Goal: Task Accomplishment & Management: Manage account settings

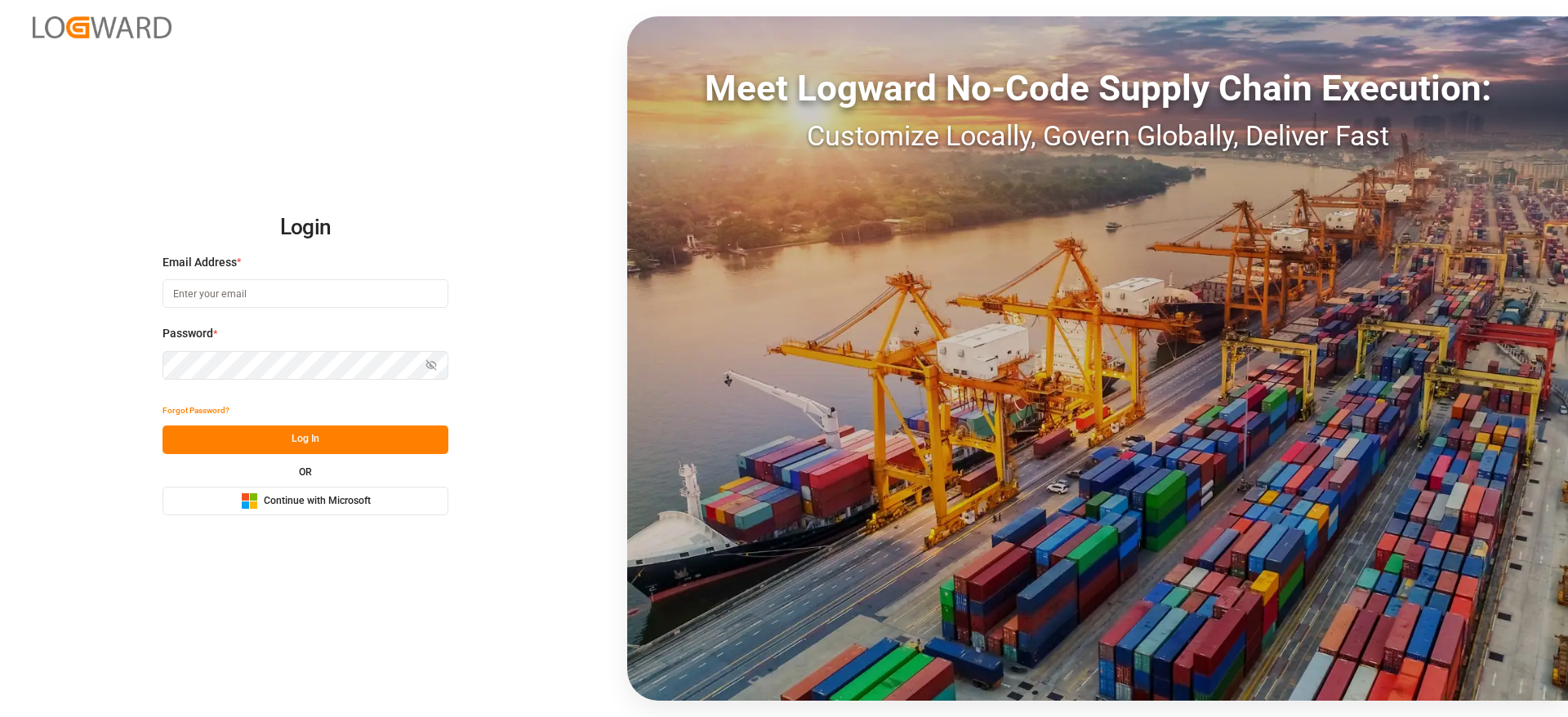
click at [407, 492] on button "Microsoft Logo Continue with Microsoft" at bounding box center [305, 501] width 286 height 28
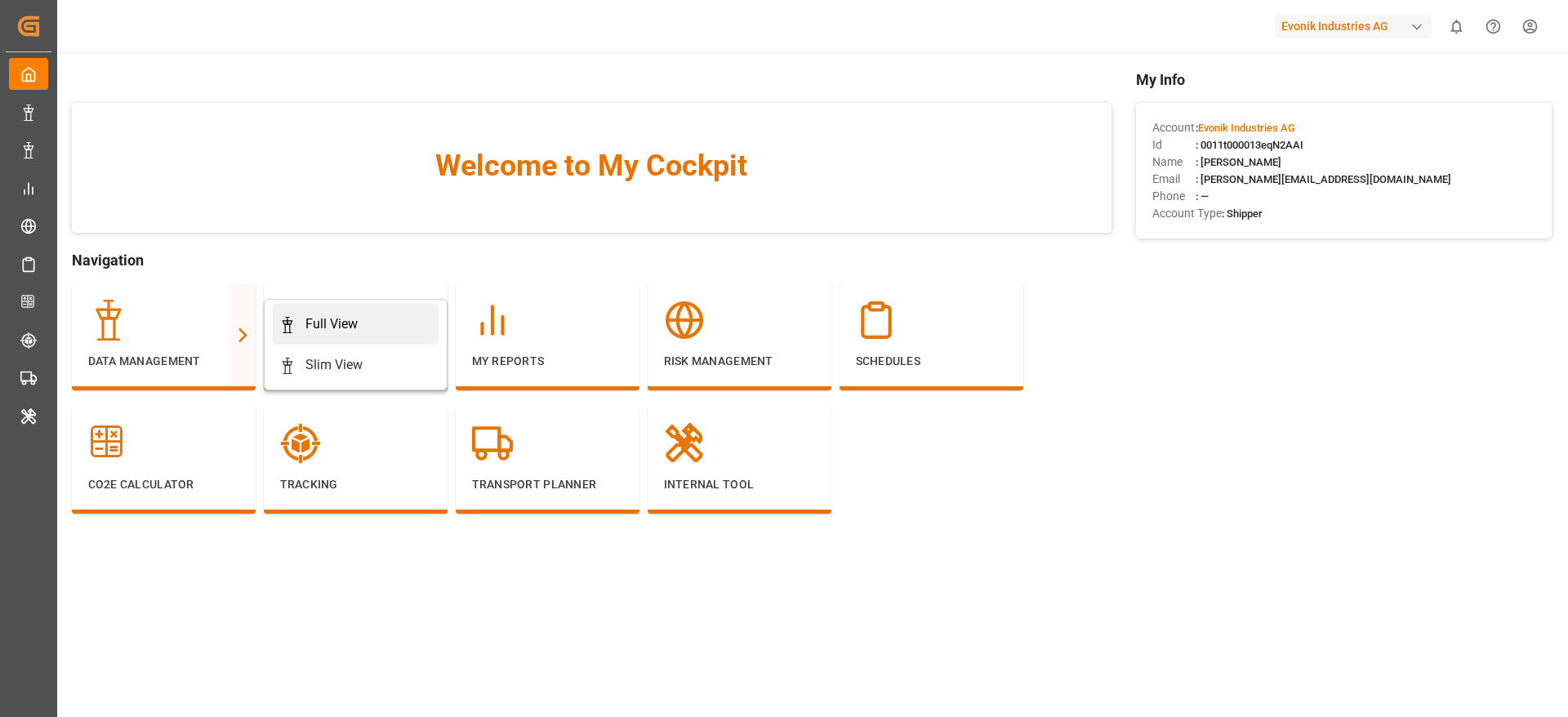
click at [329, 322] on div "Full View" at bounding box center [331, 324] width 52 height 20
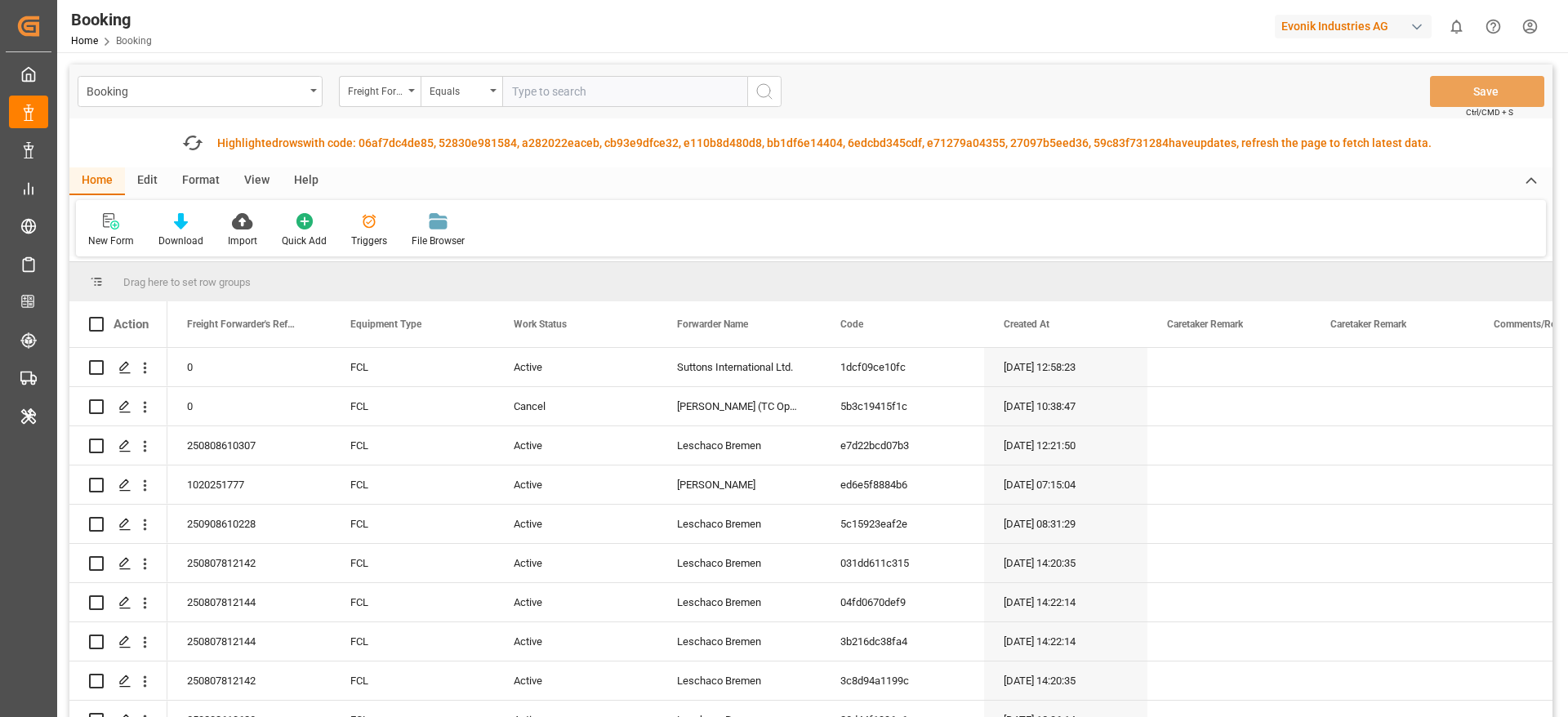
click at [222, 181] on div "Format" at bounding box center [201, 181] width 62 height 27
click at [133, 240] on div "Filter Rows" at bounding box center [113, 240] width 48 height 15
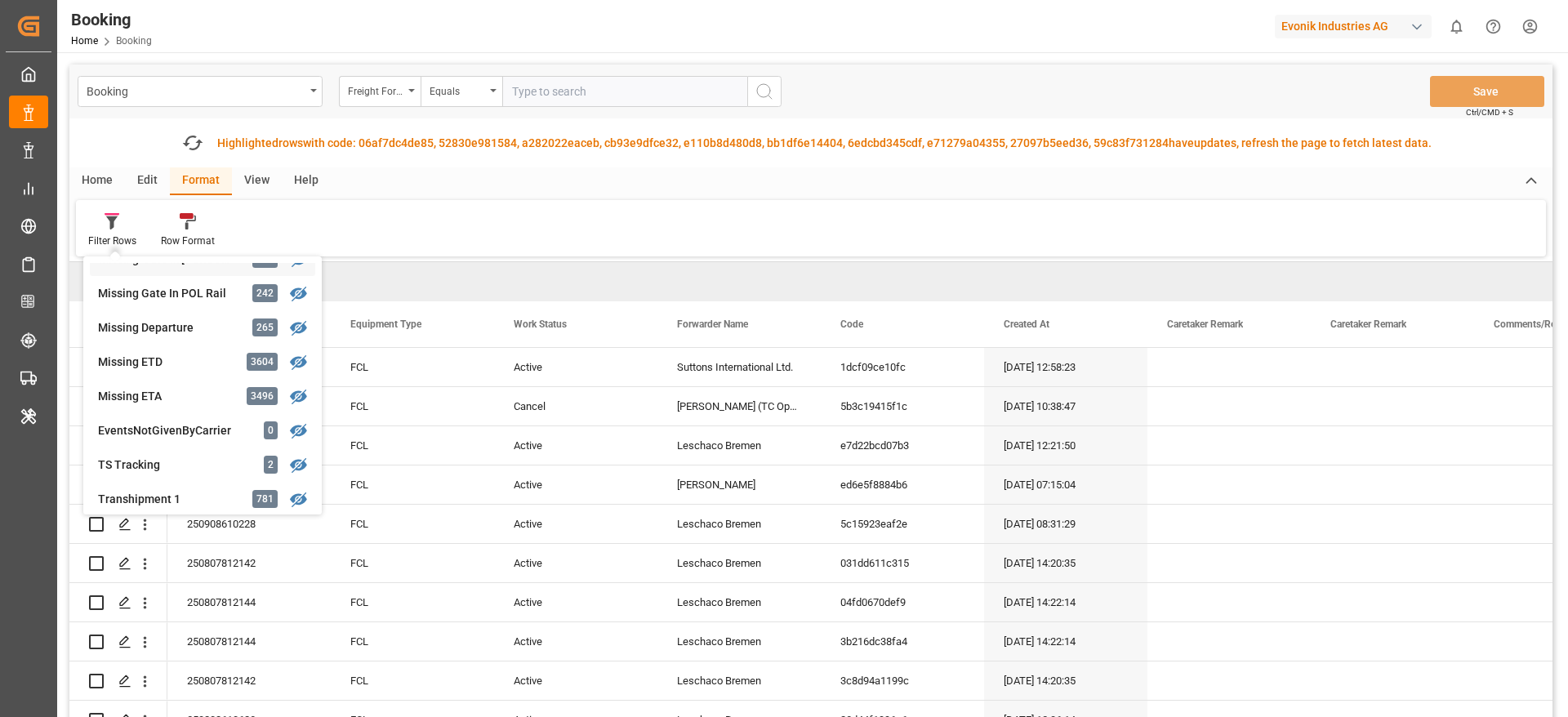
scroll to position [368, 0]
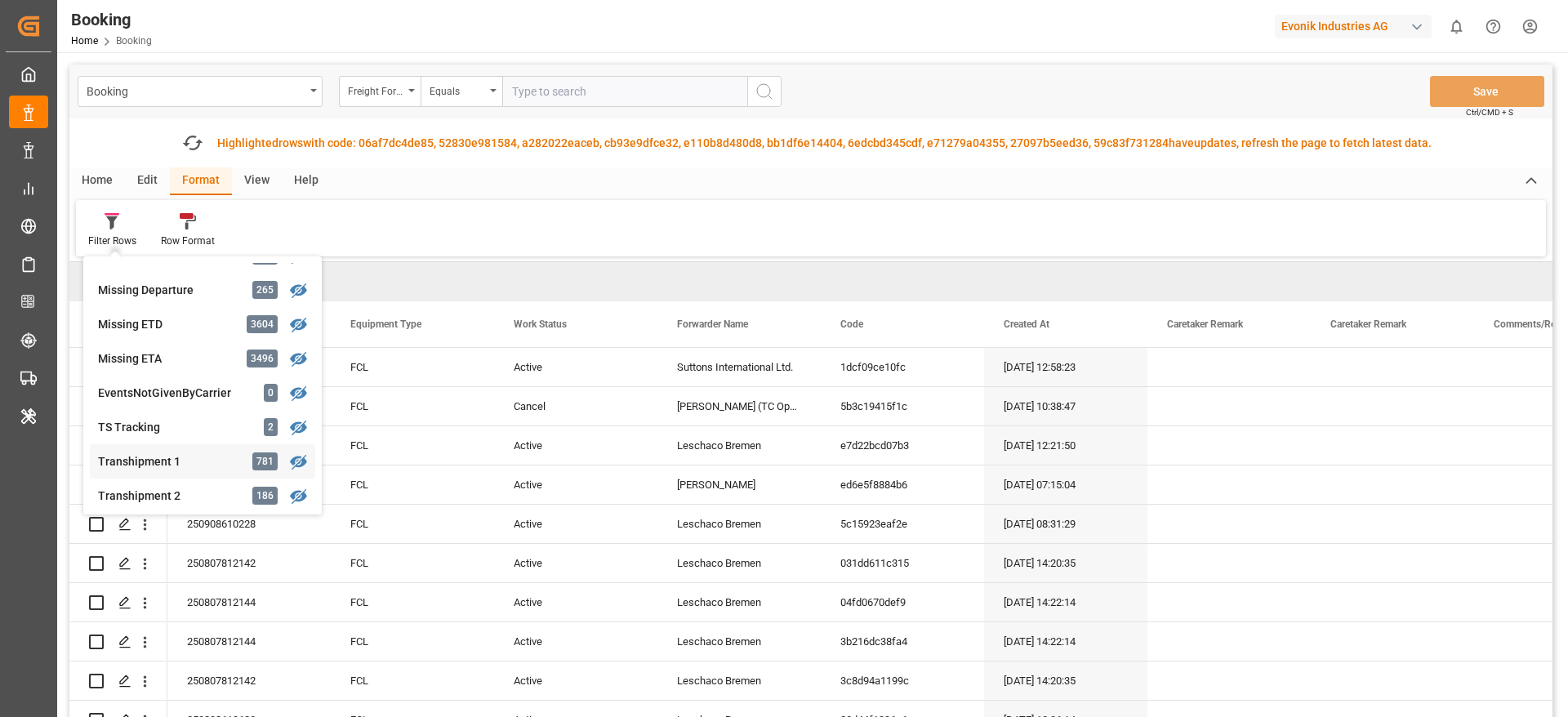
click at [172, 461] on div "Transhipment 1" at bounding box center [169, 462] width 143 height 17
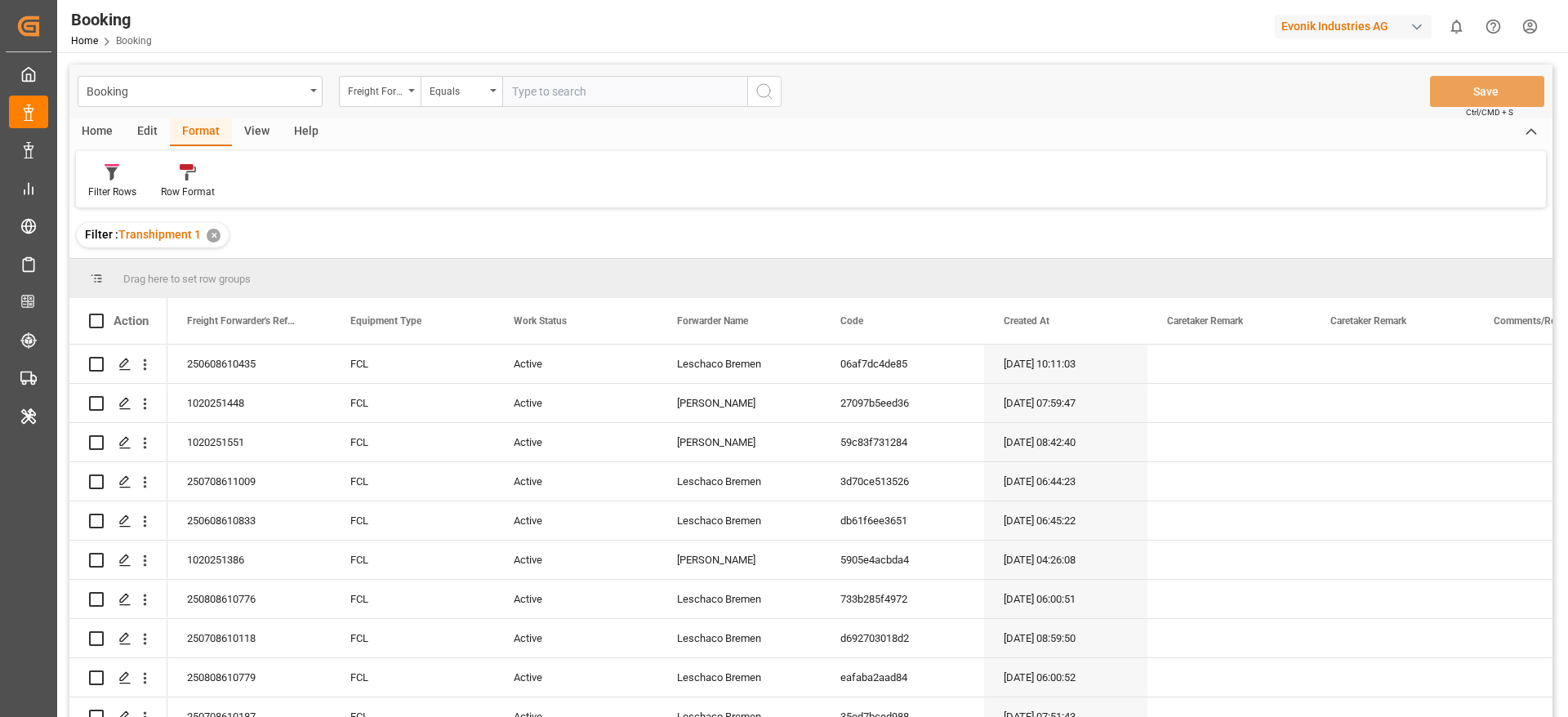
click at [264, 138] on div "View" at bounding box center [257, 132] width 50 height 27
click at [102, 179] on icon at bounding box center [104, 172] width 16 height 16
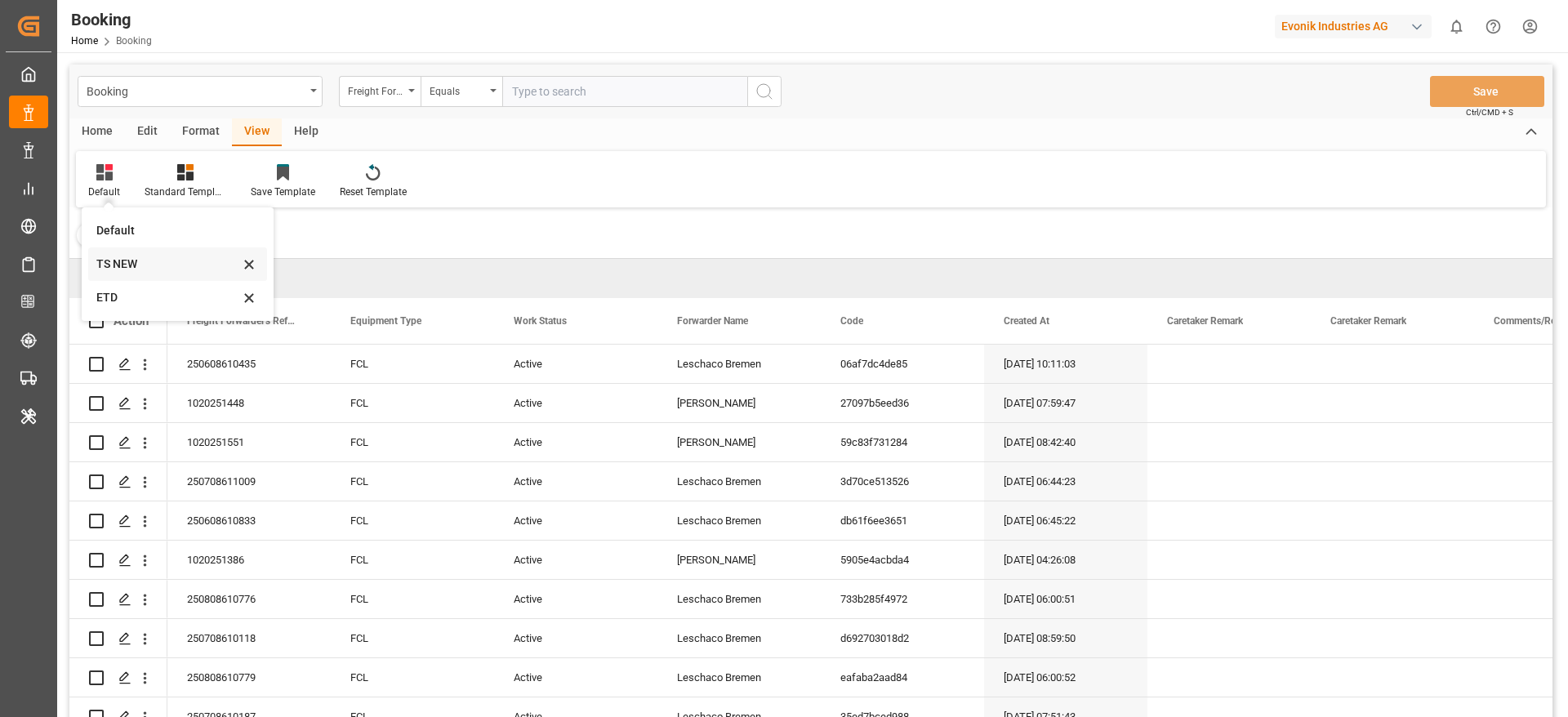
click at [151, 269] on div "TS NEW" at bounding box center [168, 264] width 143 height 17
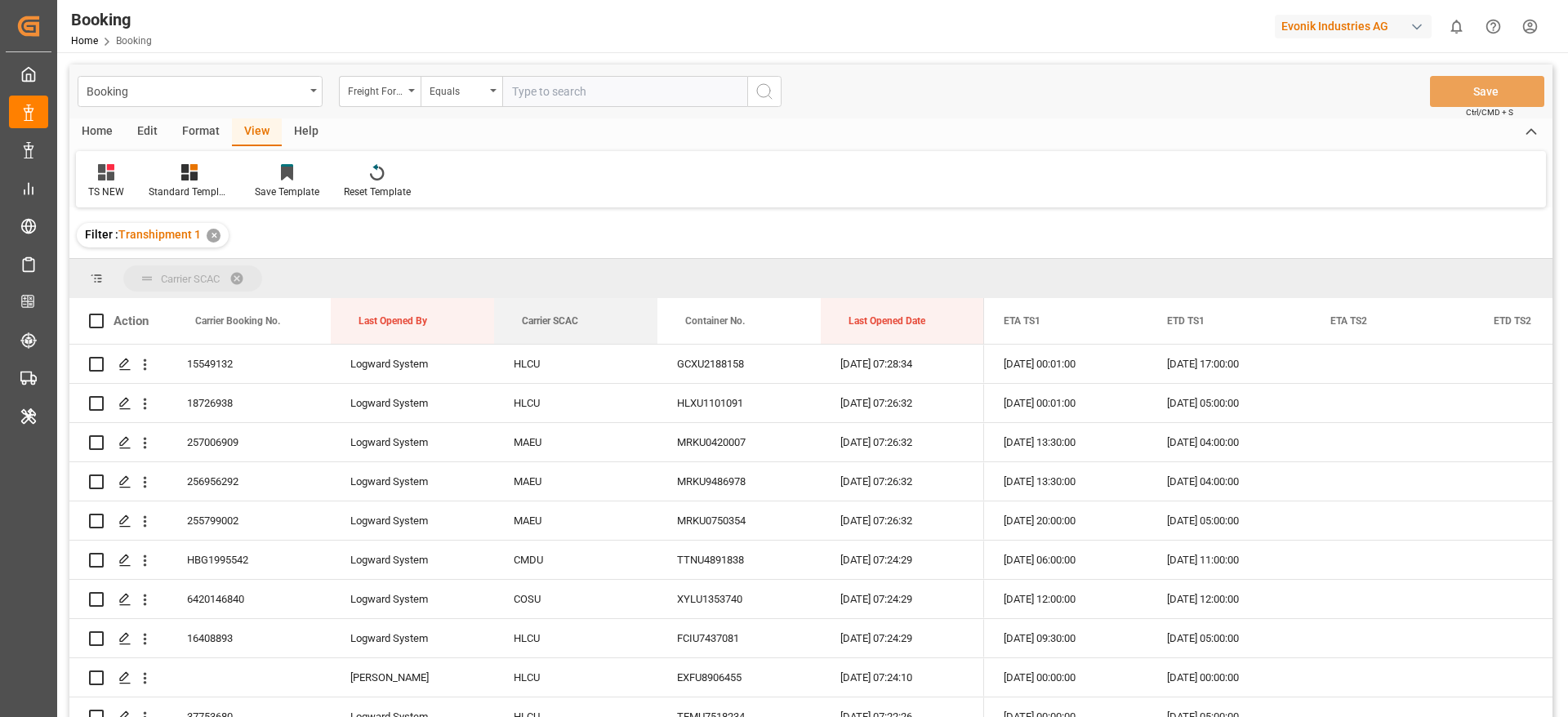
drag, startPoint x: 566, startPoint y: 293, endPoint x: 558, endPoint y: 286, distance: 10.6
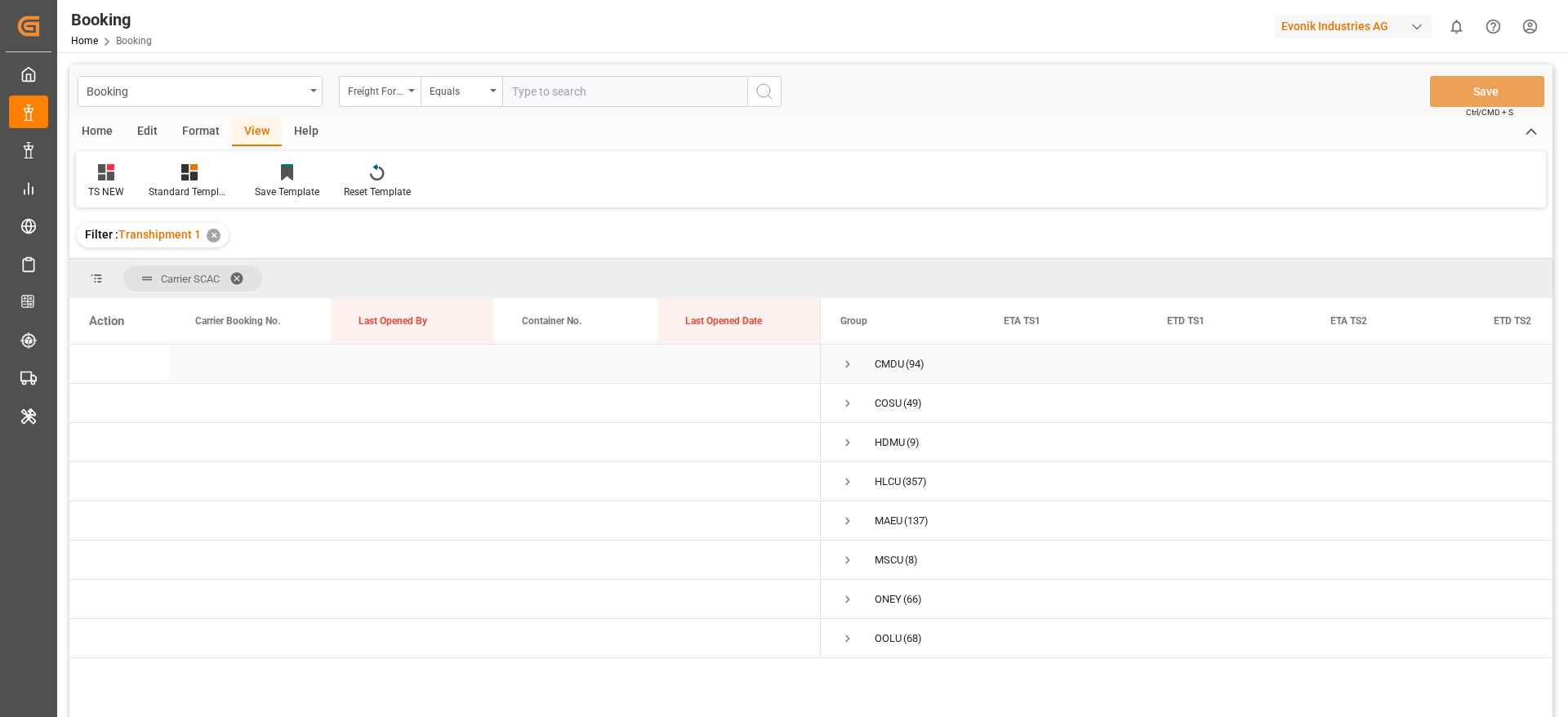
scroll to position [123, 0]
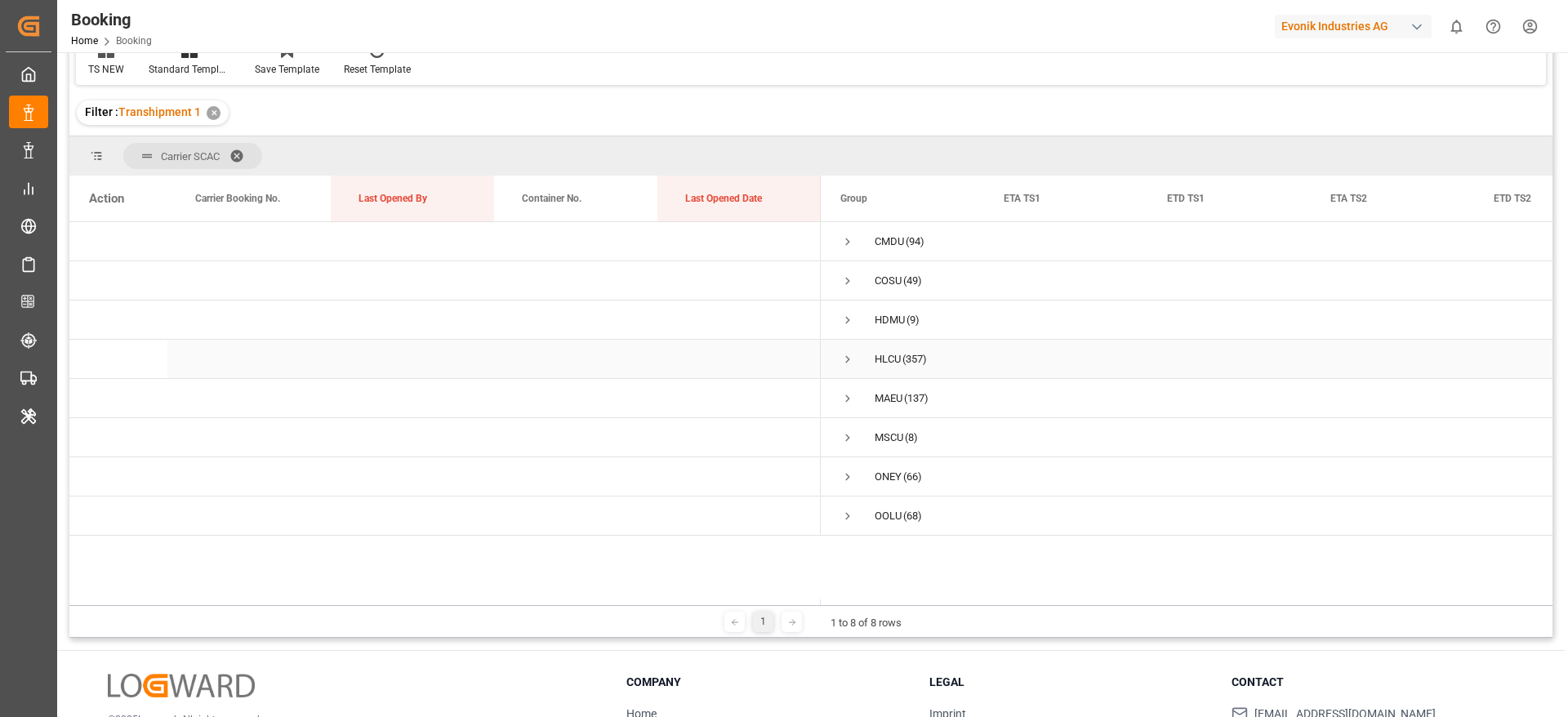
click at [846, 365] on span "Press SPACE to select this row." at bounding box center [847, 359] width 15 height 15
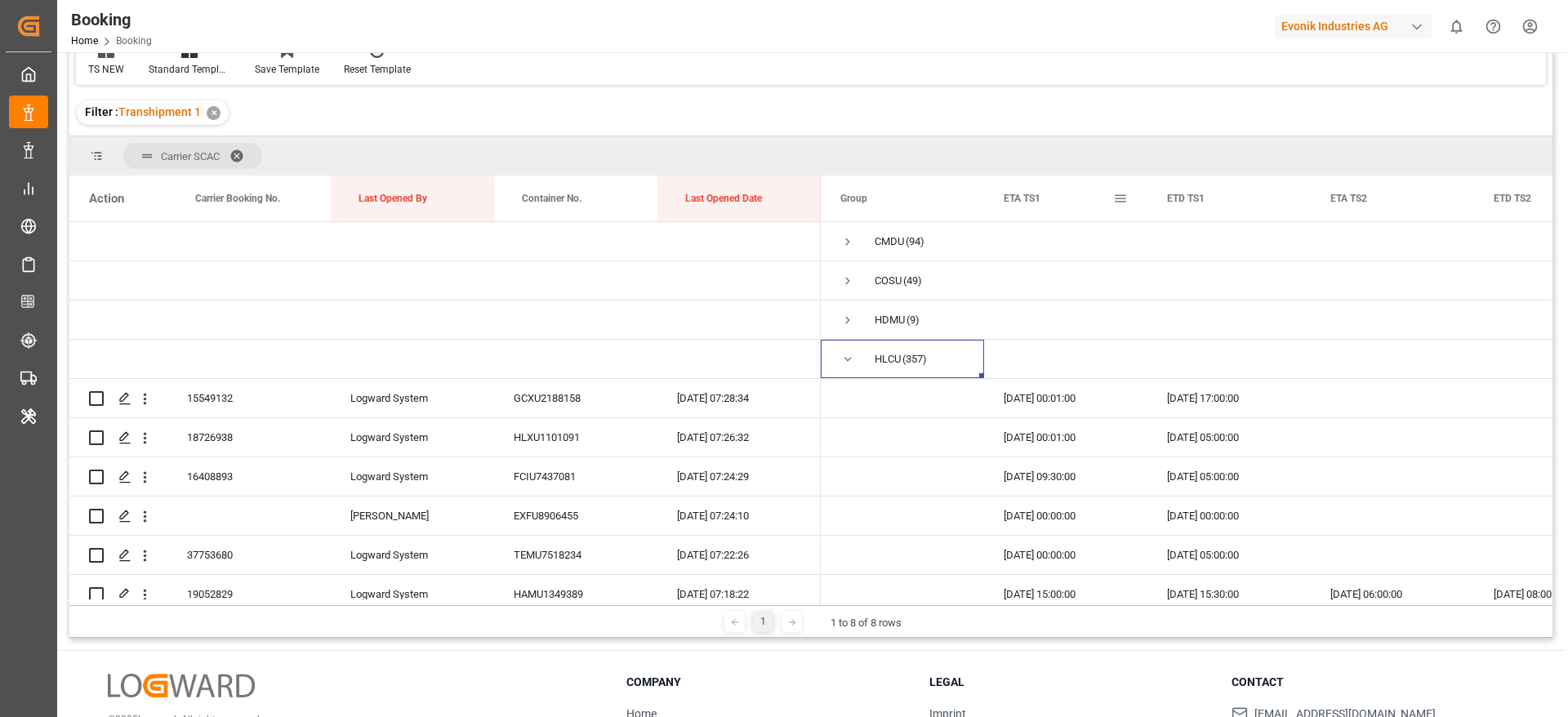
click at [1120, 198] on span at bounding box center [1120, 197] width 15 height 15
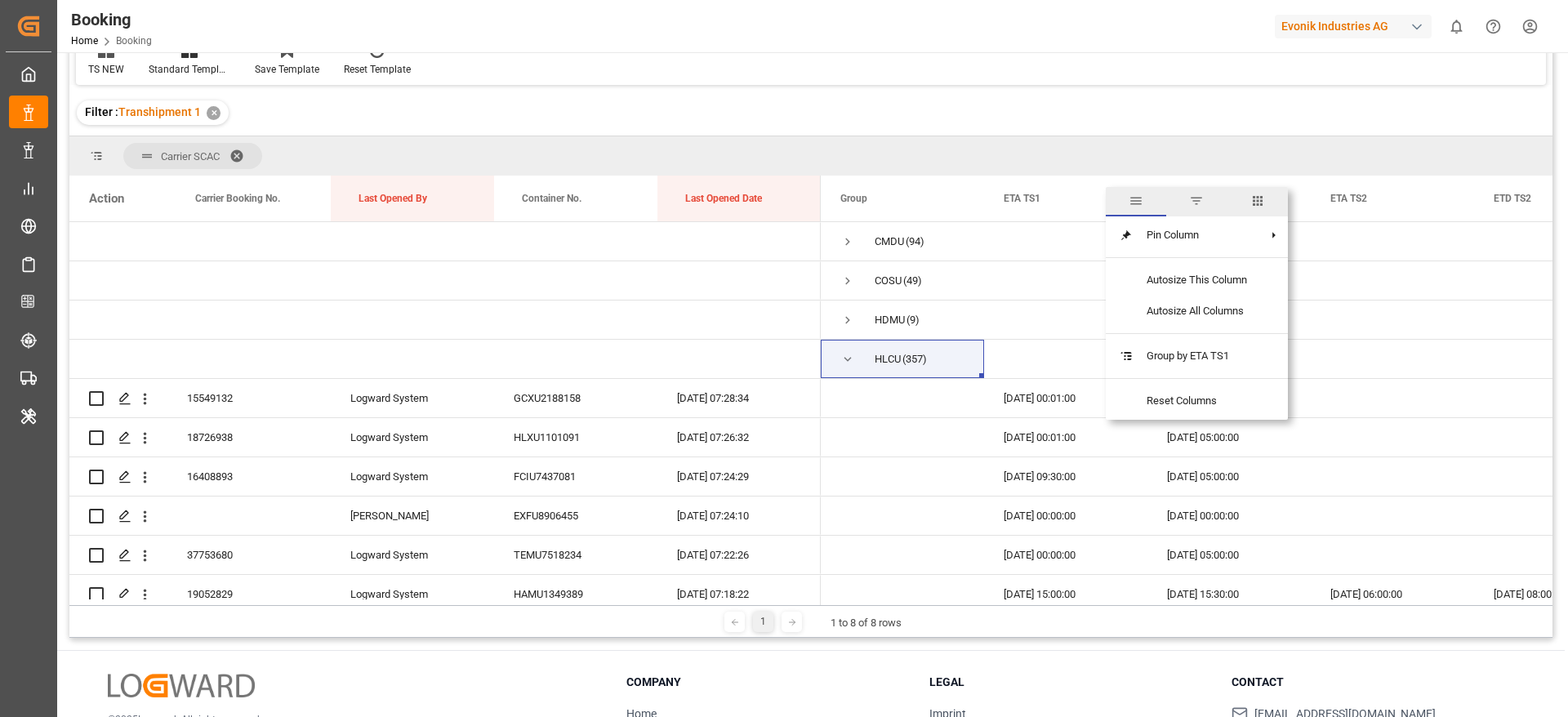
click at [1255, 199] on span "columns" at bounding box center [1257, 200] width 15 height 15
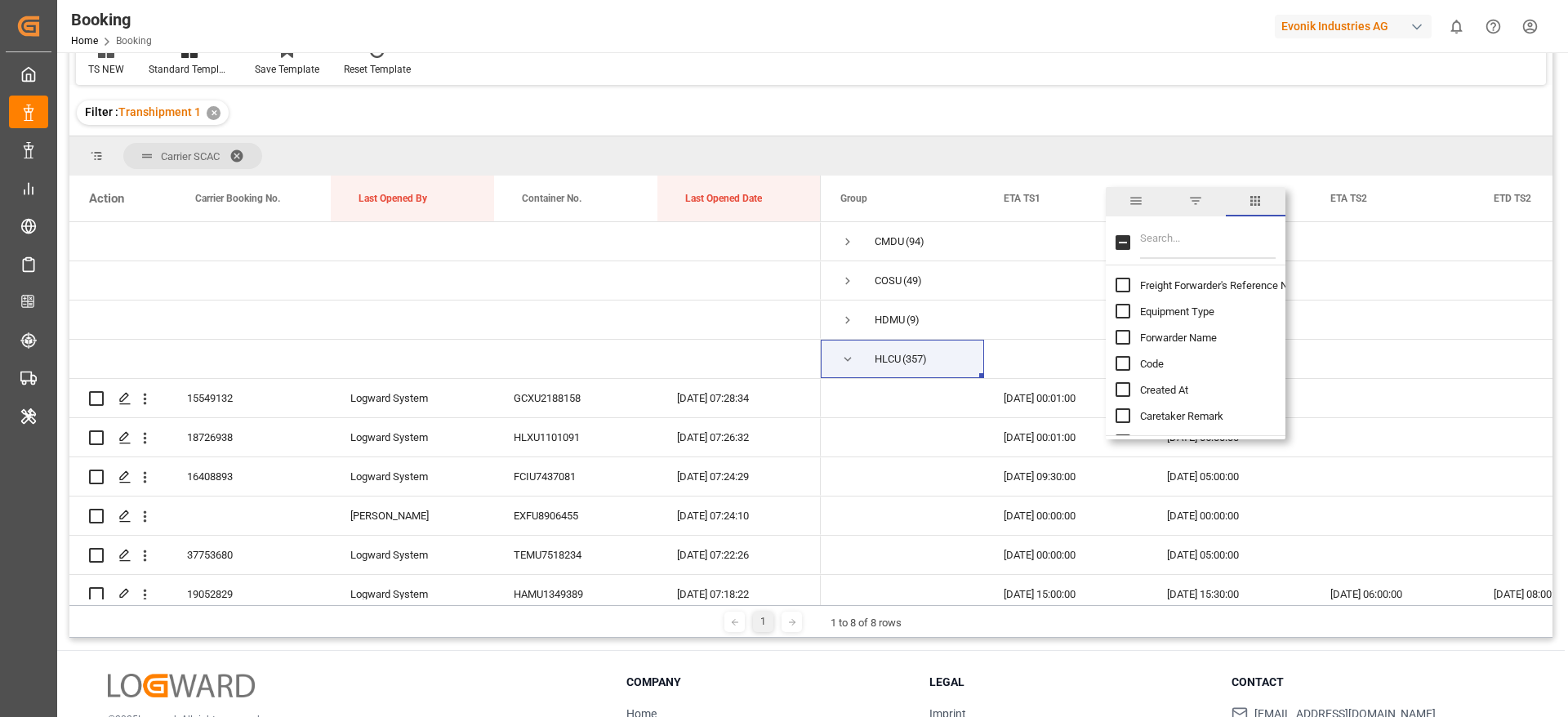
click at [1197, 235] on input "Filter Columns Input" at bounding box center [1208, 242] width 136 height 33
type input "update"
click at [1203, 341] on span "Update Last Opened By" at bounding box center [1193, 337] width 107 height 12
checkbox input "false"
checkbox input "true"
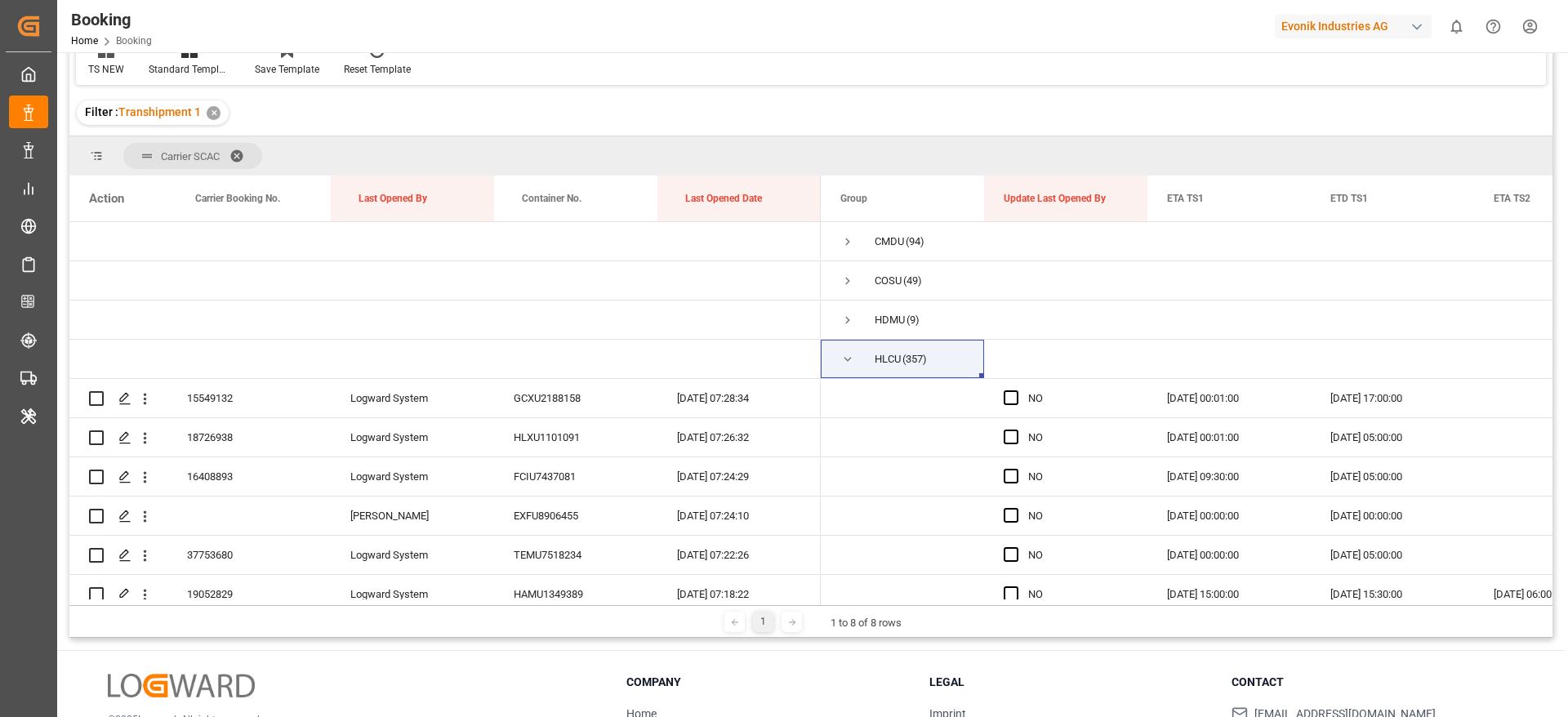
click at [1103, 126] on div "Filter : Transhipment 1 ✕" at bounding box center [811, 112] width 1483 height 46
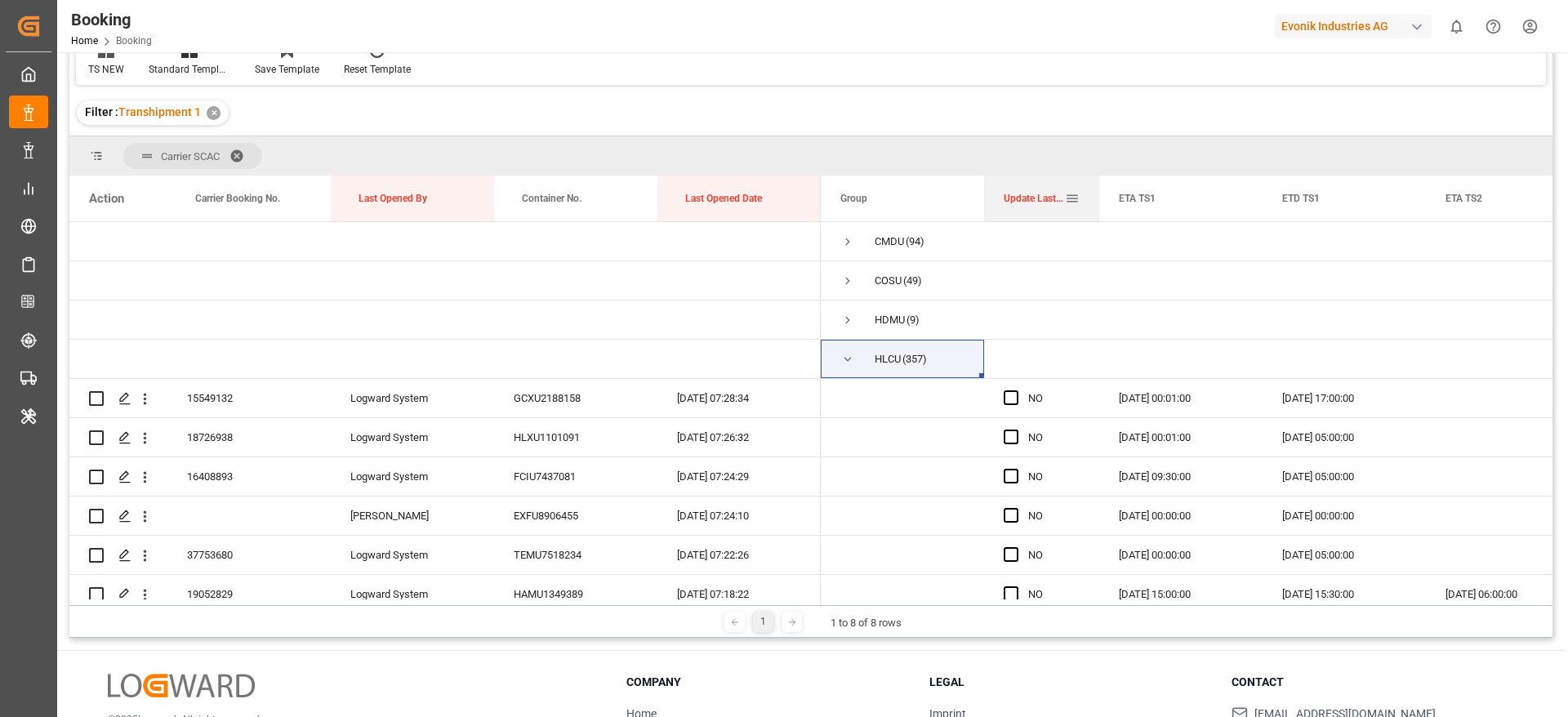
drag, startPoint x: 1147, startPoint y: 203, endPoint x: 1098, endPoint y: 211, distance: 49.6
click at [1098, 211] on div at bounding box center [1100, 197] width 7 height 46
click at [207, 191] on div "Carrier Booking No." at bounding box center [246, 197] width 101 height 46
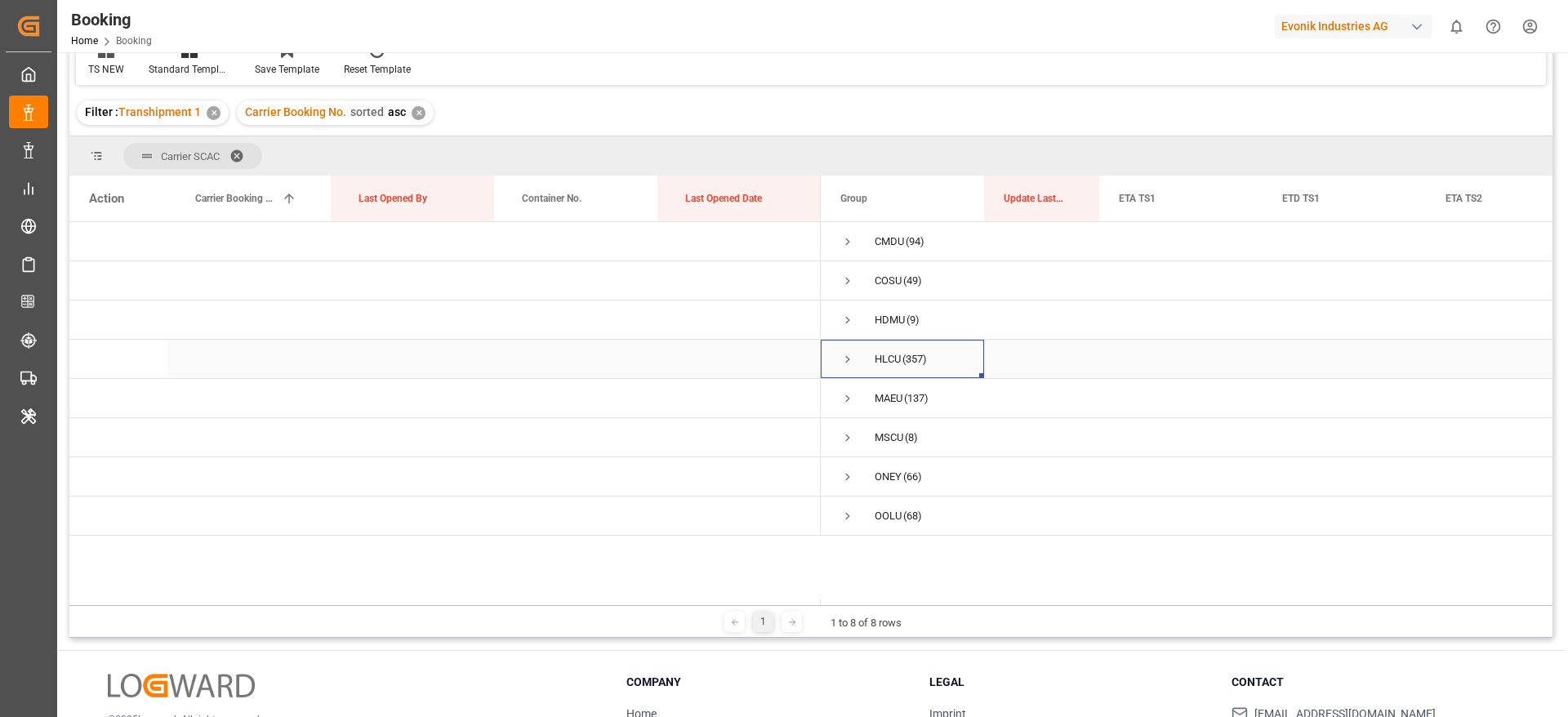
click at [848, 355] on span "Press SPACE to select this row." at bounding box center [847, 359] width 15 height 15
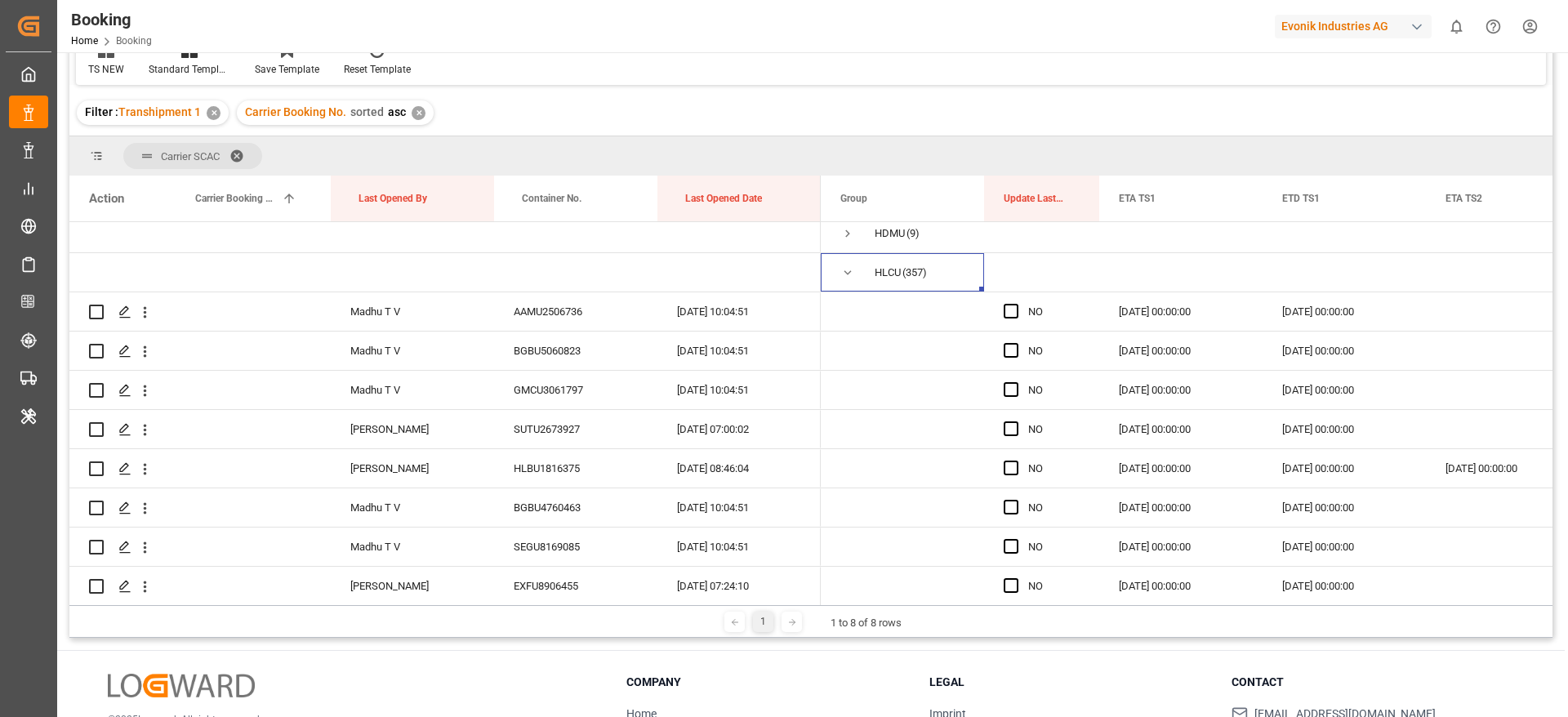
scroll to position [123, 0]
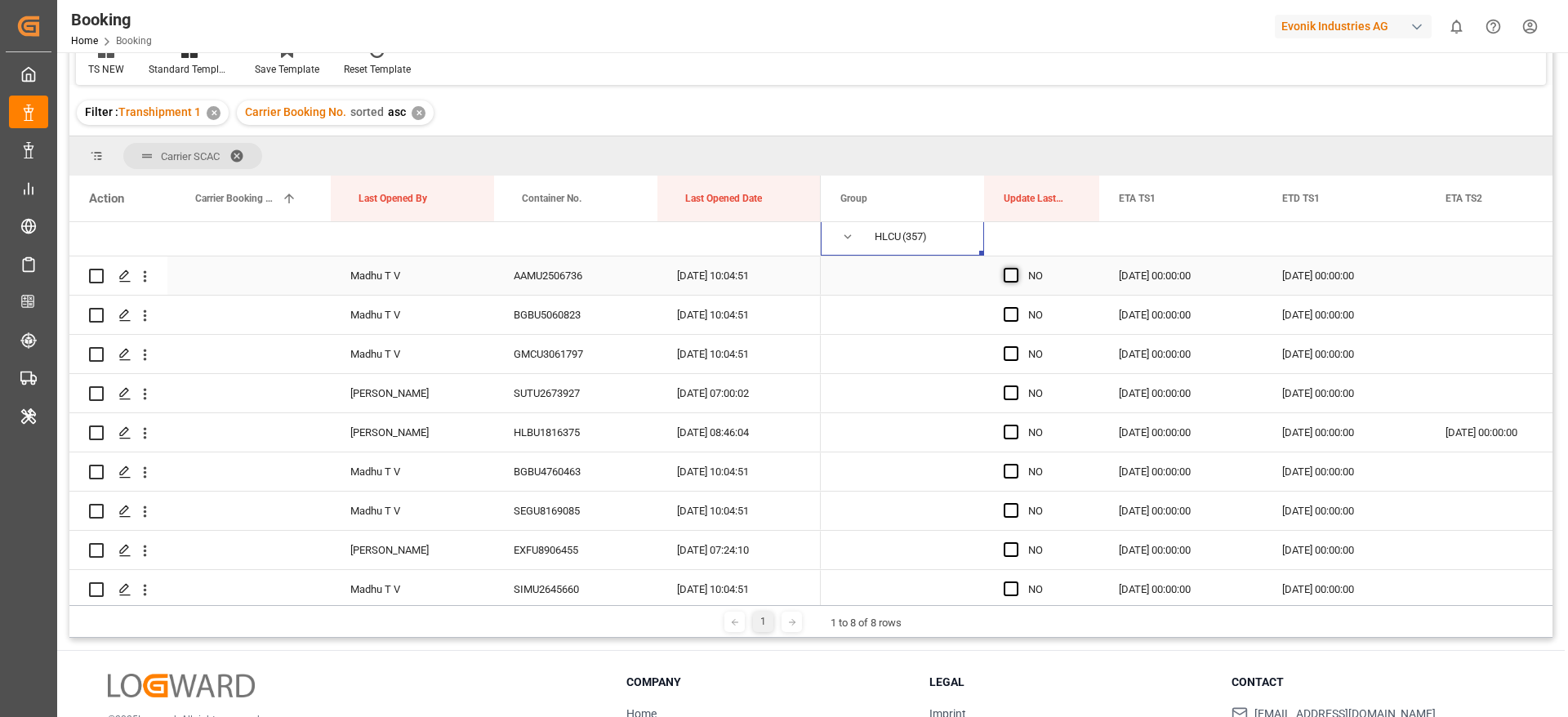
click at [1010, 276] on span "Press SPACE to select this row." at bounding box center [1010, 275] width 15 height 15
click at [1016, 268] on input "Press SPACE to select this row." at bounding box center [1016, 268] width 0 height 0
click at [1010, 313] on span "Press SPACE to select this row." at bounding box center [1010, 313] width 15 height 15
click at [1016, 307] on input "Press SPACE to select this row." at bounding box center [1016, 307] width 0 height 0
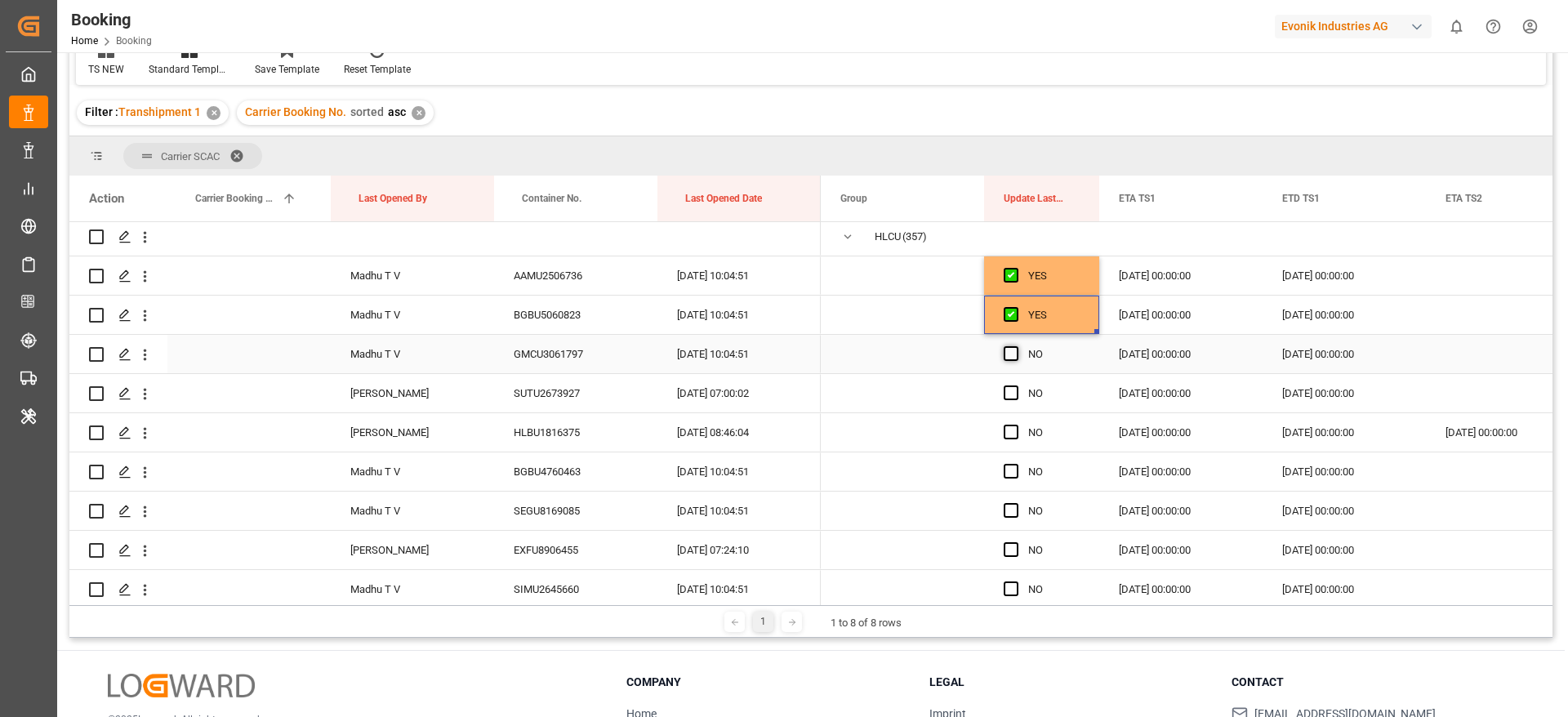
click at [1011, 351] on span "Press SPACE to select this row." at bounding box center [1010, 353] width 15 height 15
click at [1016, 346] on input "Press SPACE to select this row." at bounding box center [1016, 346] width 0 height 0
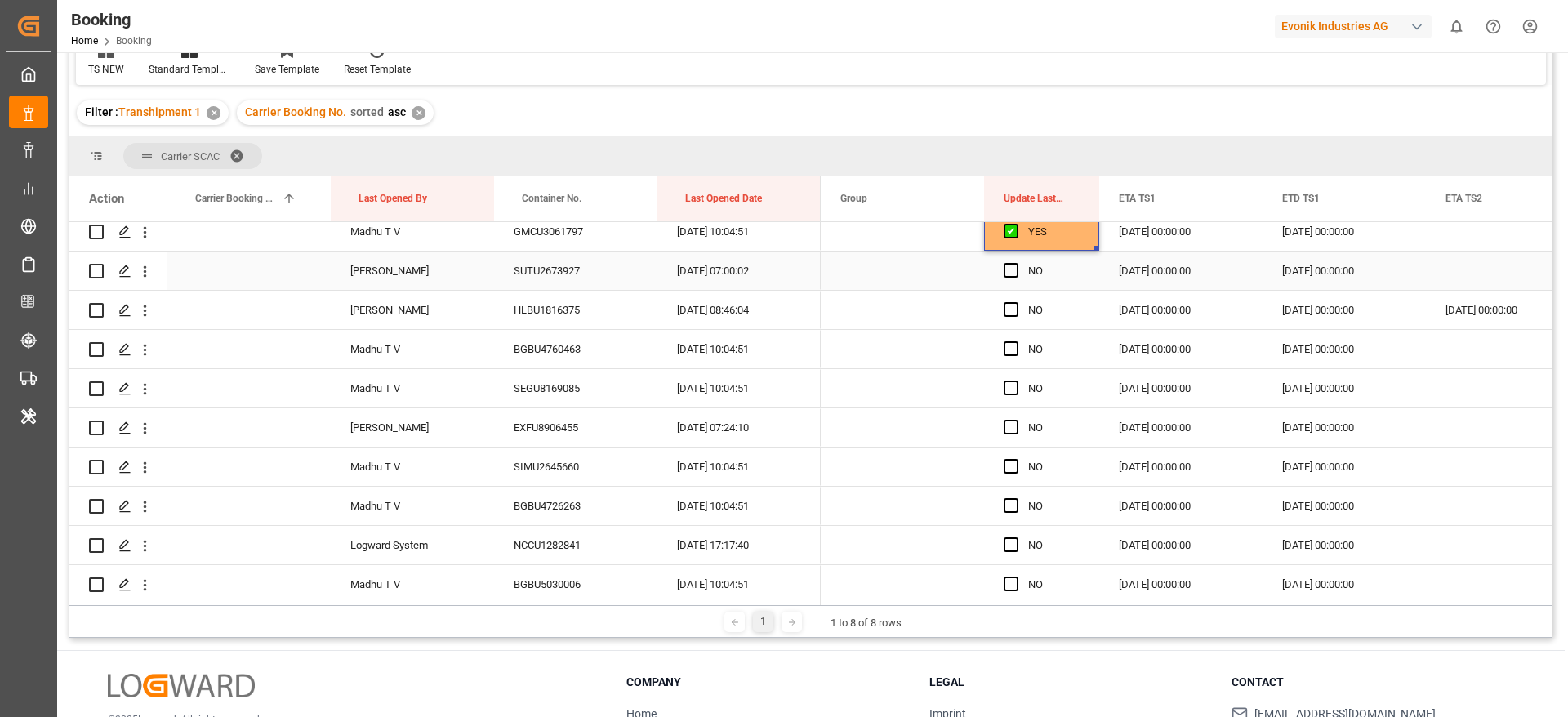
click at [1015, 279] on div "Press SPACE to select this row." at bounding box center [1016, 271] width 25 height 38
click at [1012, 272] on span "Press SPACE to select this row." at bounding box center [1010, 270] width 15 height 15
click at [1016, 263] on input "Press SPACE to select this row." at bounding box center [1016, 263] width 0 height 0
click at [1010, 308] on span "Press SPACE to select this row." at bounding box center [1010, 309] width 15 height 15
click at [1016, 302] on input "Press SPACE to select this row." at bounding box center [1016, 302] width 0 height 0
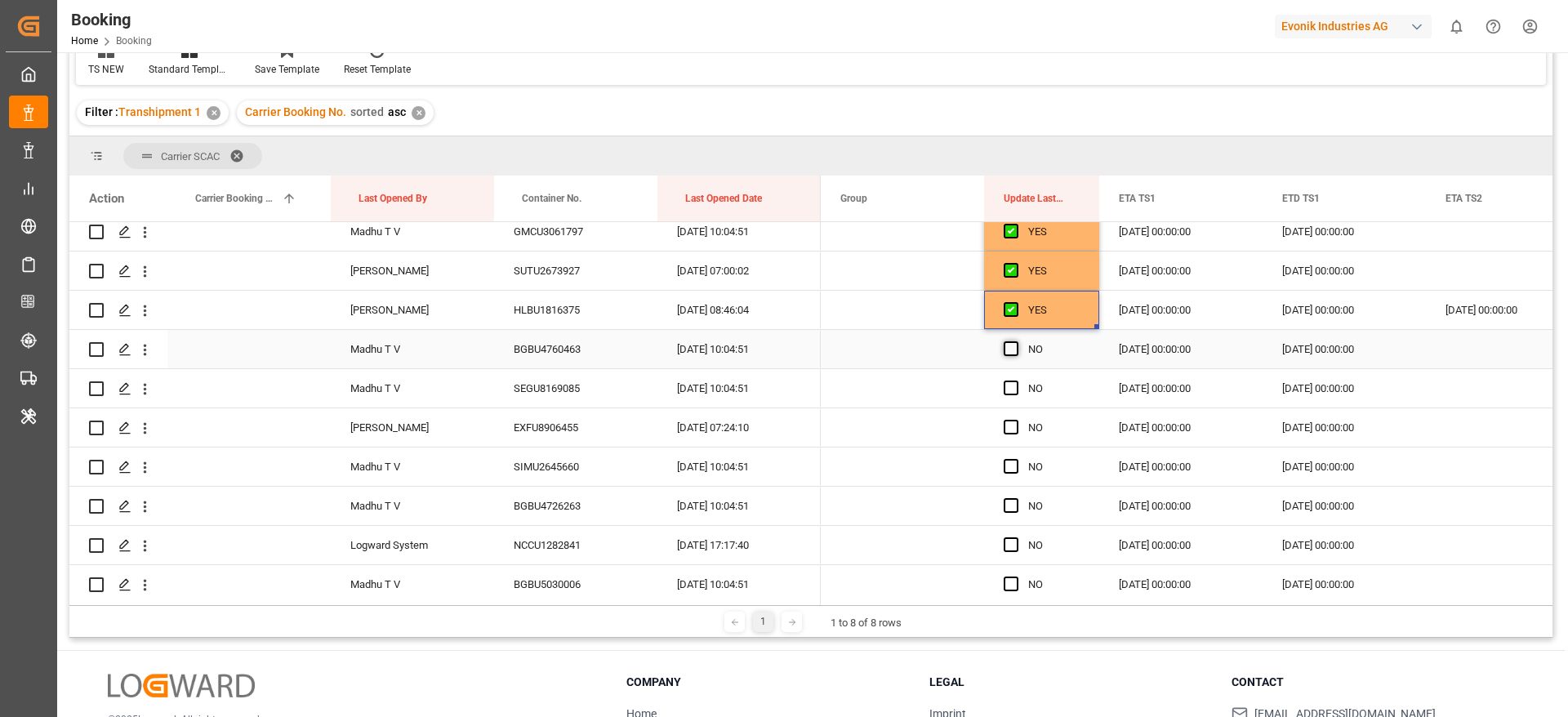
click at [1016, 349] on span "Press SPACE to select this row." at bounding box center [1010, 348] width 15 height 15
click at [1016, 341] on input "Press SPACE to select this row." at bounding box center [1016, 341] width 0 height 0
click at [1004, 387] on span "Press SPACE to select this row." at bounding box center [1010, 387] width 15 height 15
click at [1016, 380] on input "Press SPACE to select this row." at bounding box center [1016, 380] width 0 height 0
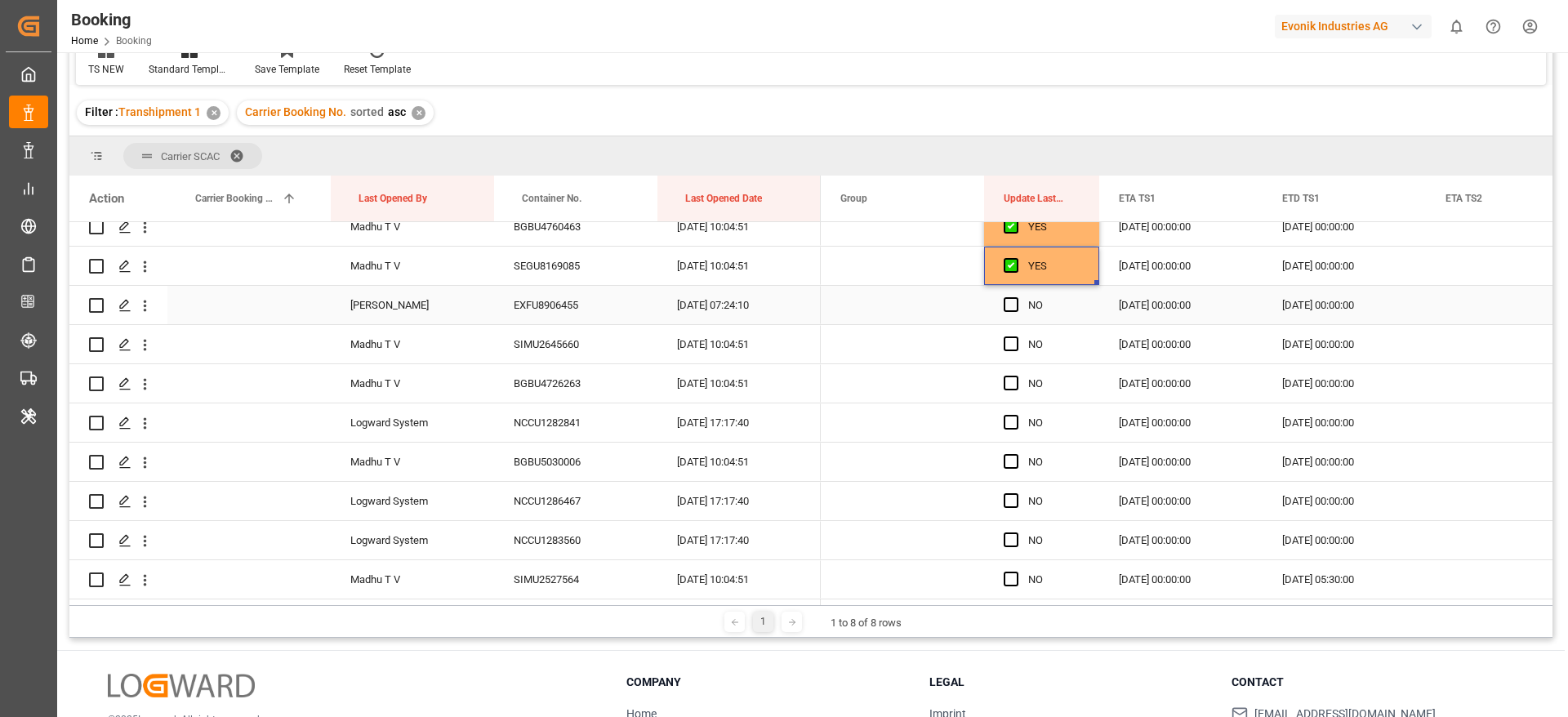
click at [1018, 305] on div "Press SPACE to select this row." at bounding box center [1016, 306] width 25 height 38
click at [1007, 303] on span "Press SPACE to select this row." at bounding box center [1010, 304] width 15 height 15
click at [1016, 297] on input "Press SPACE to select this row." at bounding box center [1016, 297] width 0 height 0
click at [1009, 343] on span "Press SPACE to select this row." at bounding box center [1010, 343] width 15 height 15
click at [1016, 337] on input "Press SPACE to select this row." at bounding box center [1016, 337] width 0 height 0
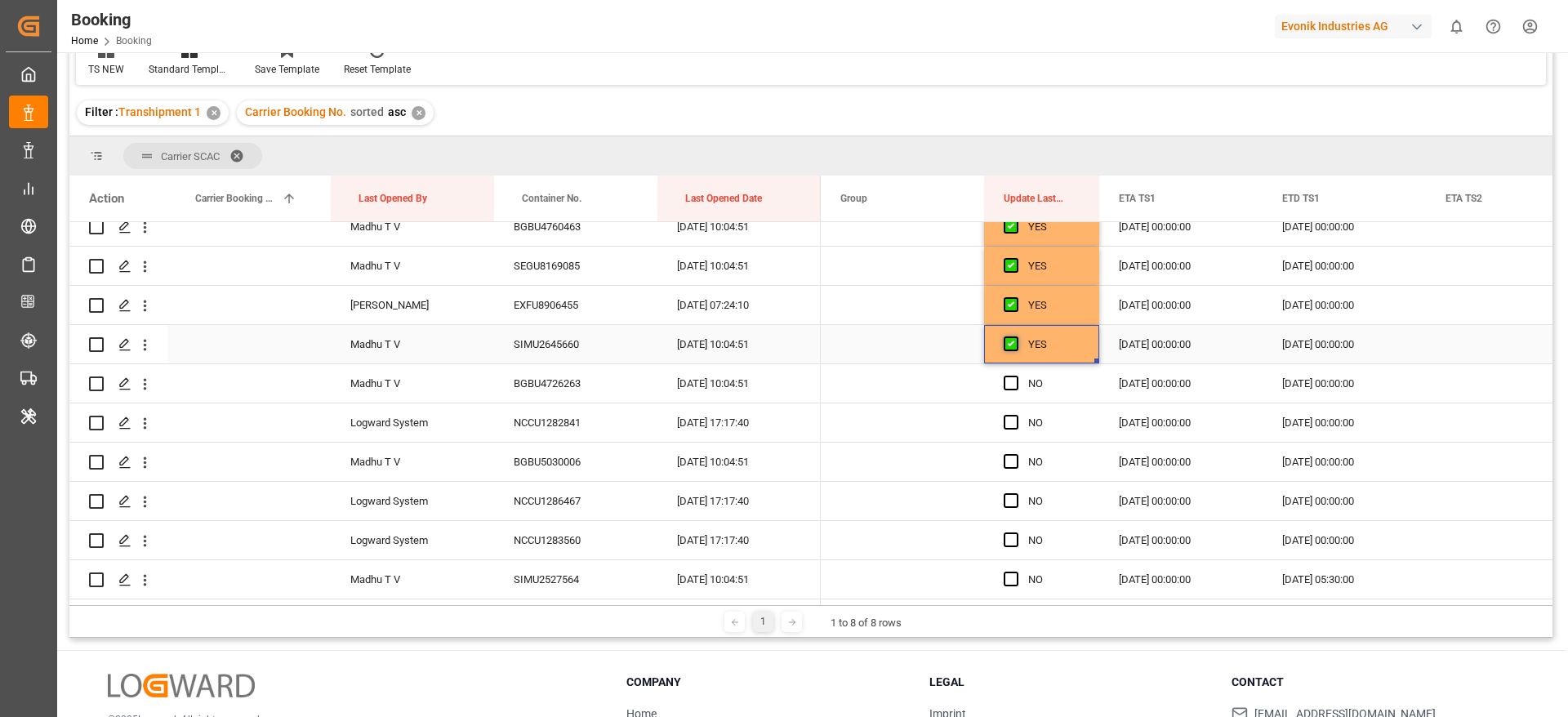
scroll to position [489, 0]
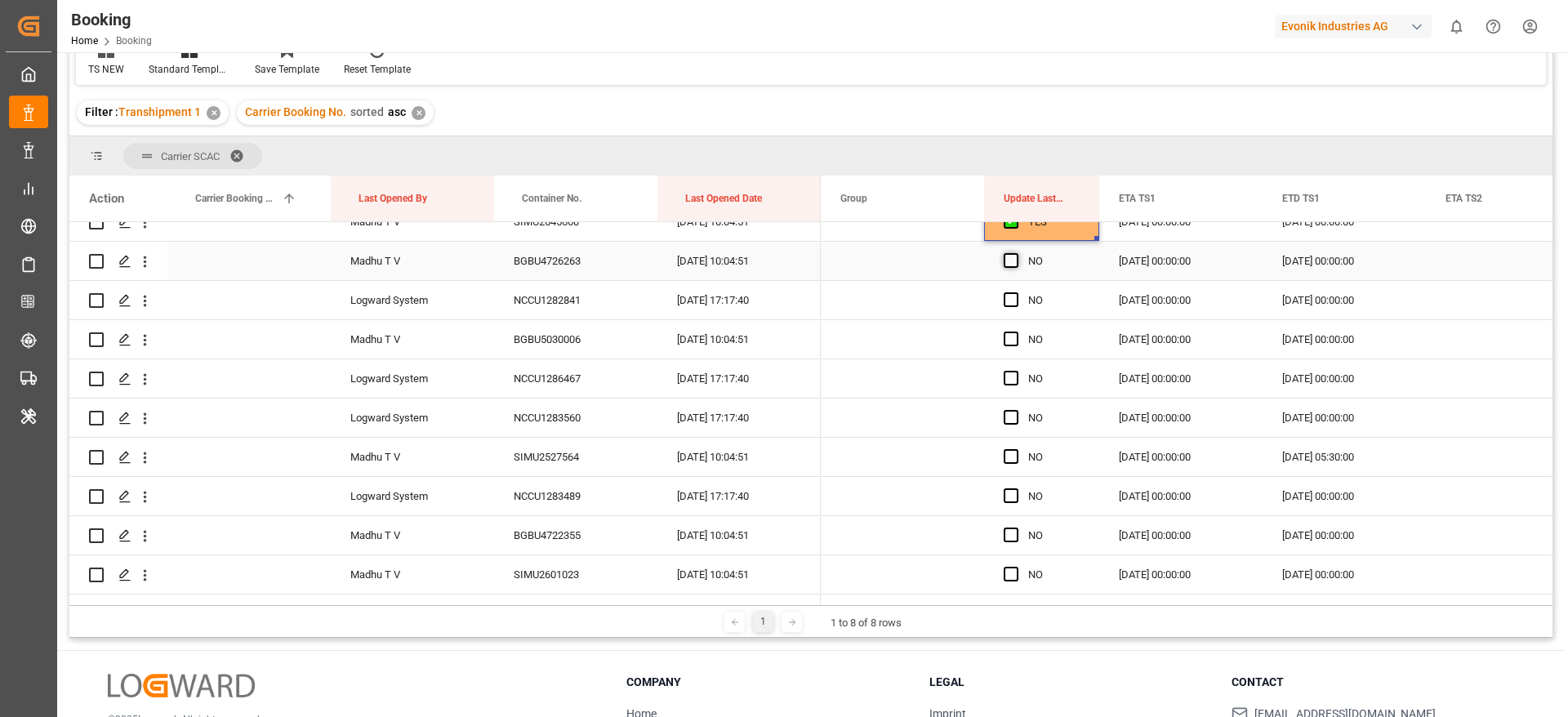
click at [1014, 261] on span "Press SPACE to select this row." at bounding box center [1010, 260] width 15 height 15
click at [1016, 253] on input "Press SPACE to select this row." at bounding box center [1016, 253] width 0 height 0
click at [1010, 301] on span "Press SPACE to select this row." at bounding box center [1010, 299] width 15 height 15
click at [1016, 292] on input "Press SPACE to select this row." at bounding box center [1016, 292] width 0 height 0
click at [1010, 336] on span "Press SPACE to select this row." at bounding box center [1010, 338] width 15 height 15
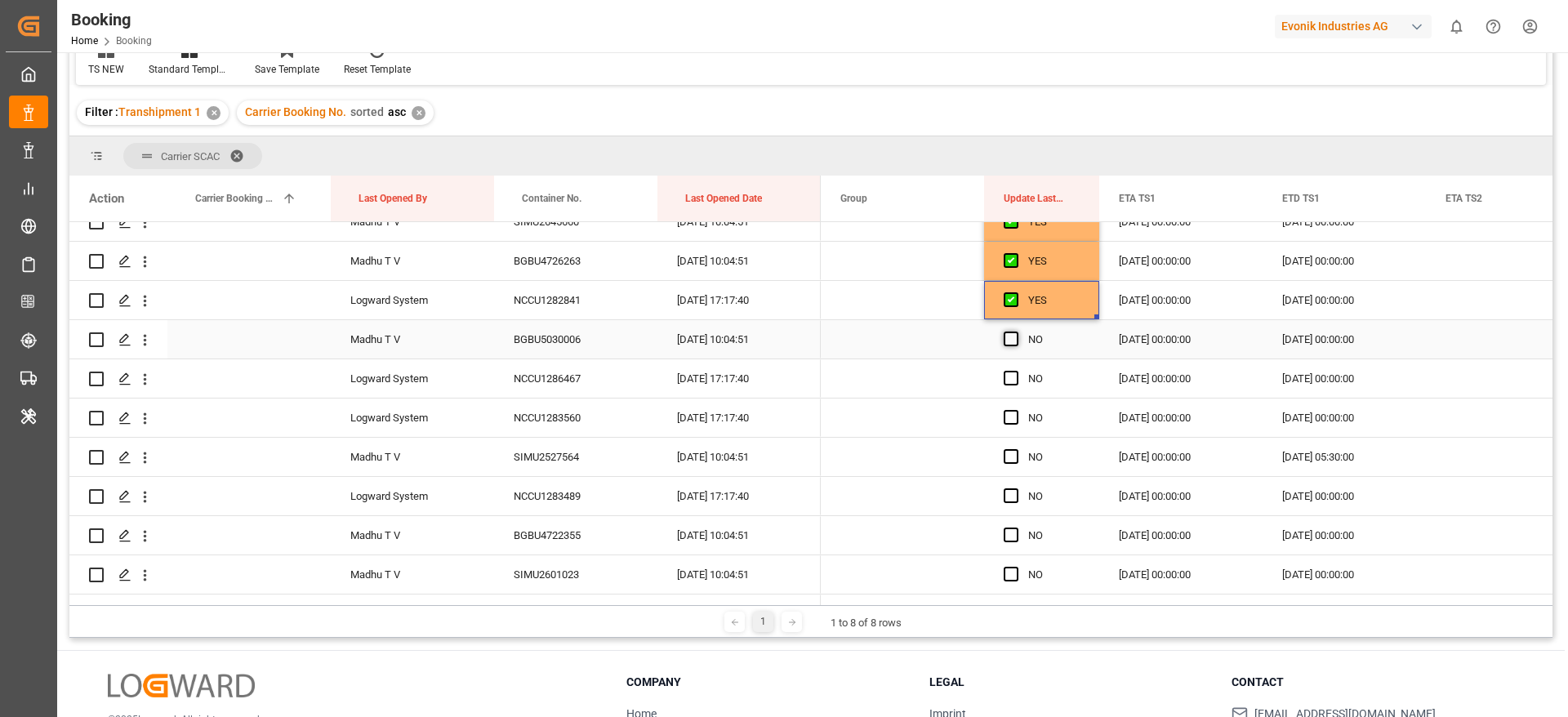
click at [1016, 331] on input "Press SPACE to select this row." at bounding box center [1016, 331] width 0 height 0
click at [1016, 374] on span "Press SPACE to select this row." at bounding box center [1010, 378] width 15 height 15
click at [1016, 371] on input "Press SPACE to select this row." at bounding box center [1016, 371] width 0 height 0
click at [589, 300] on div "NCCU1282841" at bounding box center [576, 300] width 163 height 39
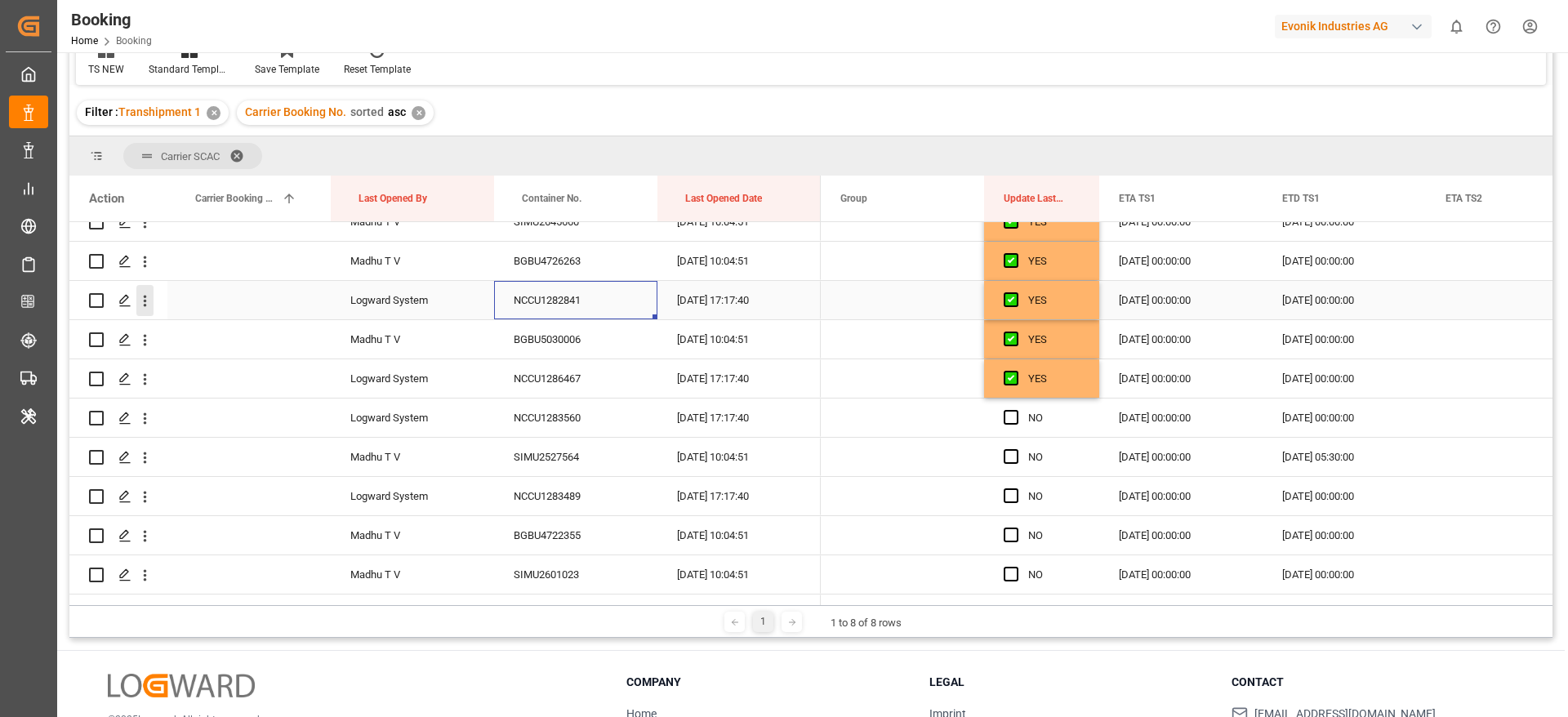
click at [149, 307] on icon "open menu" at bounding box center [145, 301] width 17 height 17
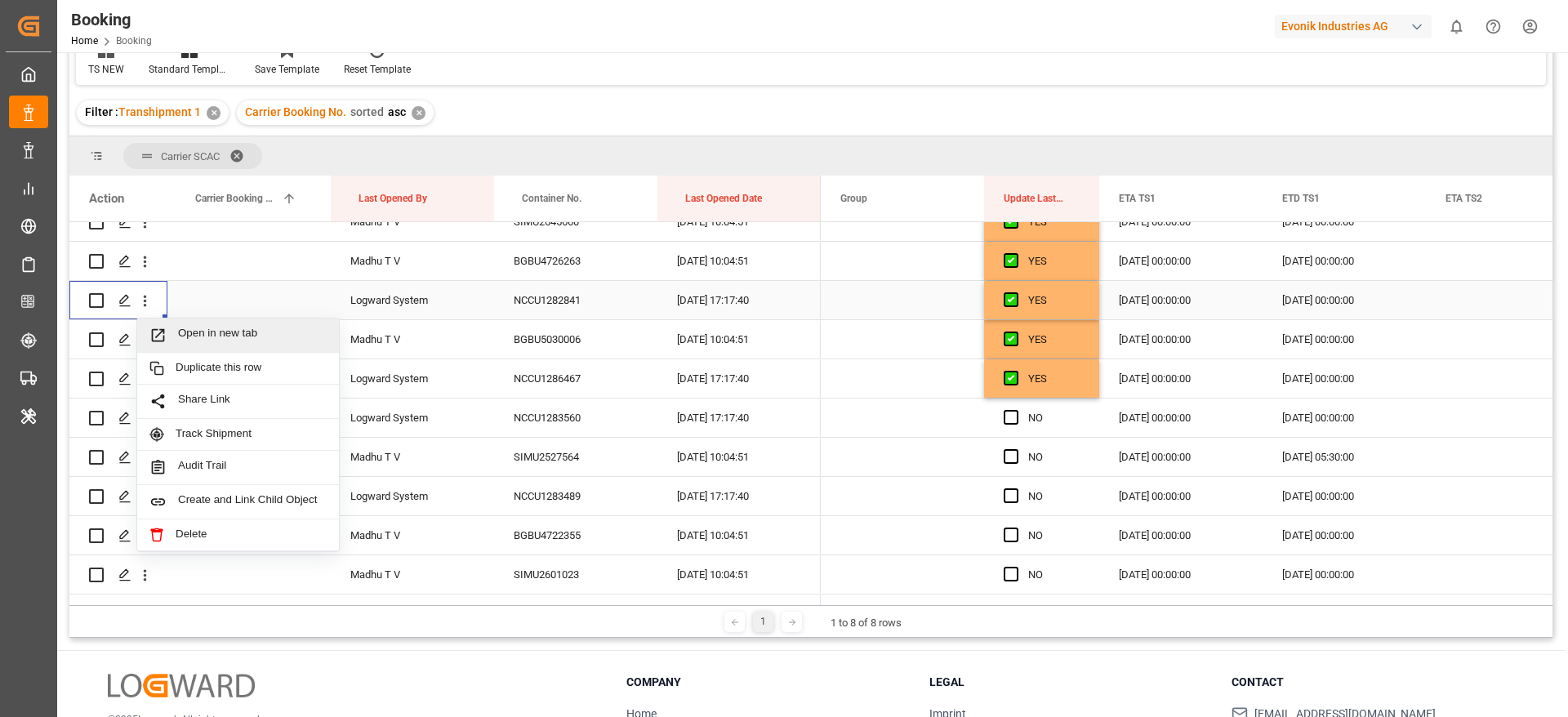
click at [237, 330] on span "Open in new tab" at bounding box center [252, 335] width 149 height 17
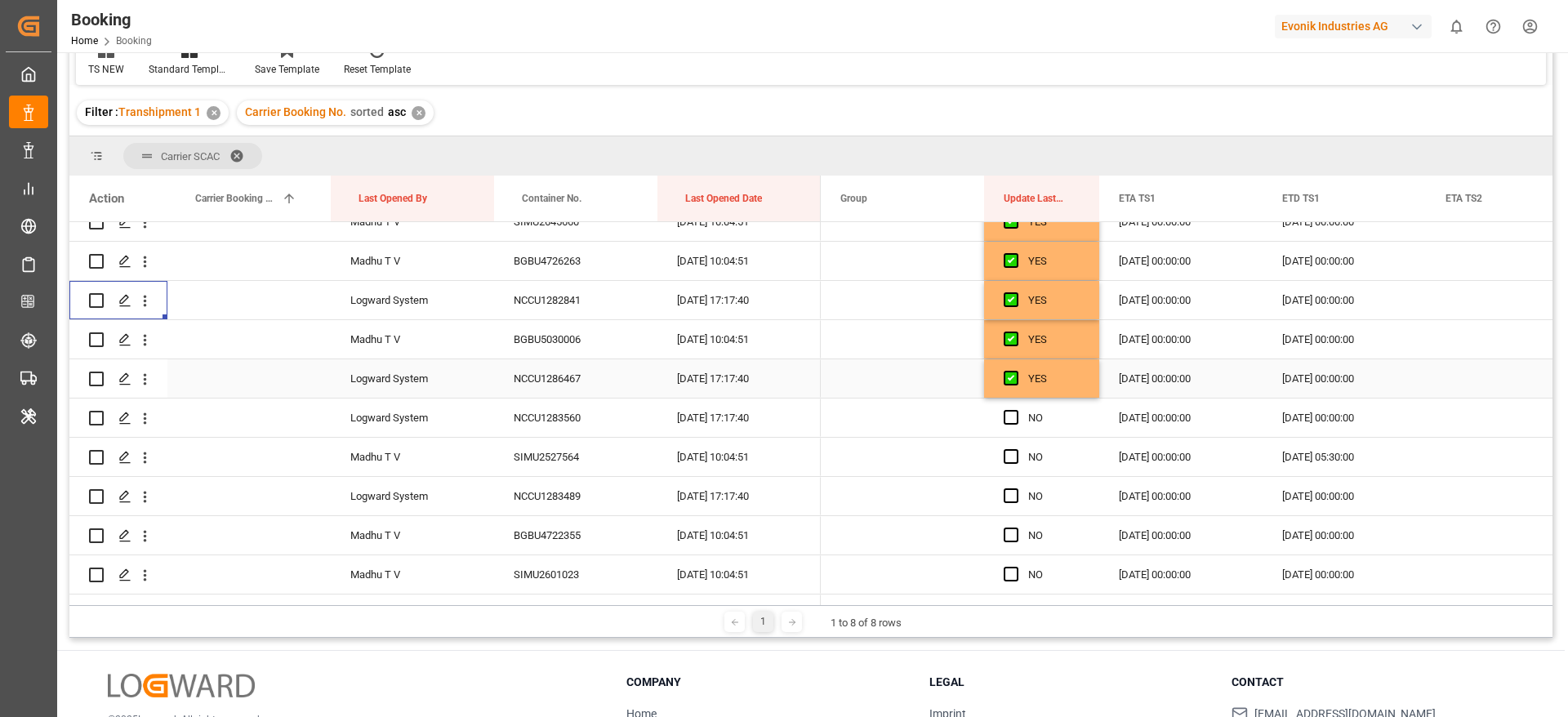
scroll to position [368, 0]
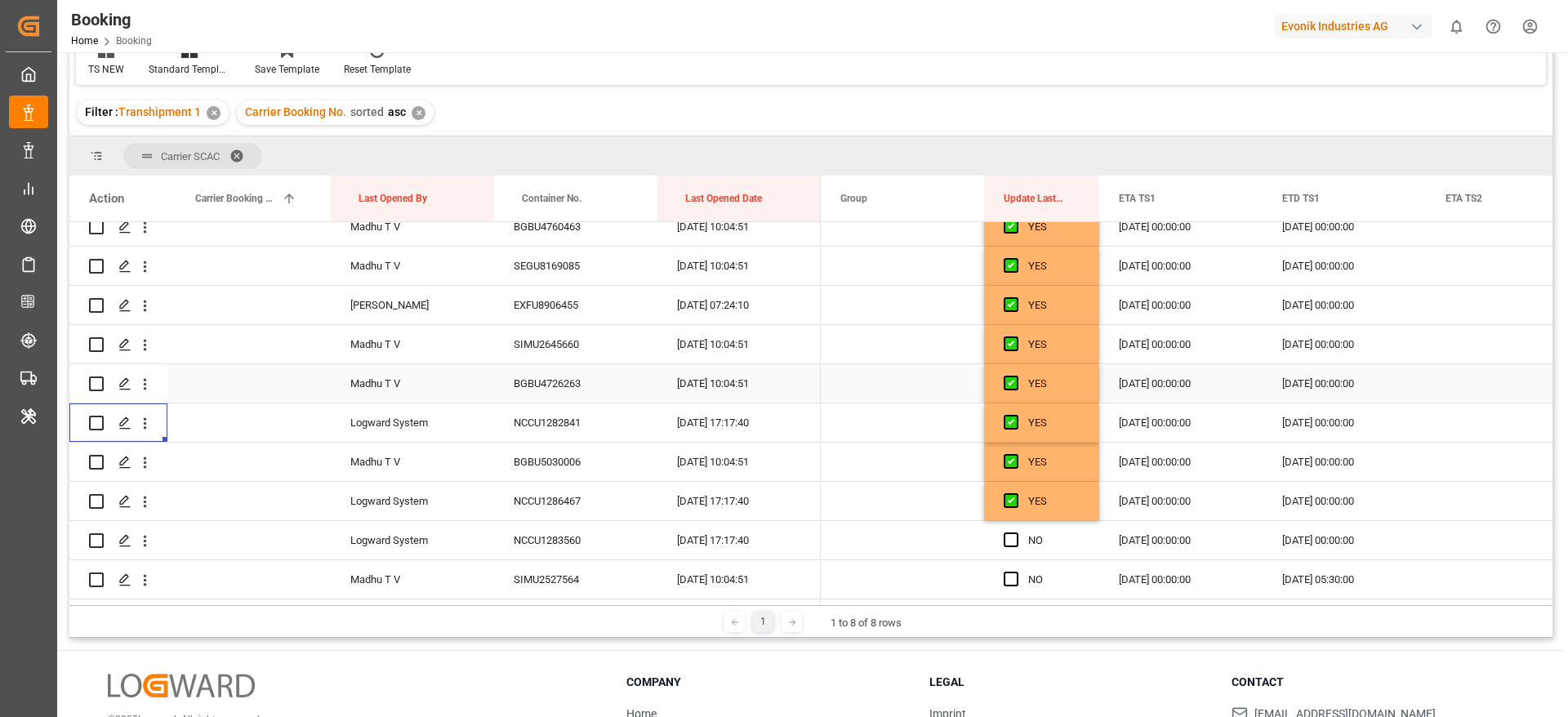
click at [522, 382] on div "BGBU4726263" at bounding box center [576, 383] width 163 height 39
click at [148, 387] on icon "open menu" at bounding box center [145, 384] width 17 height 17
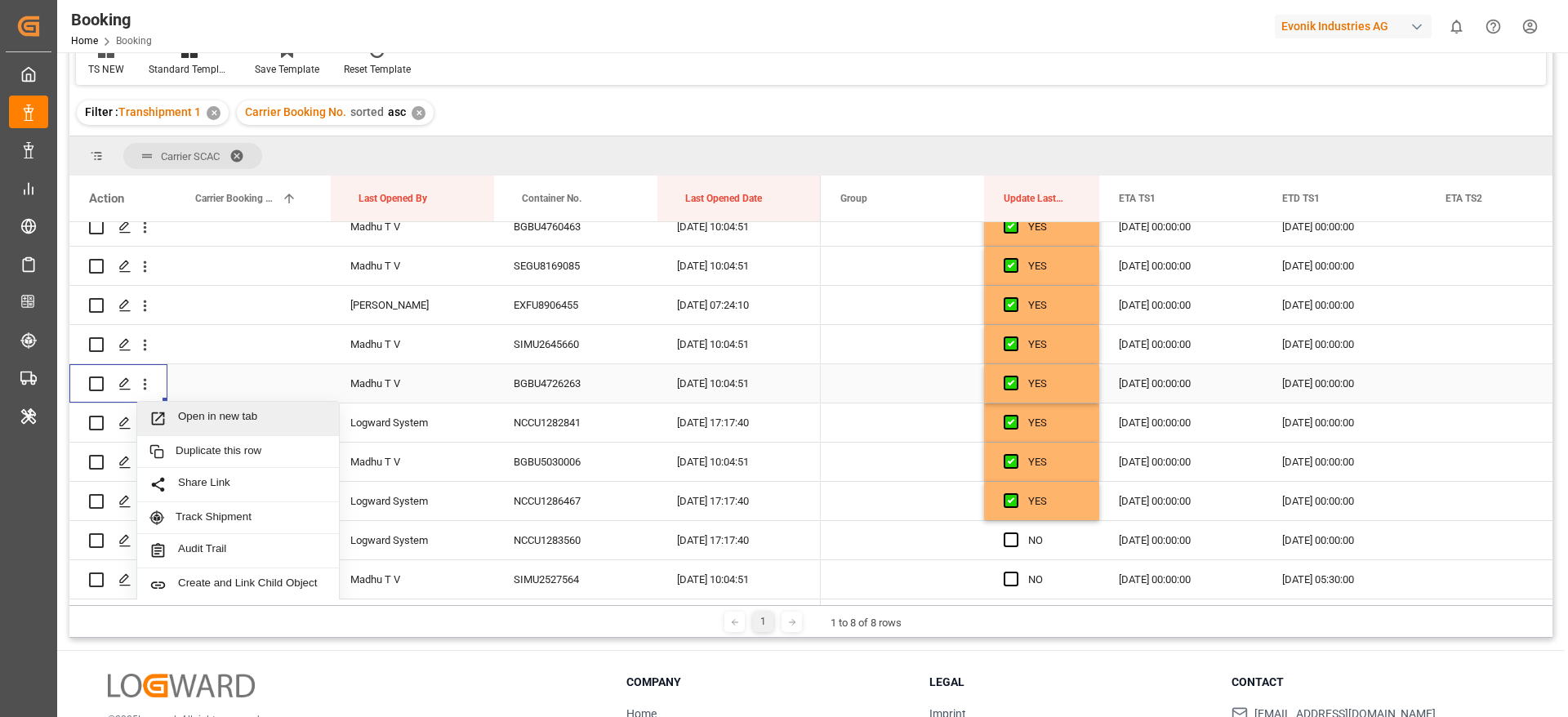
click at [247, 411] on span "Open in new tab" at bounding box center [252, 418] width 149 height 17
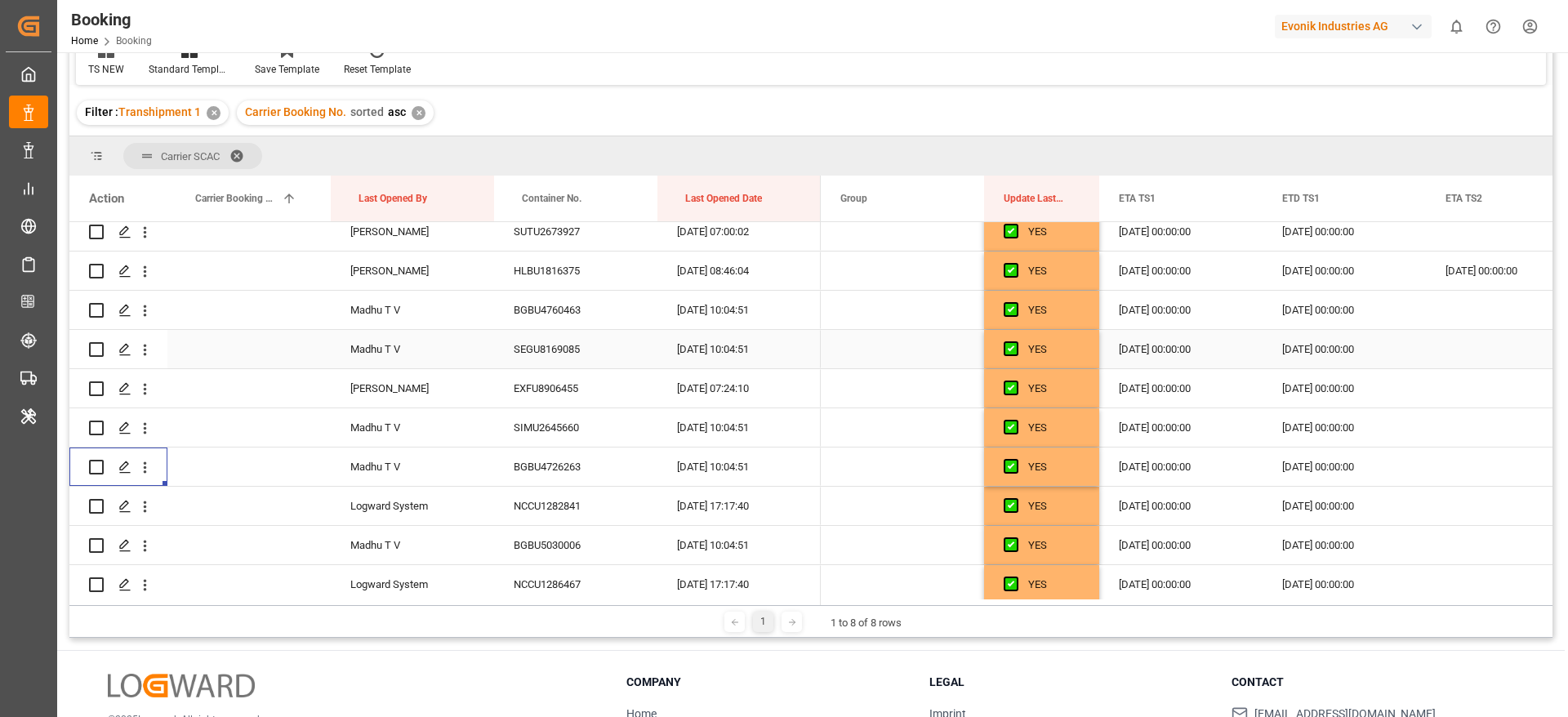
scroll to position [245, 0]
click at [550, 346] on div "BGBU4760463" at bounding box center [576, 349] width 163 height 39
click at [143, 345] on icon "open menu" at bounding box center [145, 349] width 17 height 17
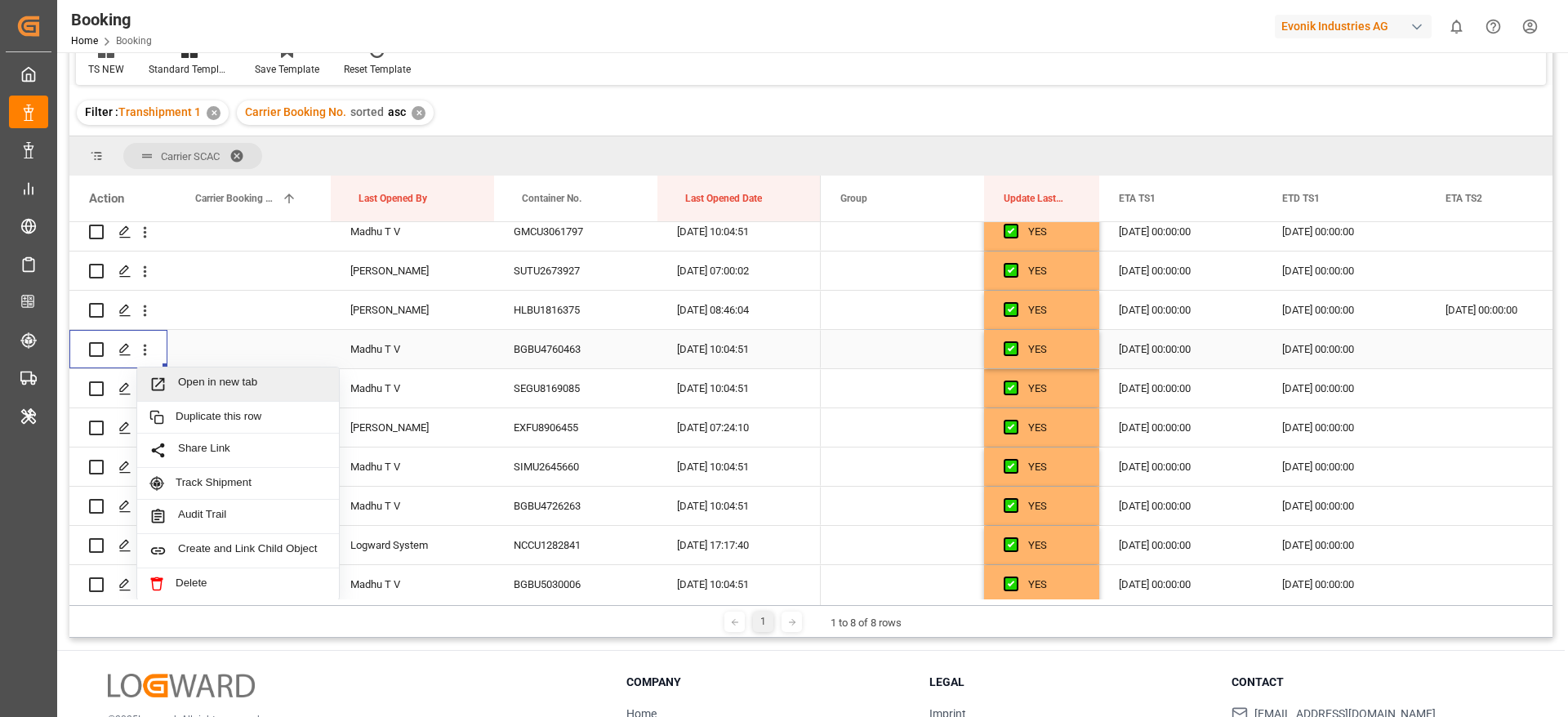
click at [257, 380] on span "Open in new tab" at bounding box center [252, 384] width 149 height 17
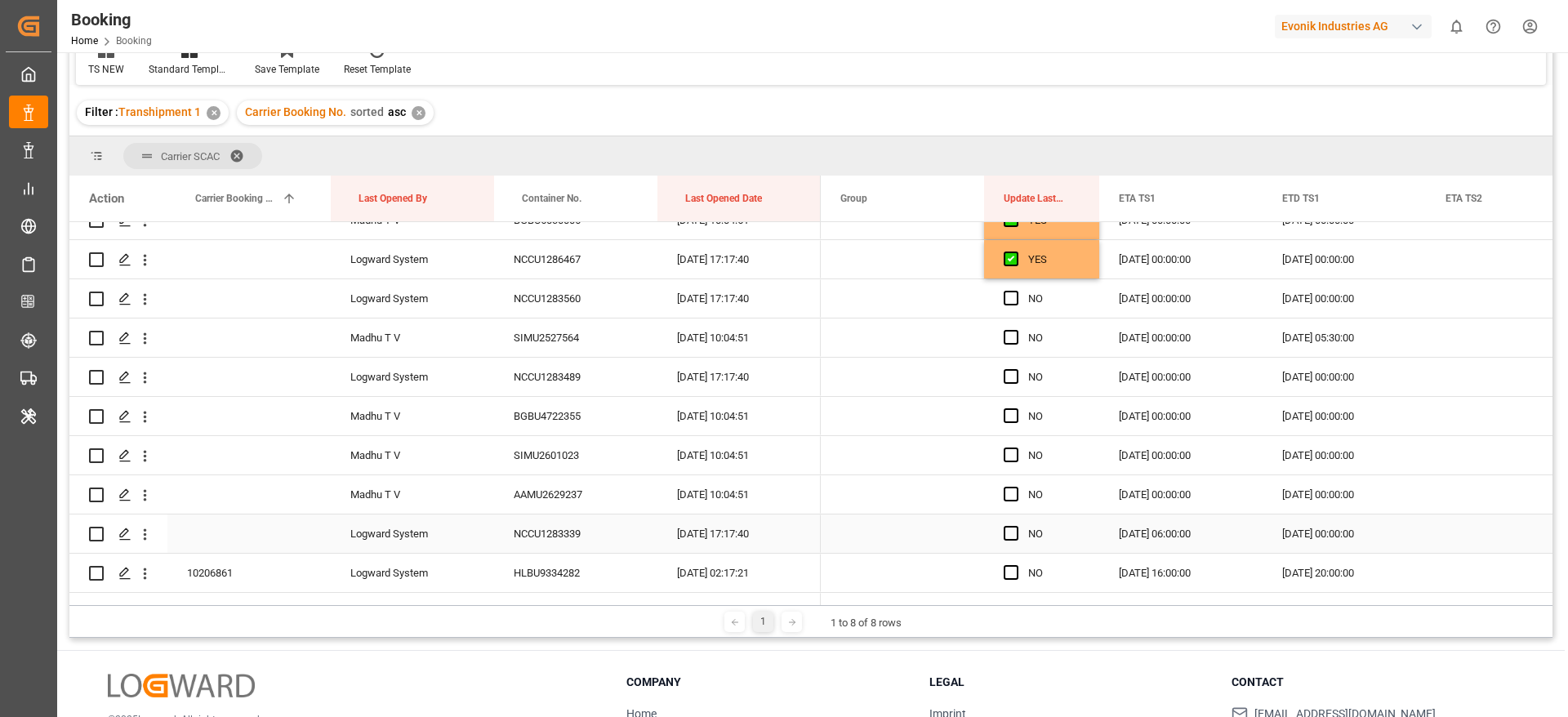
scroll to position [612, 0]
click at [1011, 298] on span "Press SPACE to select this row." at bounding box center [1010, 295] width 15 height 15
click at [1016, 288] on input "Press SPACE to select this row." at bounding box center [1016, 288] width 0 height 0
click at [1009, 325] on div "Press SPACE to select this row." at bounding box center [1016, 335] width 25 height 38
click at [1011, 369] on span "Press SPACE to select this row." at bounding box center [1010, 373] width 15 height 15
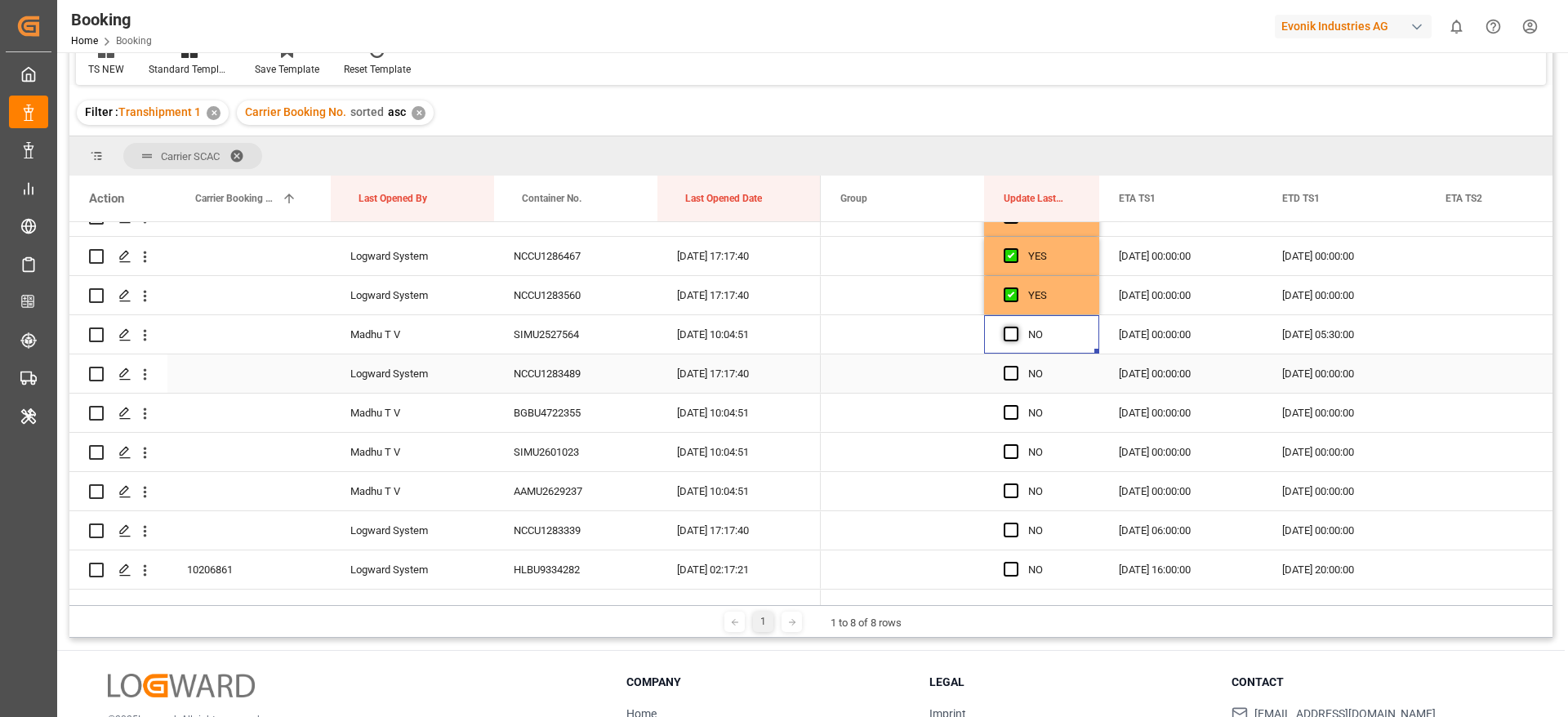
click at [1016, 366] on input "Press SPACE to select this row." at bounding box center [1016, 366] width 0 height 0
click at [1009, 331] on span "Press SPACE to select this row." at bounding box center [1010, 333] width 15 height 15
click at [1016, 326] on input "Press SPACE to select this row." at bounding box center [1016, 326] width 0 height 0
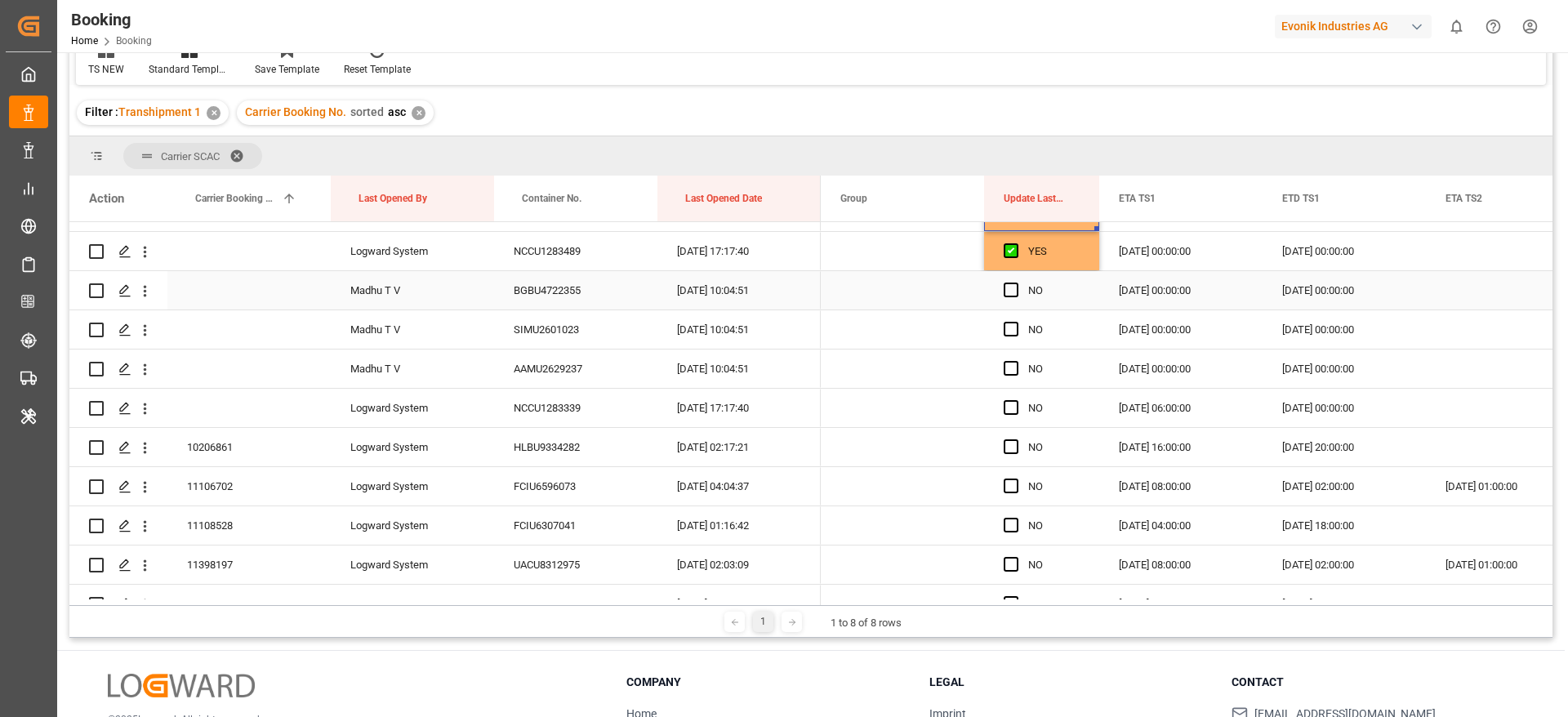
click at [594, 269] on div "NCCU1283489" at bounding box center [576, 251] width 163 height 39
click at [149, 255] on icon "open menu" at bounding box center [145, 252] width 17 height 17
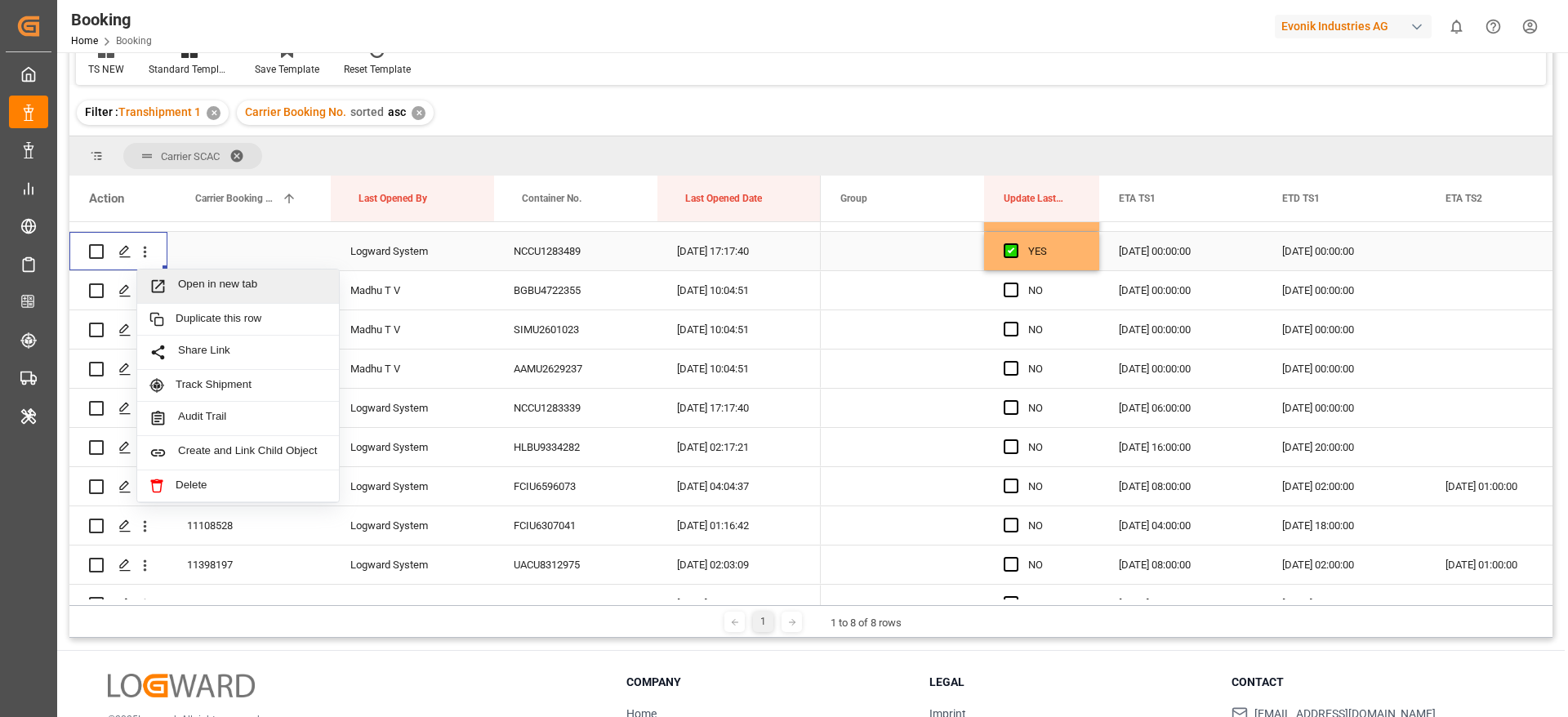
drag, startPoint x: 193, startPoint y: 265, endPoint x: 288, endPoint y: 237, distance: 99.0
click at [227, 280] on span "Open in new tab" at bounding box center [252, 286] width 149 height 17
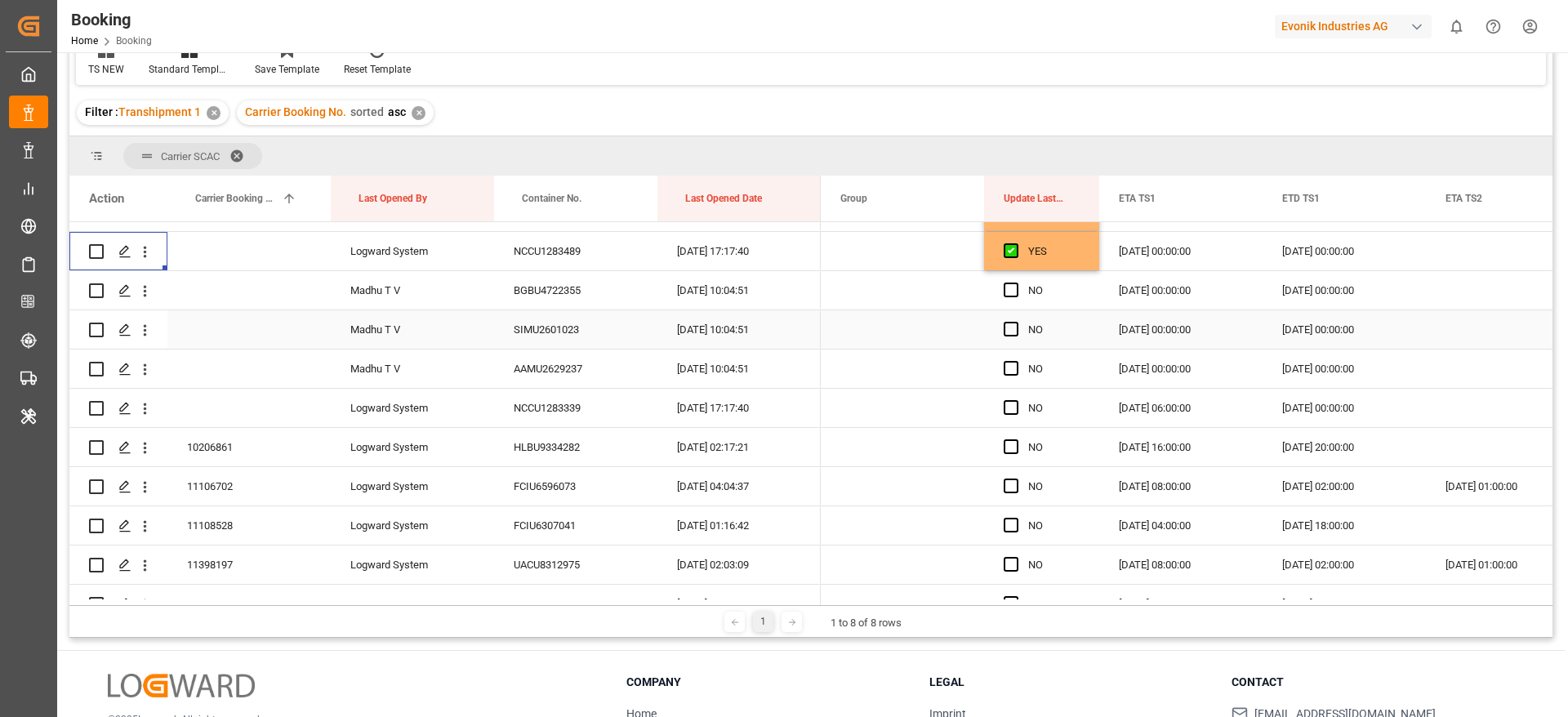
click at [552, 322] on div "SIMU2601023" at bounding box center [576, 329] width 163 height 39
click at [1015, 327] on span "Press SPACE to select this row." at bounding box center [1010, 329] width 15 height 15
click at [1016, 322] on input "Press SPACE to select this row." at bounding box center [1016, 322] width 0 height 0
click at [1010, 362] on span "Press SPACE to select this row." at bounding box center [1010, 368] width 15 height 15
click at [1016, 361] on input "Press SPACE to select this row." at bounding box center [1016, 361] width 0 height 0
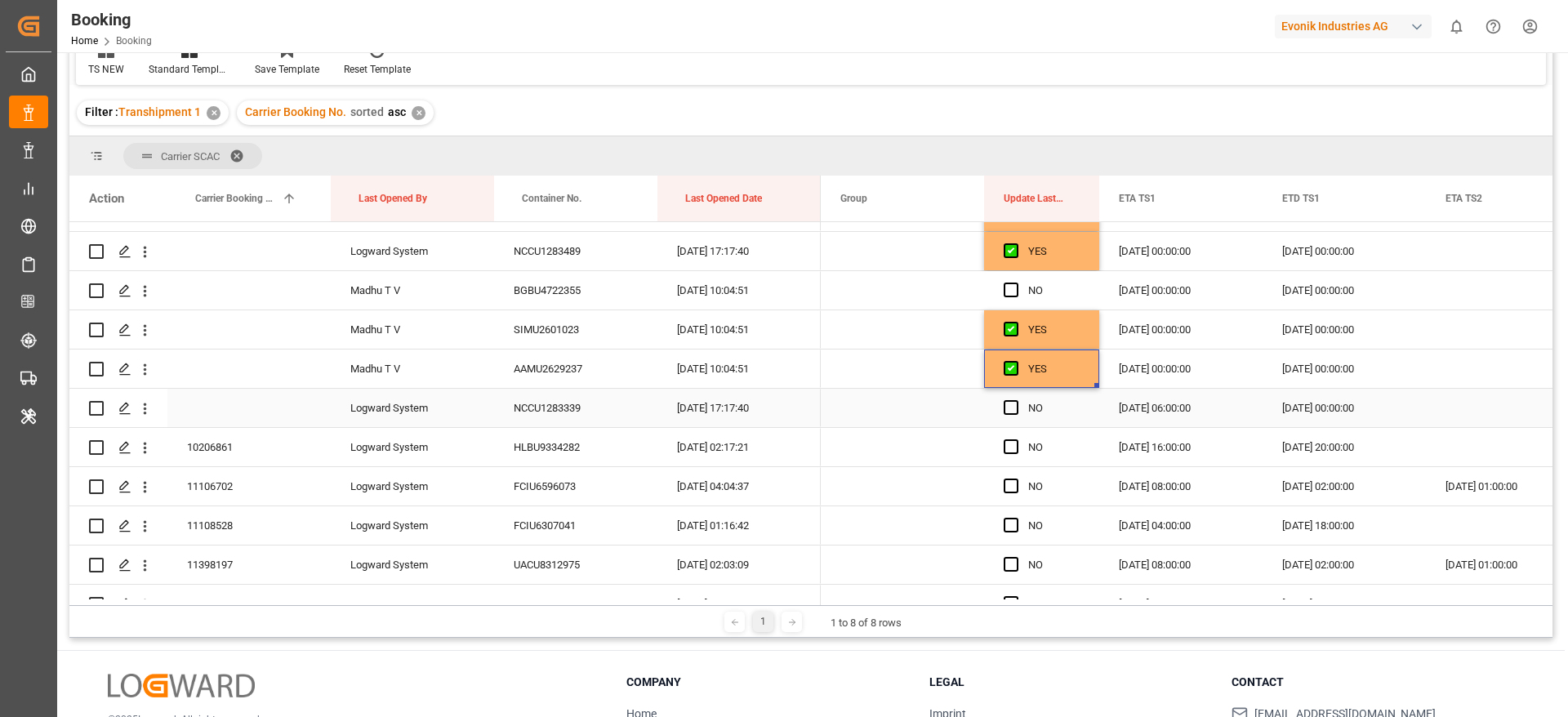
click at [578, 412] on div "NCCU1283339" at bounding box center [576, 407] width 163 height 39
click at [142, 407] on icon "open menu" at bounding box center [145, 409] width 17 height 17
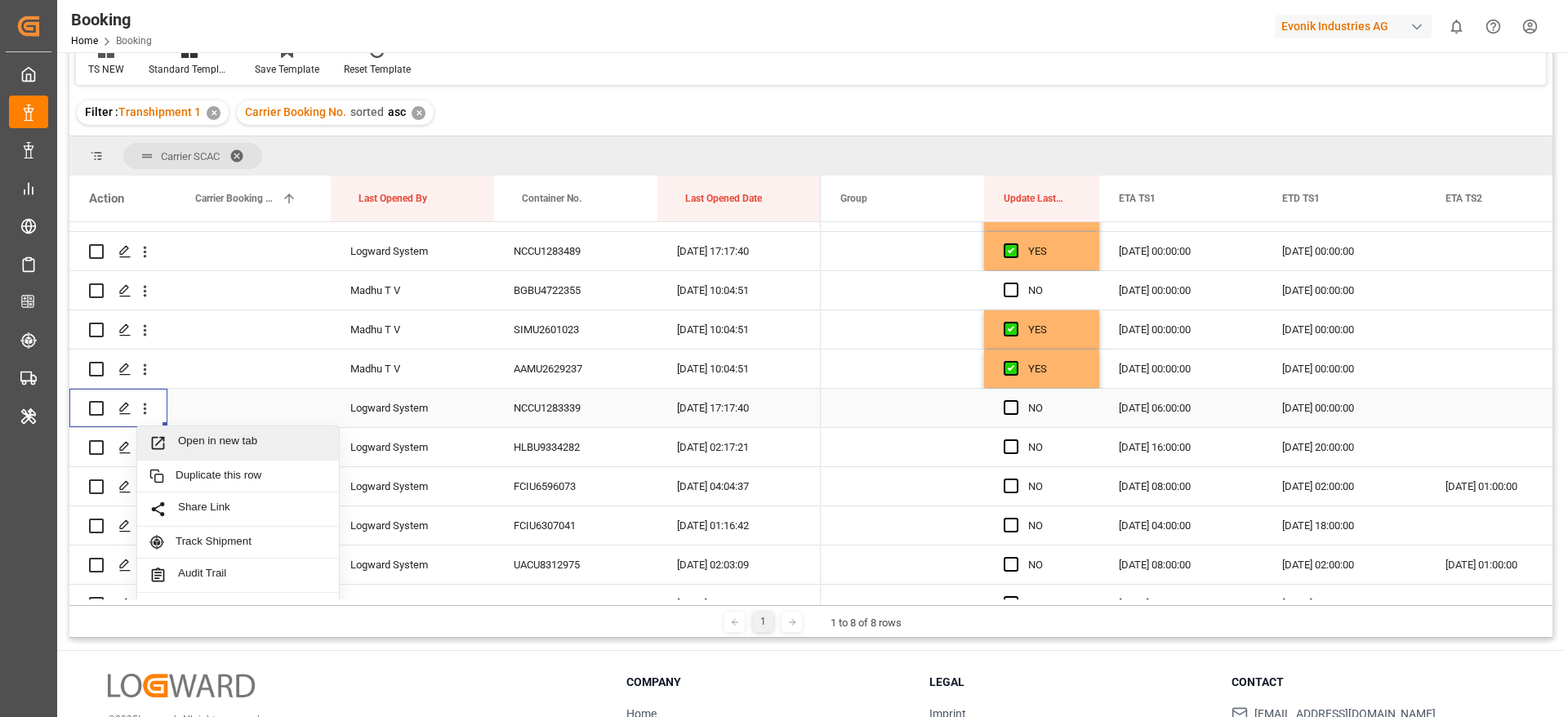
click at [238, 445] on span "Open in new tab" at bounding box center [252, 443] width 149 height 17
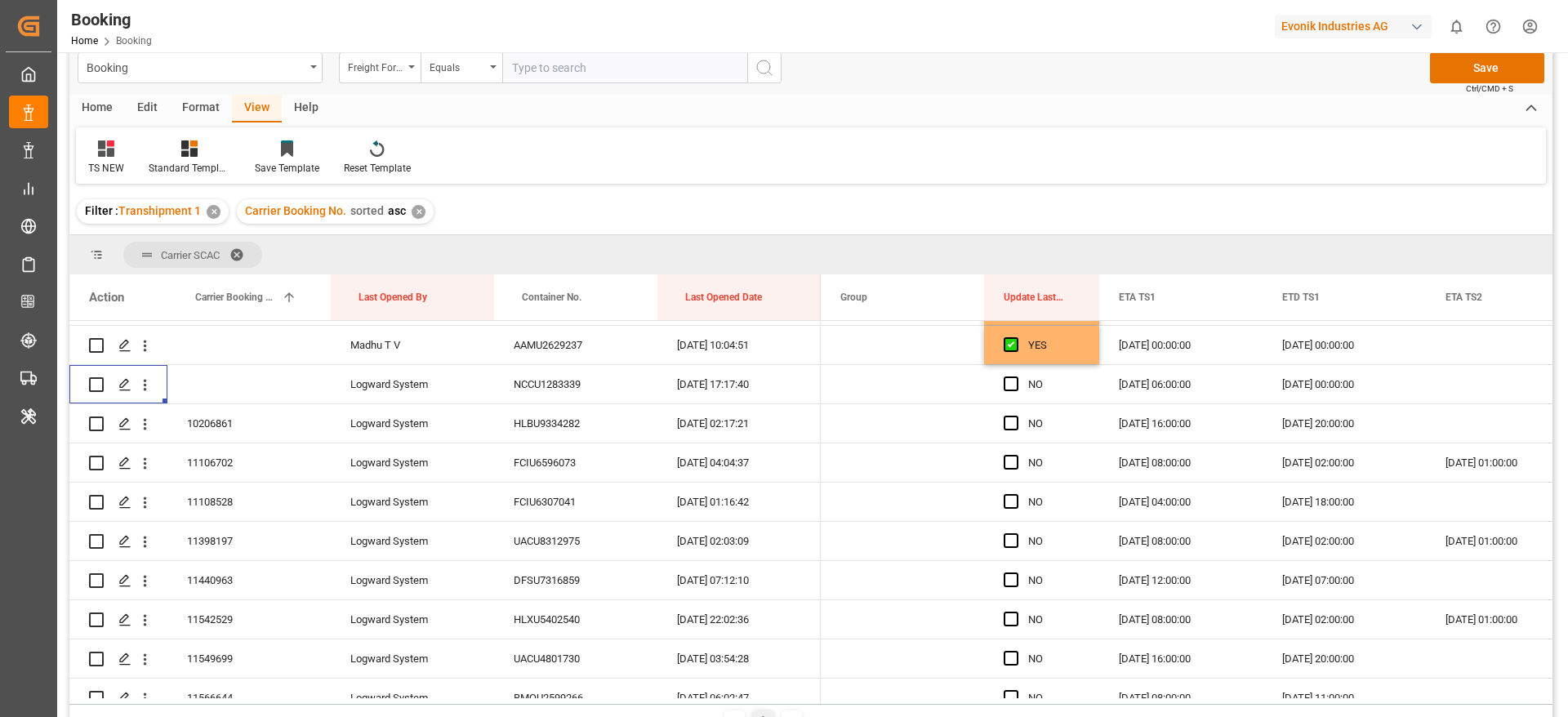
scroll to position [0, 0]
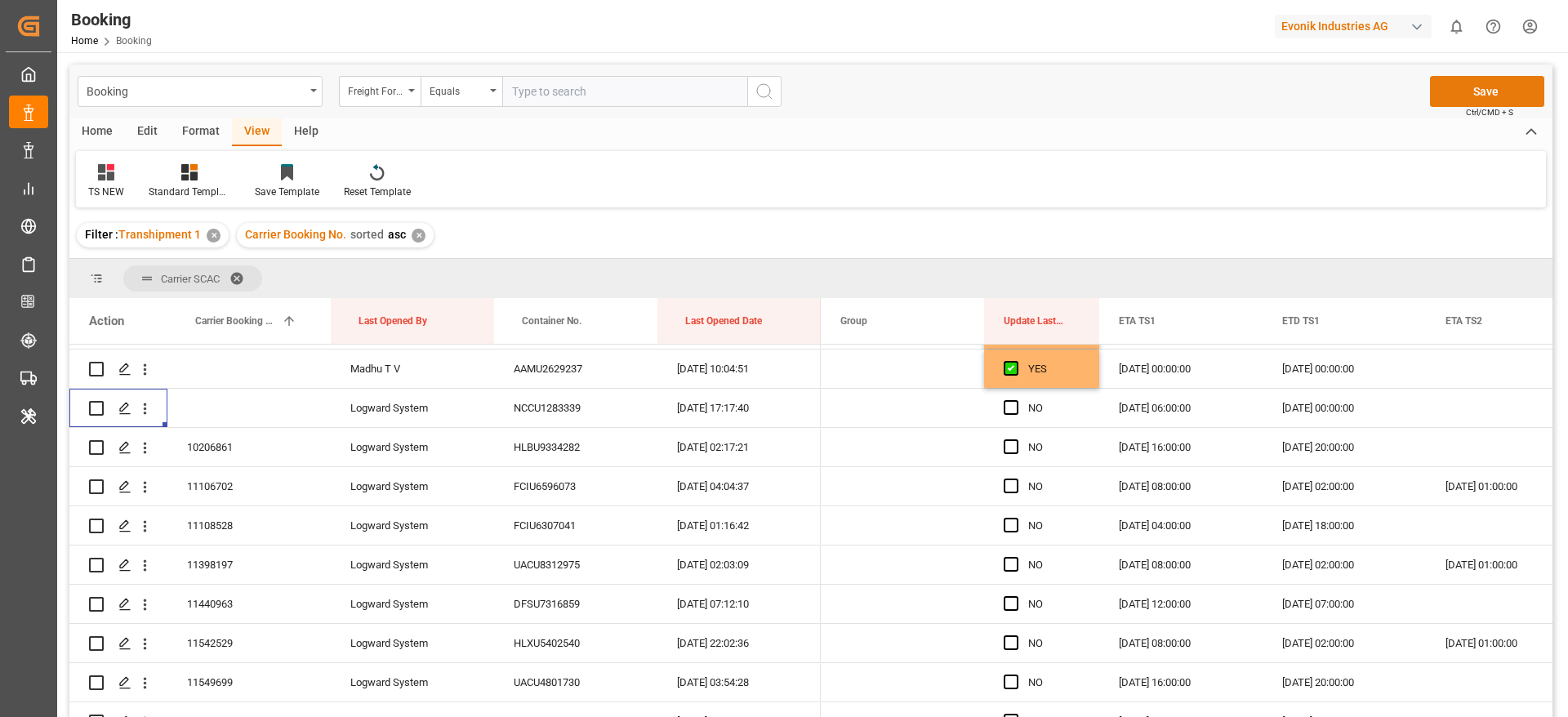
click at [1468, 100] on button "Save" at bounding box center [1486, 91] width 114 height 31
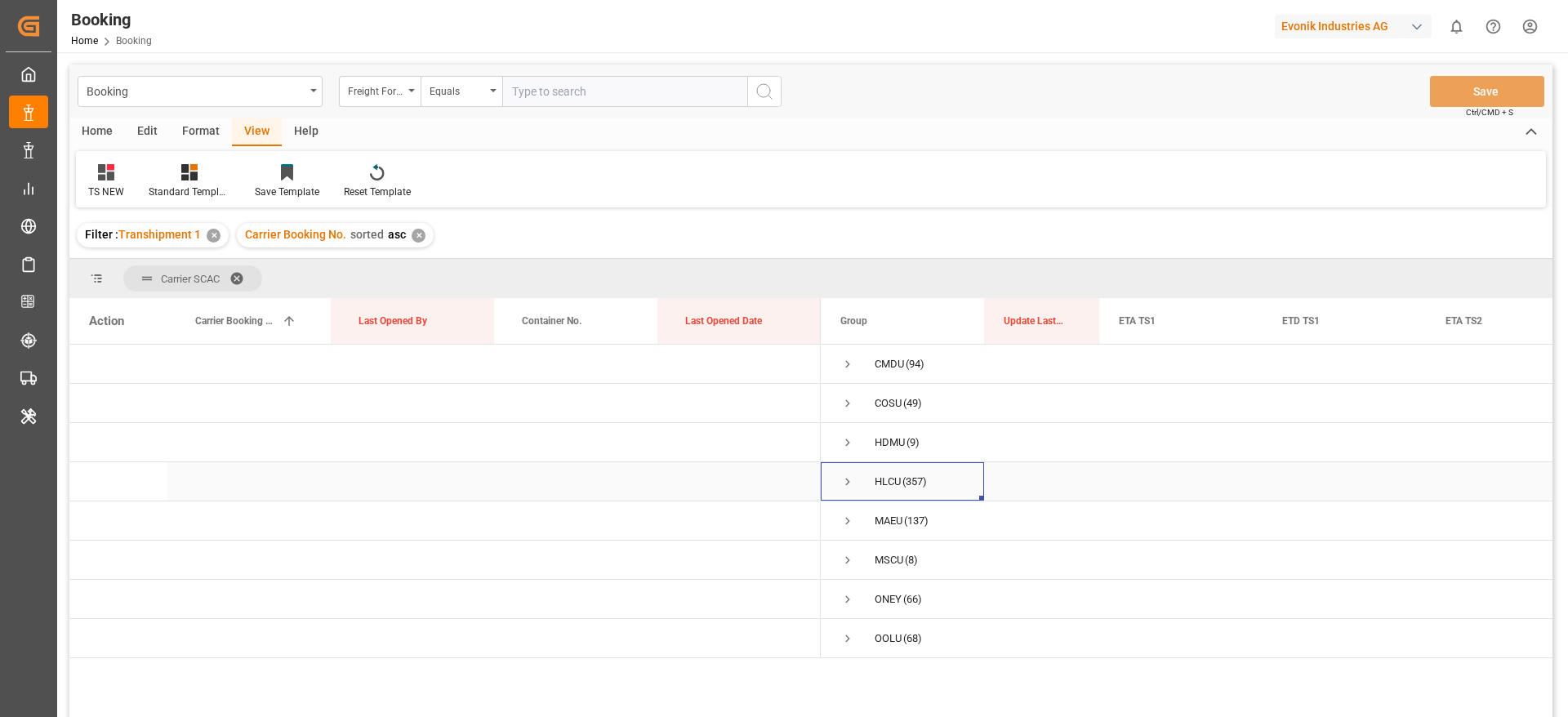
click at [846, 475] on span "Press SPACE to select this row." at bounding box center [847, 481] width 15 height 15
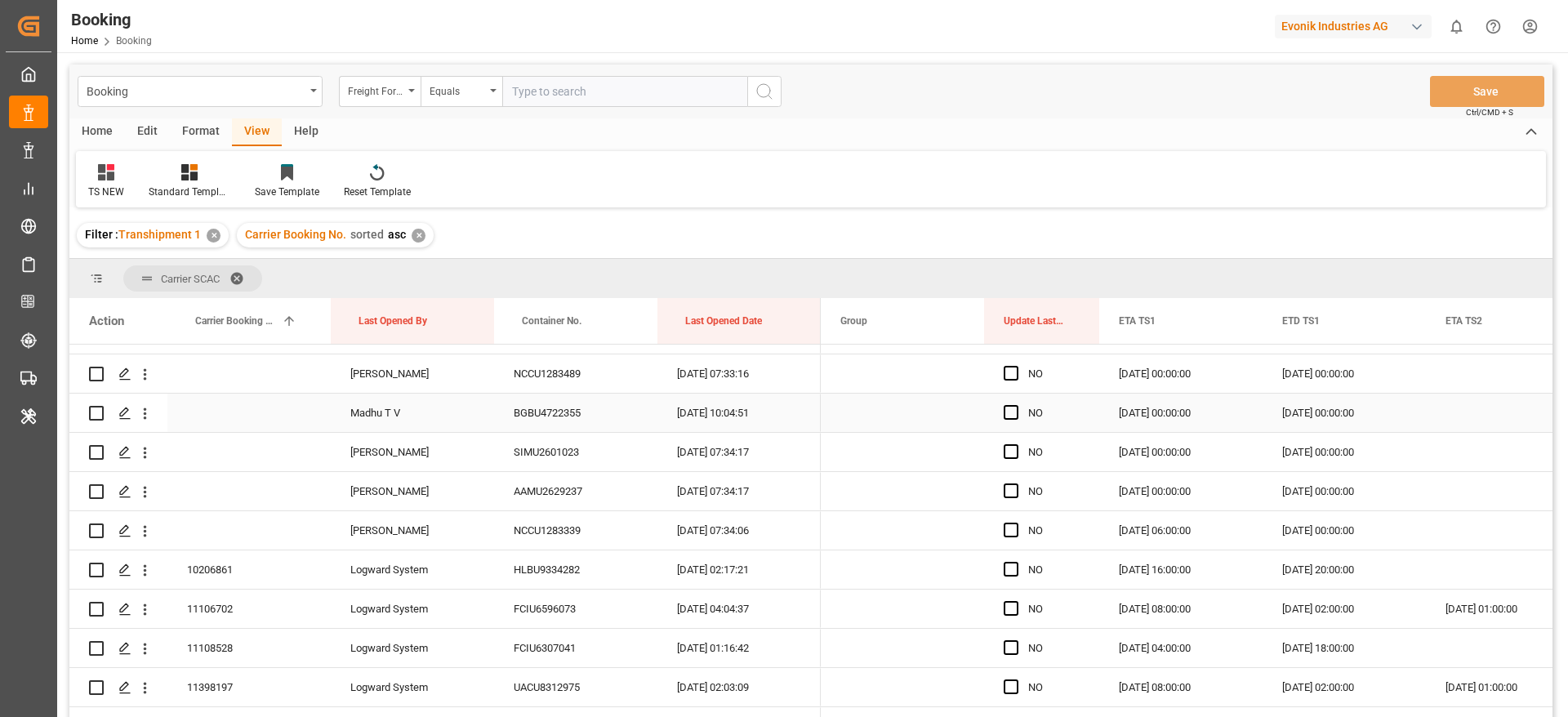
scroll to position [857, 0]
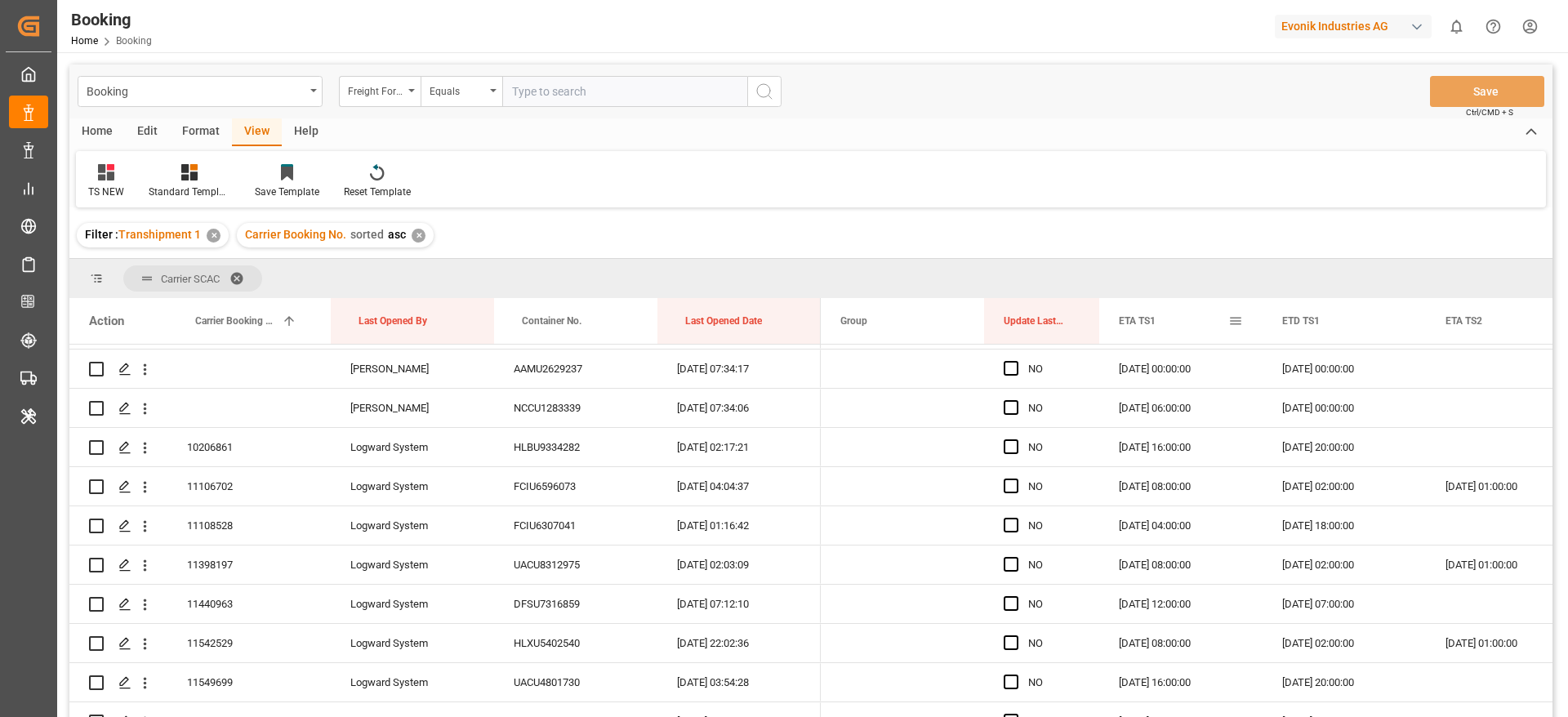
click at [1229, 321] on span at bounding box center [1235, 320] width 15 height 15
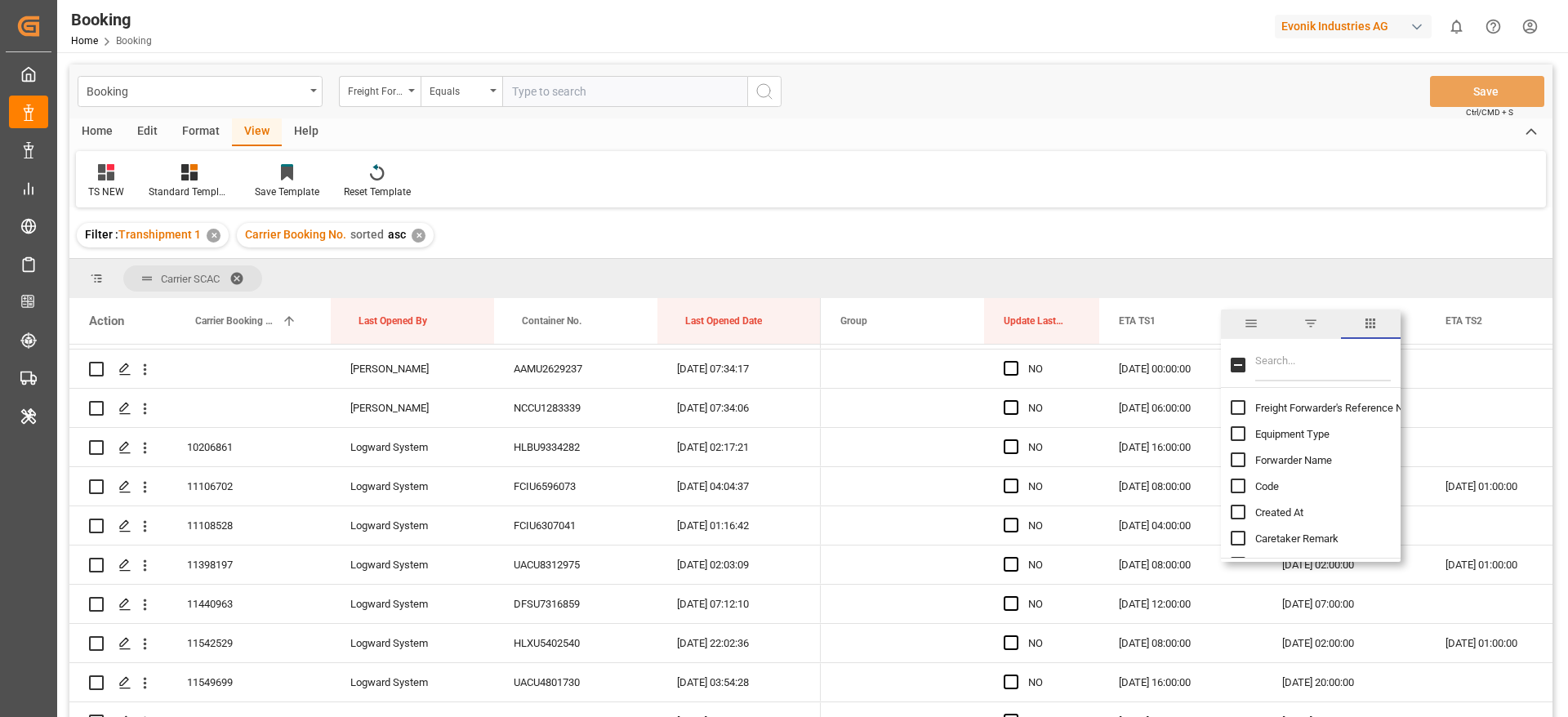
click at [1289, 355] on input "Filter Columns Input" at bounding box center [1323, 365] width 136 height 33
type input "at"
checkbox input "false"
type input "ata"
click at [1237, 516] on input "ATA TS1 column toggle visibility (hidden)" at bounding box center [1237, 511] width 15 height 15
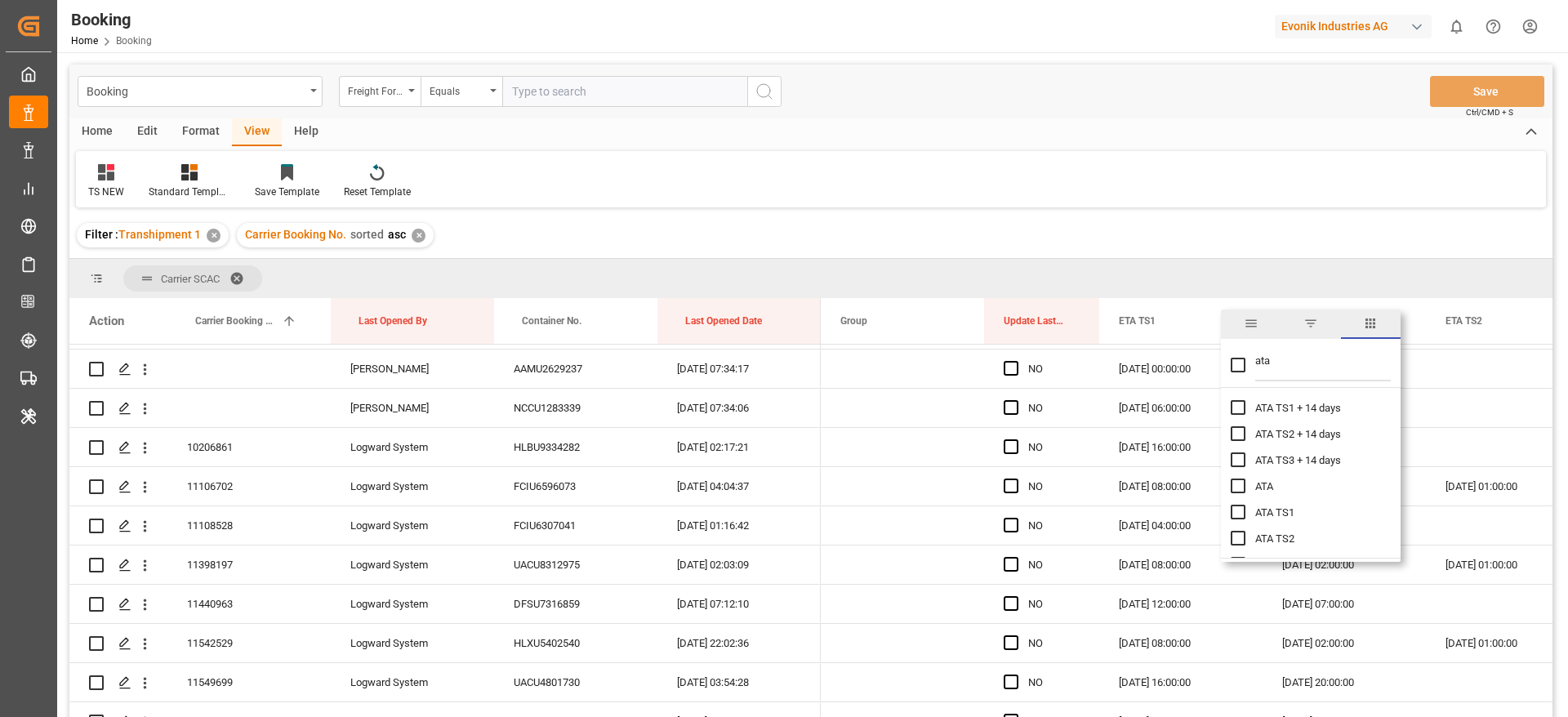
checkbox input "true"
checkbox input "false"
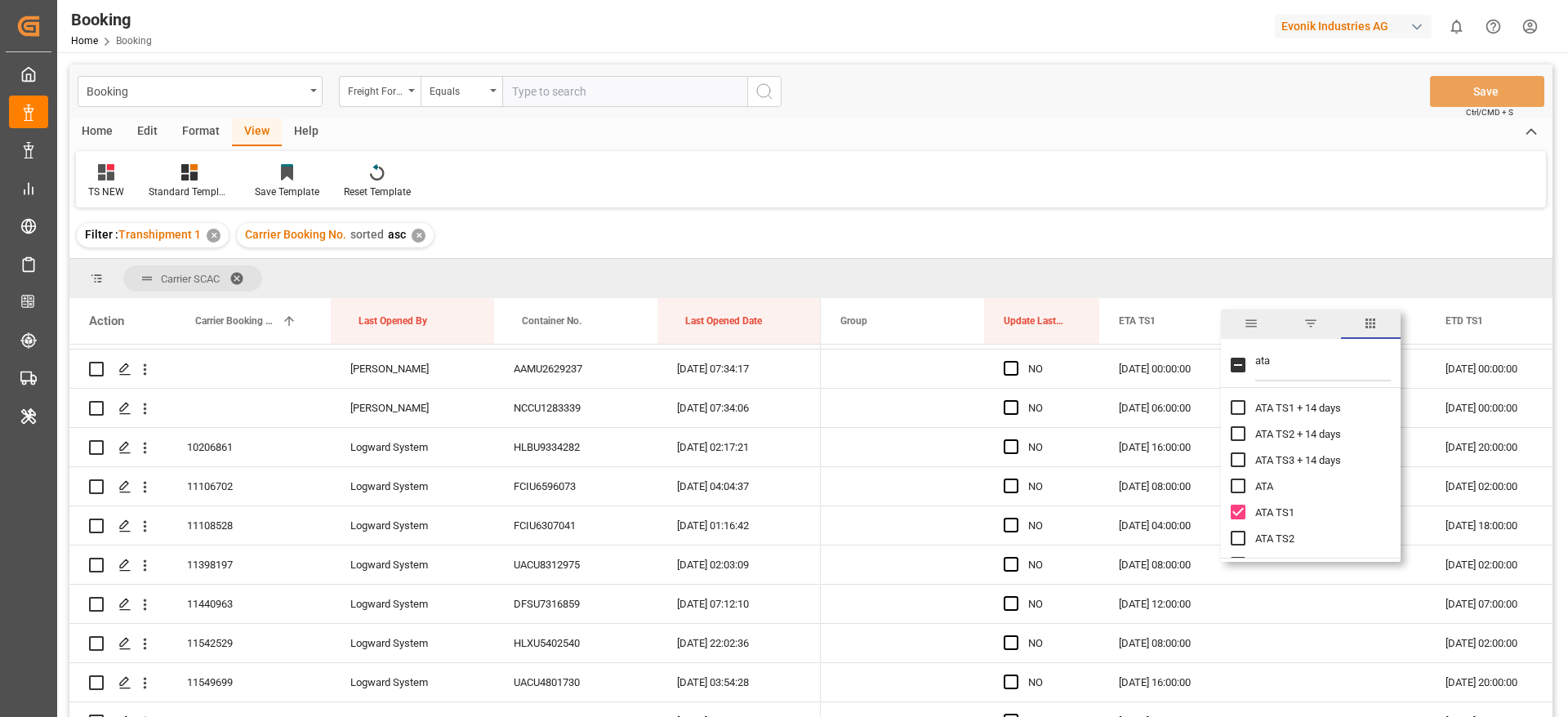
click at [1189, 244] on div "Filter : Transhipment 1 ✕ Carrier Booking No. sorted asc ✕" at bounding box center [811, 234] width 1483 height 46
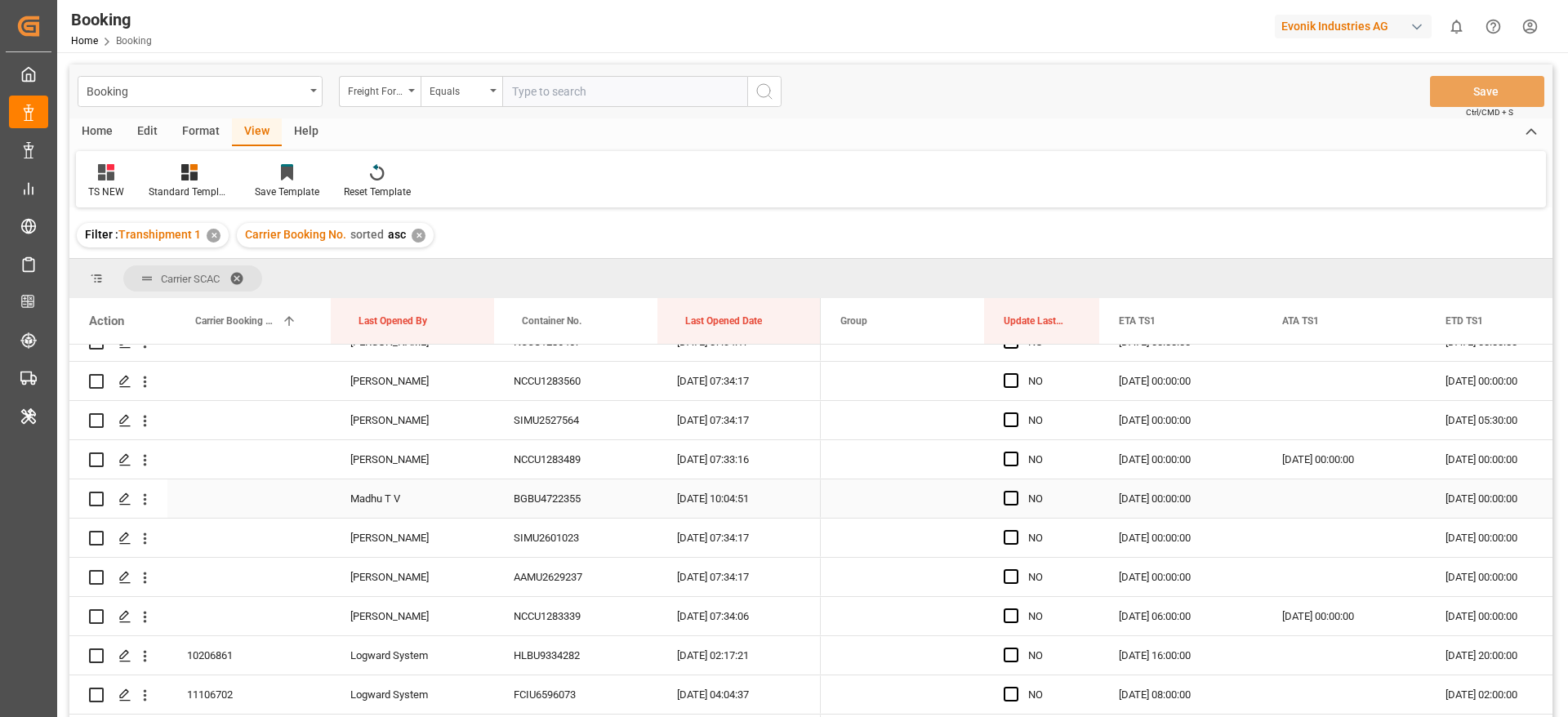
scroll to position [612, 0]
click at [551, 524] on div "BGBU4722355" at bounding box center [576, 535] width 163 height 39
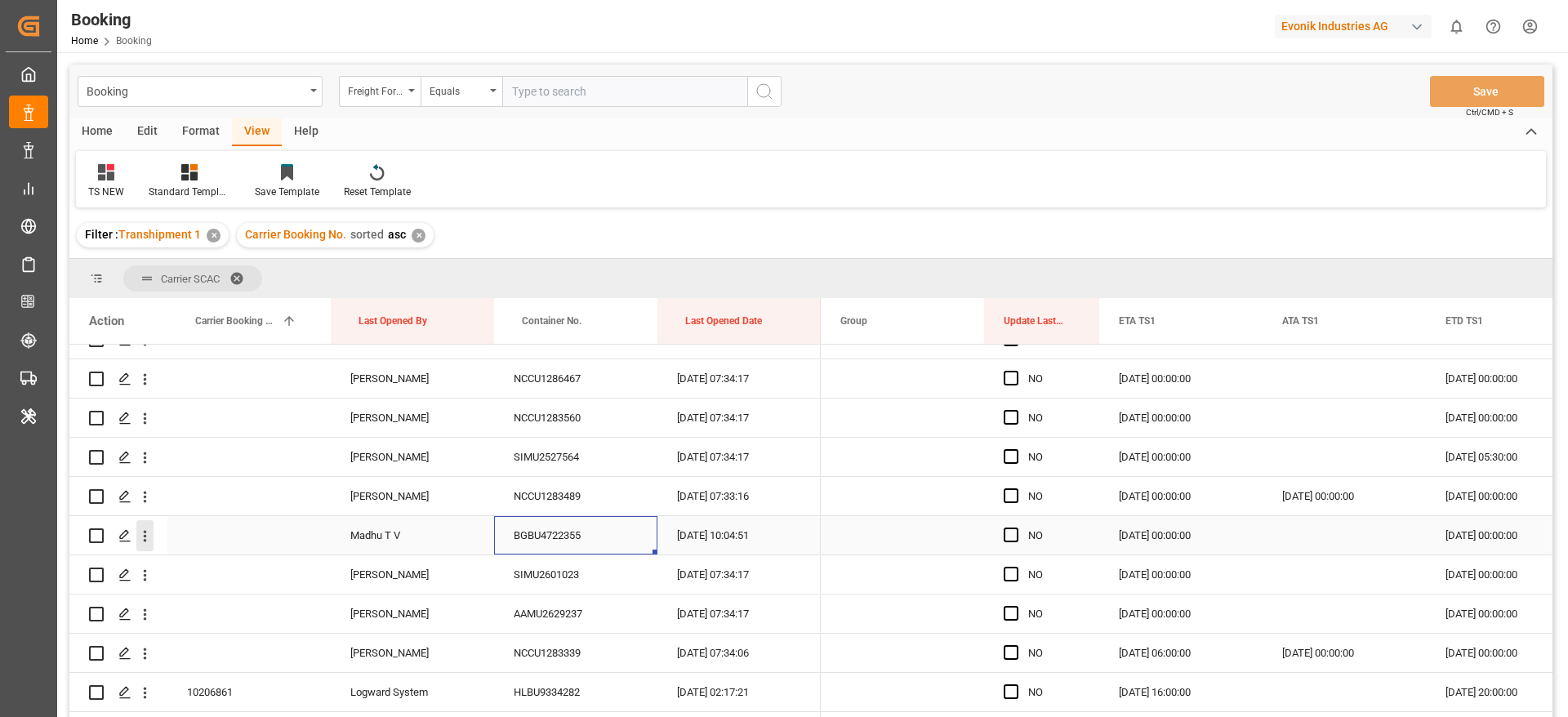
click at [143, 530] on icon "open menu" at bounding box center [145, 536] width 17 height 17
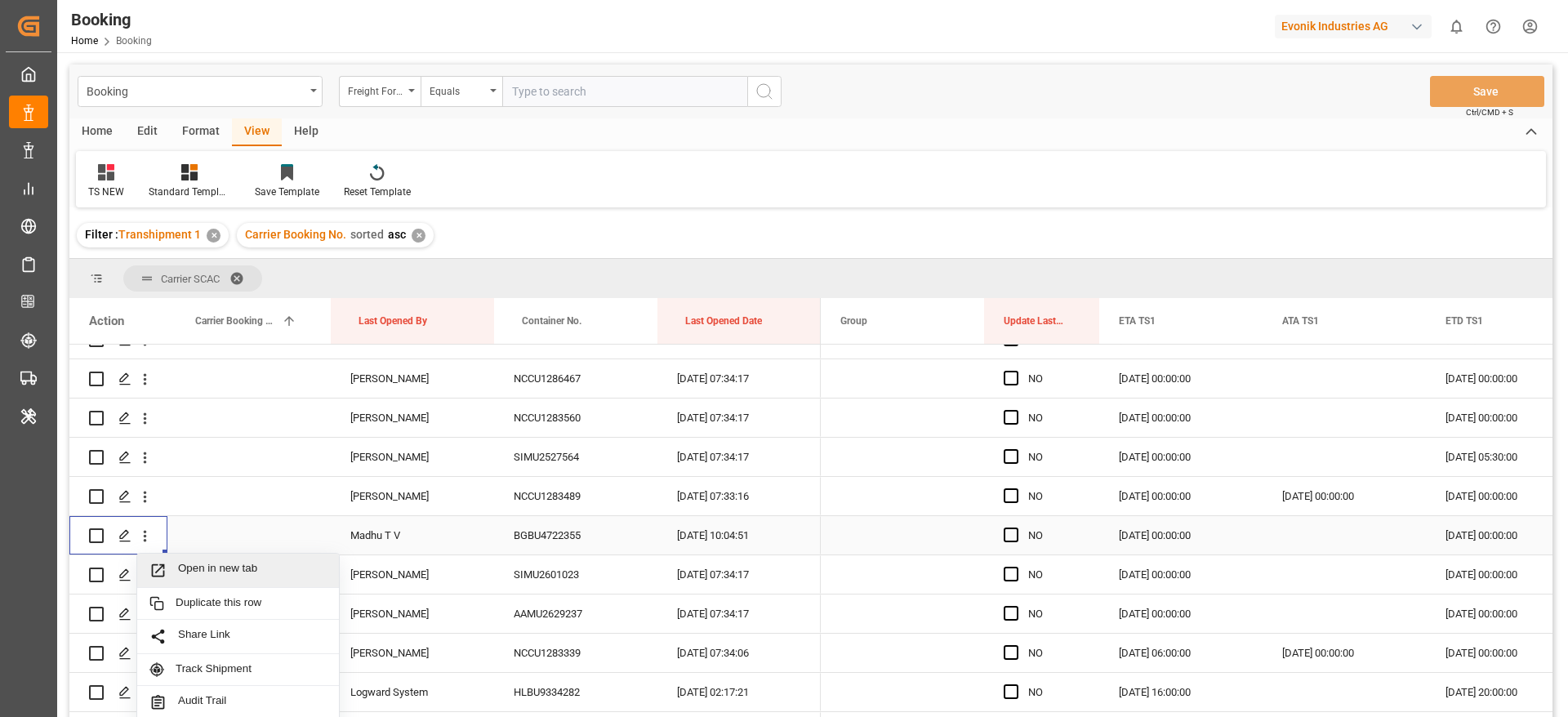
click at [234, 563] on span "Open in new tab" at bounding box center [252, 570] width 149 height 17
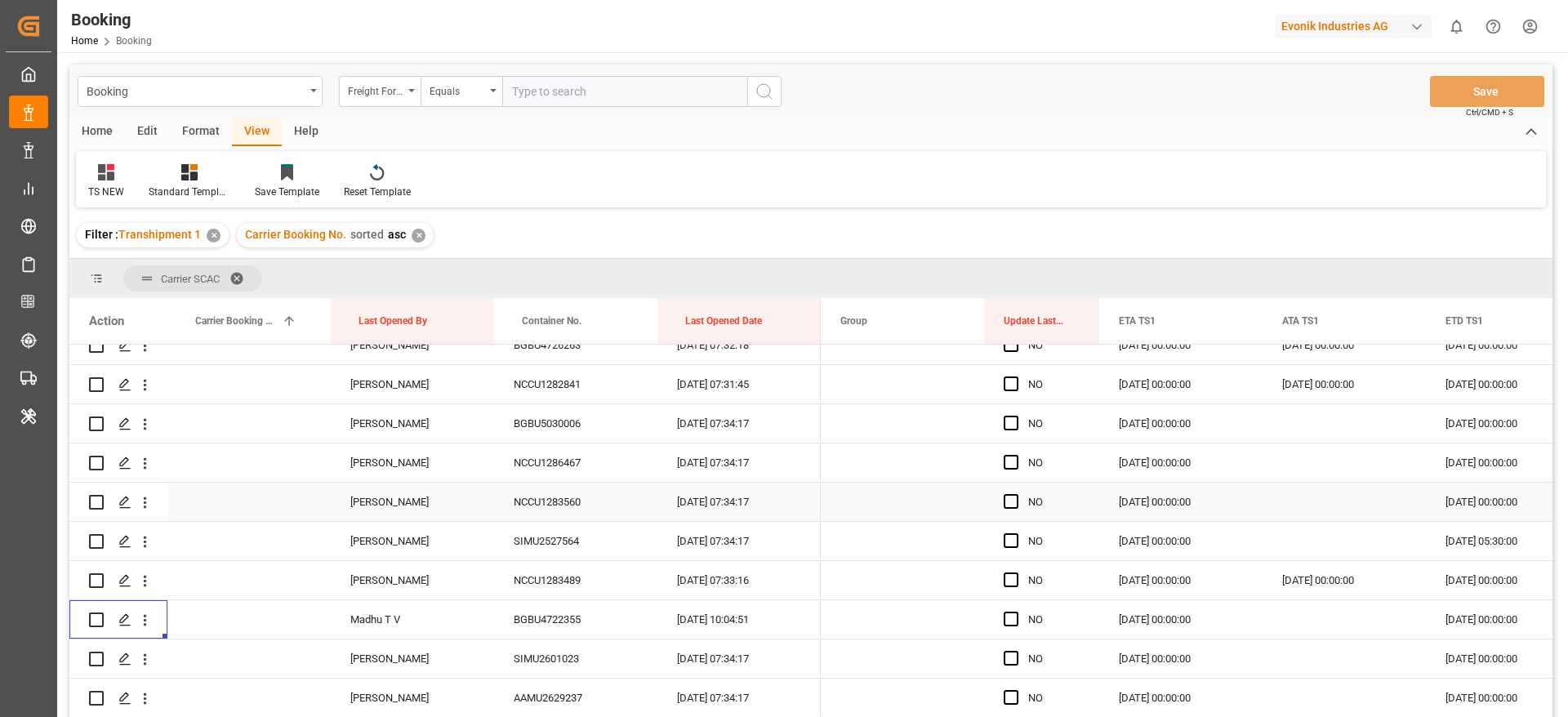
scroll to position [489, 0]
click at [583, 501] on div "NCCU1286467" at bounding box center [576, 501] width 163 height 39
click at [1170, 501] on div "22.08.2025 00:00:00" at bounding box center [1181, 501] width 163 height 39
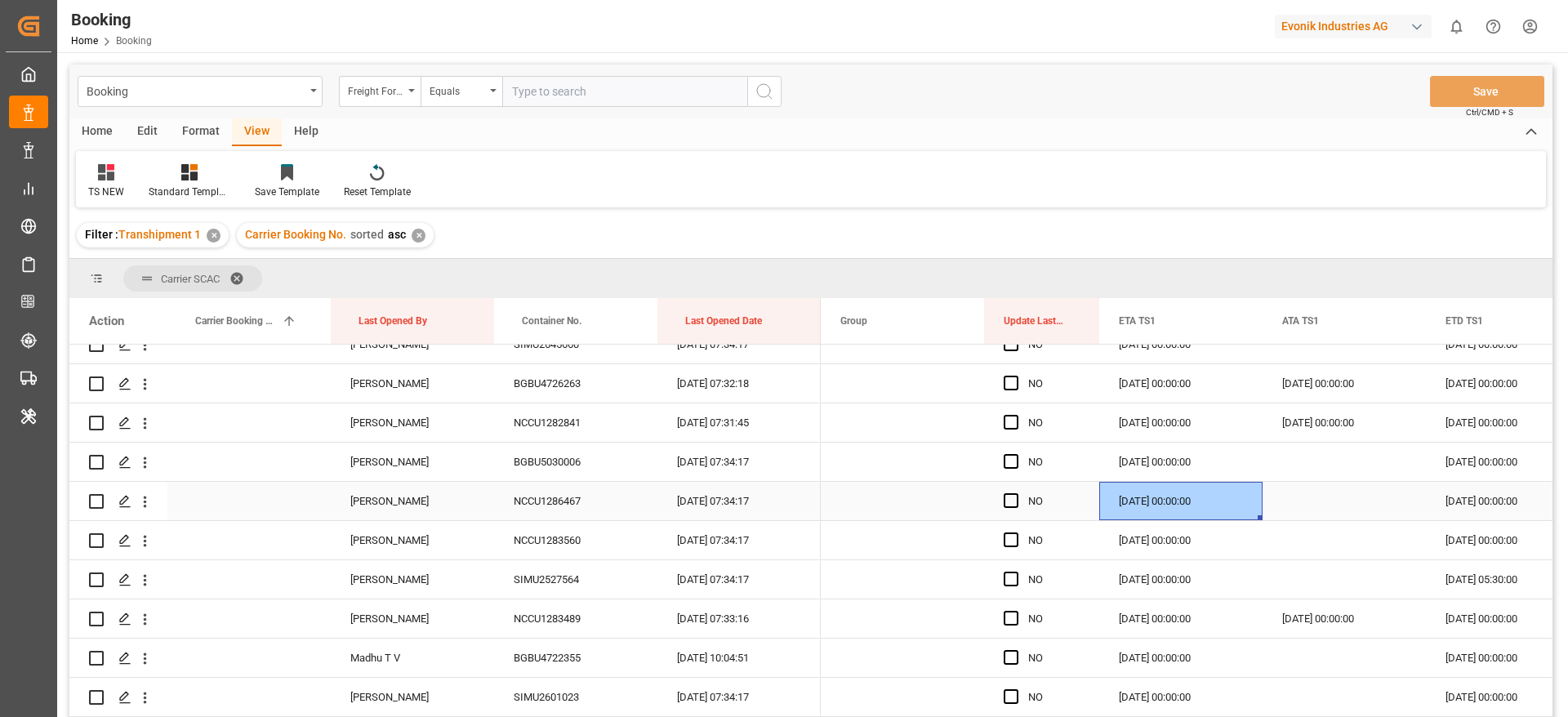
click at [1333, 507] on div "Press SPACE to select this row." at bounding box center [1345, 501] width 163 height 39
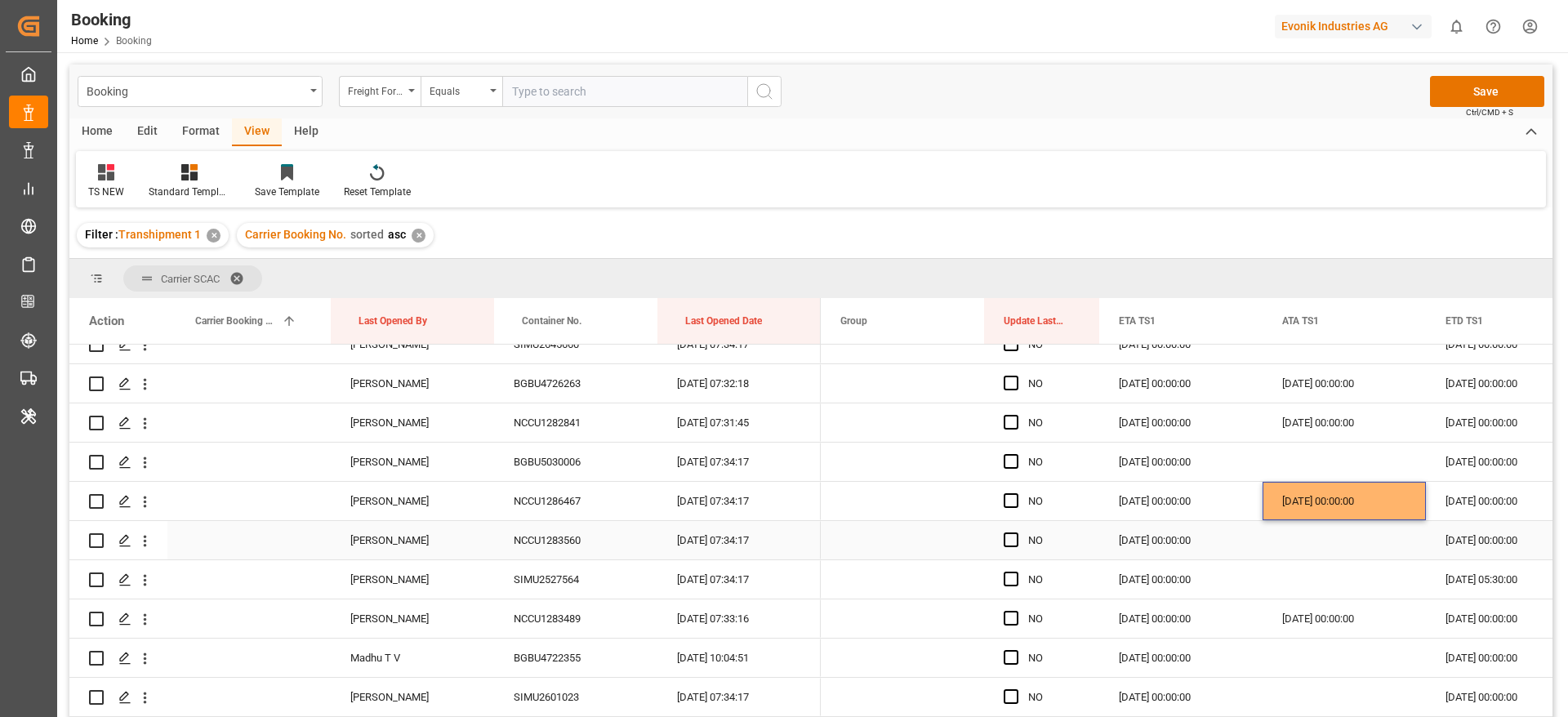
click at [1339, 534] on div "Press SPACE to select this row." at bounding box center [1345, 539] width 163 height 39
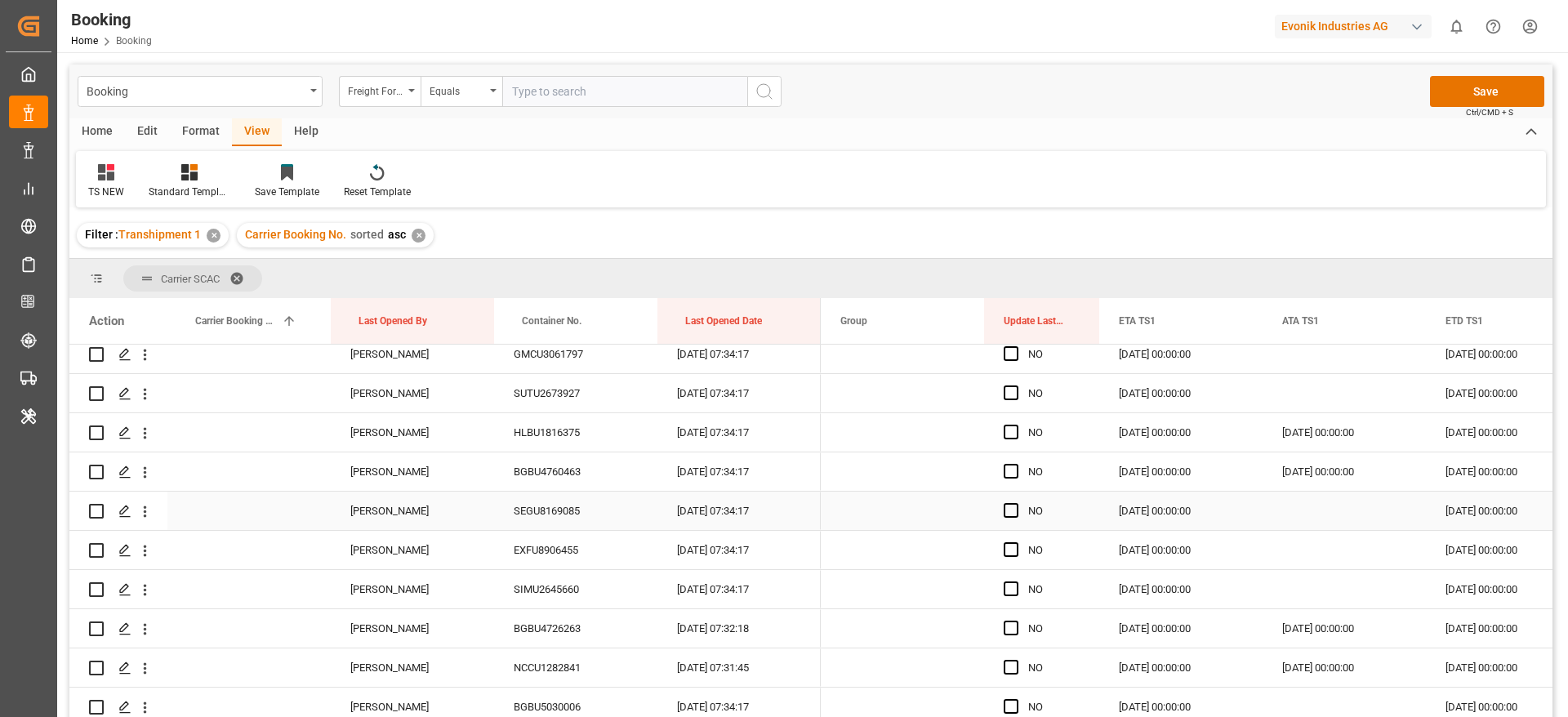
scroll to position [123, 0]
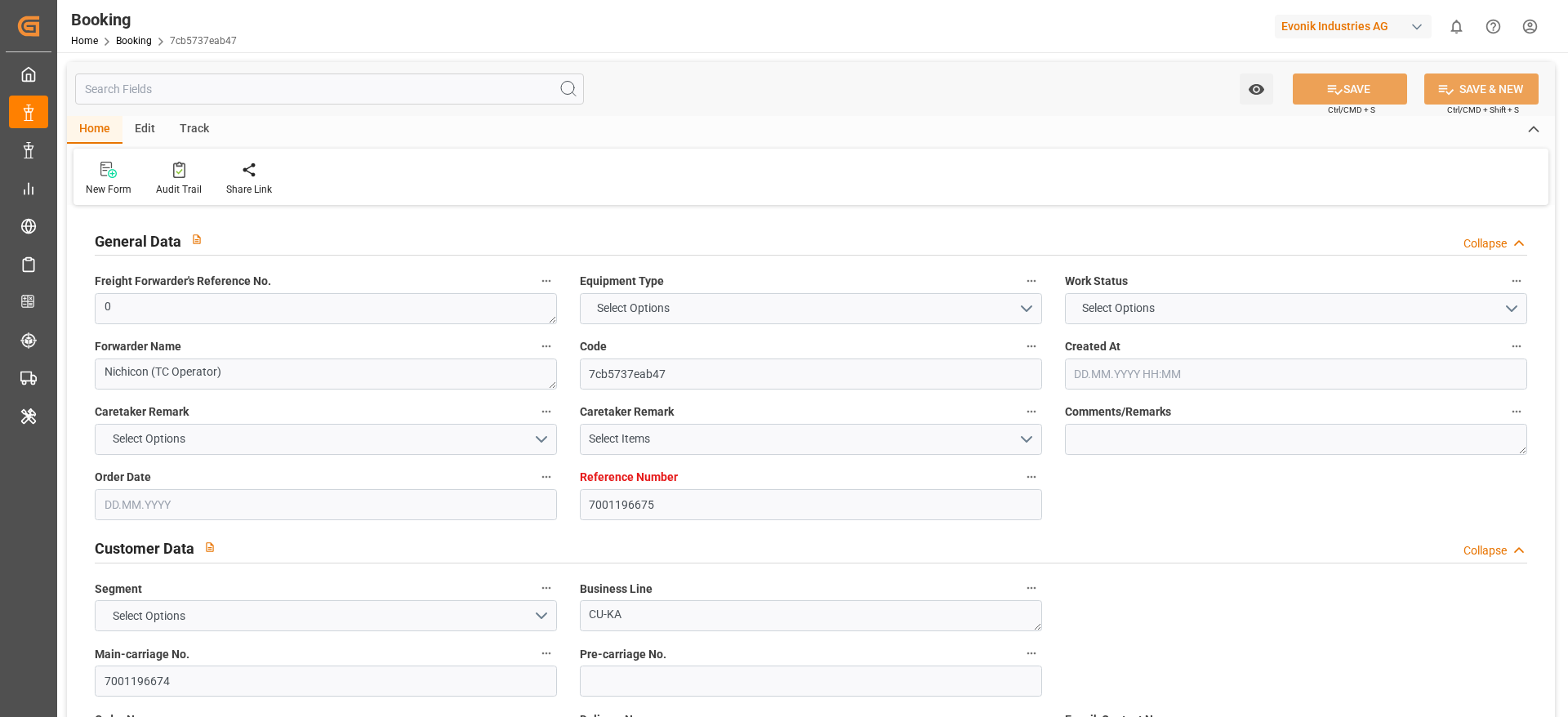
type input "7001196675"
type input "9543108"
type input "Hapag [PERSON_NAME]"
type input "Hapag [PERSON_NAME] Aktiengesellschaft"
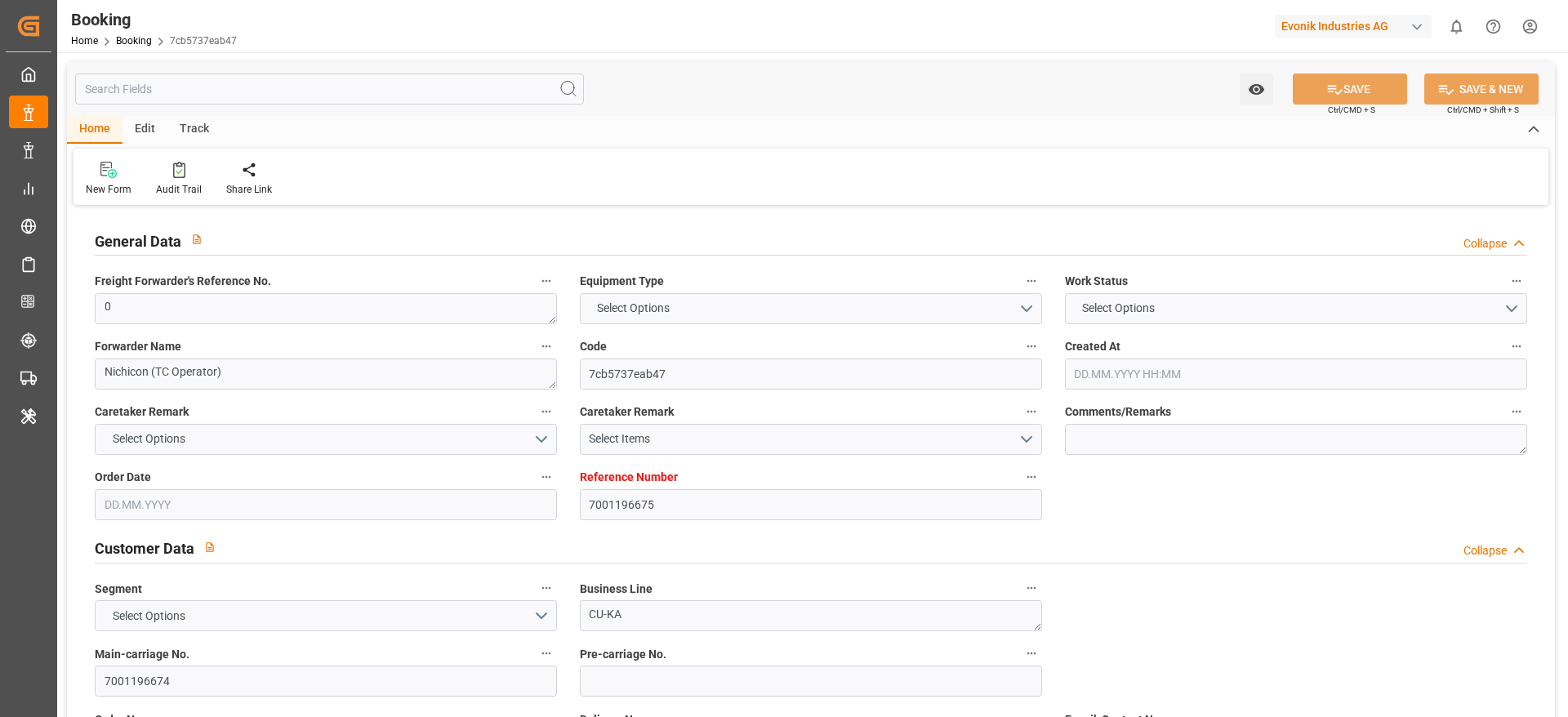
type input "NLRTM"
type input "IDBTM"
type input "SGSIN"
type input "0"
type input "16.06.2025 15:01"
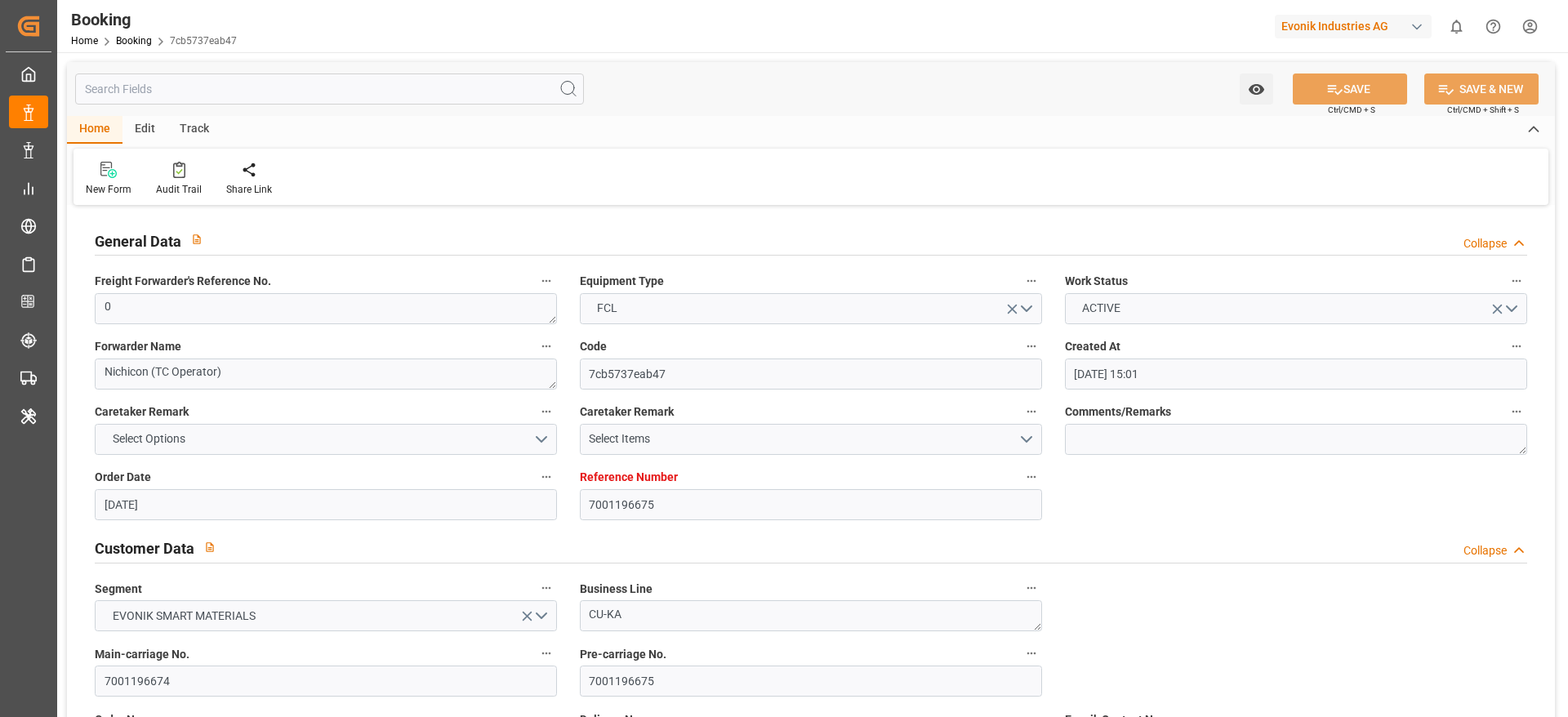
type input "16.06.2025"
type input "04.09.2025"
type input "[DATE]"
type input "18.07.2025 00:00"
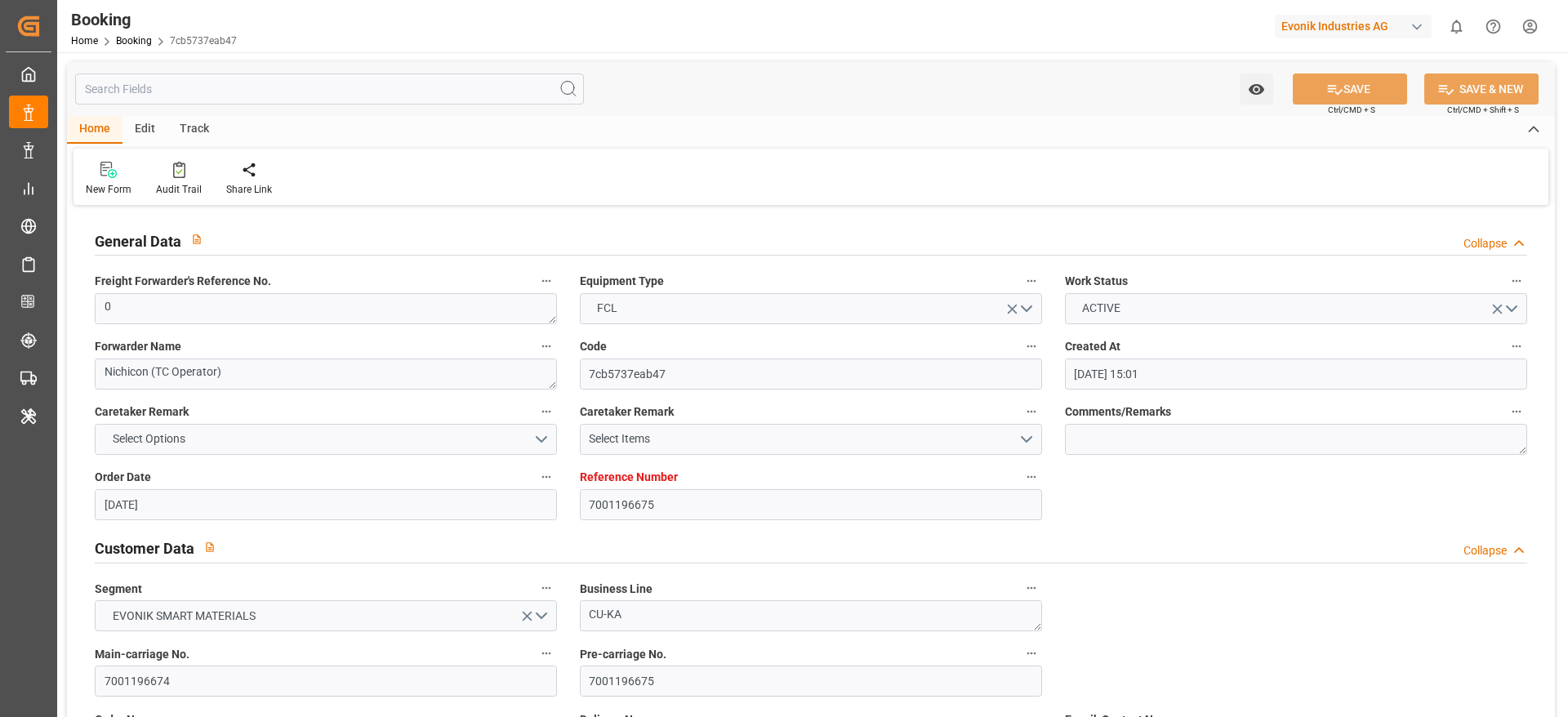
type input "18.07.2025 00:00"
type input "14.07.2025 00:00"
type input "26.08.2025 00:00"
type input "30.08.2025 00:00"
type input "22.08.2025 00:00"
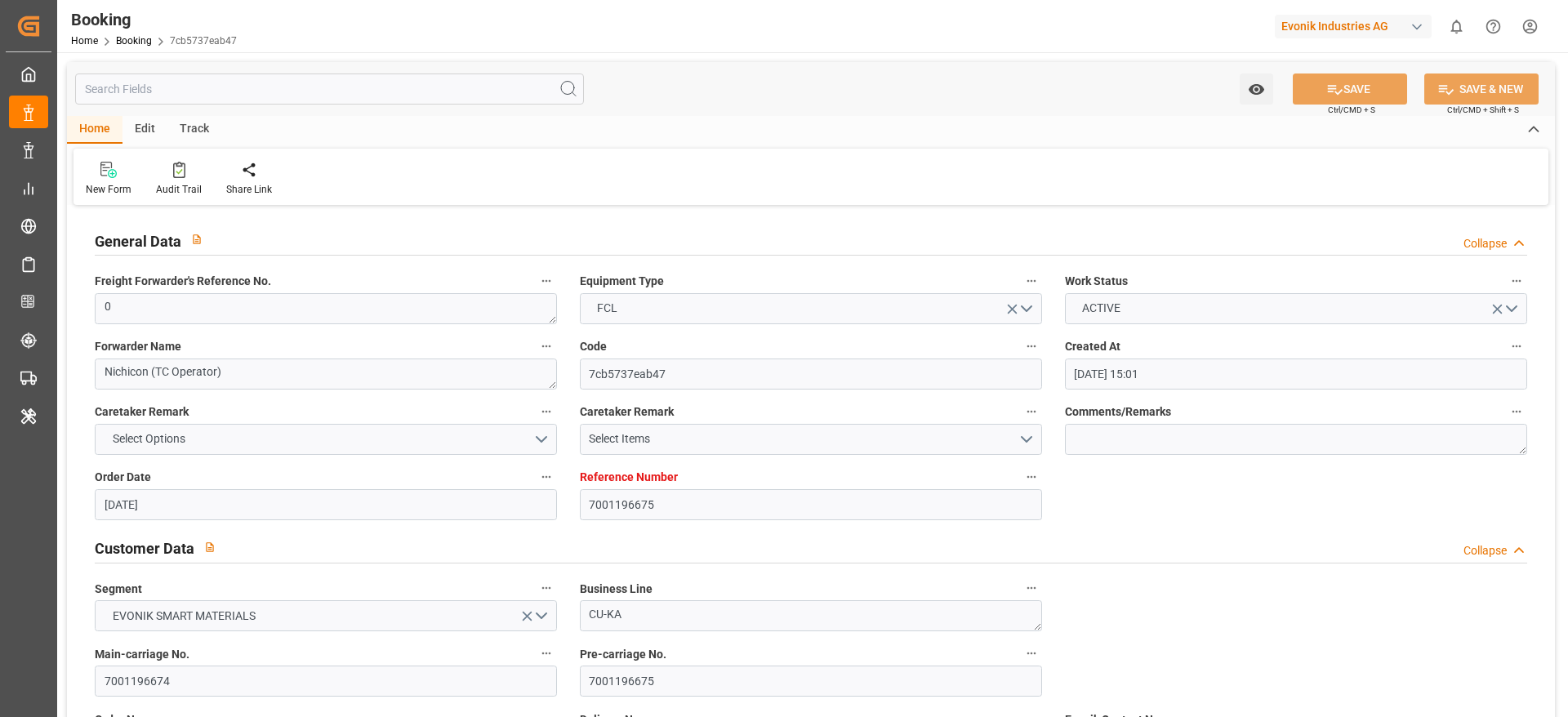
type input "[DATE] 00:00"
type input "25.08.2025 00:00"
type input "22.08.2025 17:17"
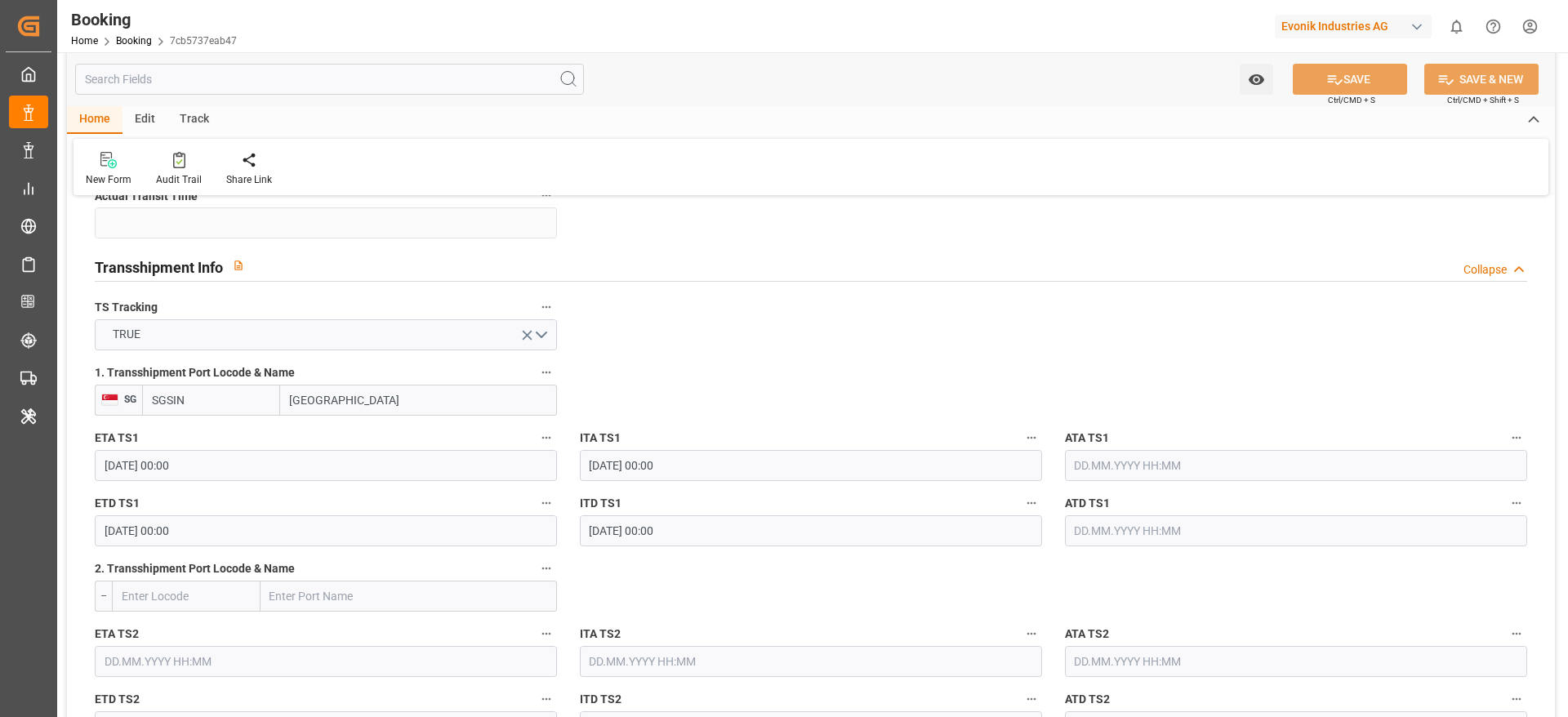
scroll to position [1714, 0]
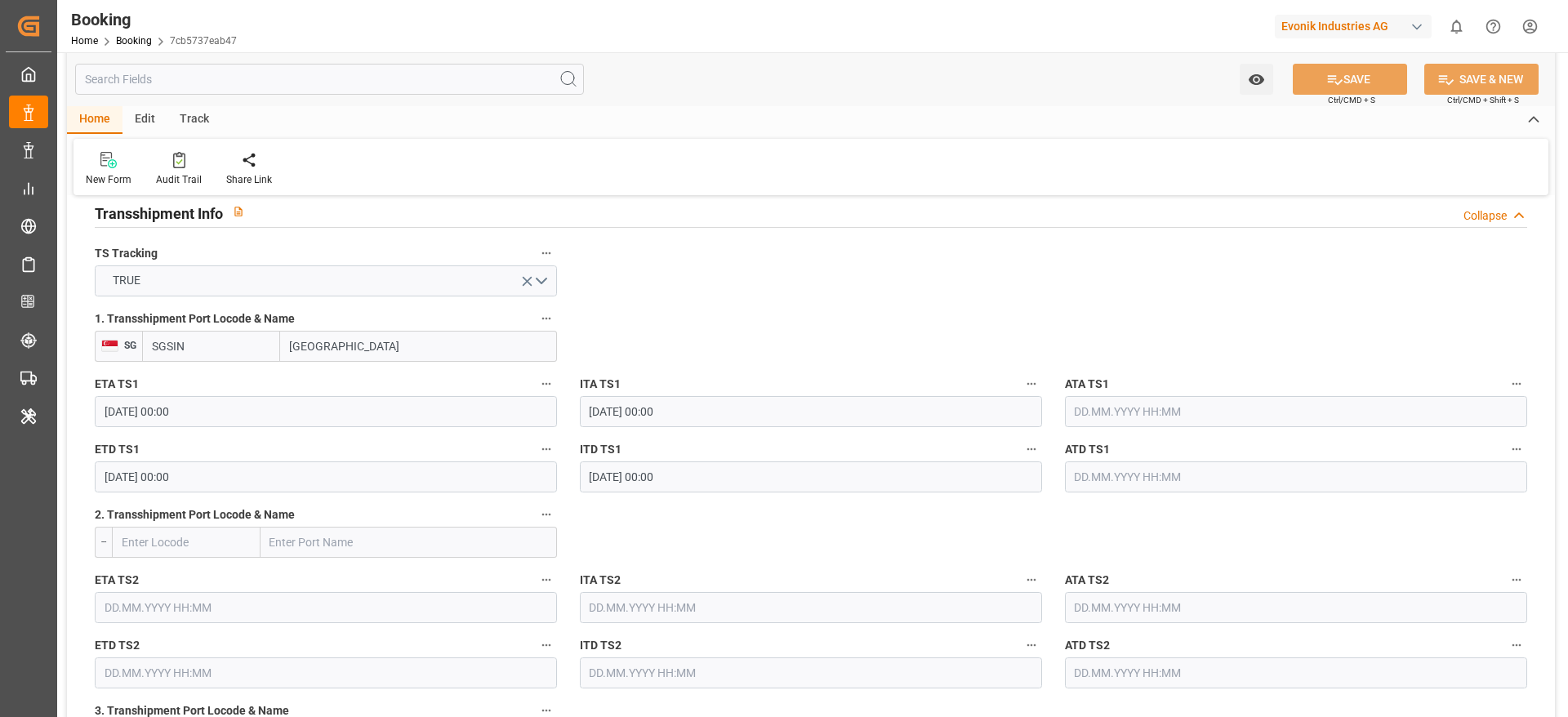
click at [1095, 409] on input "text" at bounding box center [1296, 411] width 462 height 31
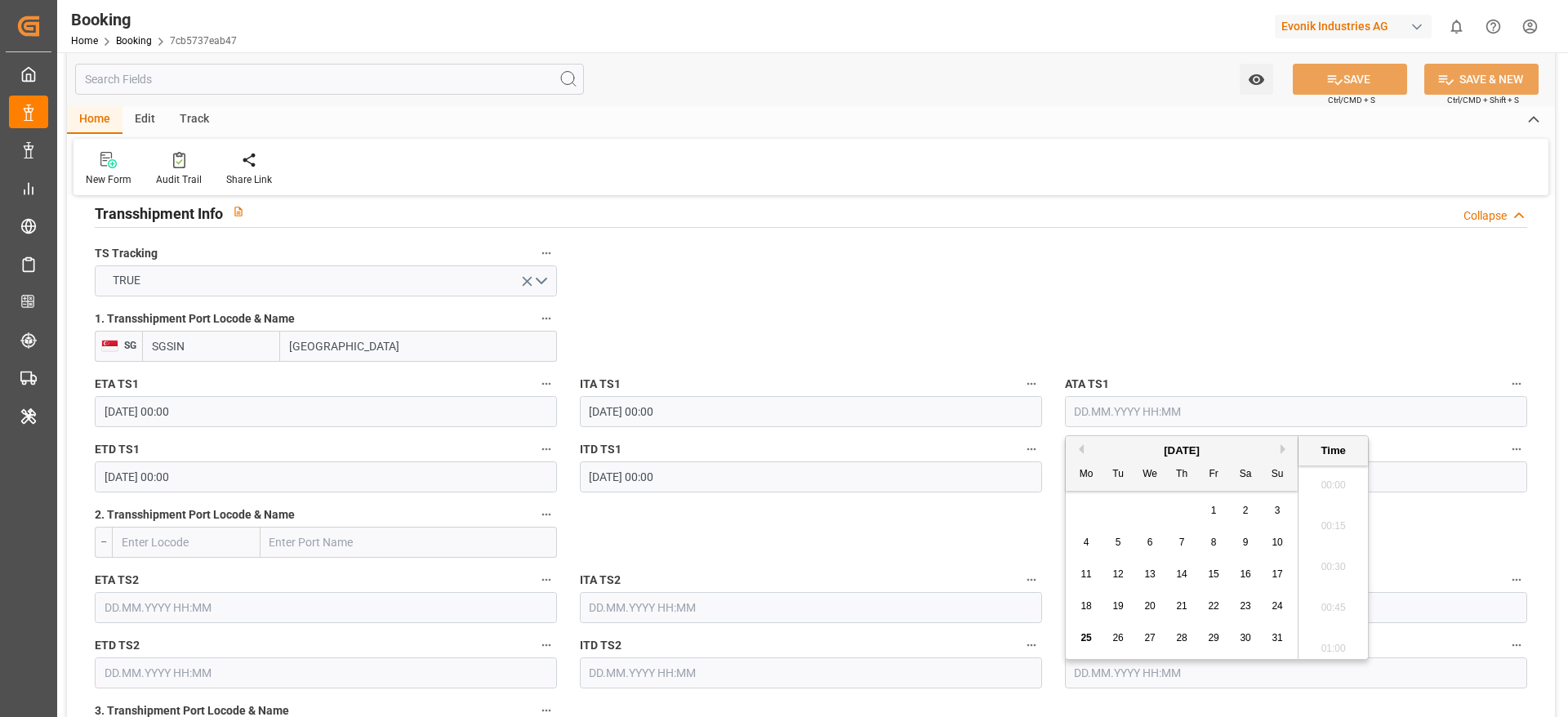
scroll to position [2046, 0]
click at [1218, 603] on span "22" at bounding box center [1213, 605] width 10 height 11
type input "22.08.2025 00:00"
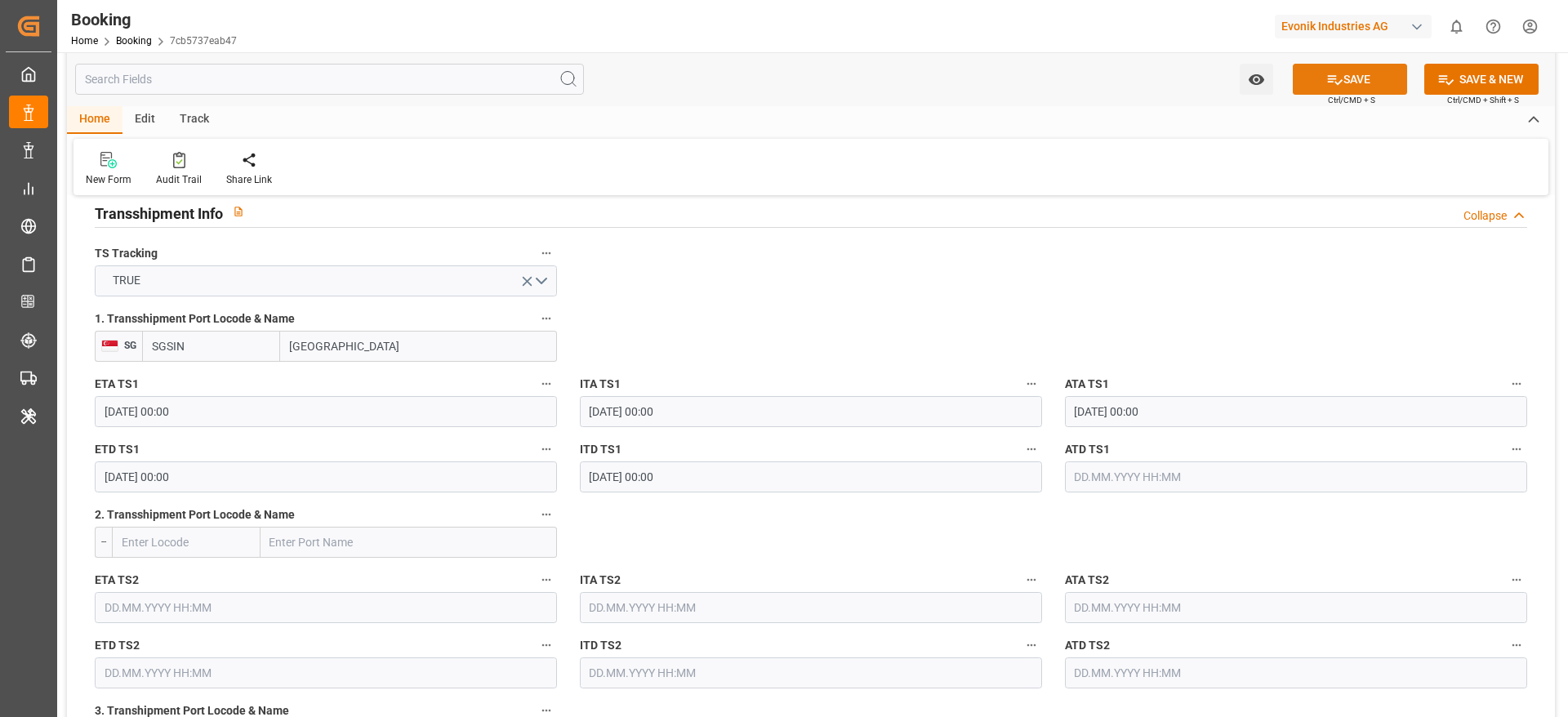
click at [1353, 74] on button "SAVE" at bounding box center [1350, 79] width 114 height 31
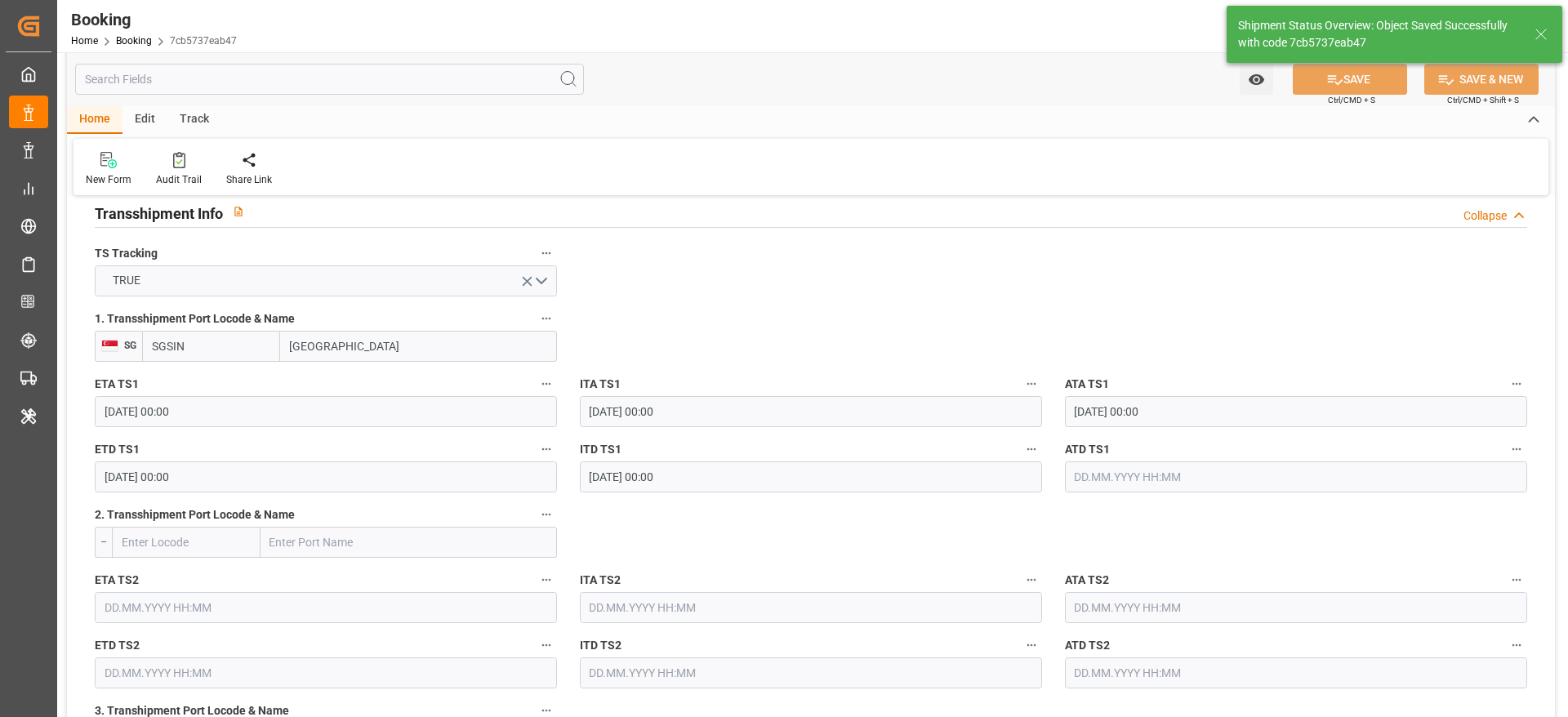
type textarea "Gagan Prakash"
type input "25.08.2025 07:31"
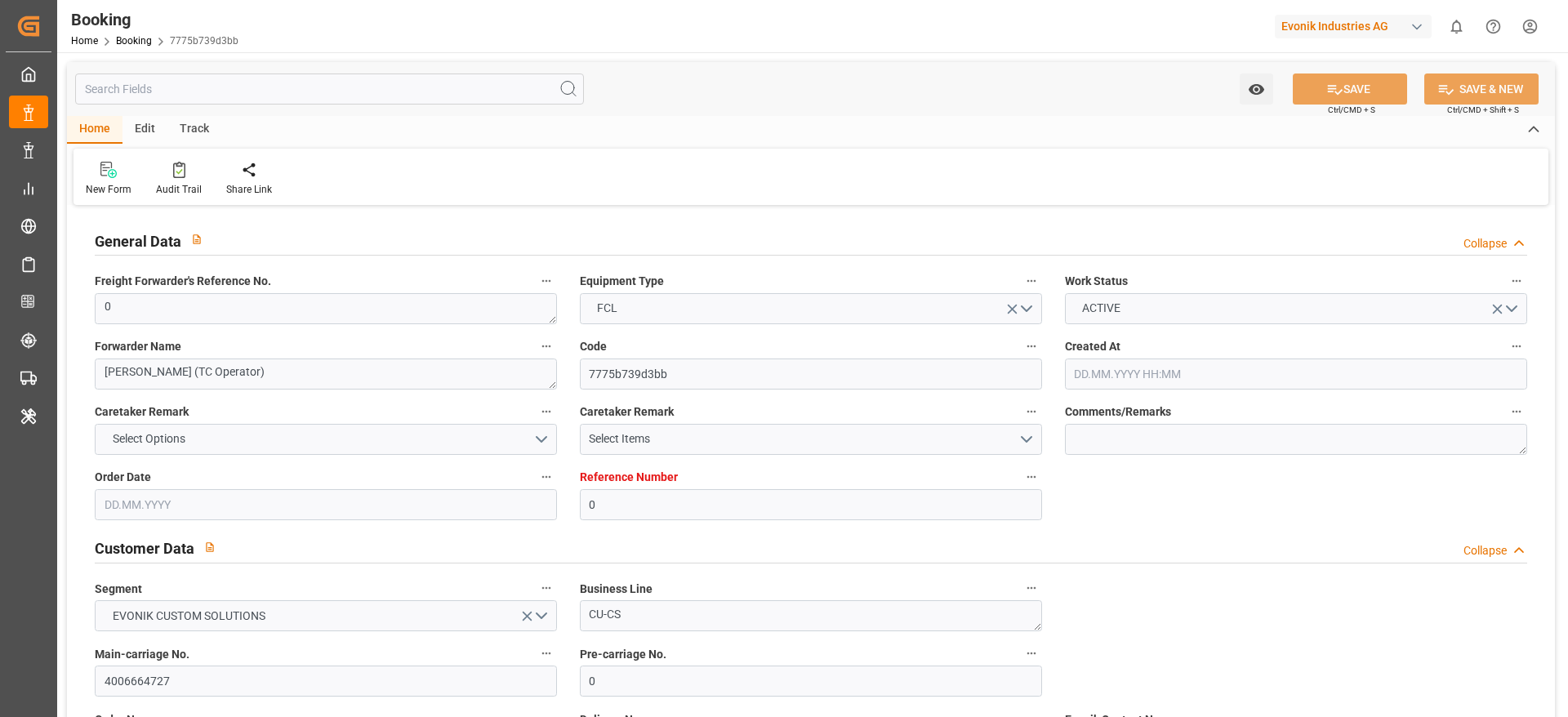
type input "0"
type input "9200811"
type input "Hapag [PERSON_NAME]"
type input "Hapag [PERSON_NAME] Aktiengesellschaft"
type input "NLRTM"
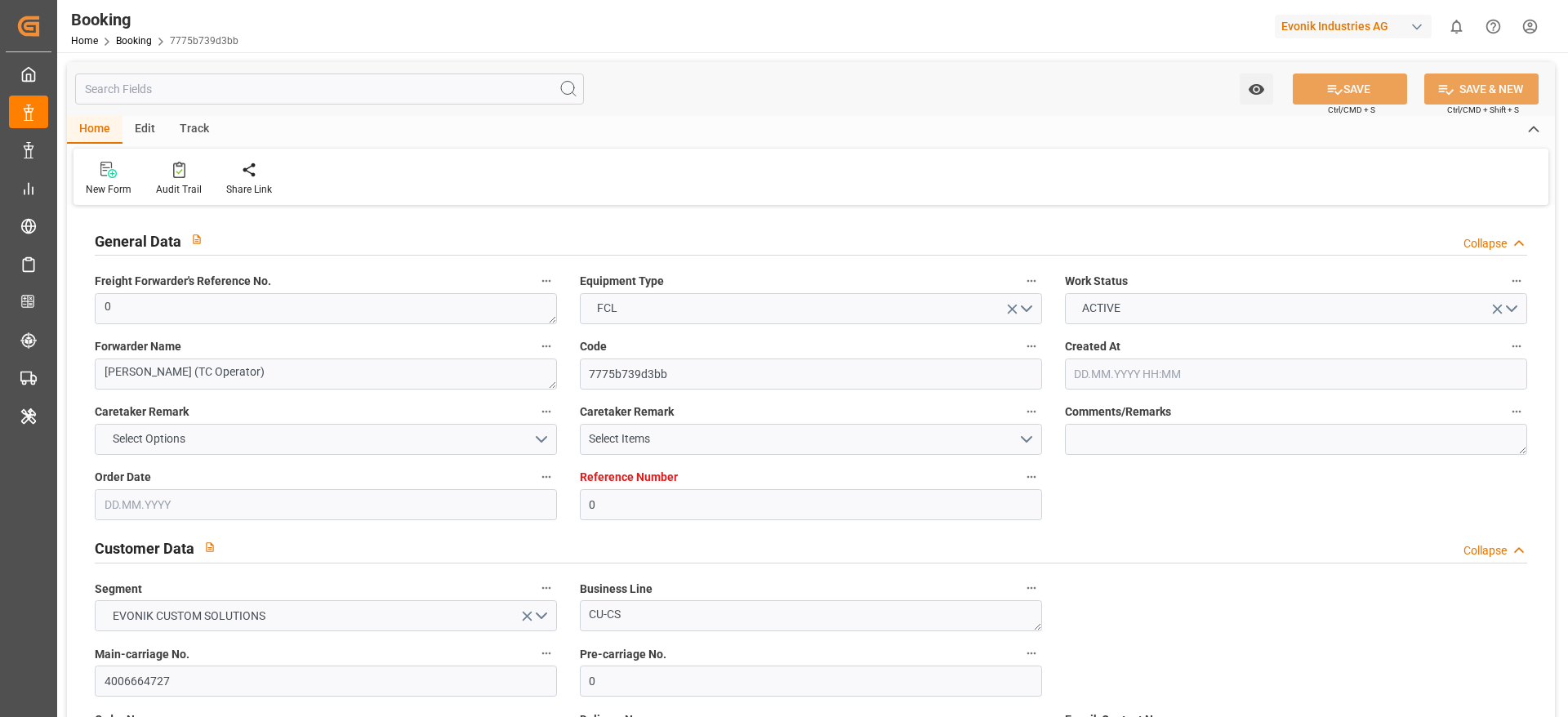
type input "SADMM"
type input "OMSLL"
type input "0"
type input "10.07.2025 16:00"
type input "10.07.2025"
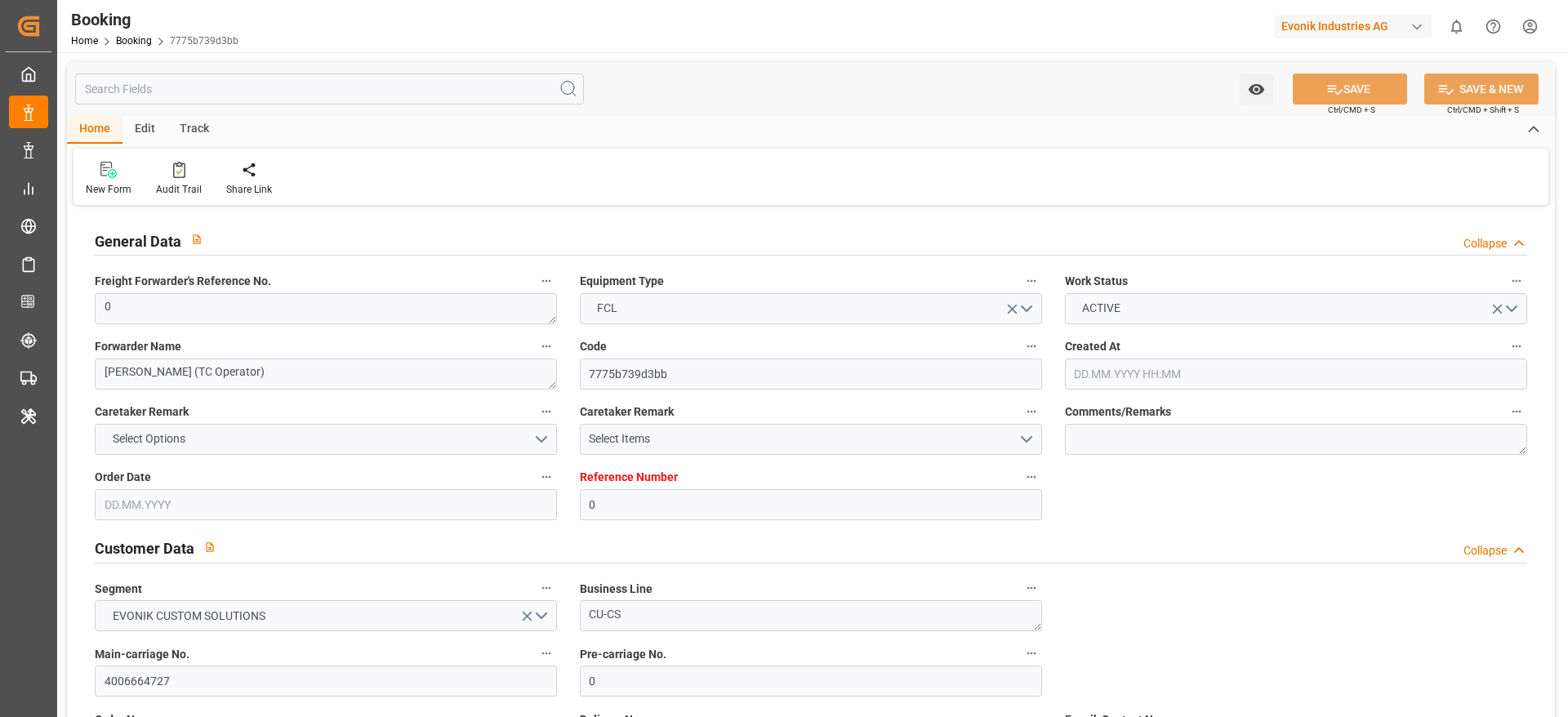
type input "11.09.2025"
type input "10.07.2025"
type input "18.07.2025 00:00"
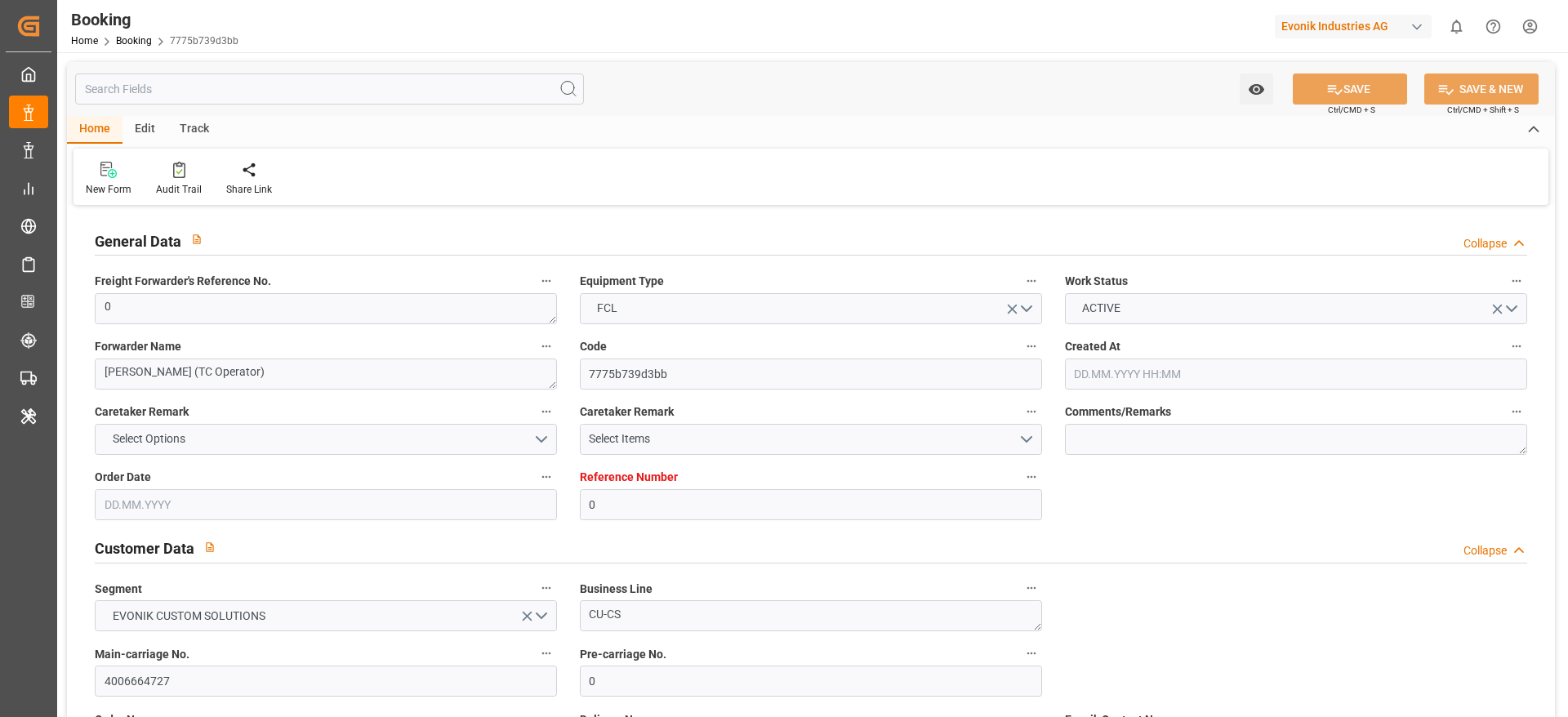
type input "14.07.2025 00:00"
type input "04.09.2025 00:00"
type input "24.08.2025 00:00"
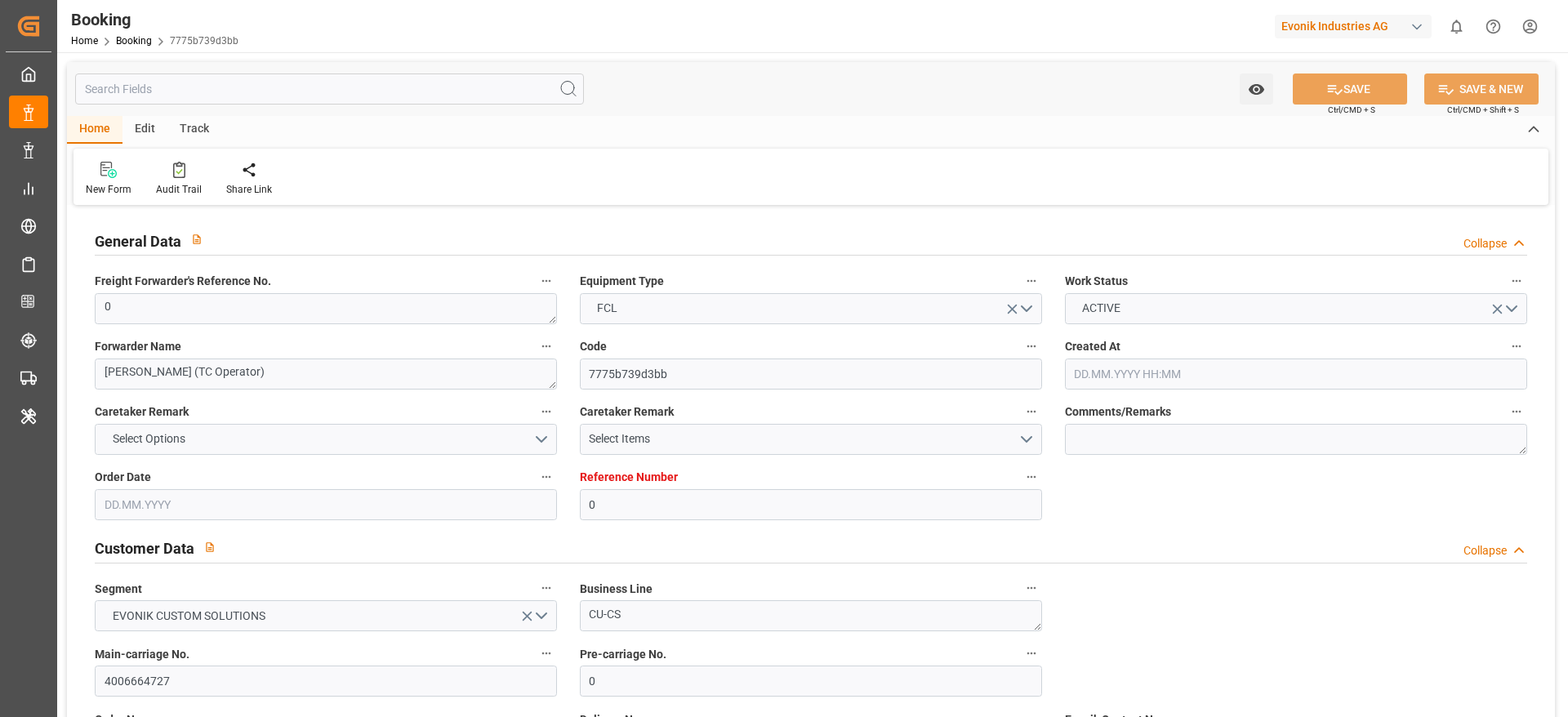
type input "30.08.2025 00:00"
type input "[DATE] 10:04"
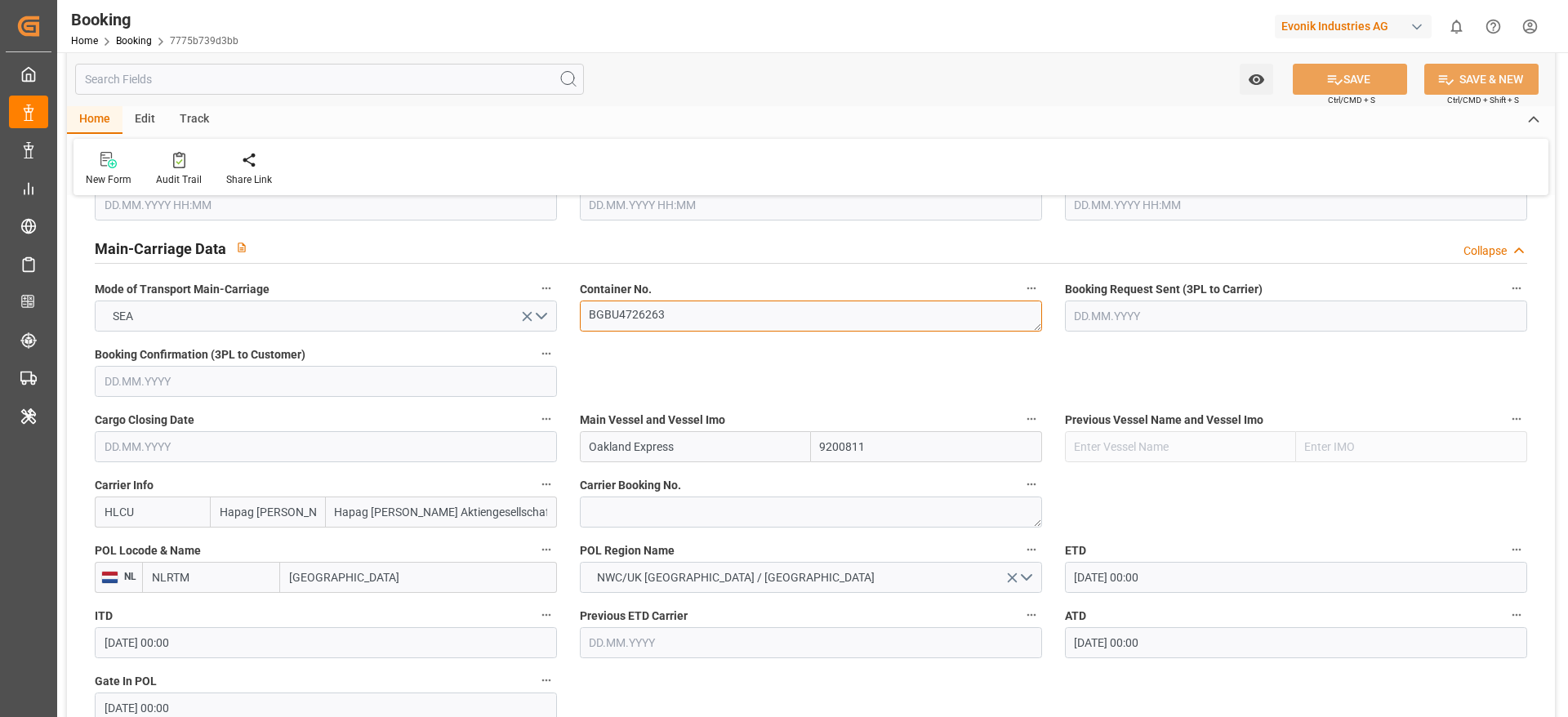
click at [683, 317] on textarea "BGBU4726263" at bounding box center [811, 316] width 462 height 31
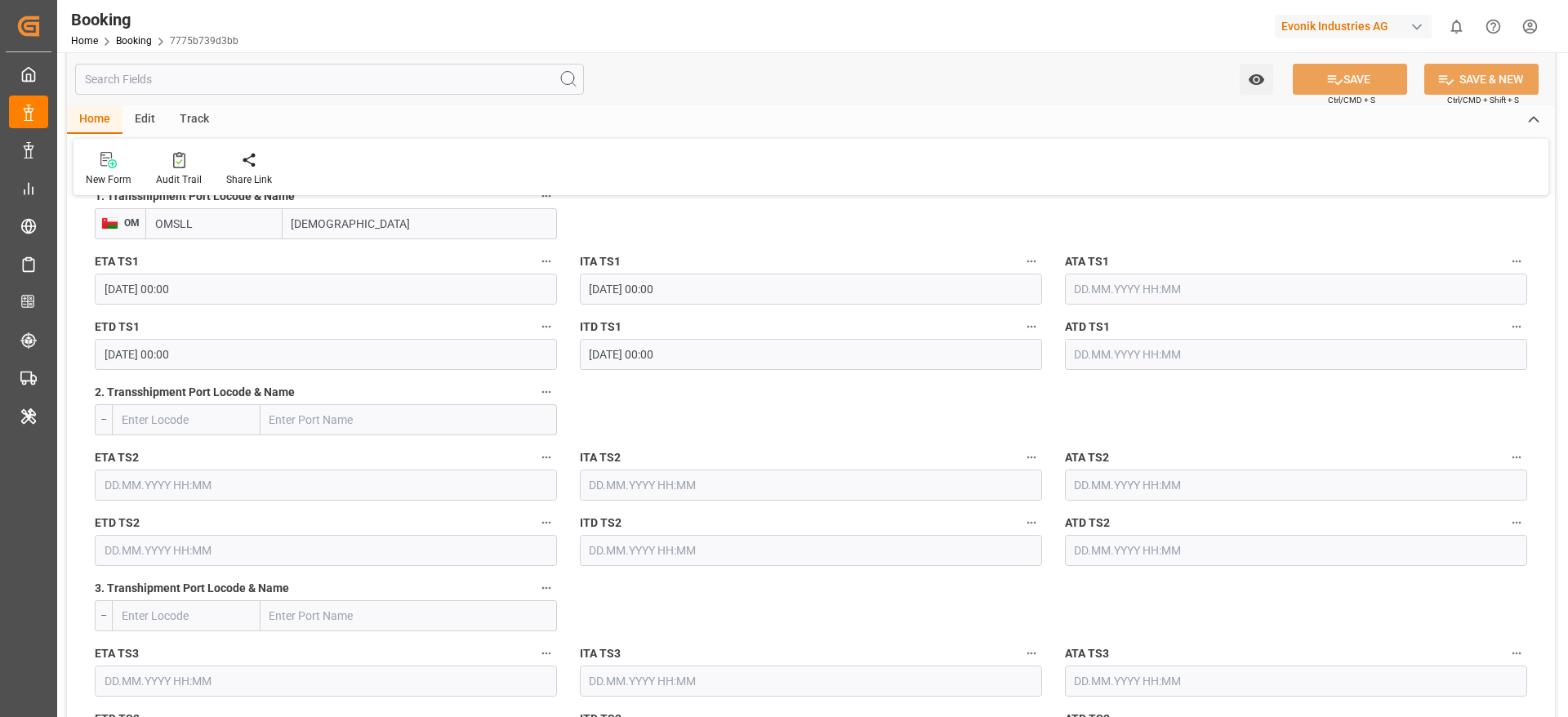
scroll to position [1714, 0]
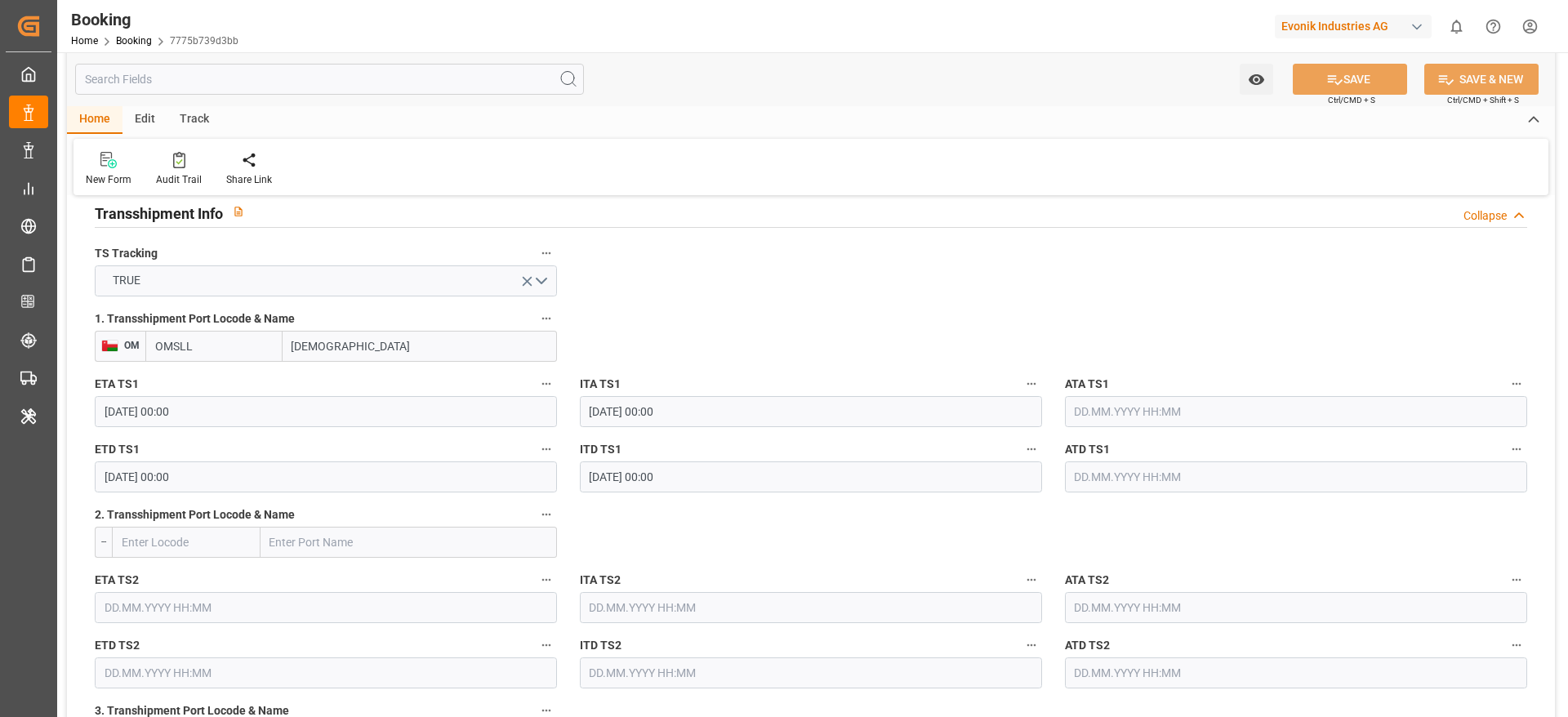
click at [1114, 421] on input "text" at bounding box center [1296, 411] width 462 height 31
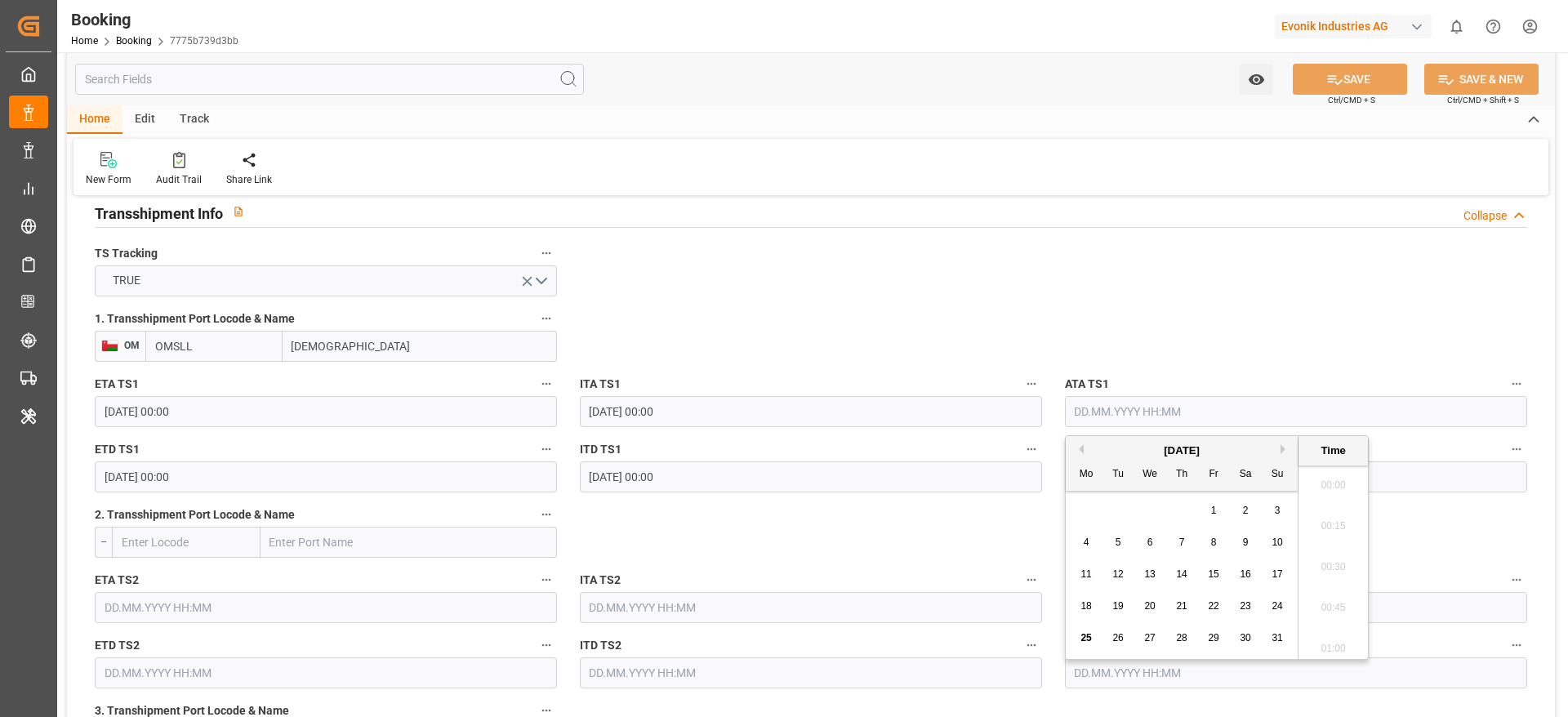
scroll to position [2046, 0]
click at [1266, 611] on div "18 19 20 21 22 23 24" at bounding box center [1181, 605] width 223 height 32
click at [1275, 608] on span "24" at bounding box center [1277, 605] width 10 height 11
type input "24.08.2025 00:00"
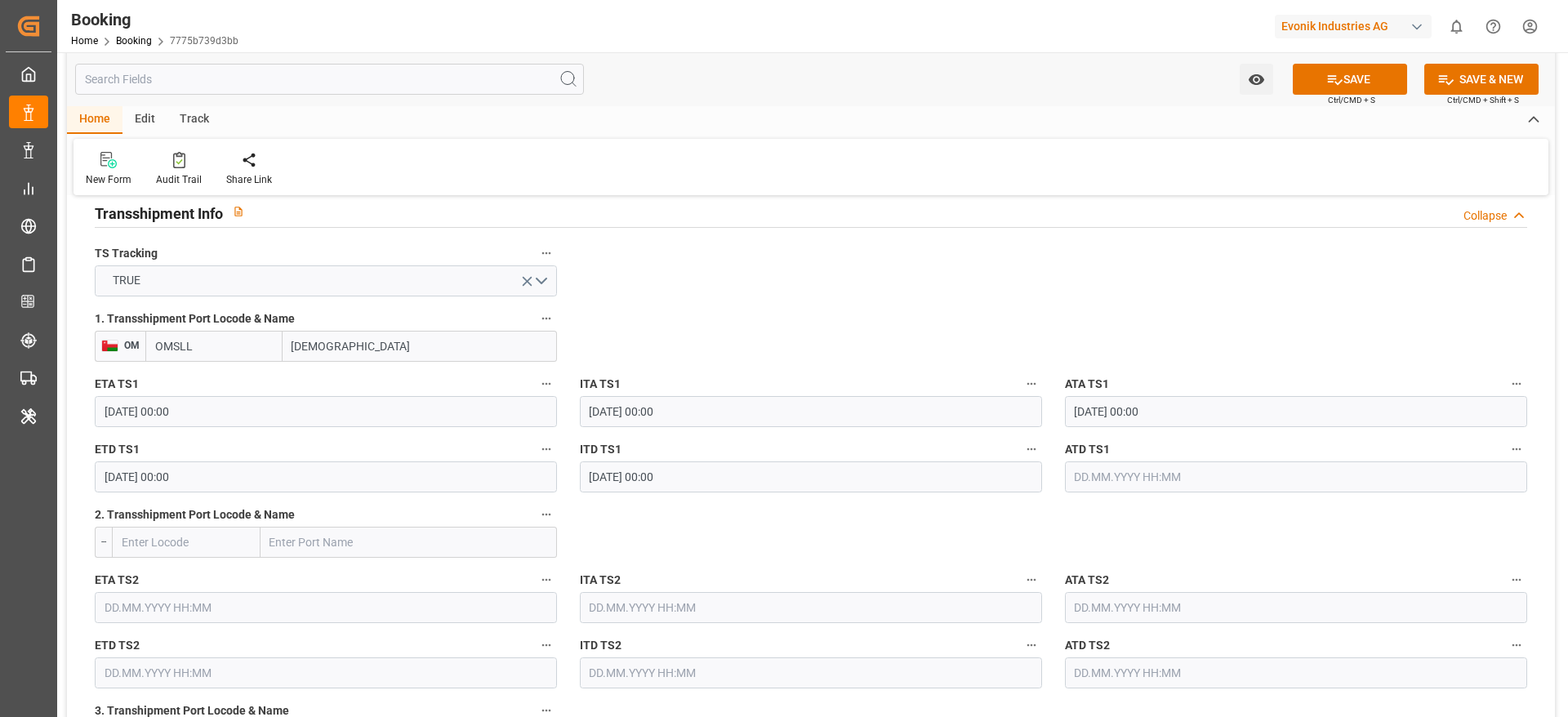
click at [1349, 87] on button "SAVE" at bounding box center [1350, 79] width 114 height 31
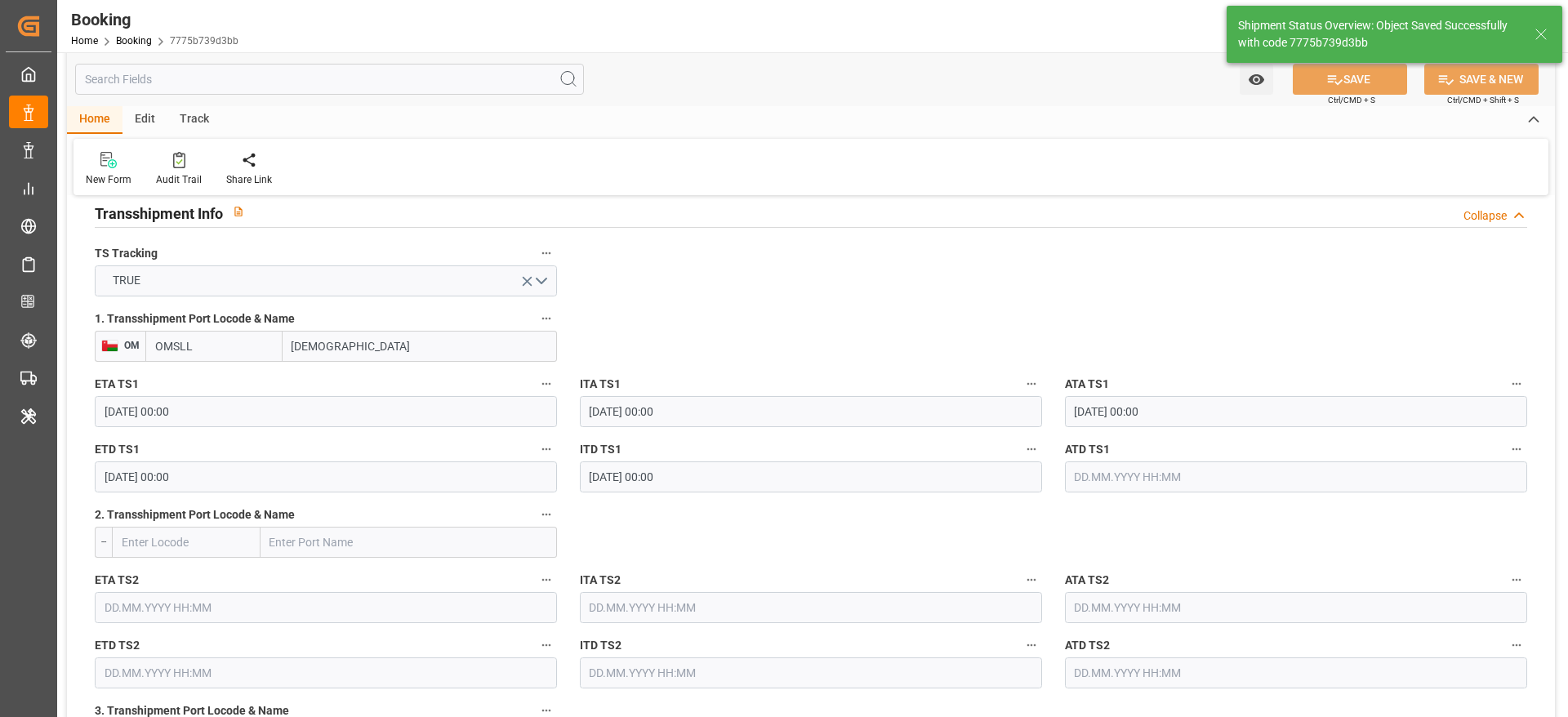
type textarea "[PERSON_NAME]"
type input "25.08.2025 07:32"
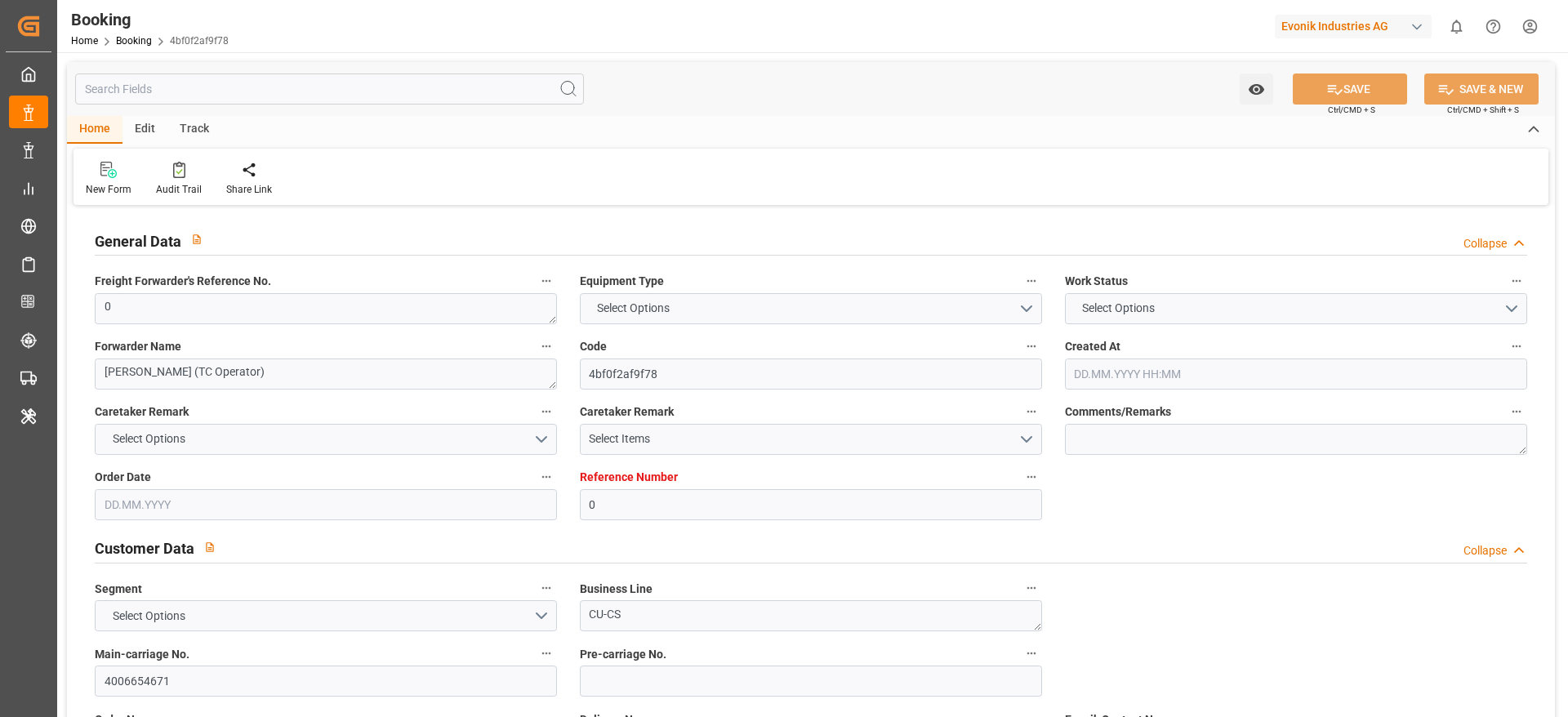
type textarea "0"
type textarea "[PERSON_NAME] (TC Operator)"
type input "4bf0f2af9f78"
type input "0"
type textarea "CU-CS"
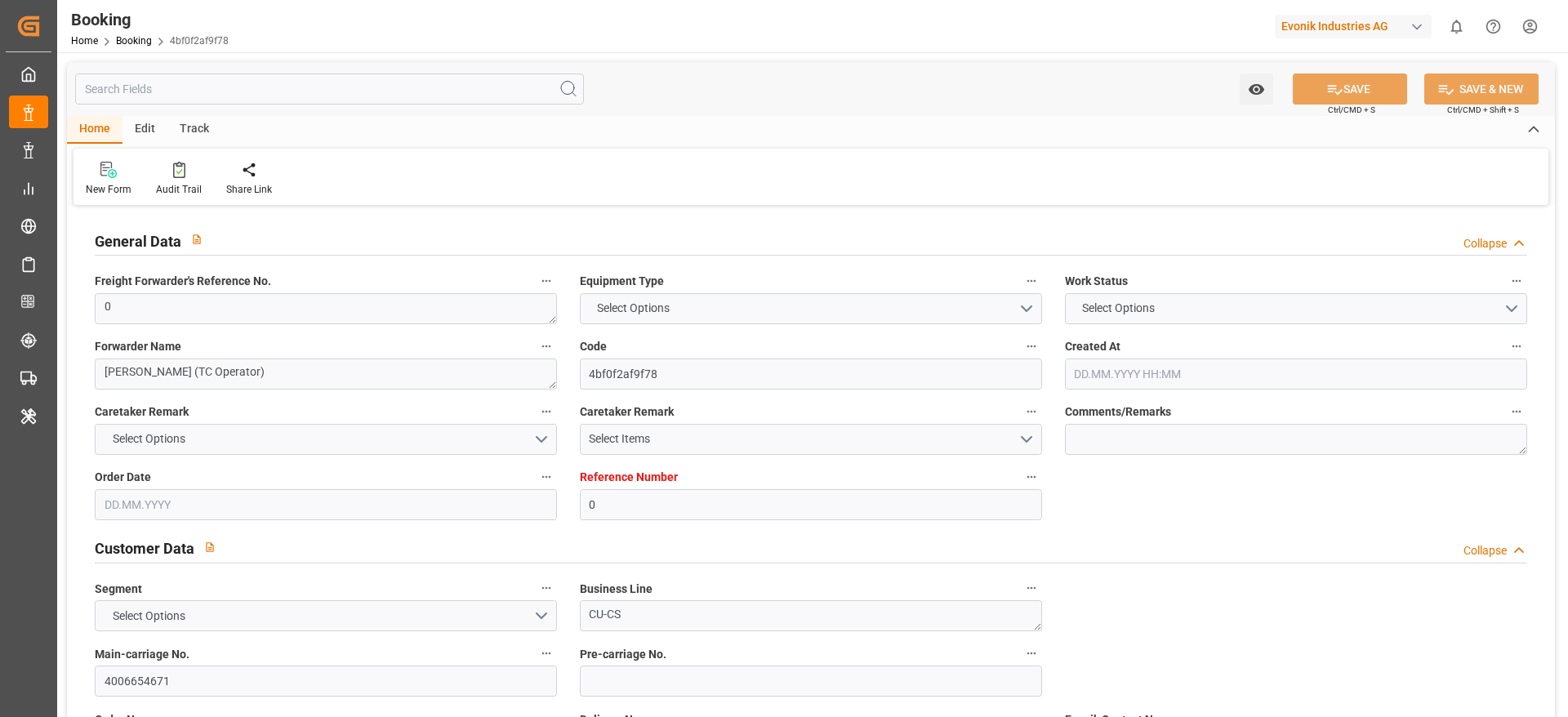
type input "4006654671"
type textarea "[PERSON_NAME][EMAIL_ADDRESS][PERSON_NAME][DOMAIN_NAME]"
type textarea "DPU"
type textarea "DAMMAM SEAPORT SA"
type textarea "Evonik Plant 7000007496"
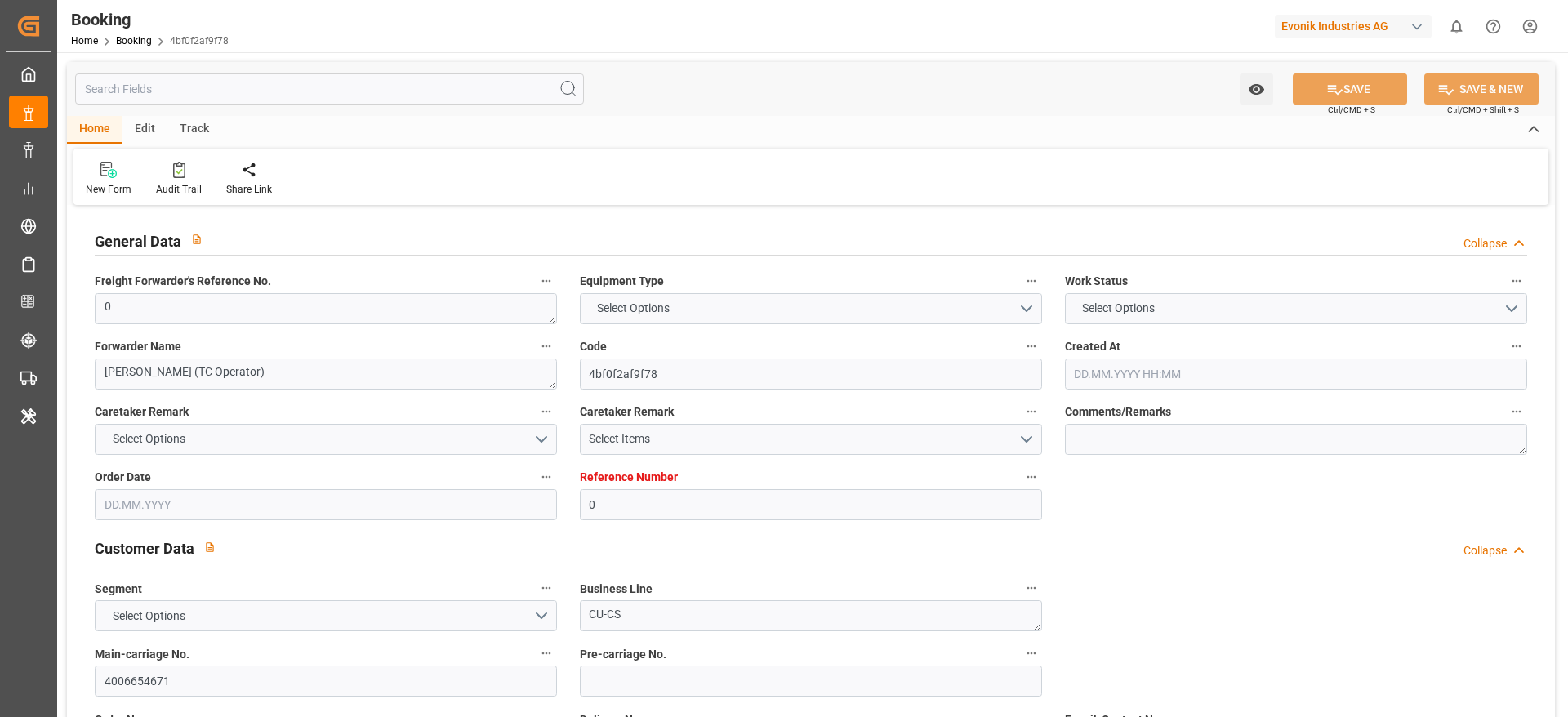
type textarea "[PERSON_NAME]"
type textarea "BGBU4760463"
type input "ATLANTA EXPRESS"
type input "HLCU"
type input "[GEOGRAPHIC_DATA]"
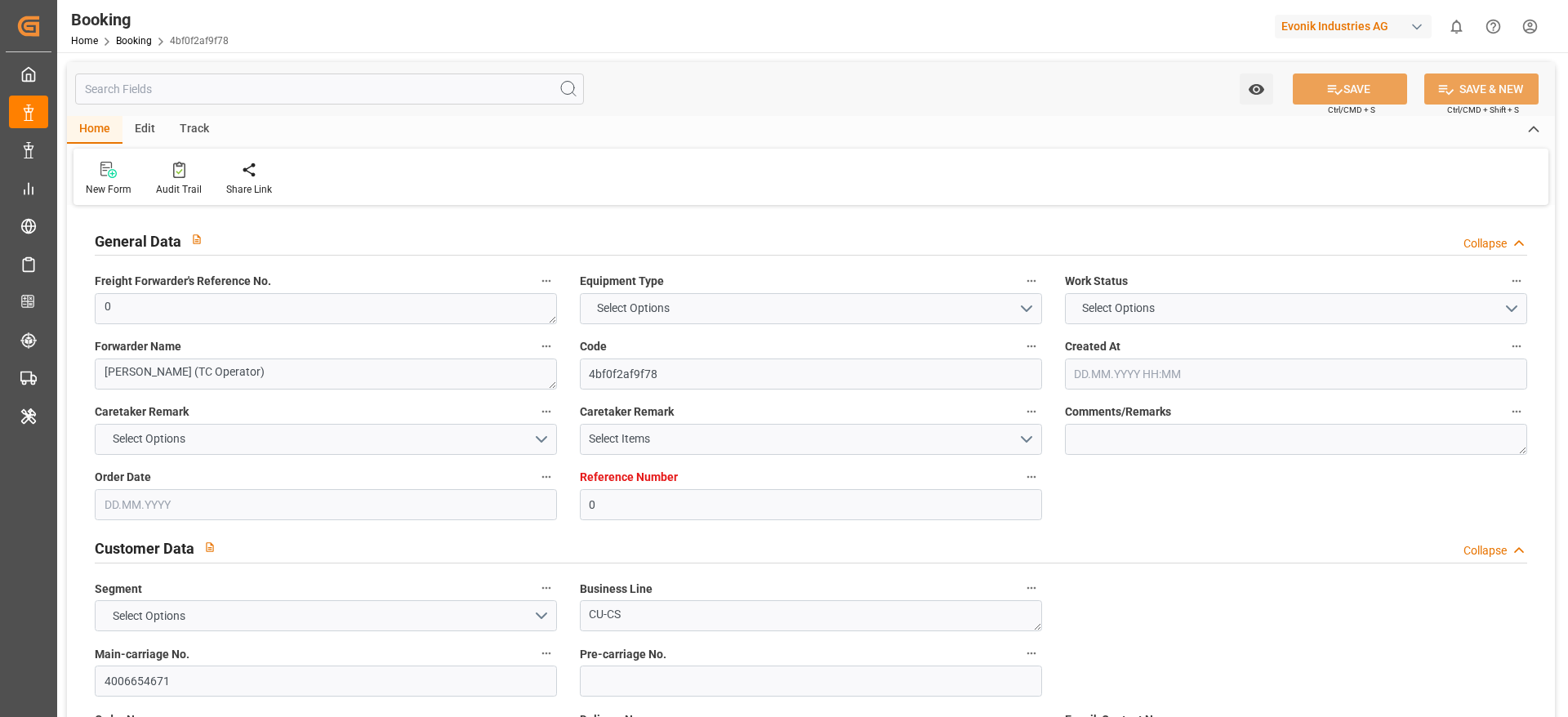
type input "Ad Dammam"
type input "[DEMOGRAPHIC_DATA]"
type textarea "INPUT_Evonik_Seeburger_LoadTenderOcean_1002911324_20250701111347985.xml"
type textarea "NWC/UK North West Continent / UK_SADMM_HLCU_CU-CS"
type textarea "INPUT_Evonik_Seeburger_LoadTenderOcean_1002911302_20250701110806271.xml,INPUT_E…"
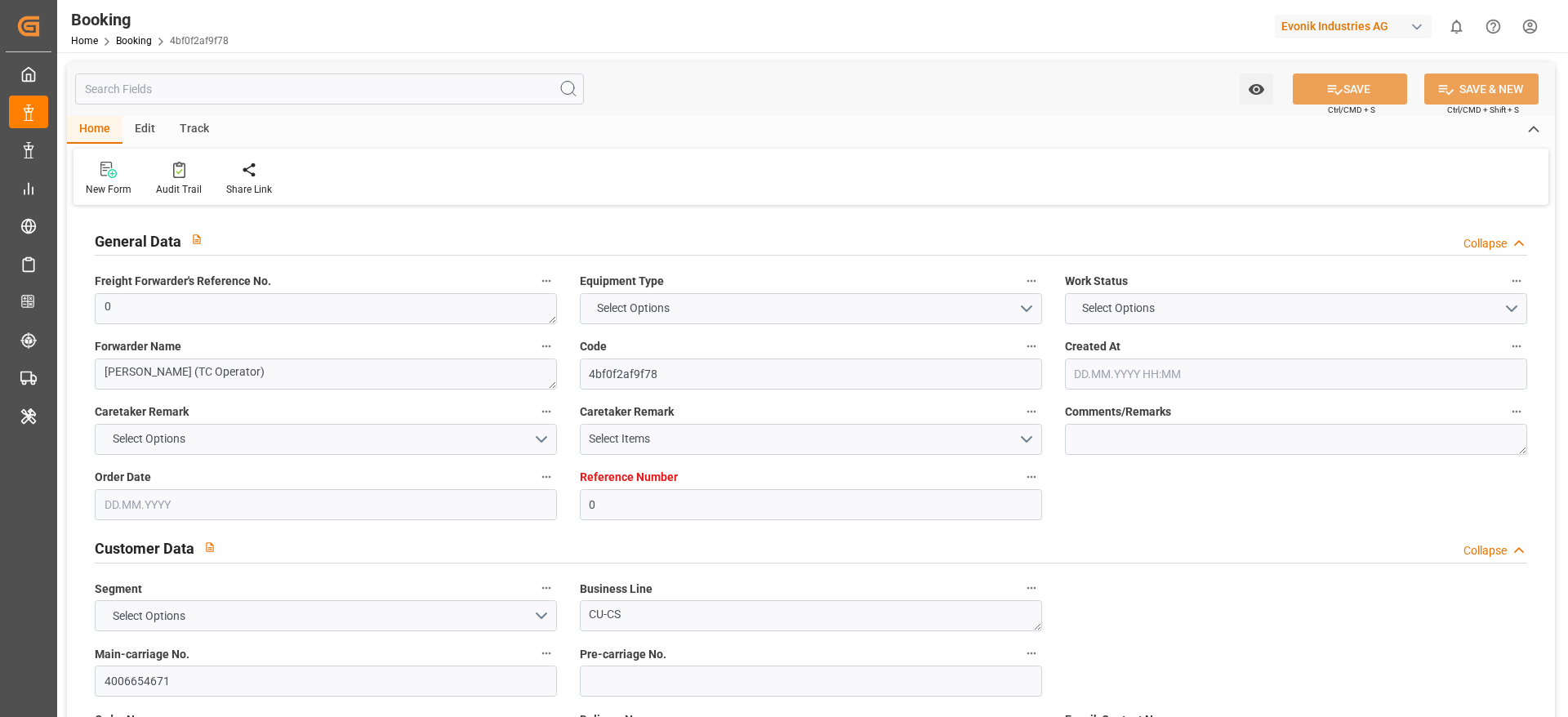
type textarea "1002911324"
type textarea "Madhu T V"
type textarea "businessDivision-businessLine-"
type textarea "EVONIK Load Tender XML"
type textarea "a011t00000LcJC5AAN"
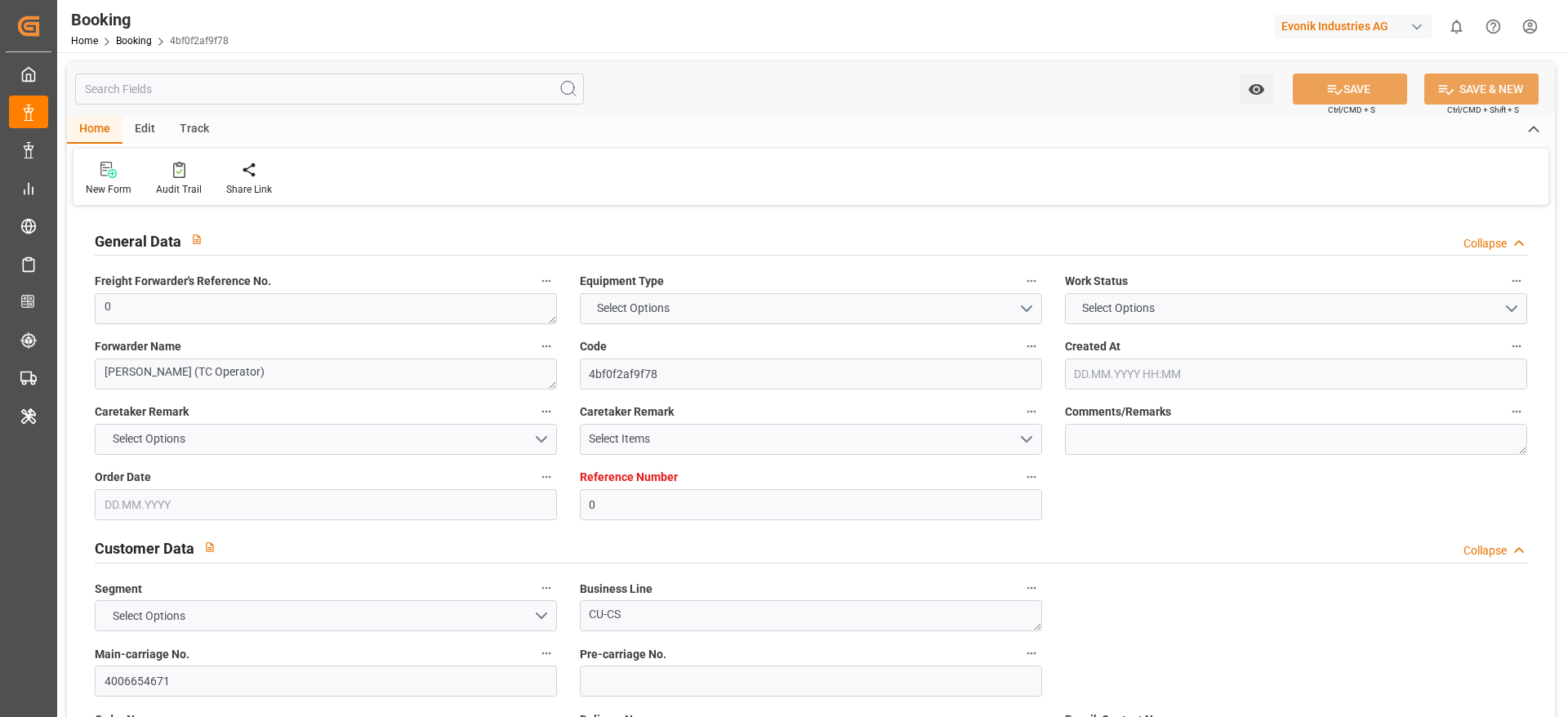
type textarea "Yes"
type input "0"
type input "9667162"
type input "Hapag [PERSON_NAME]"
type input "Hapag [PERSON_NAME] Aktiengesellschaft"
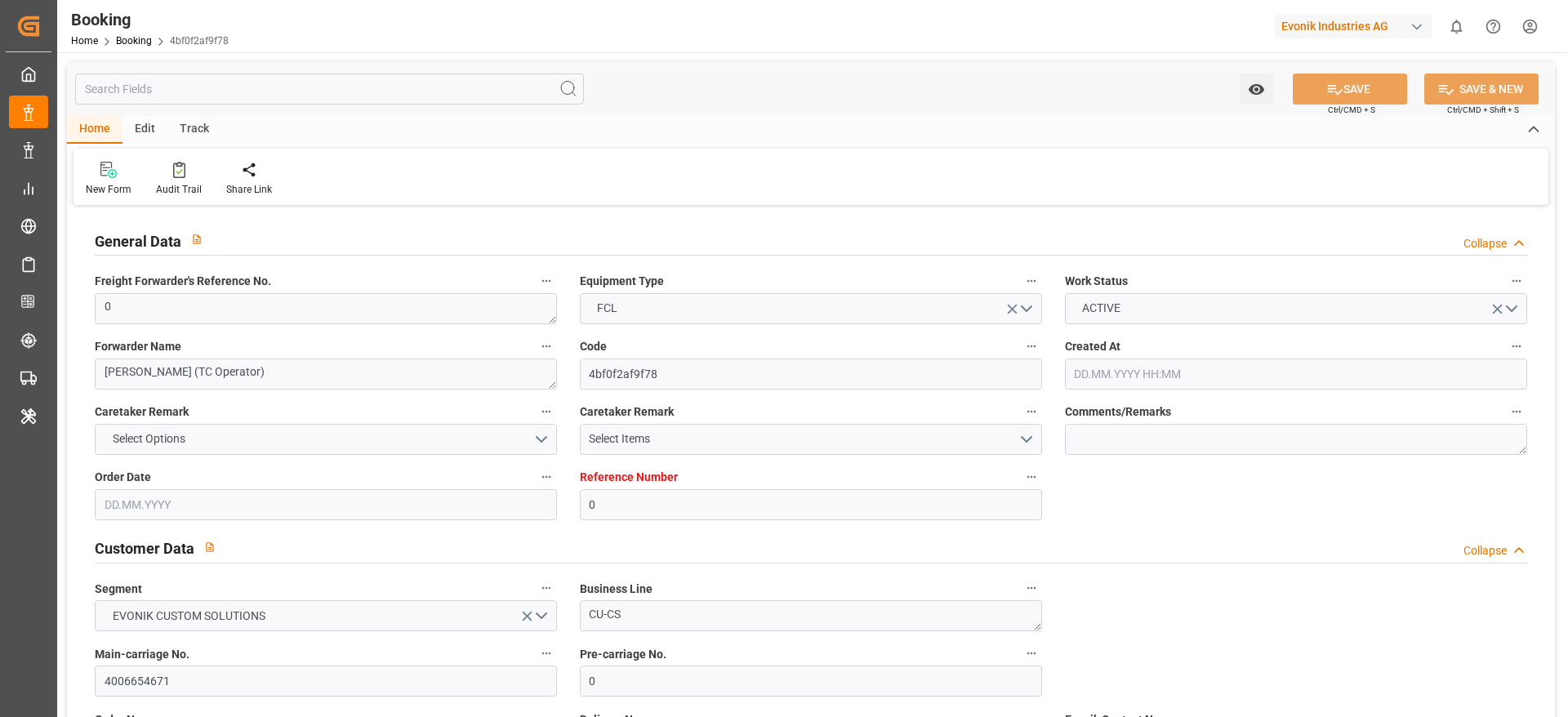
type input "NLRTM"
type input "SADMM"
type input "OMSLL"
type input "0"
type input "01.07.2025 09:10"
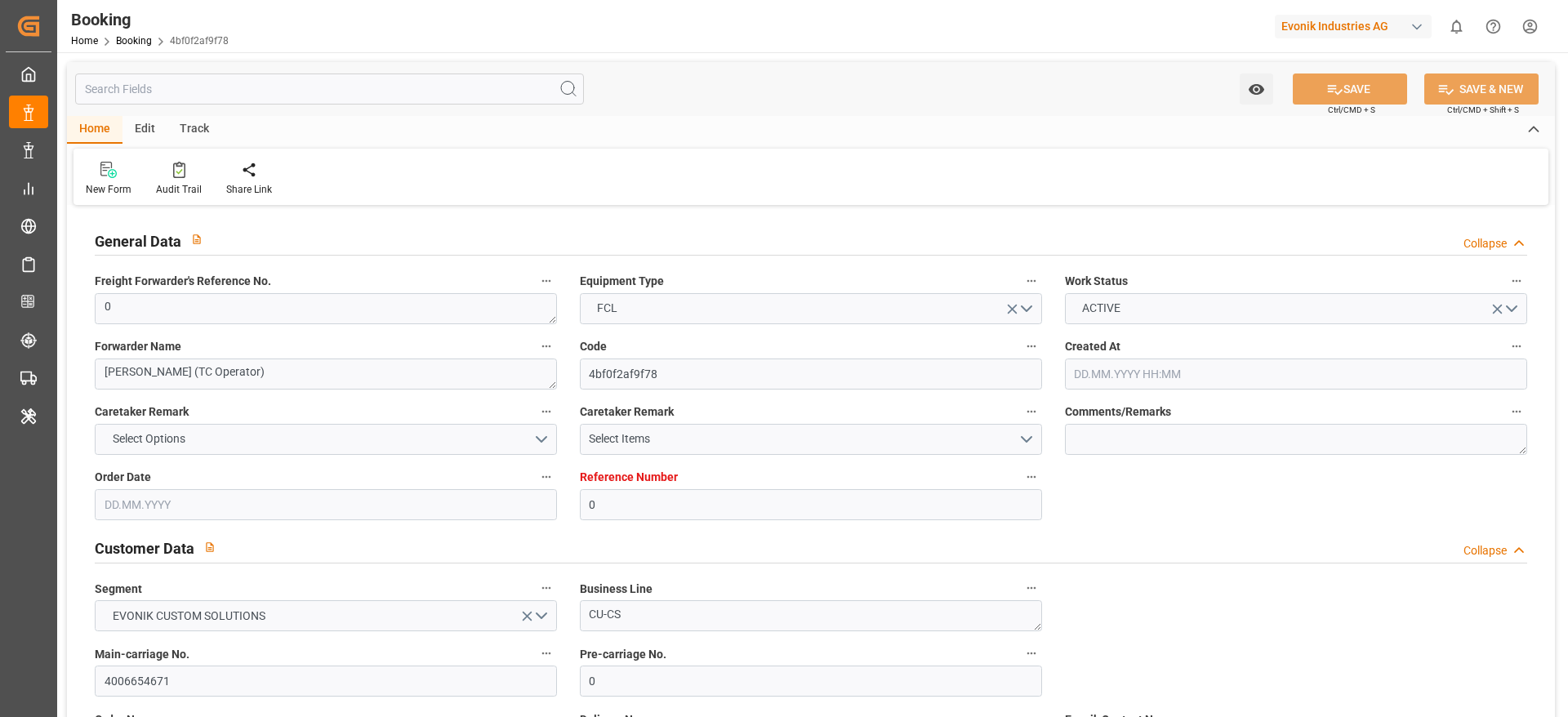
type input "[DATE]"
type input "05.09.2025"
type input "[DATE]"
type input "12.07.2025 00:00"
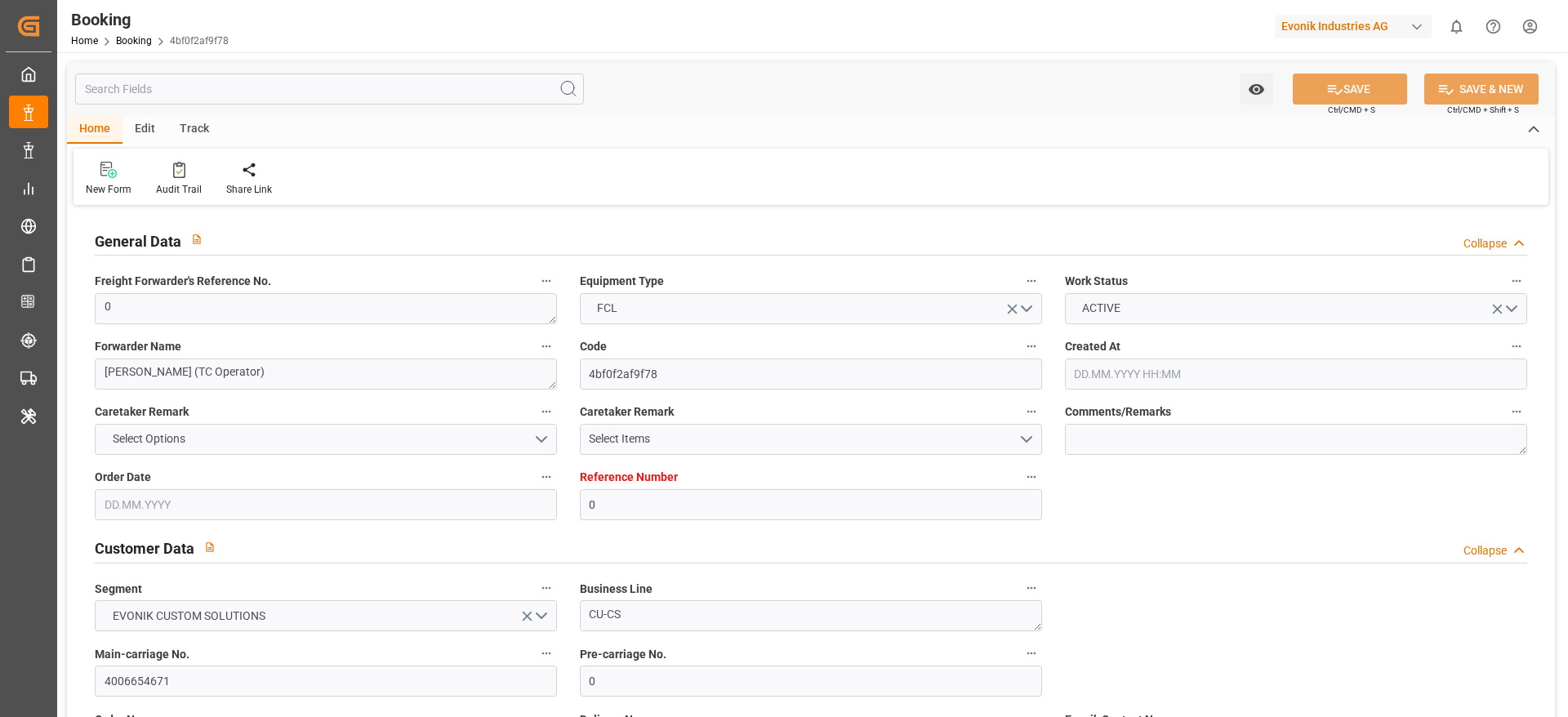
type input "12.07.2025 00:00"
type input "07.07.2025 00:00"
type input "28.08.2025 00:00"
type input "16.08.2025 00:00"
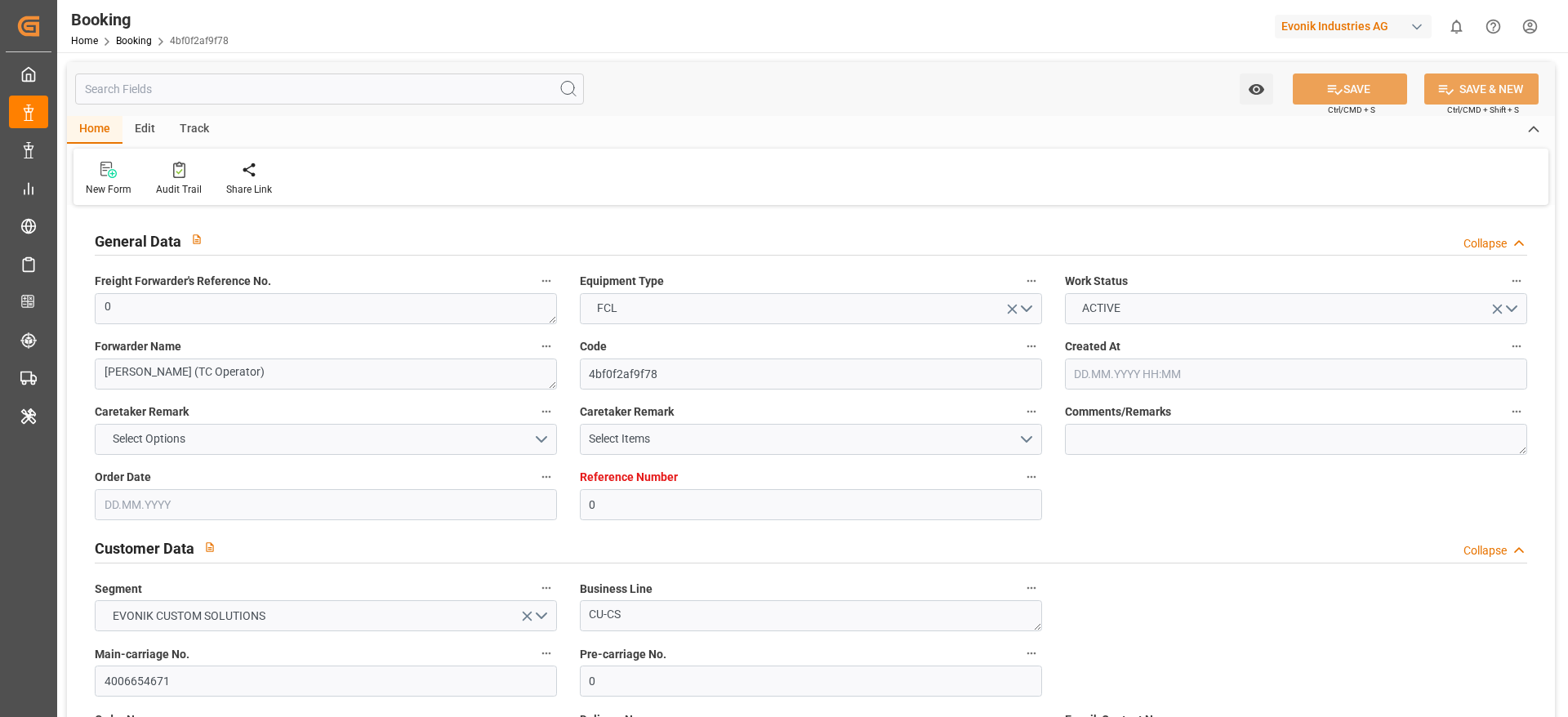
type input "17.08.2025 00:00"
type input "16.08.2025 00:00"
type input "[DATE] 00:00"
type input "22.08.2025 10:04"
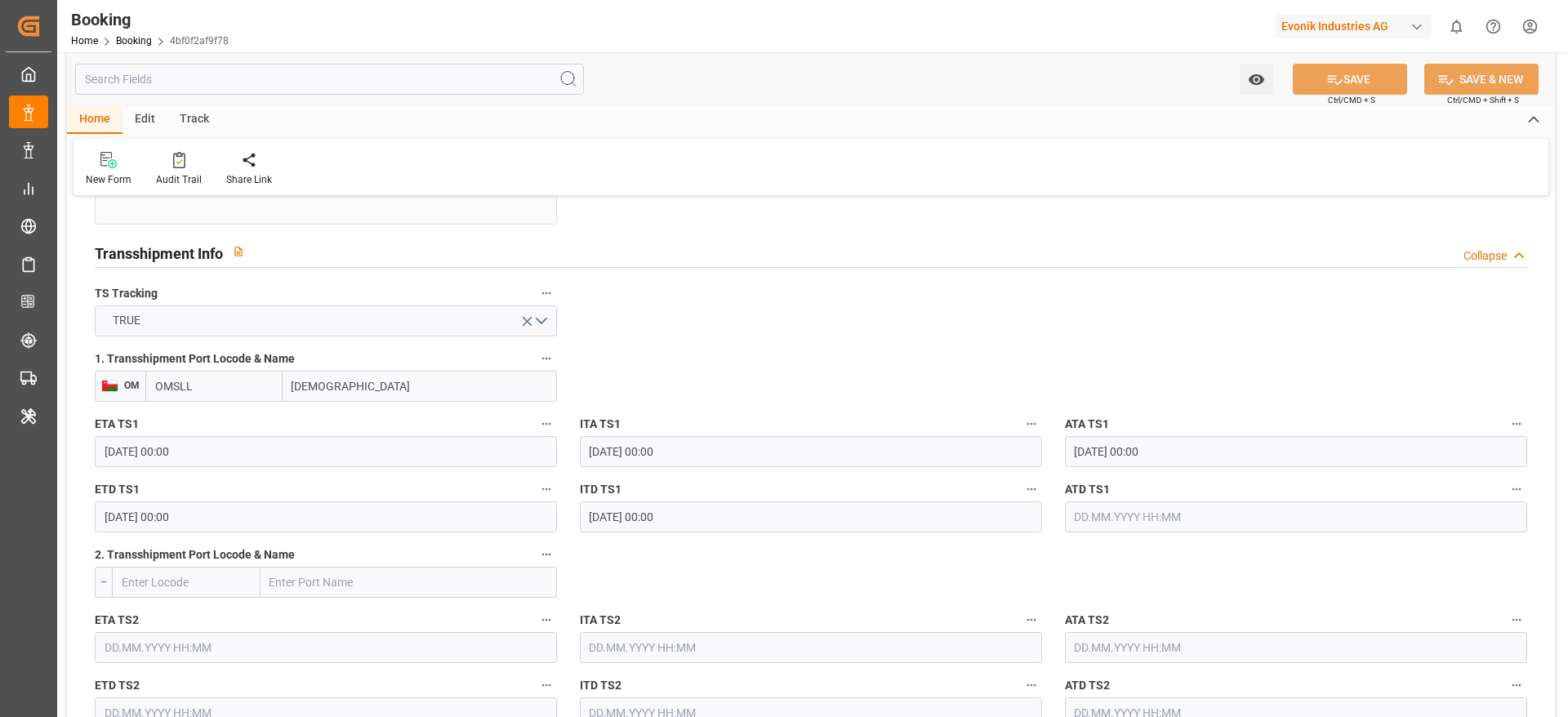
scroll to position [1714, 0]
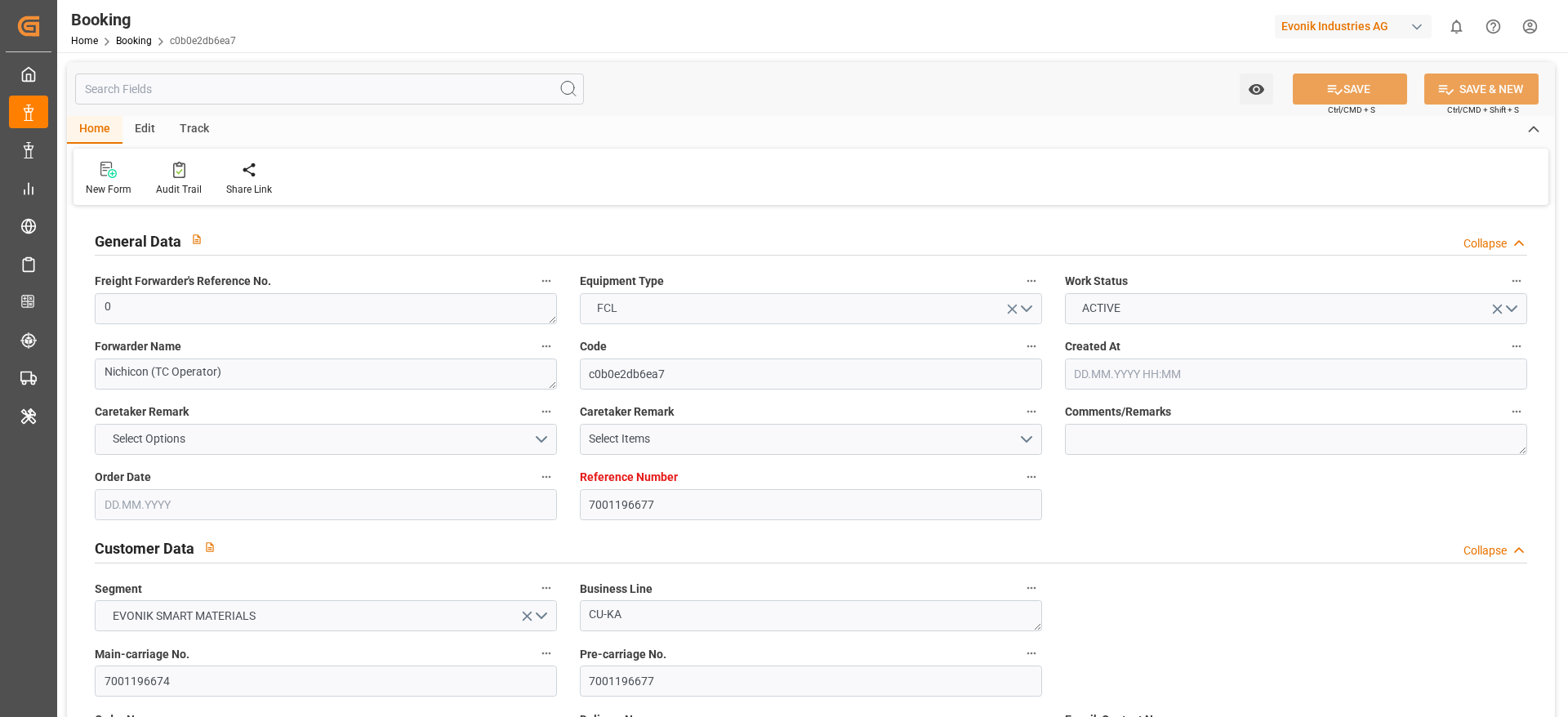
type input "7001196677"
type input "9543108"
type input "Hapag [PERSON_NAME]"
type input "Hapag [PERSON_NAME] Aktiengesellschaft"
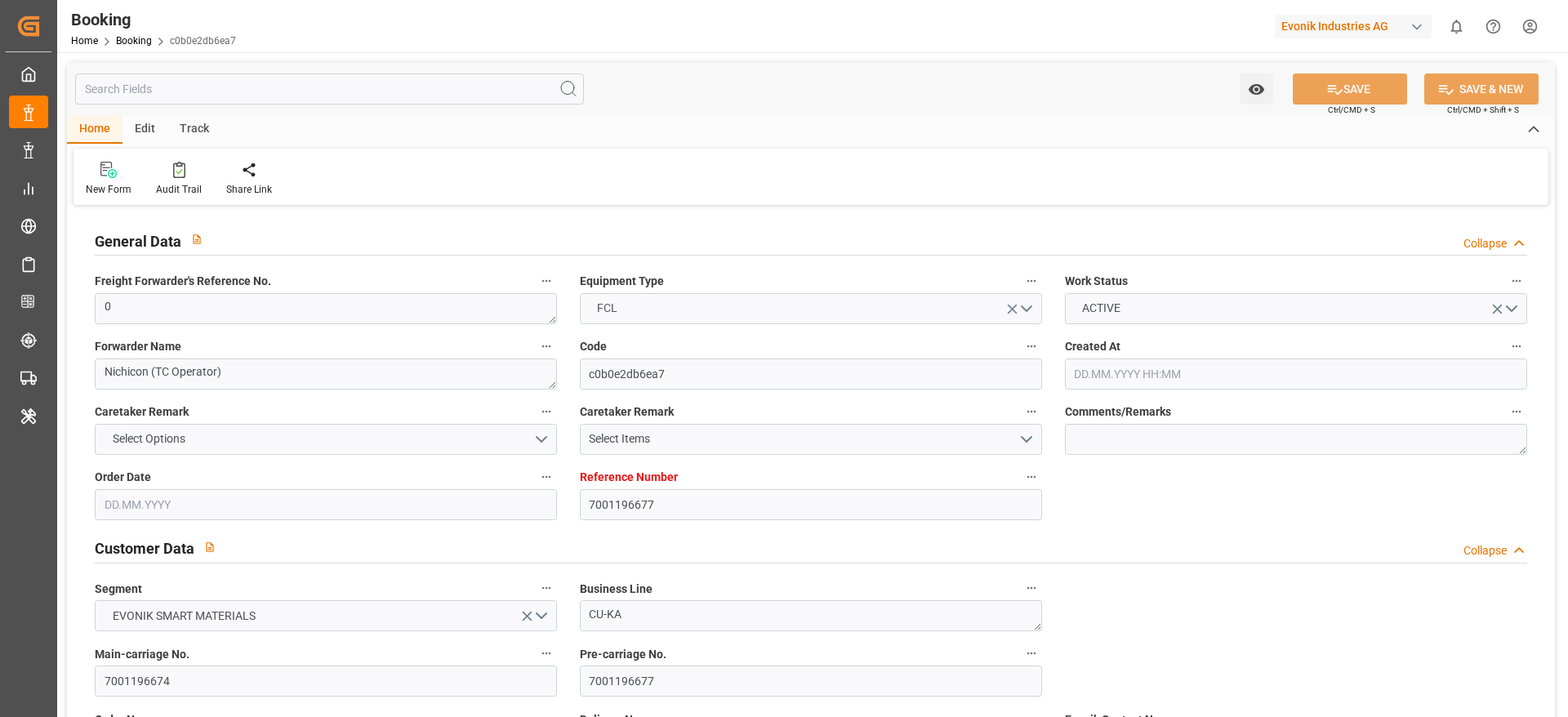
type input "NLRTM"
type input "IDBTM"
type input "SGSIN"
type input "0"
type input "[DATE] 15:01"
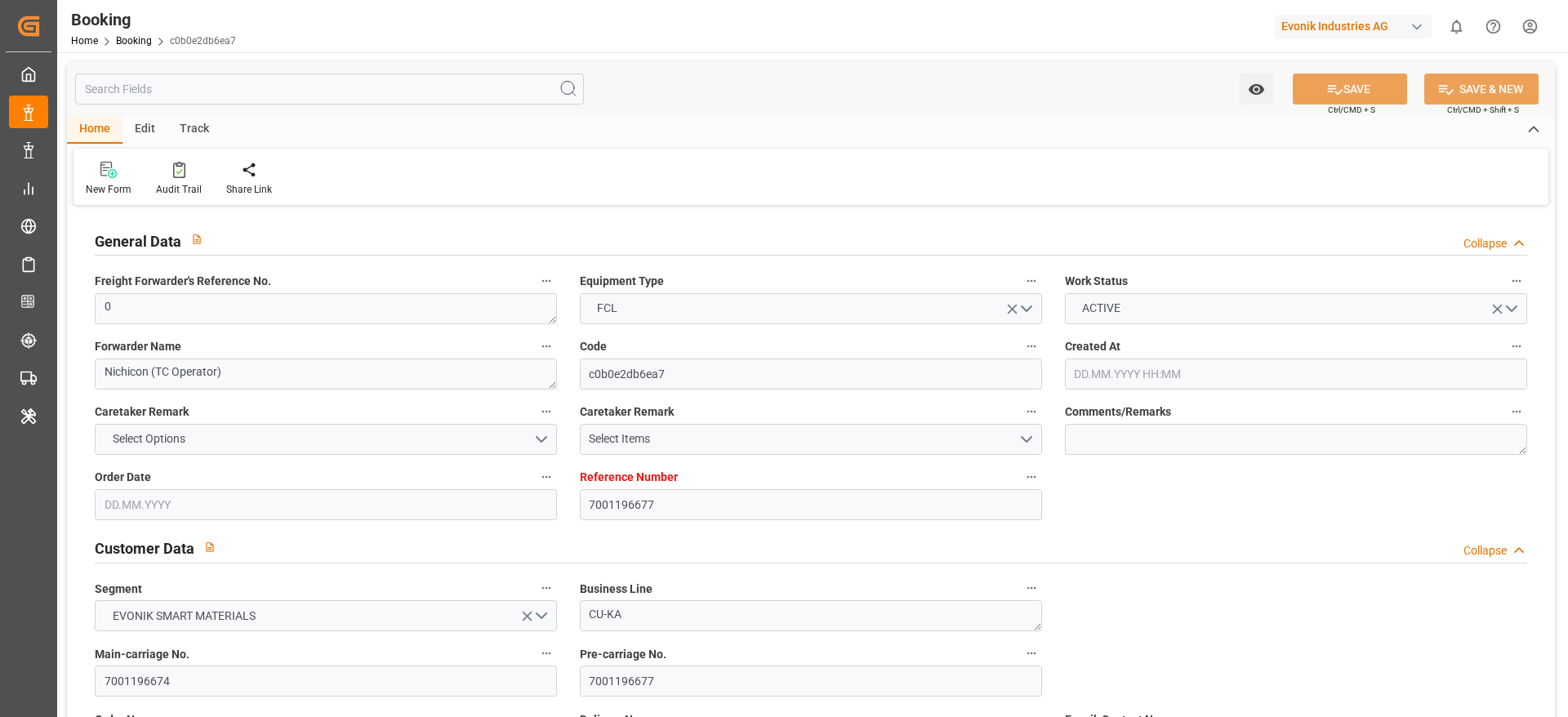
type input "[DATE]"
type input "[DATE] 00:00"
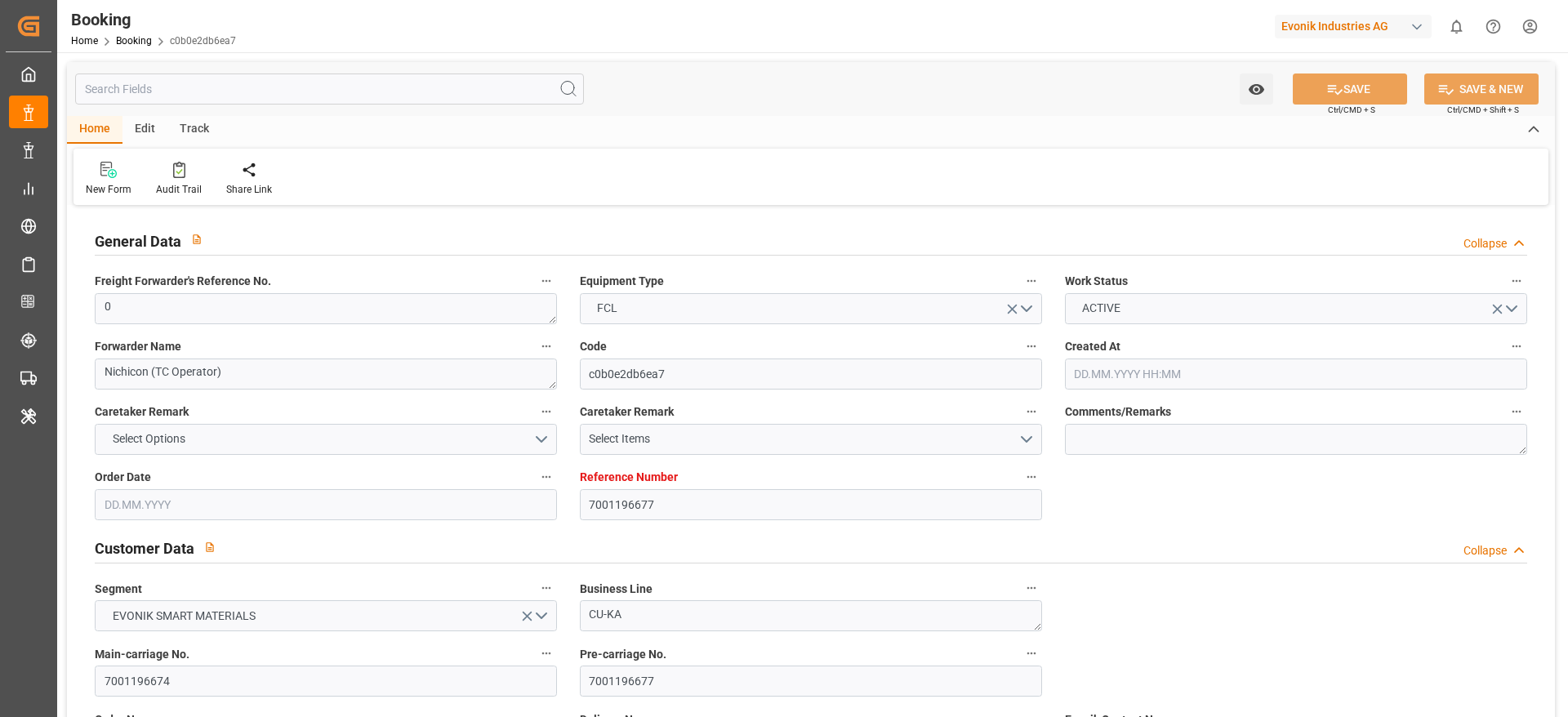
type input "[DATE] 00:00"
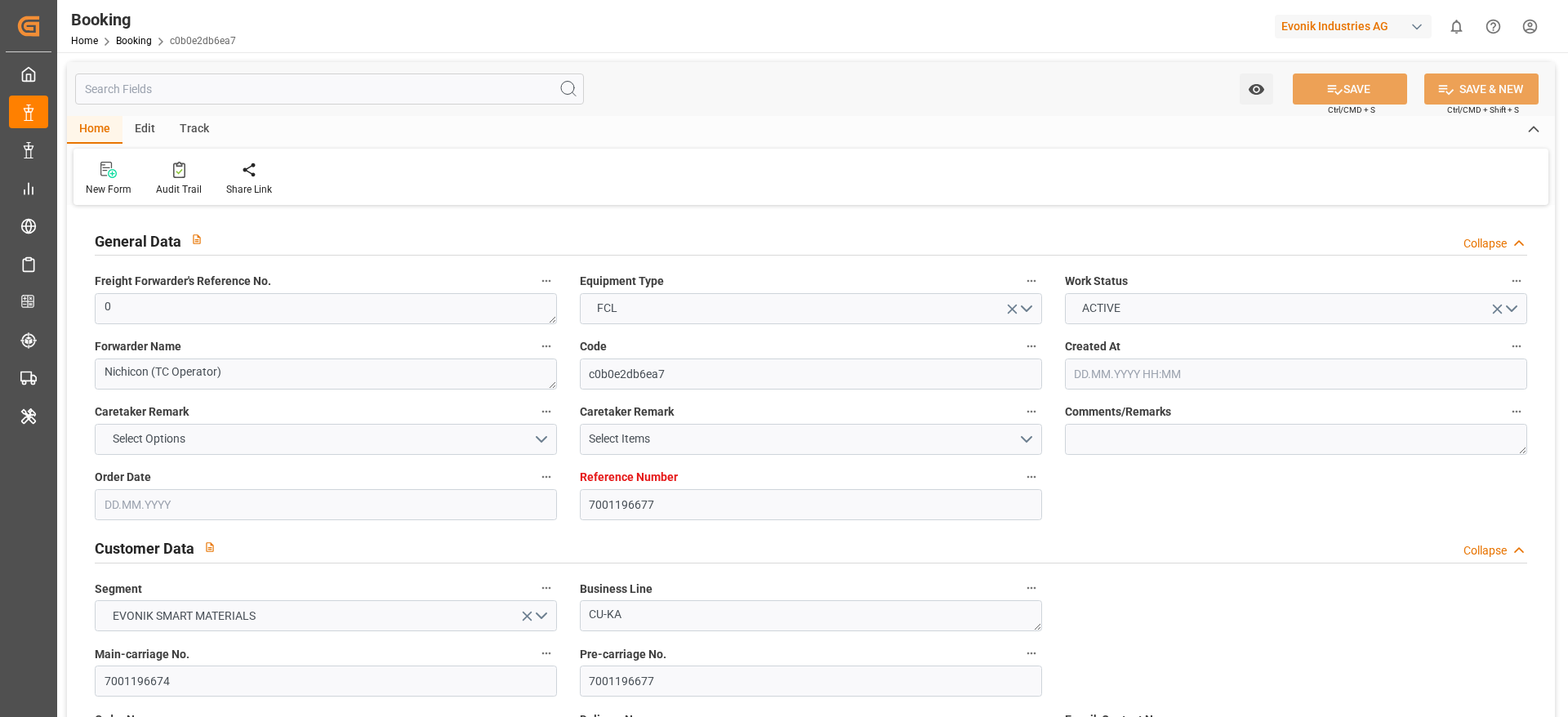
type input "[DATE] 00:00"
type input "[DATE] 17:17"
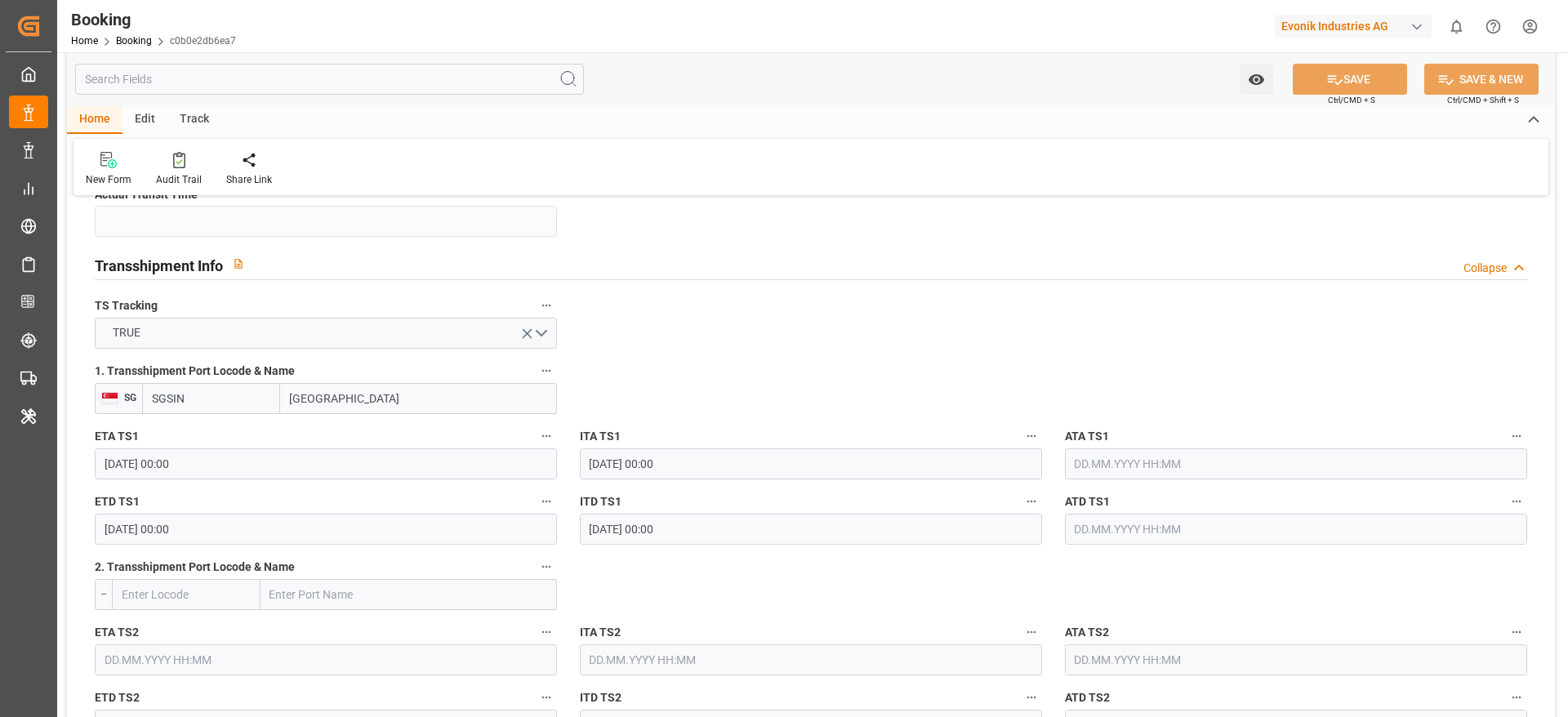
scroll to position [1714, 0]
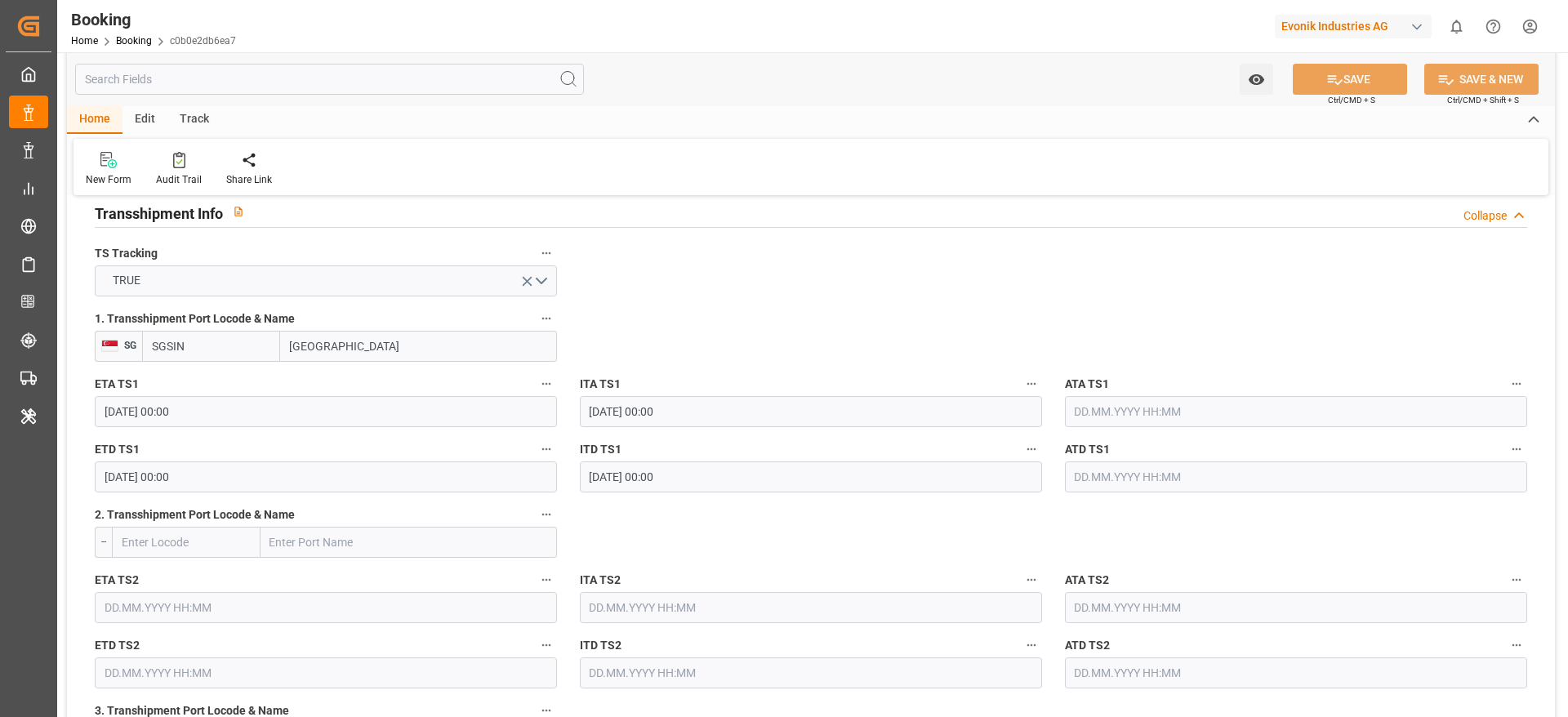
click at [1109, 421] on input "text" at bounding box center [1296, 411] width 462 height 31
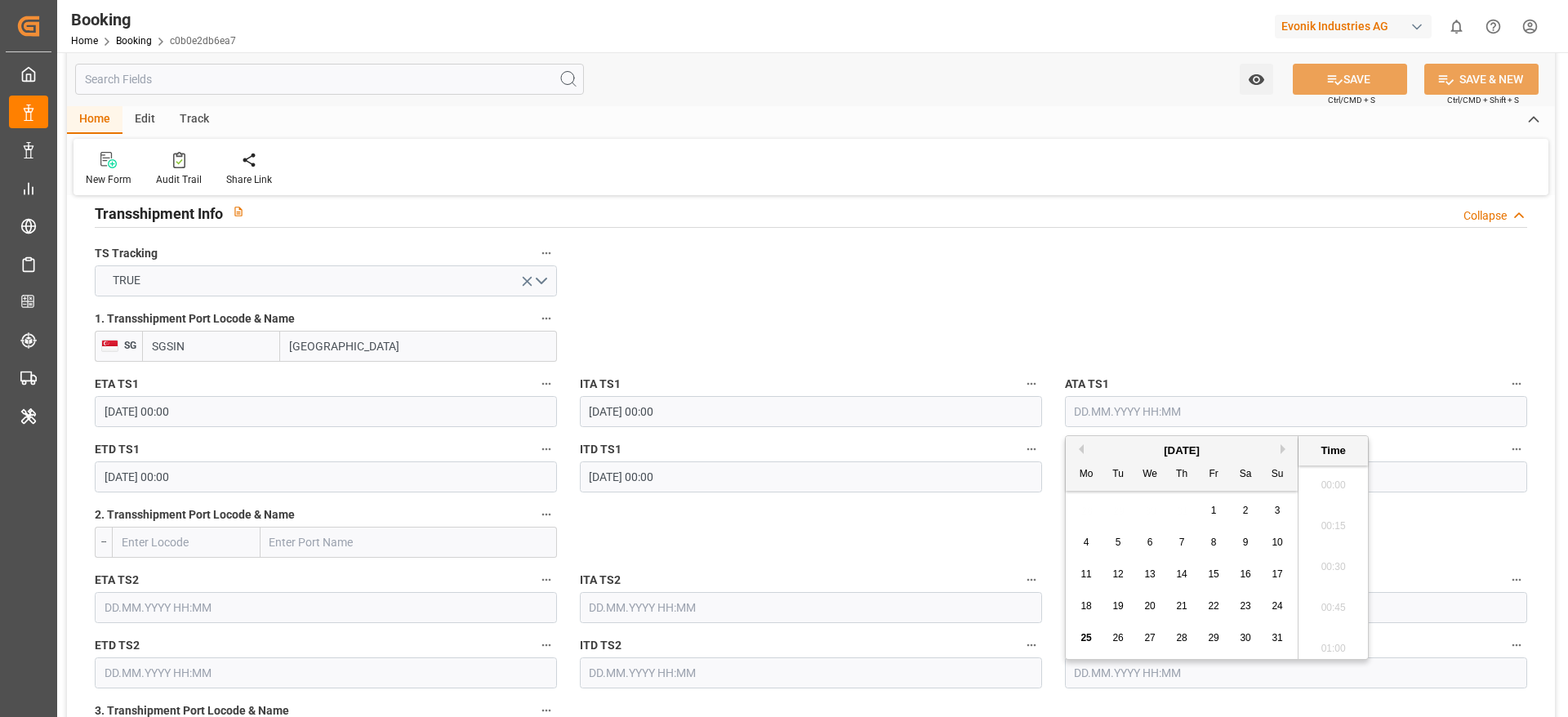
scroll to position [2046, 0]
click at [1210, 602] on span "22" at bounding box center [1213, 605] width 10 height 11
type input "22.08.2025 00:00"
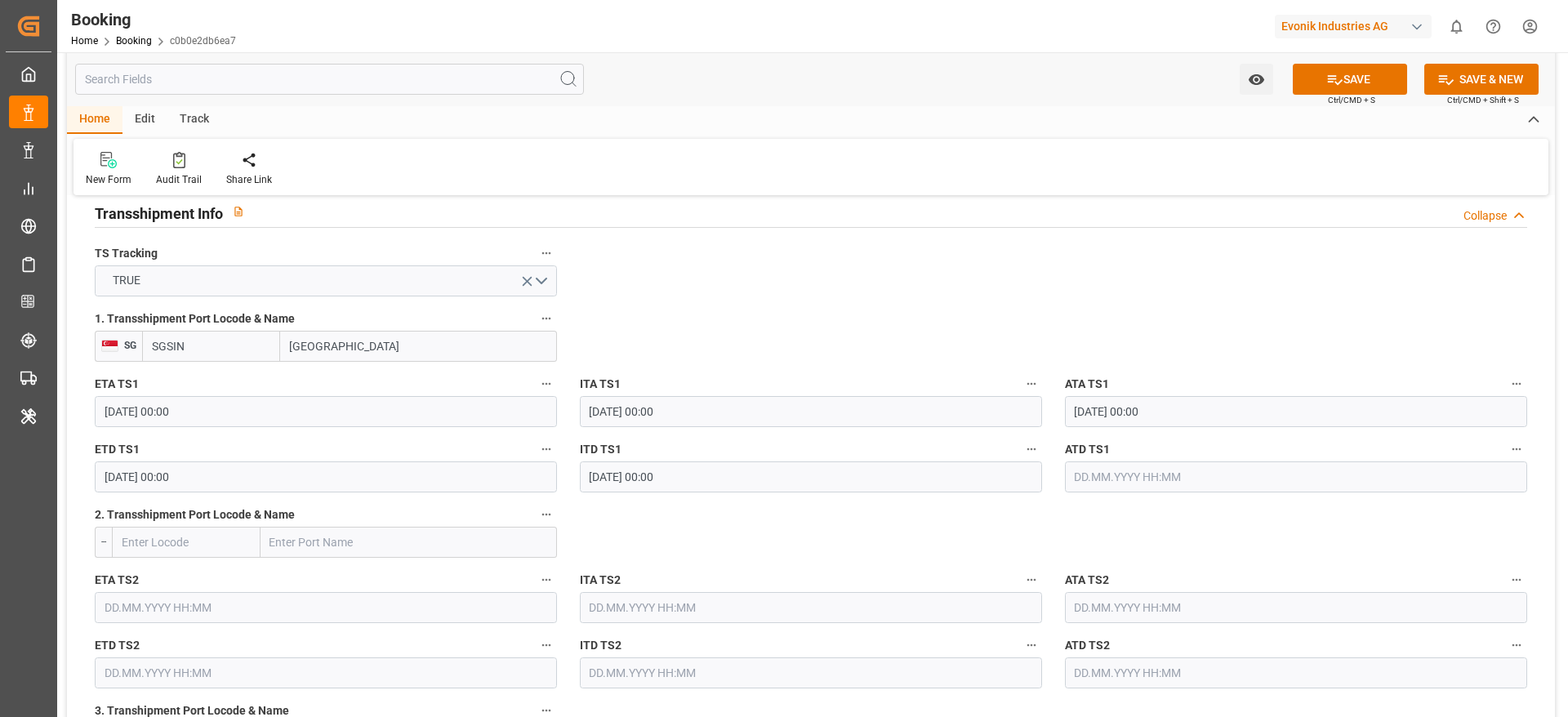
drag, startPoint x: 1332, startPoint y: 82, endPoint x: 341, endPoint y: 41, distance: 991.8
click at [1333, 82] on icon at bounding box center [1335, 80] width 17 height 17
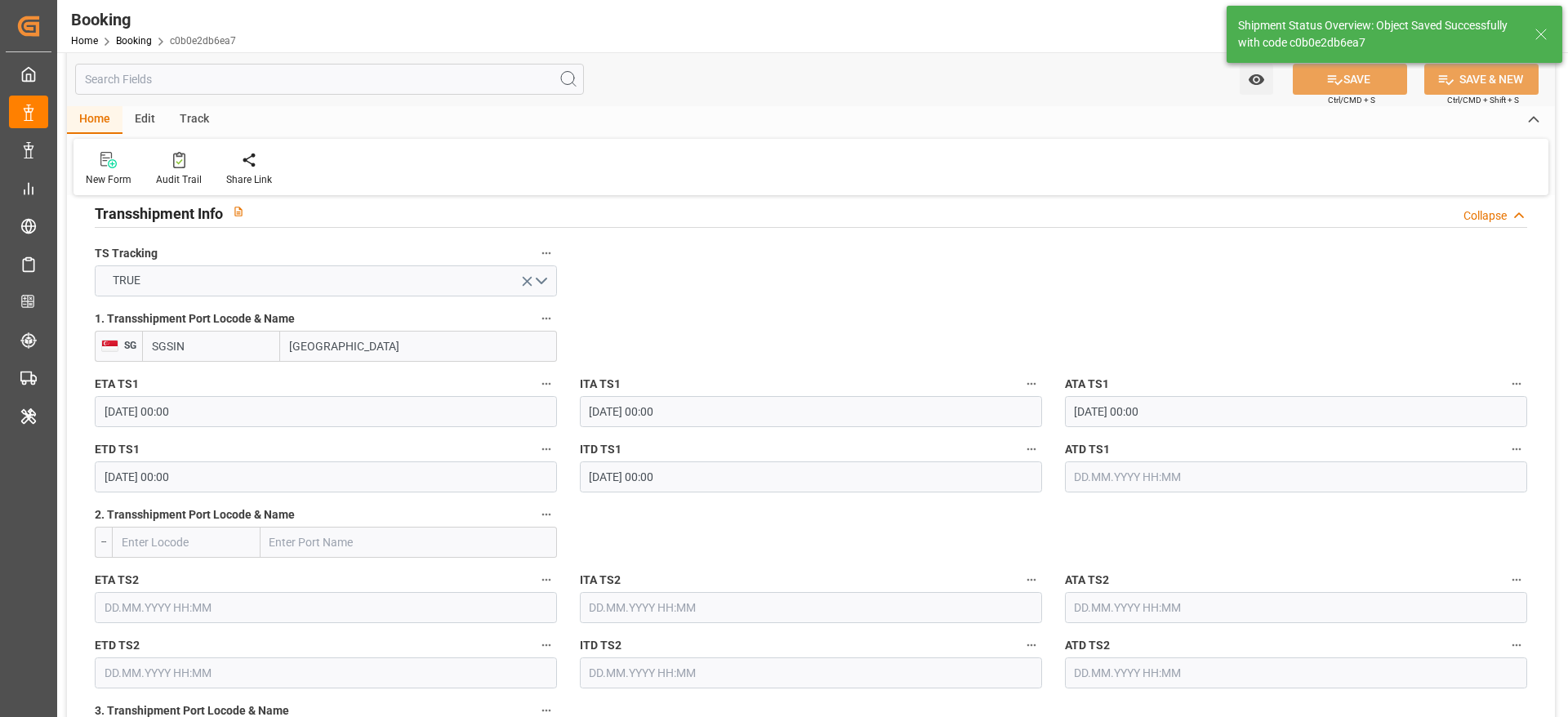
type textarea "[PERSON_NAME]"
type input "25.08.2025 07:33"
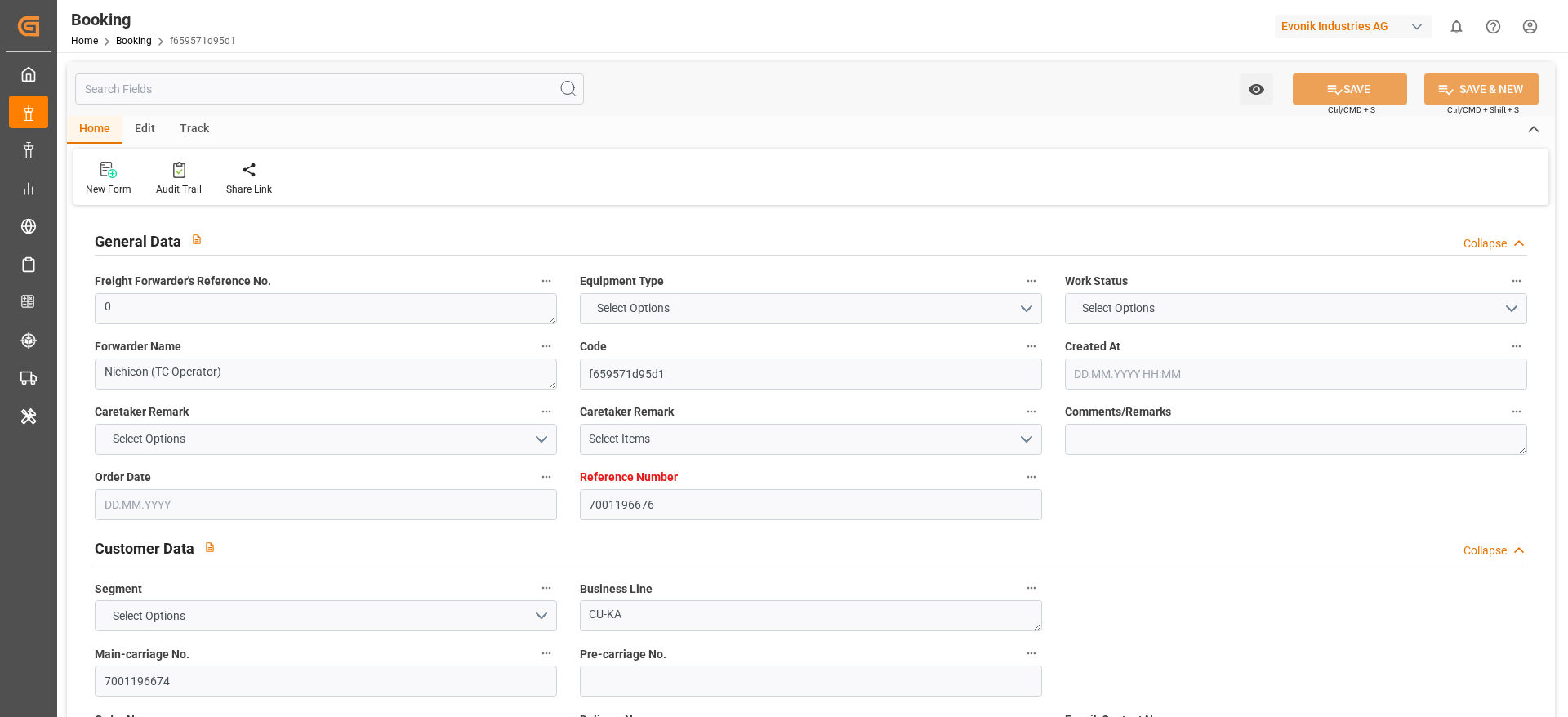
type textarea "0"
type textarea "Nichicon (TC Operator)"
type input "f659571d95d1"
type input "7001196676"
type textarea "CU-KA"
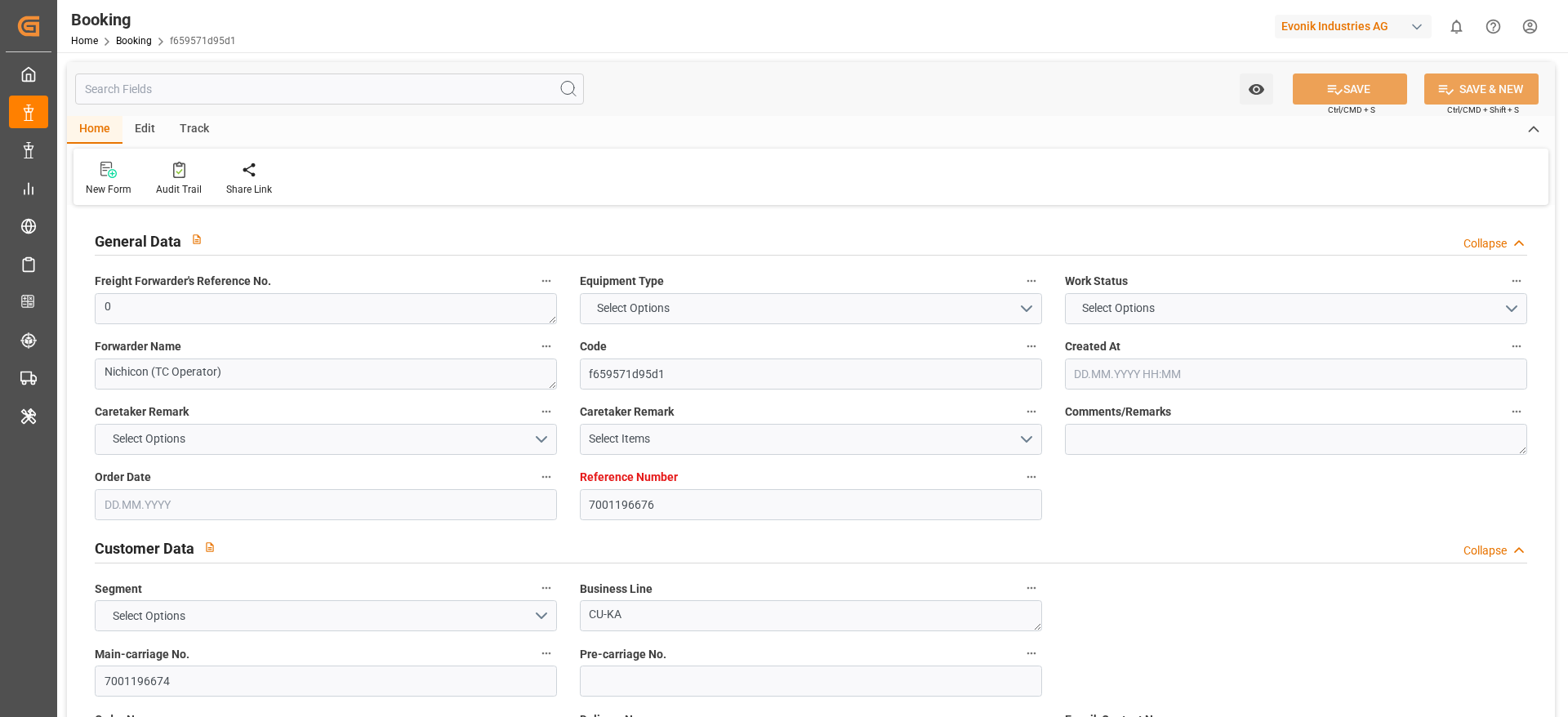
type input "7001196674"
type textarea "[PERSON_NAME][EMAIL_ADDRESS][DOMAIN_NAME]"
type textarea "DAP"
type textarea "BATAM"
type textarea "3"
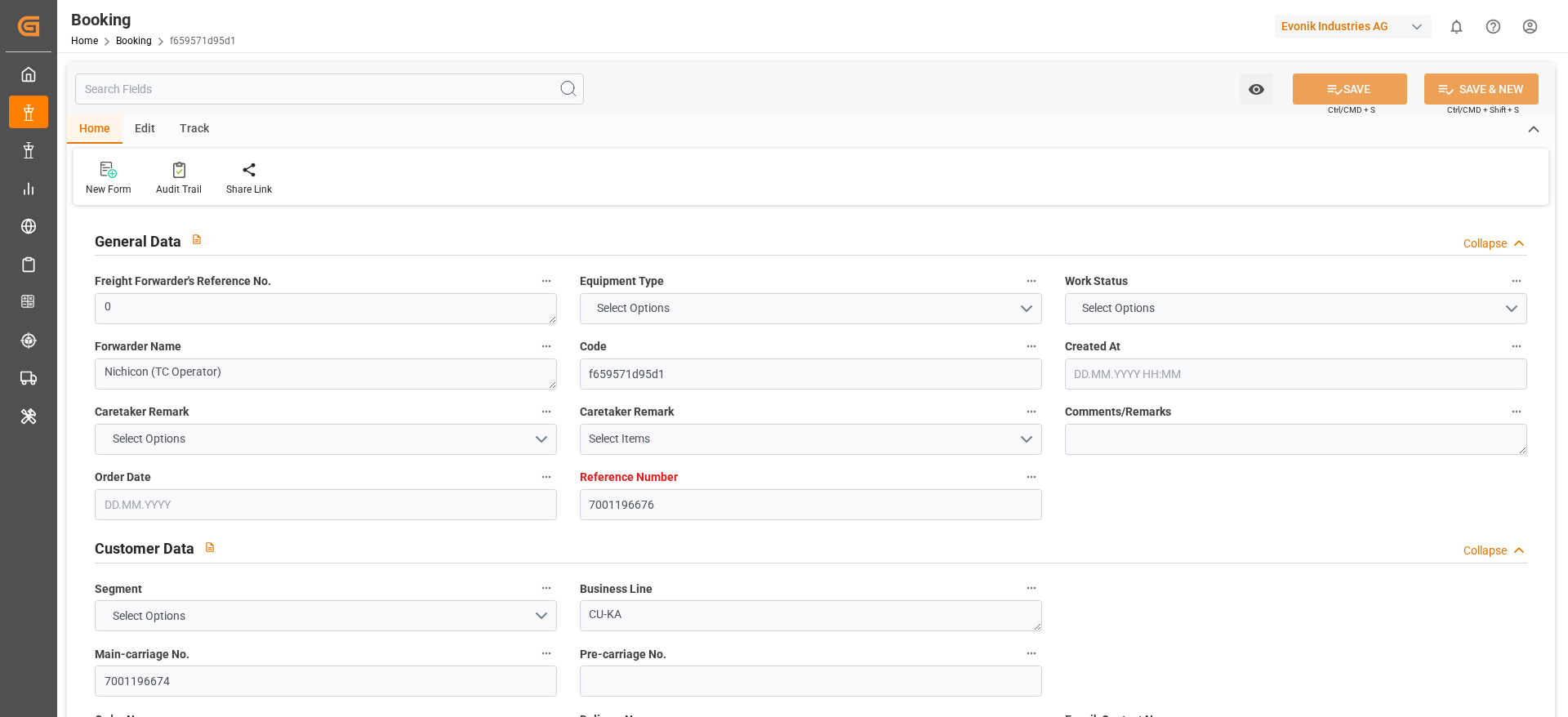
type textarea "Niederkassel"
type textarea "NCCU1283339"
type input "DAMIETTA EXPRESS"
type input "HLCU"
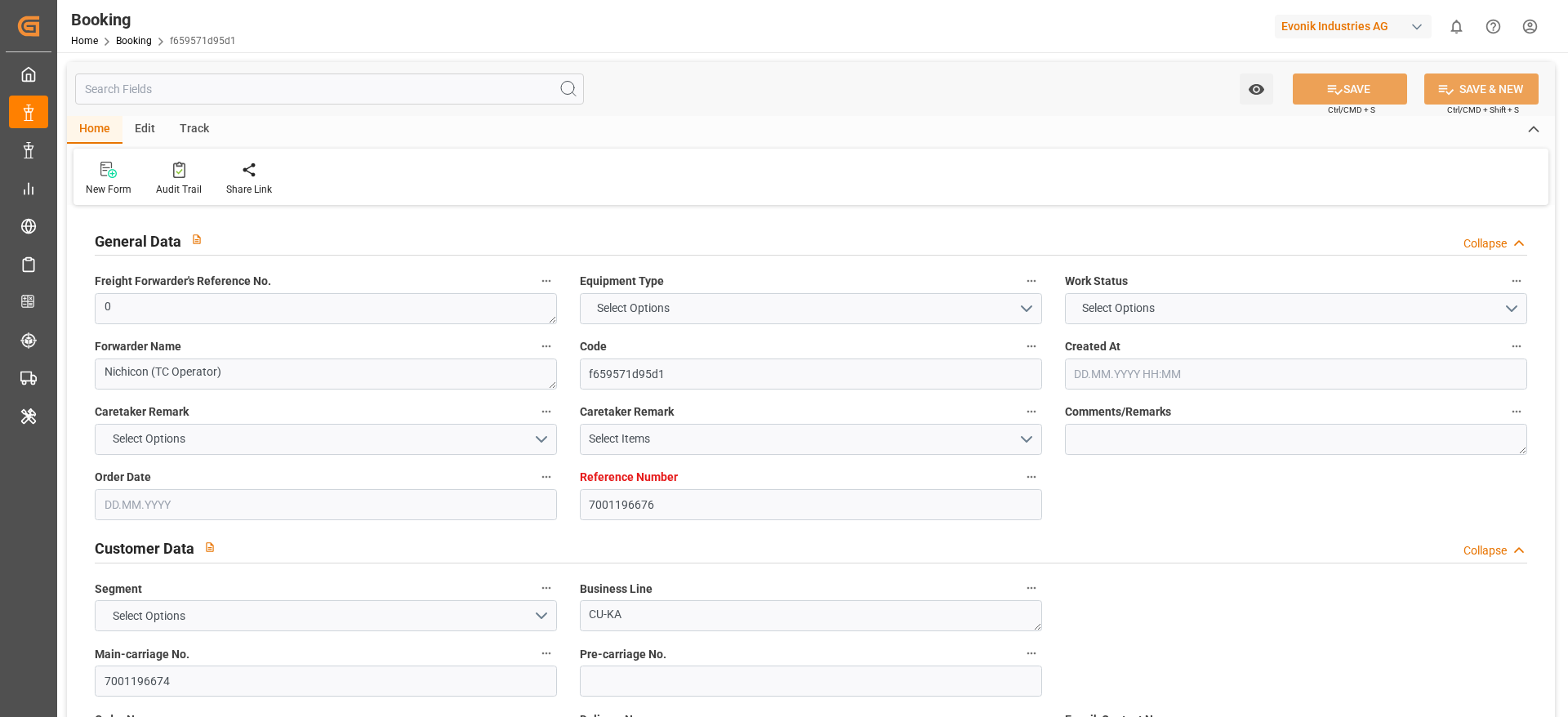
type input "Rotterdam"
type input "Batam Island"
type input "Singapore"
type textarea "INPUT_Evonik_Seeburger_IFTMIN_1003080333_20250822191626091.edi"
type textarea "NWC/UK North West Continent / UK_IDBTM_HLCU_CU-KA"
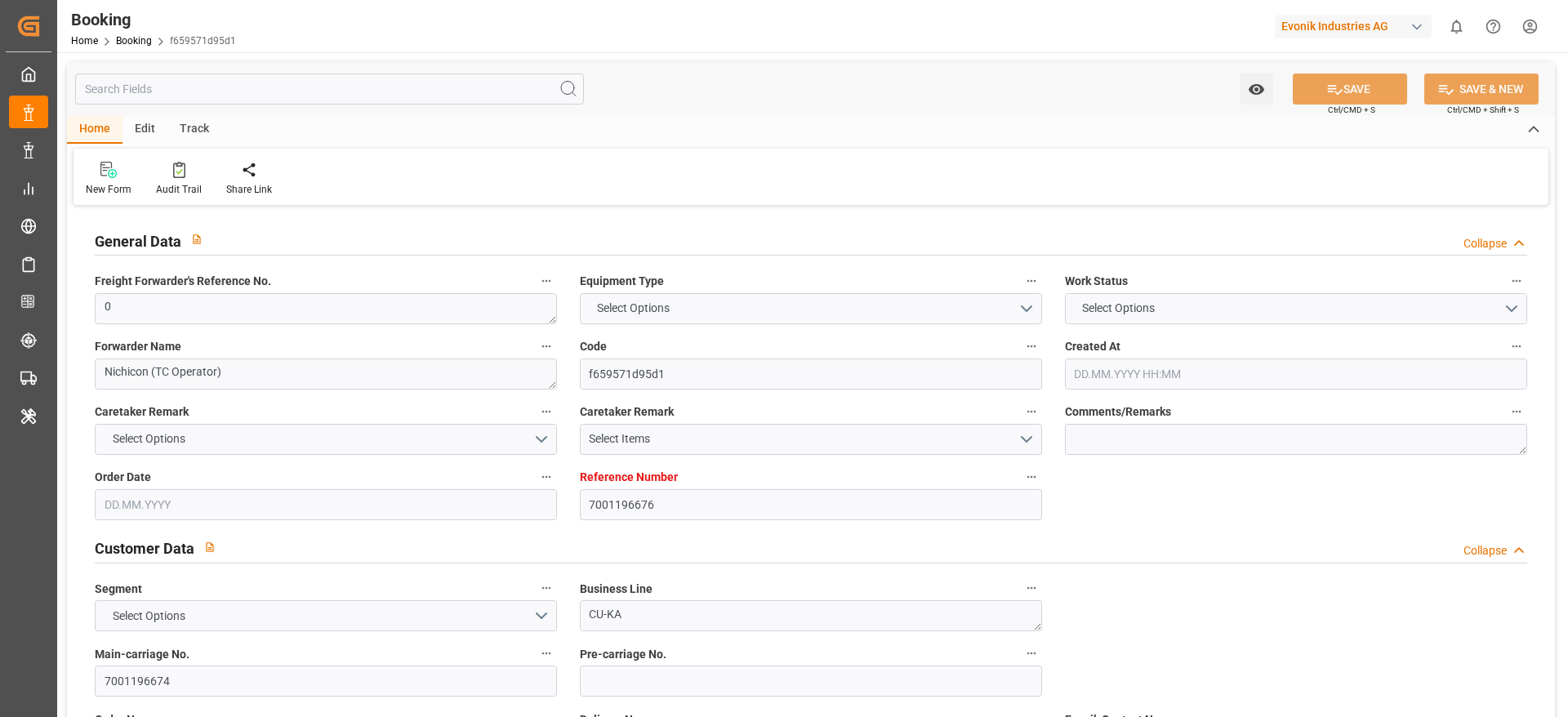
type textarea "INPUT_Evonik_Seeburger_IFTMIN_1002864426_20250616165933072.edi,INPUT_Evonik_See…"
type textarea "1003080333"
type textarea "Logward System"
type textarea "Pod-businessLine-"
type textarea "IFTMIN"
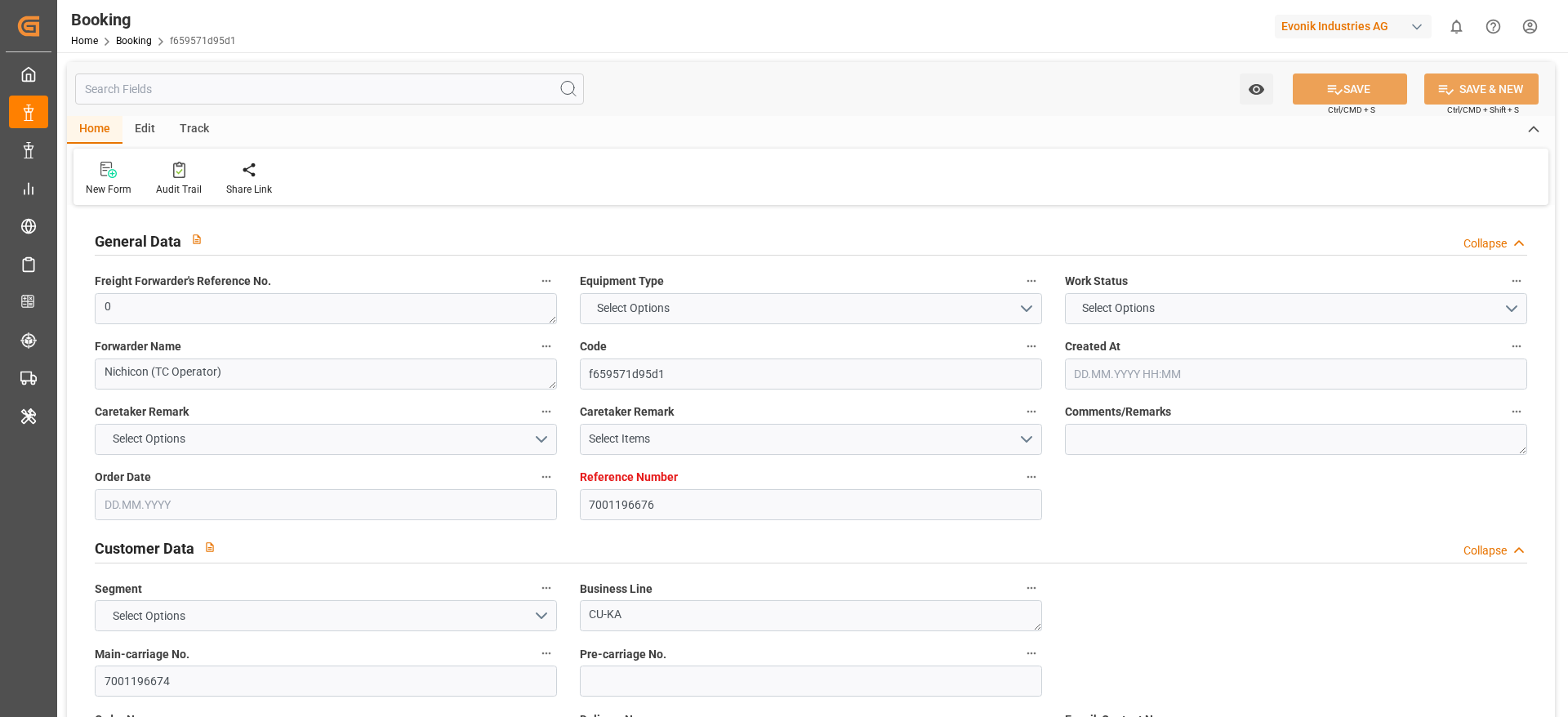
type textarea "a011t00000LcJC5AAN"
type textarea "Yes"
type input "7001196676"
type input "9543108"
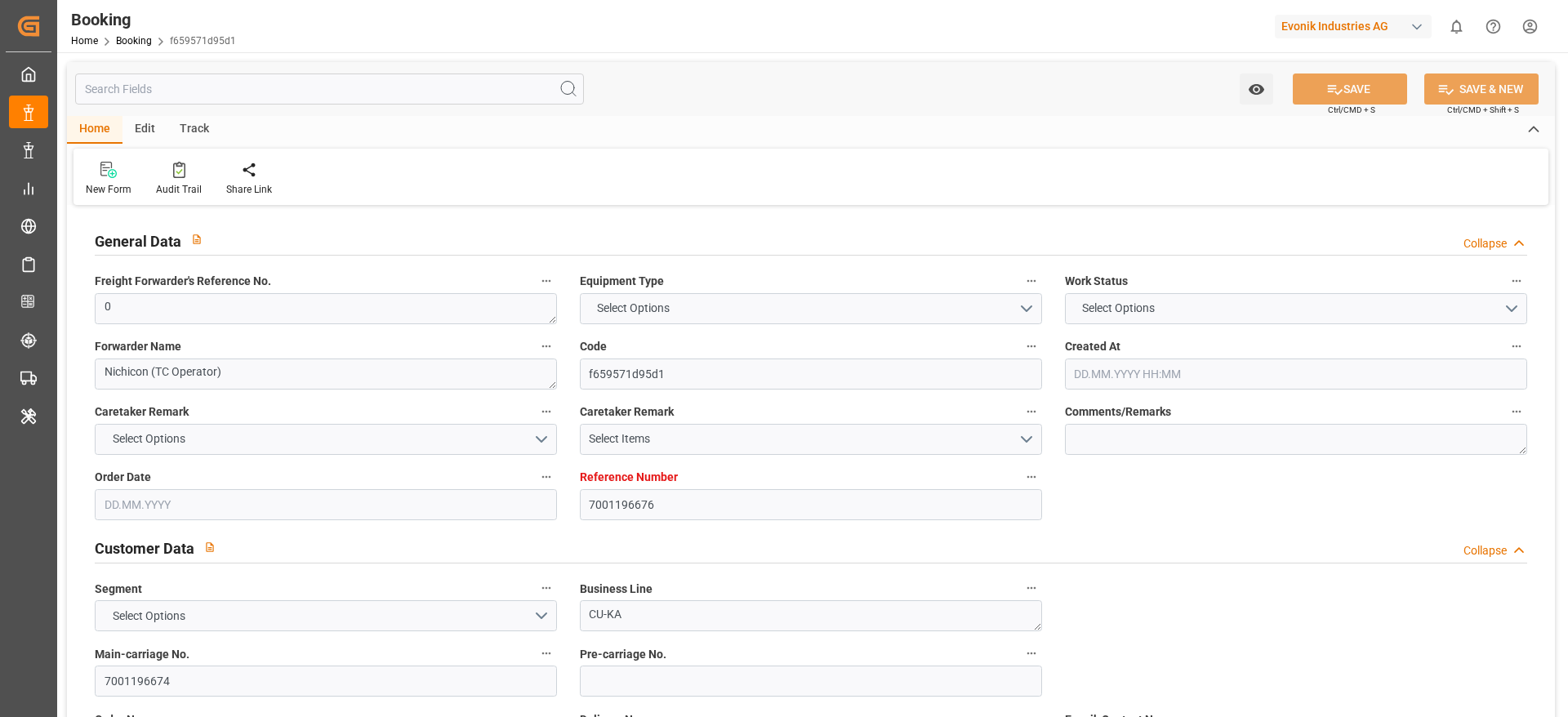
type input "Hapag Lloyd"
type input "Hapag Lloyd Aktiengesellschaft"
type input "NLRTM"
type input "IDBTM"
type input "SGSIN"
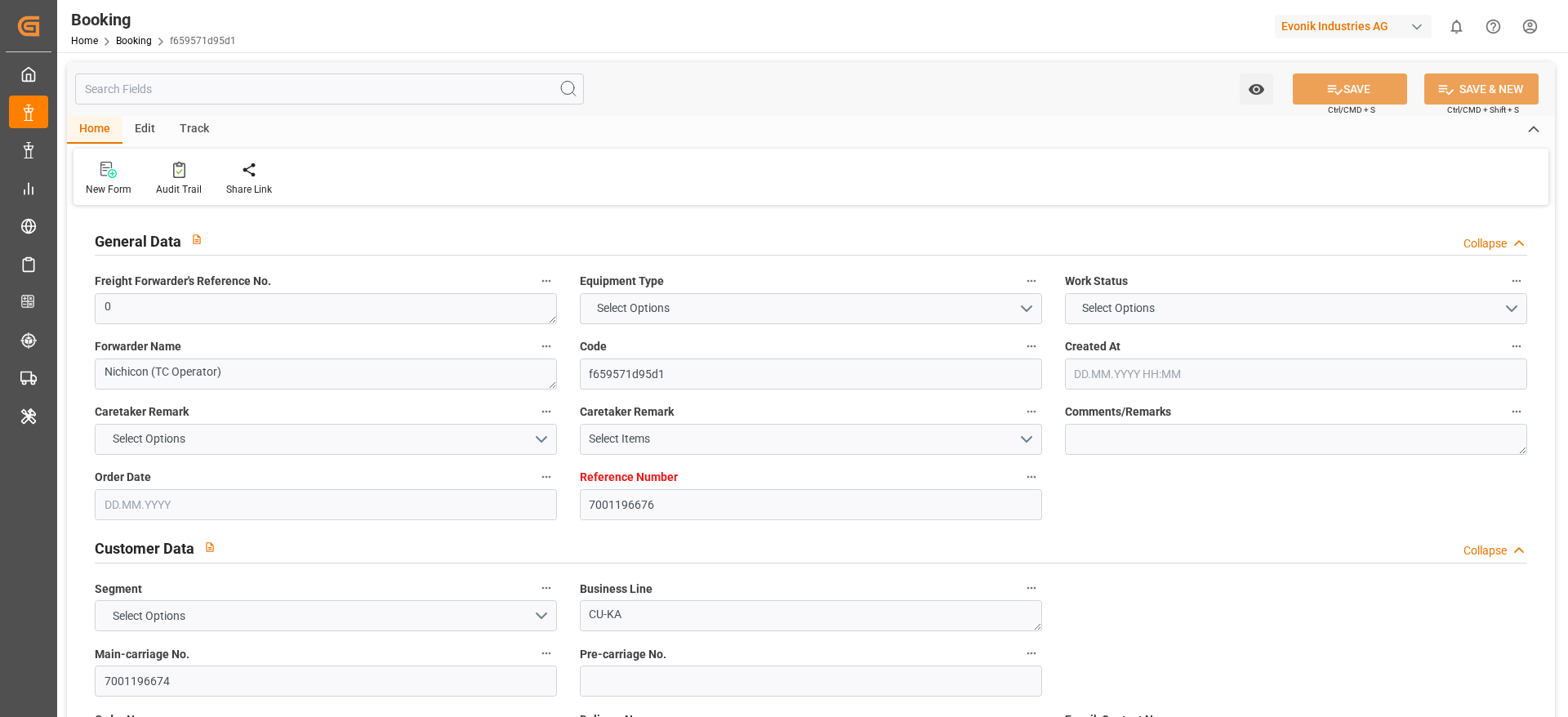
type input "0"
type input "16.06.2025 15:01"
type input "16.06.2025"
type input "04.09.2025"
type input "01.07.2025"
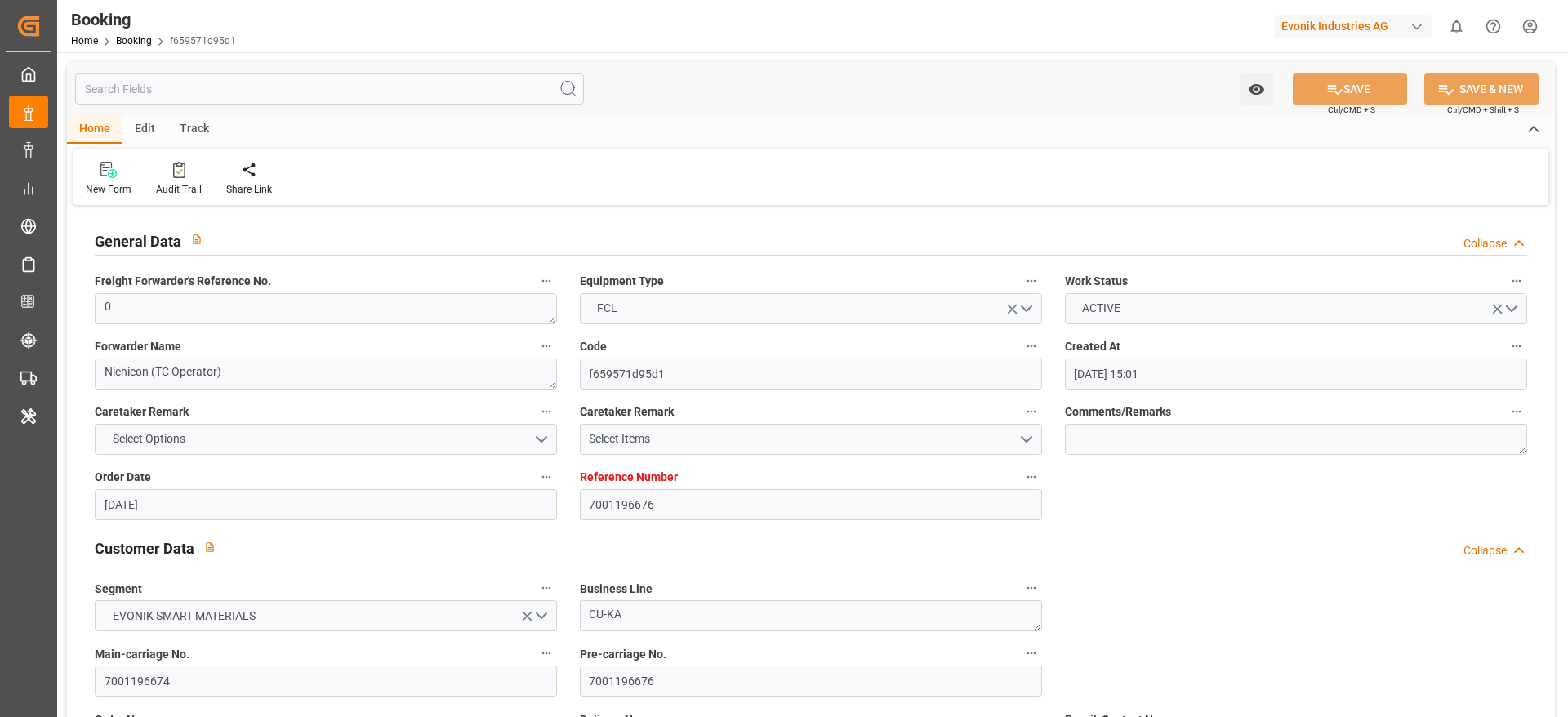
type input "18.07.2025 00:00"
type input "14.07.2025 00:00"
type input "26.08.2025 00:00"
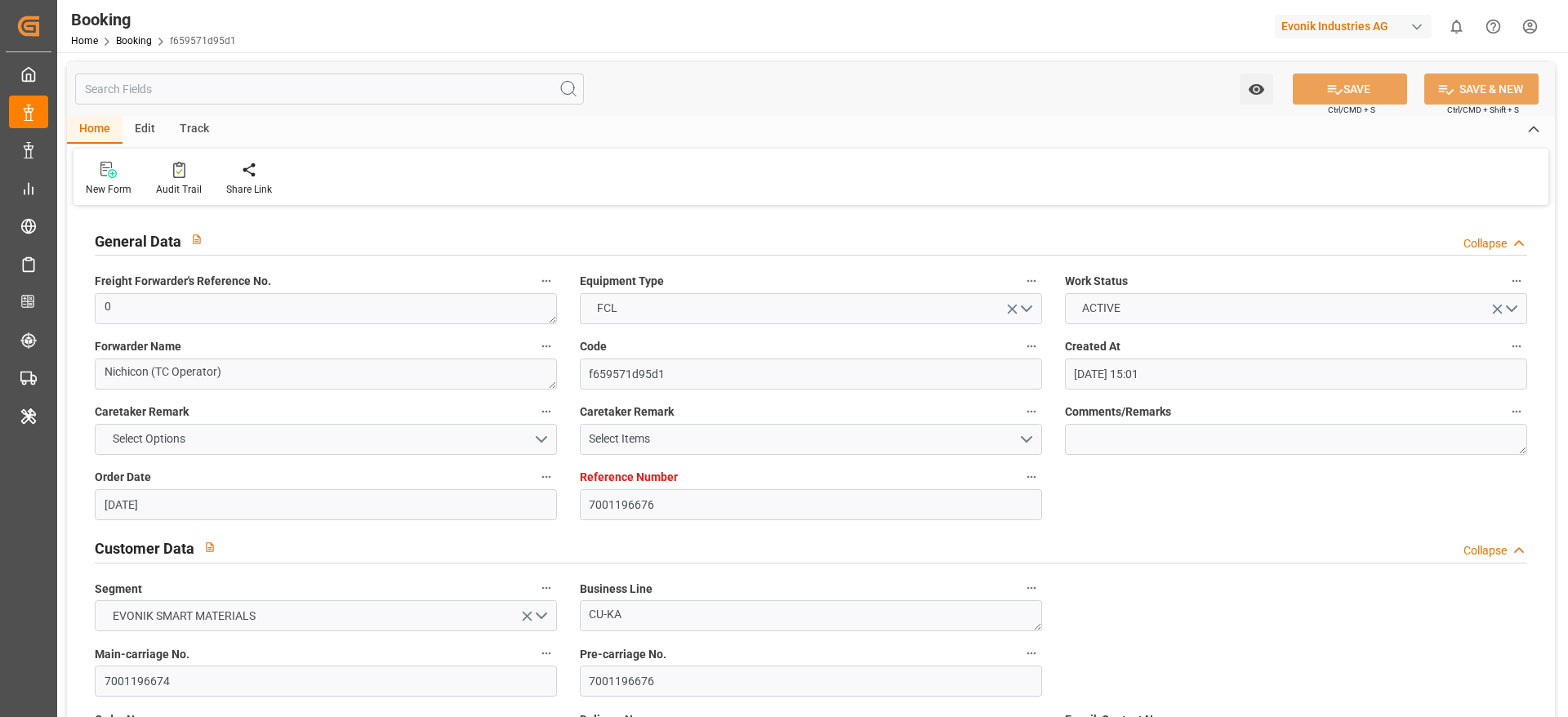
type input "30.08.2025 00:00"
type input "22.08.2025 06:00"
type input "23.08.2025 00:00"
type input "25.08.2025 00:00"
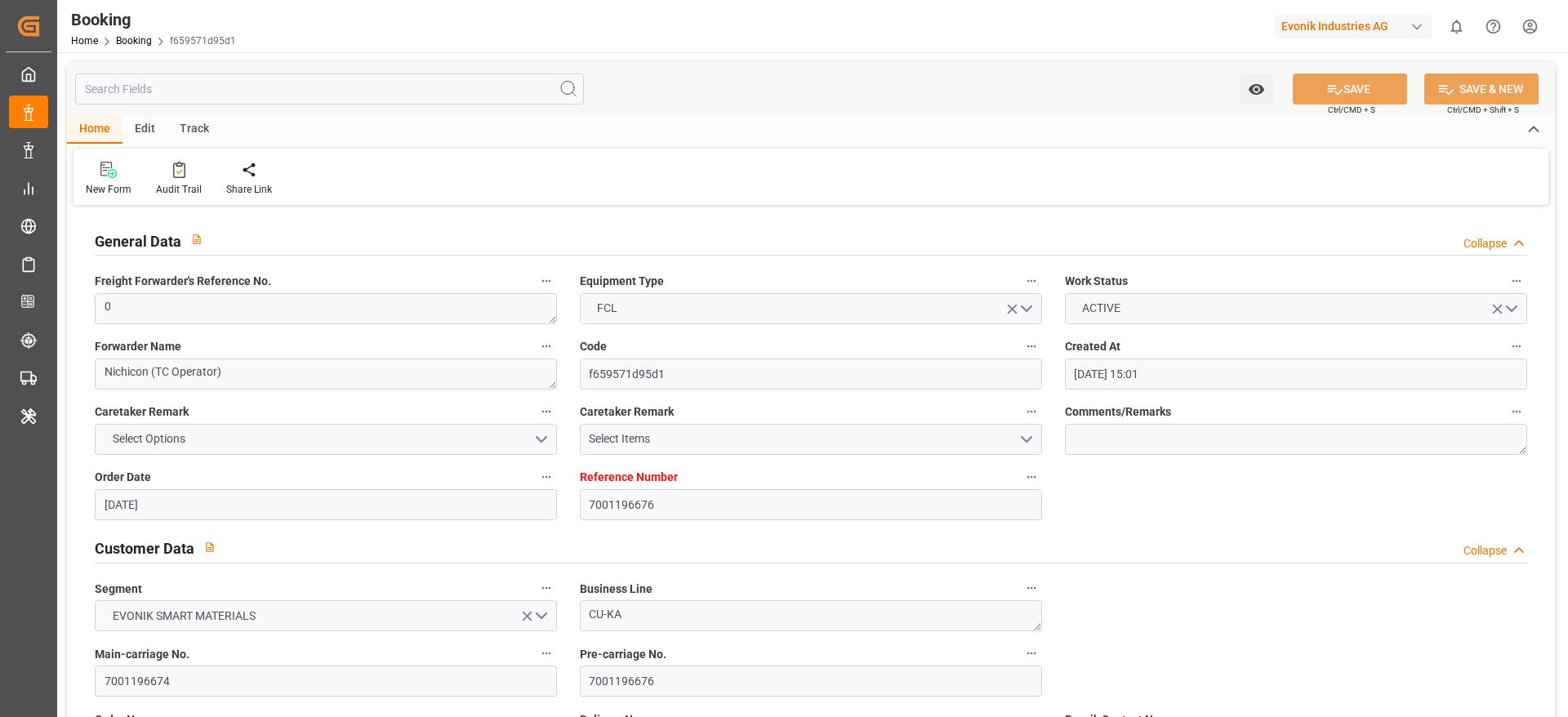
type input "22.08.2025 17:17"
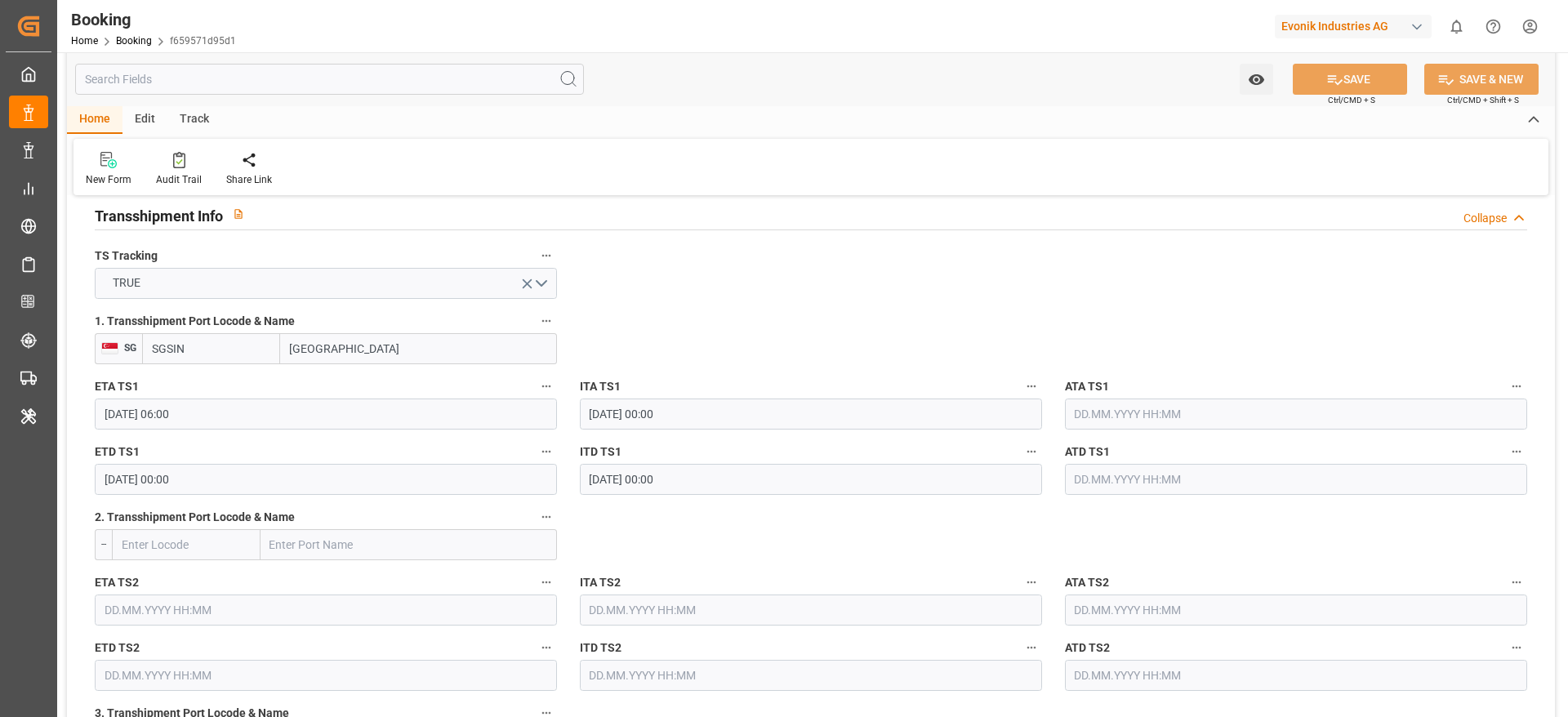
scroll to position [1714, 0]
click at [1110, 420] on input "text" at bounding box center [1296, 411] width 462 height 31
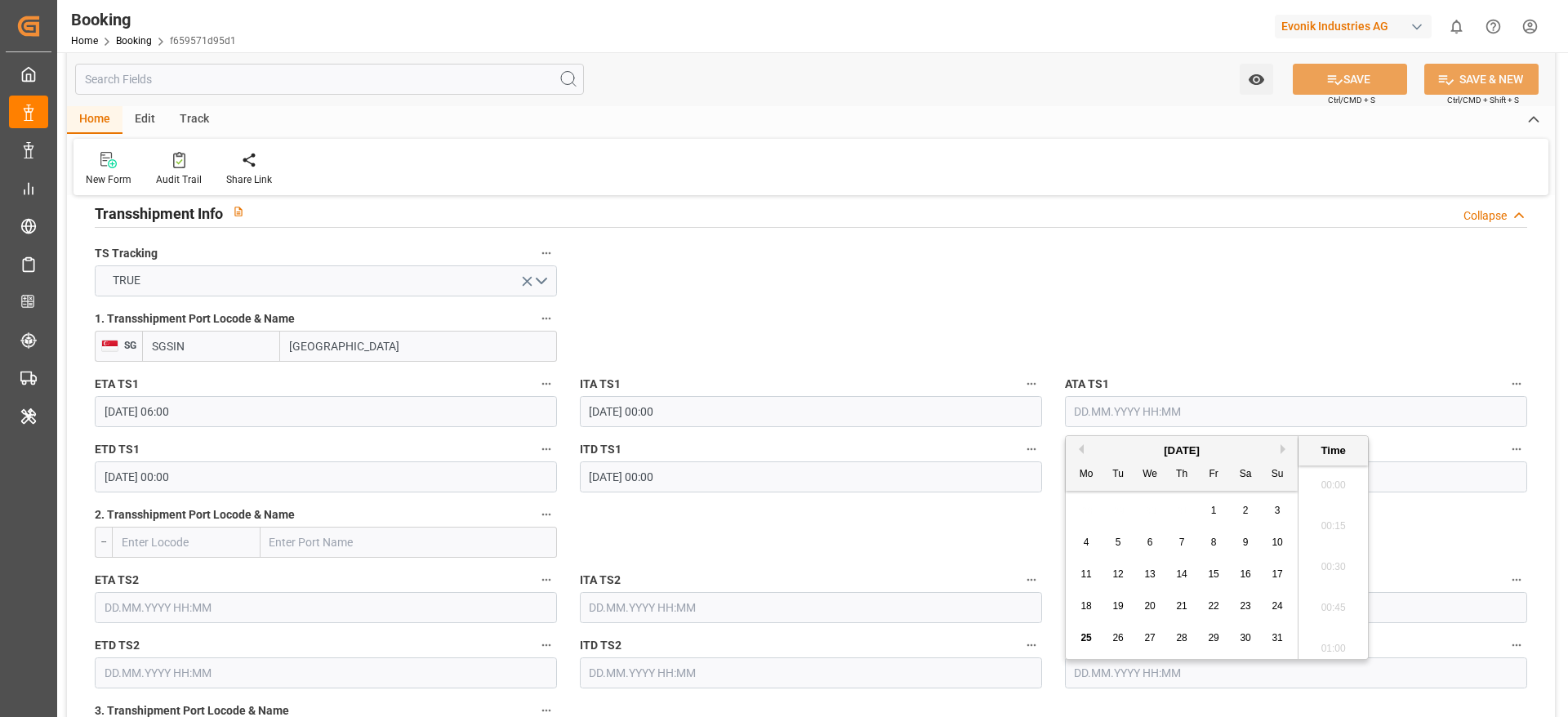
scroll to position [2046, 0]
click at [1213, 605] on span "22" at bounding box center [1213, 605] width 10 height 11
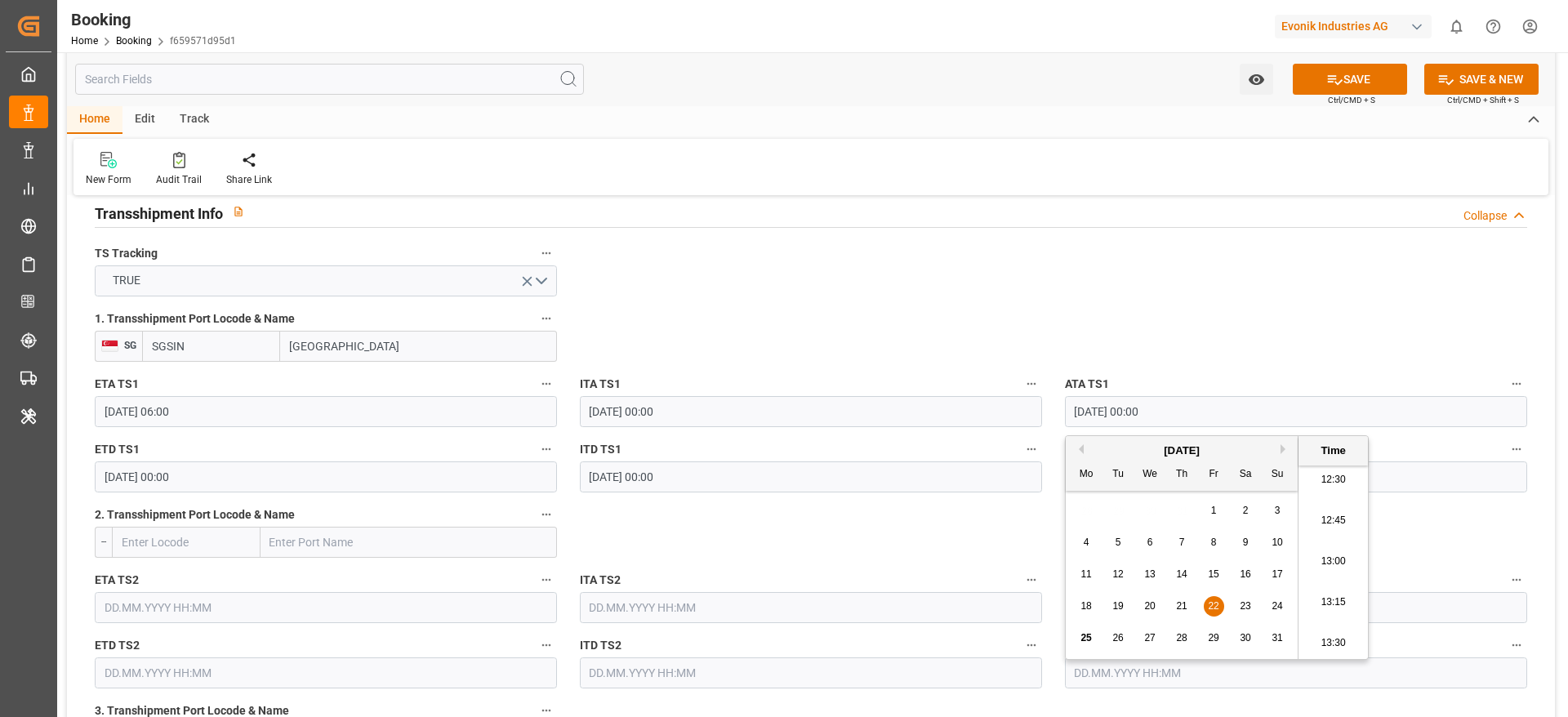
type input "22.08.2025 00:00"
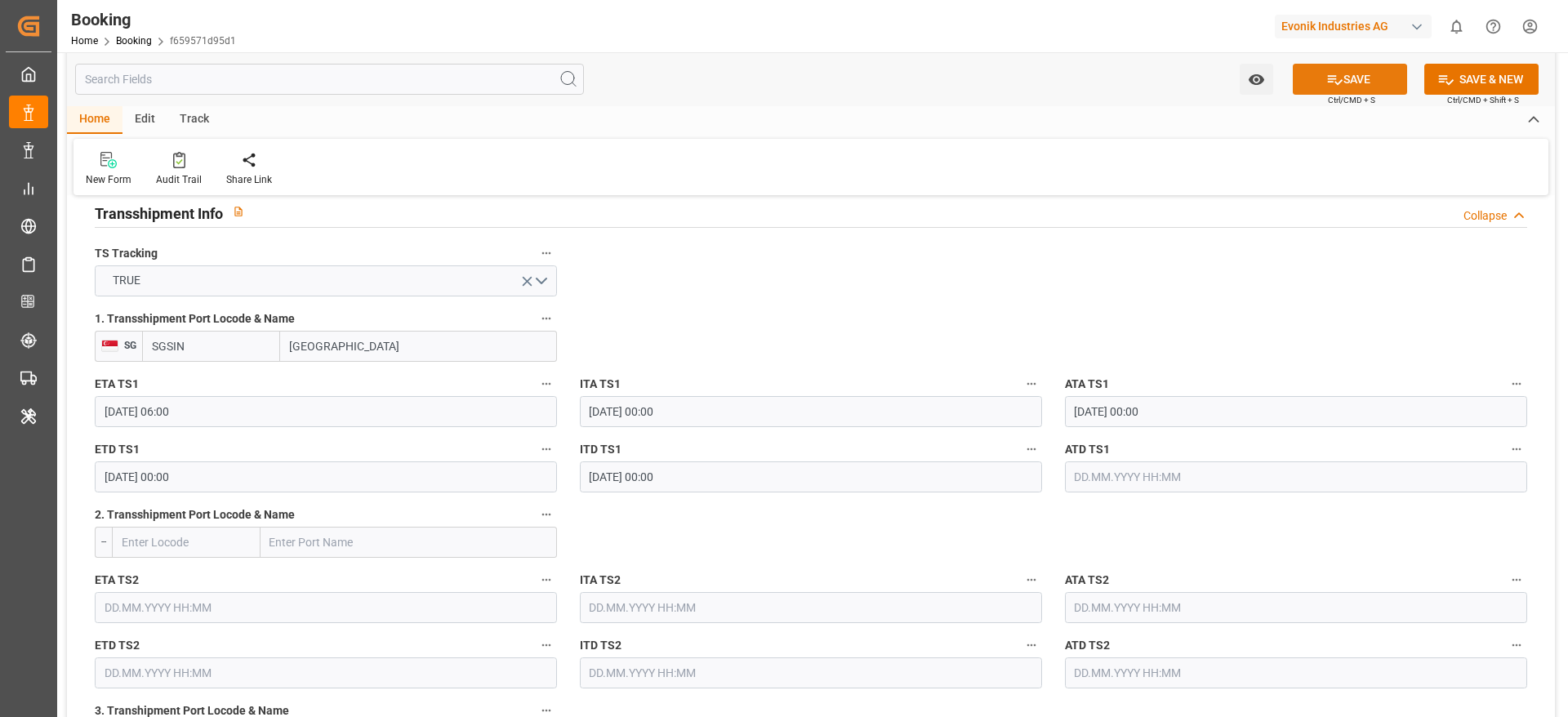
click at [1345, 76] on button "SAVE" at bounding box center [1350, 79] width 114 height 31
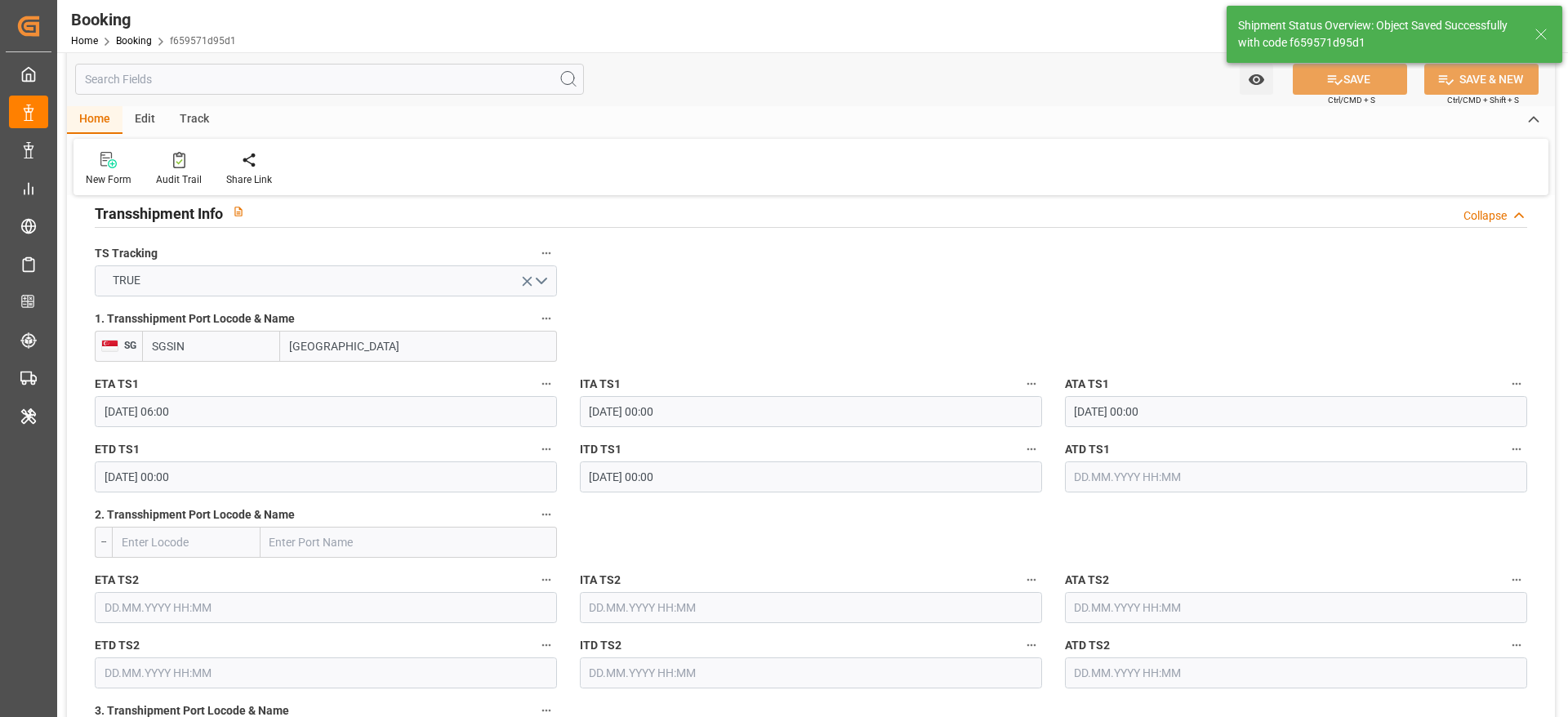
type textarea "[PERSON_NAME]"
type input "25.08.2025 07:34"
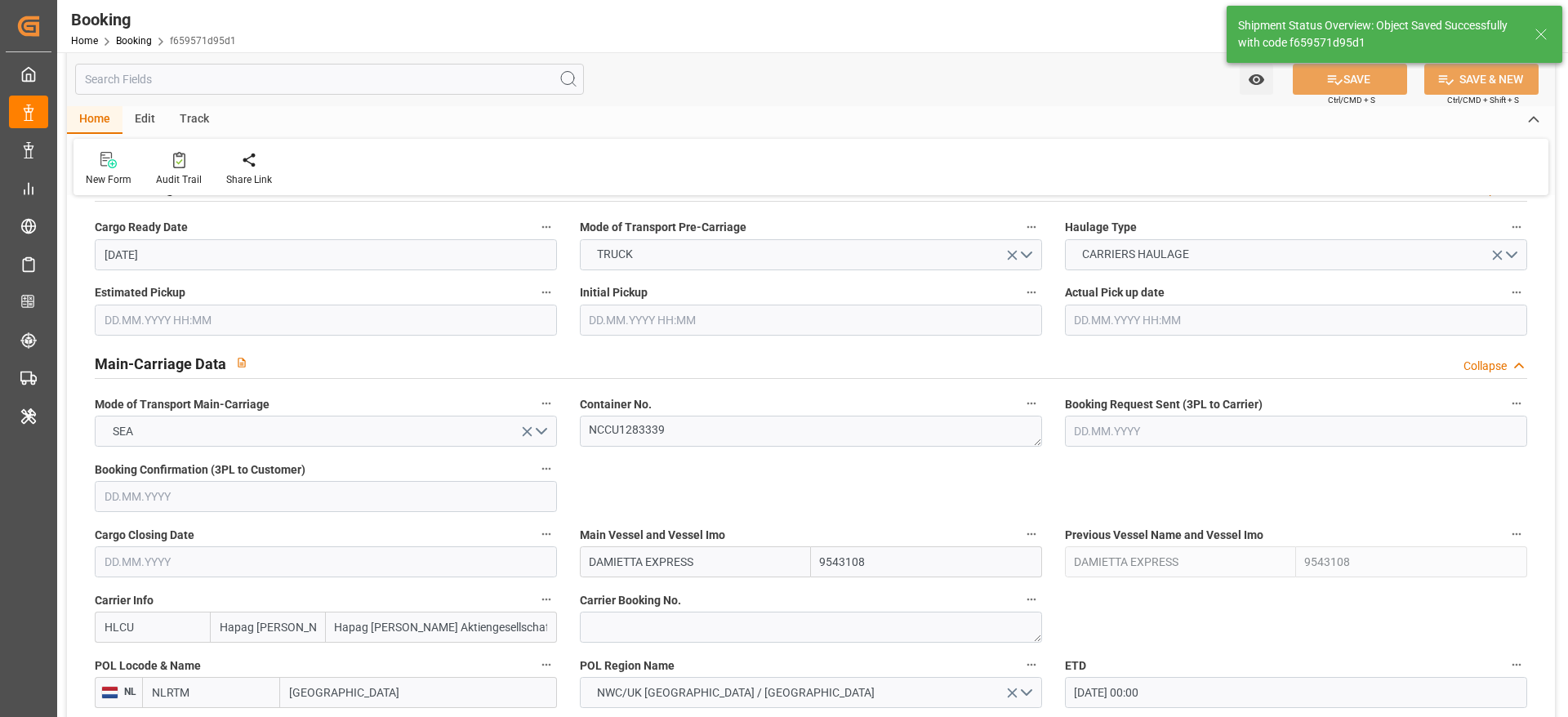
scroll to position [857, 0]
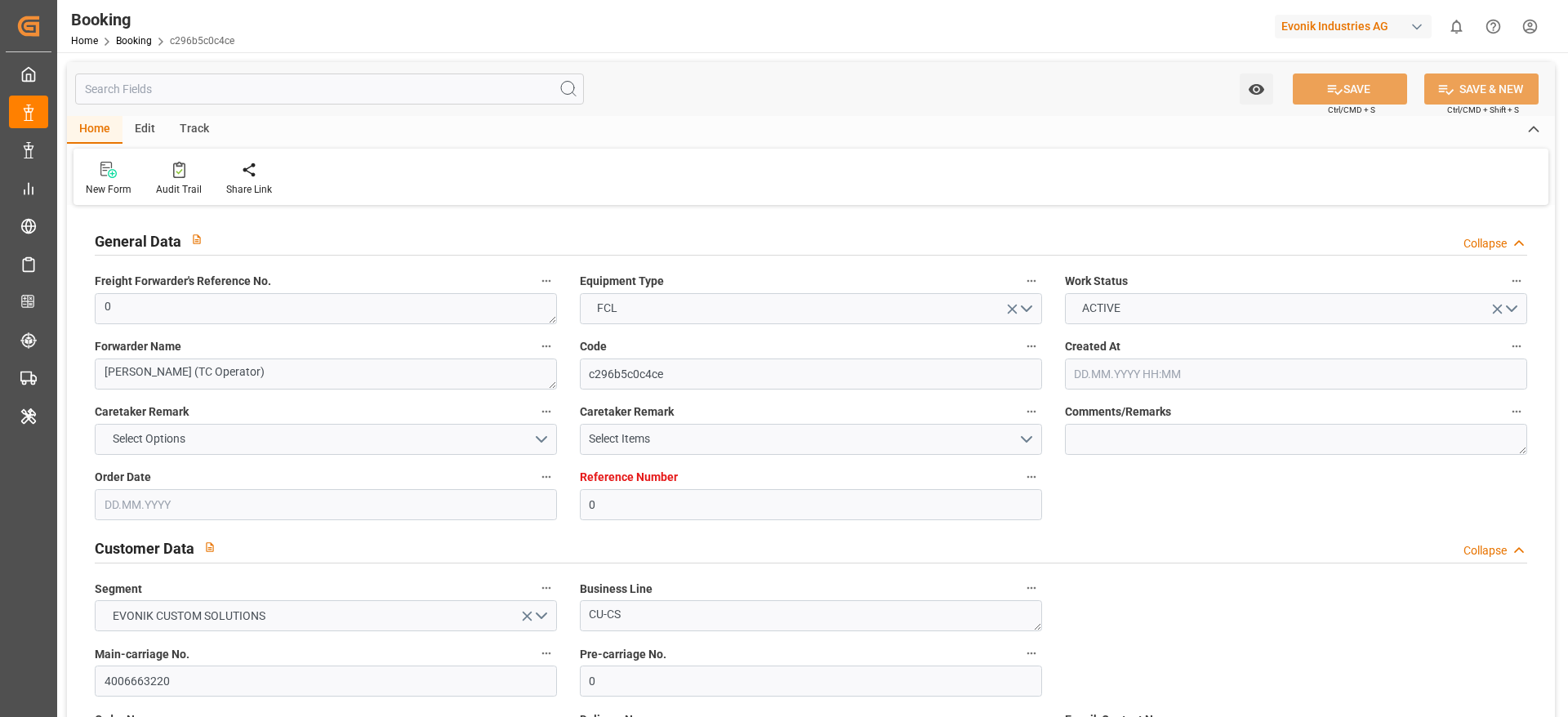
type input "0"
type input "9200811"
type input "Hapag Lloyd"
type input "Hapag Lloyd Aktiengesellschaft"
type input "NLRTM"
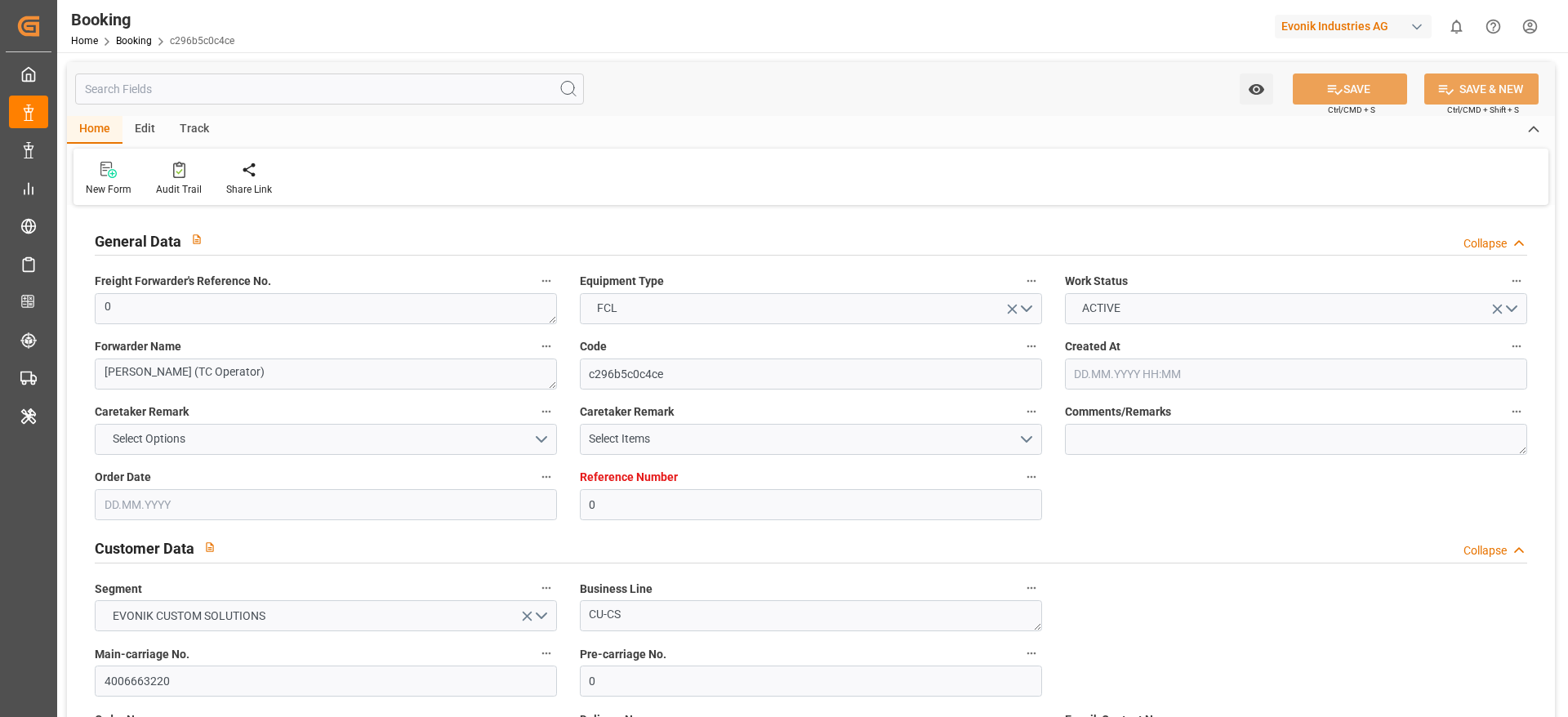
type input "SADMM"
type input "OMSLL"
type input "0"
type input "09.07.2025 10:28"
type input "09.07.2025"
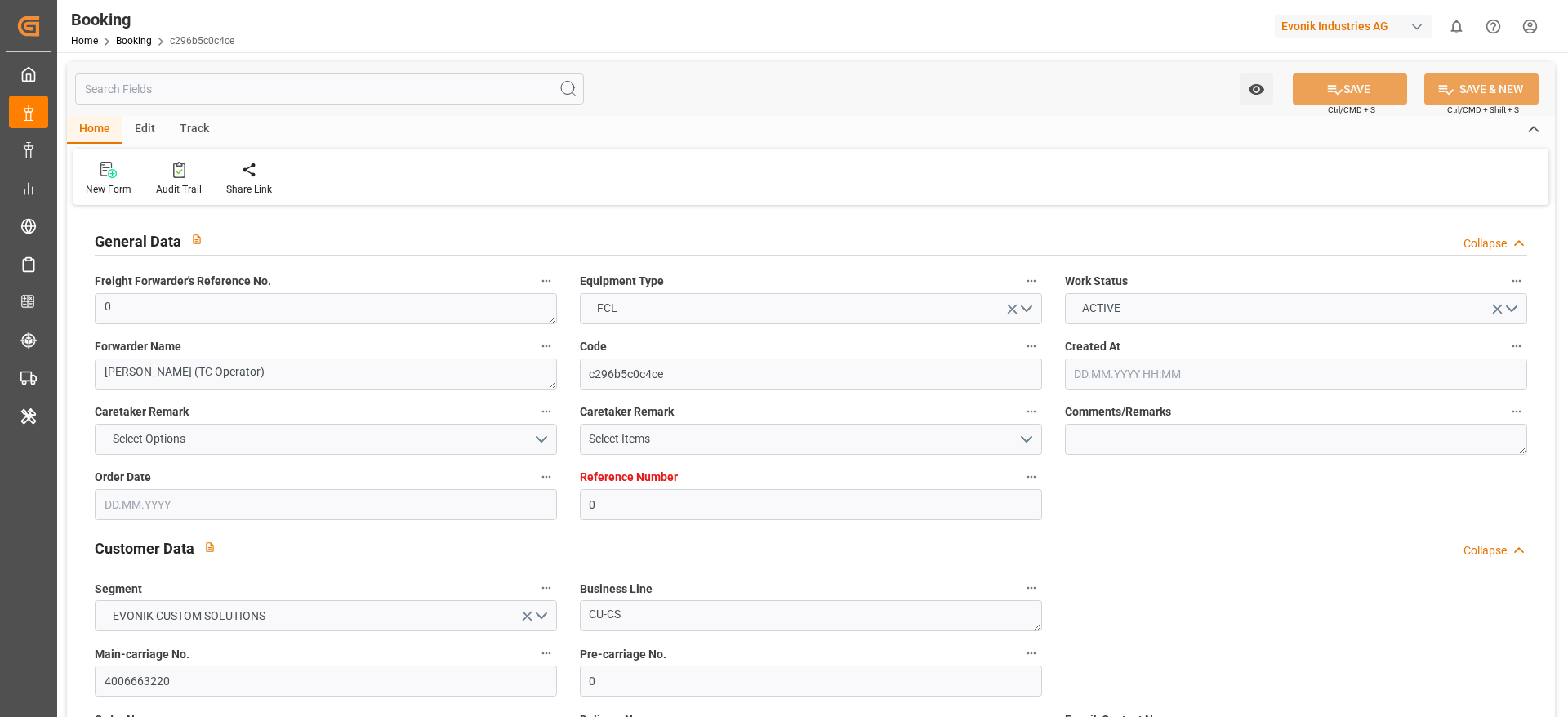
type input "08.09.2025"
type input "09.07.2025"
type input "18.07.2025 00:00"
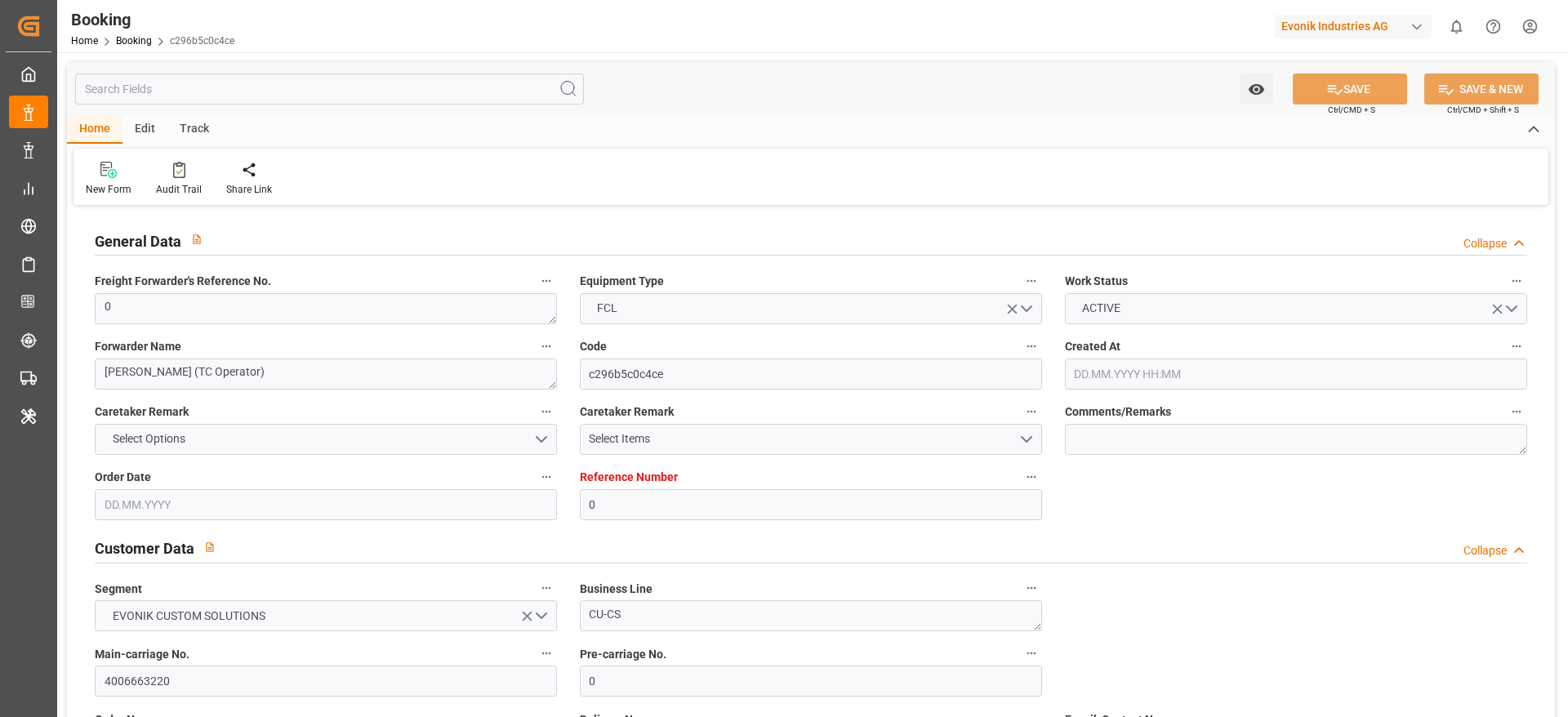
type input "14.07.2025 00:00"
type input "04.09.2025 00:00"
type input "24.08.2025 00:00"
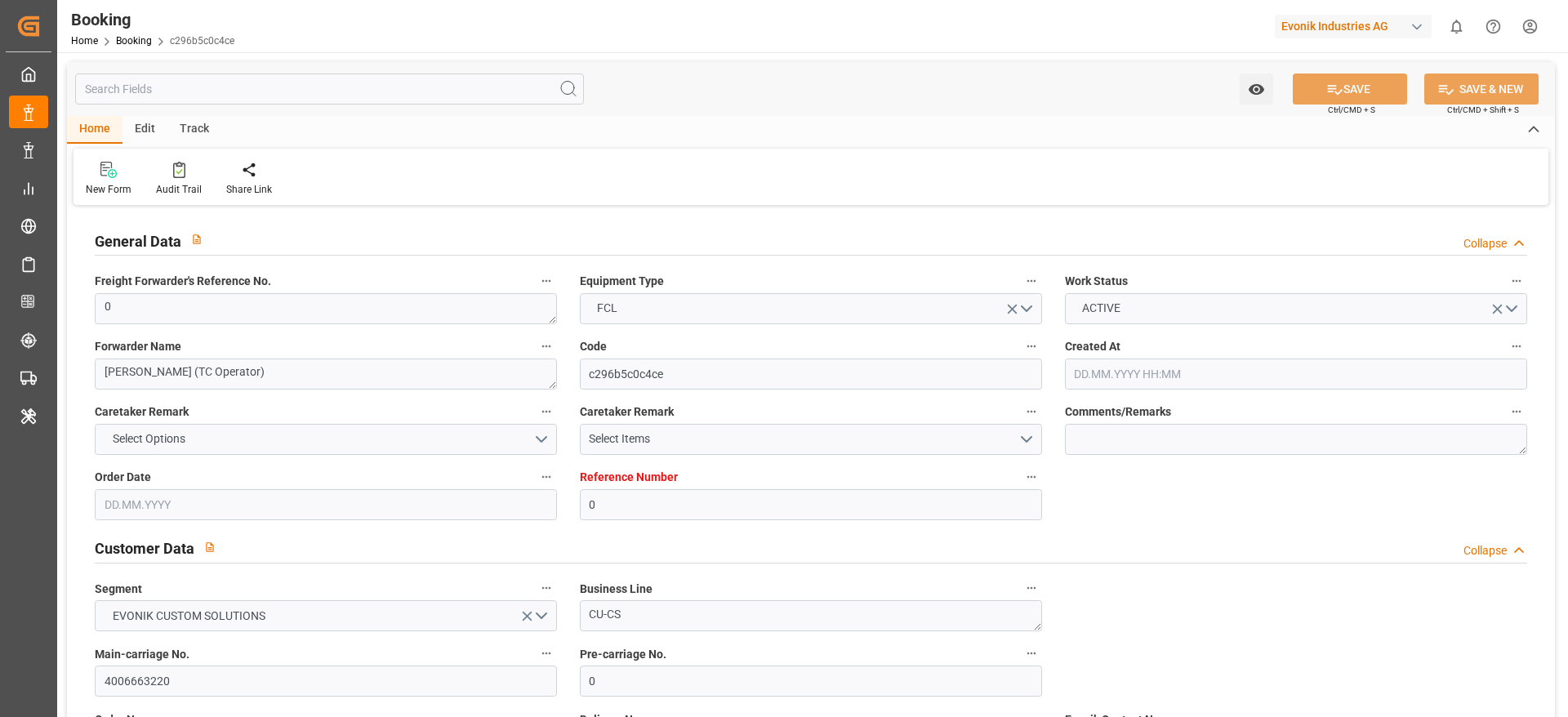
type input "30.08.2025 00:00"
type input "22.08.2025 10:04"
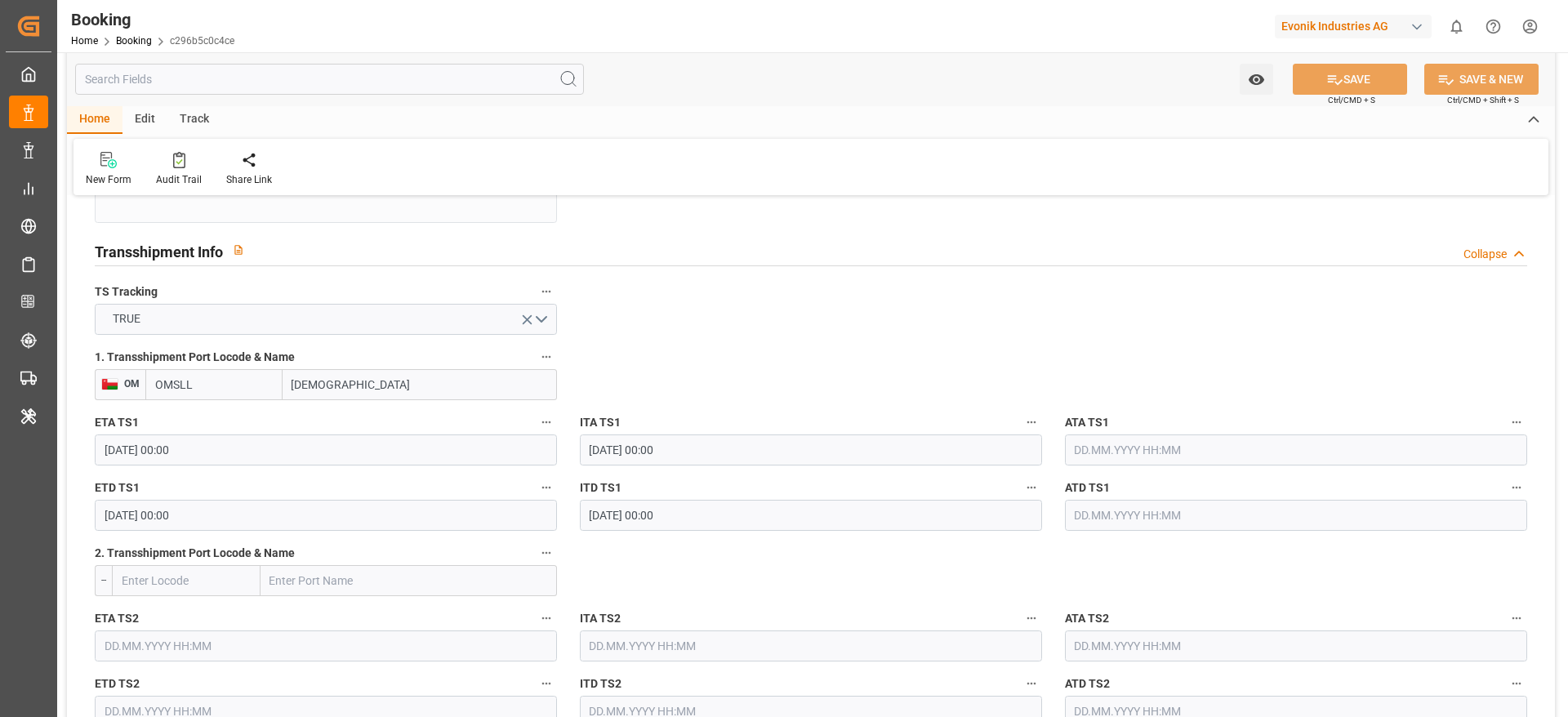
scroll to position [1714, 0]
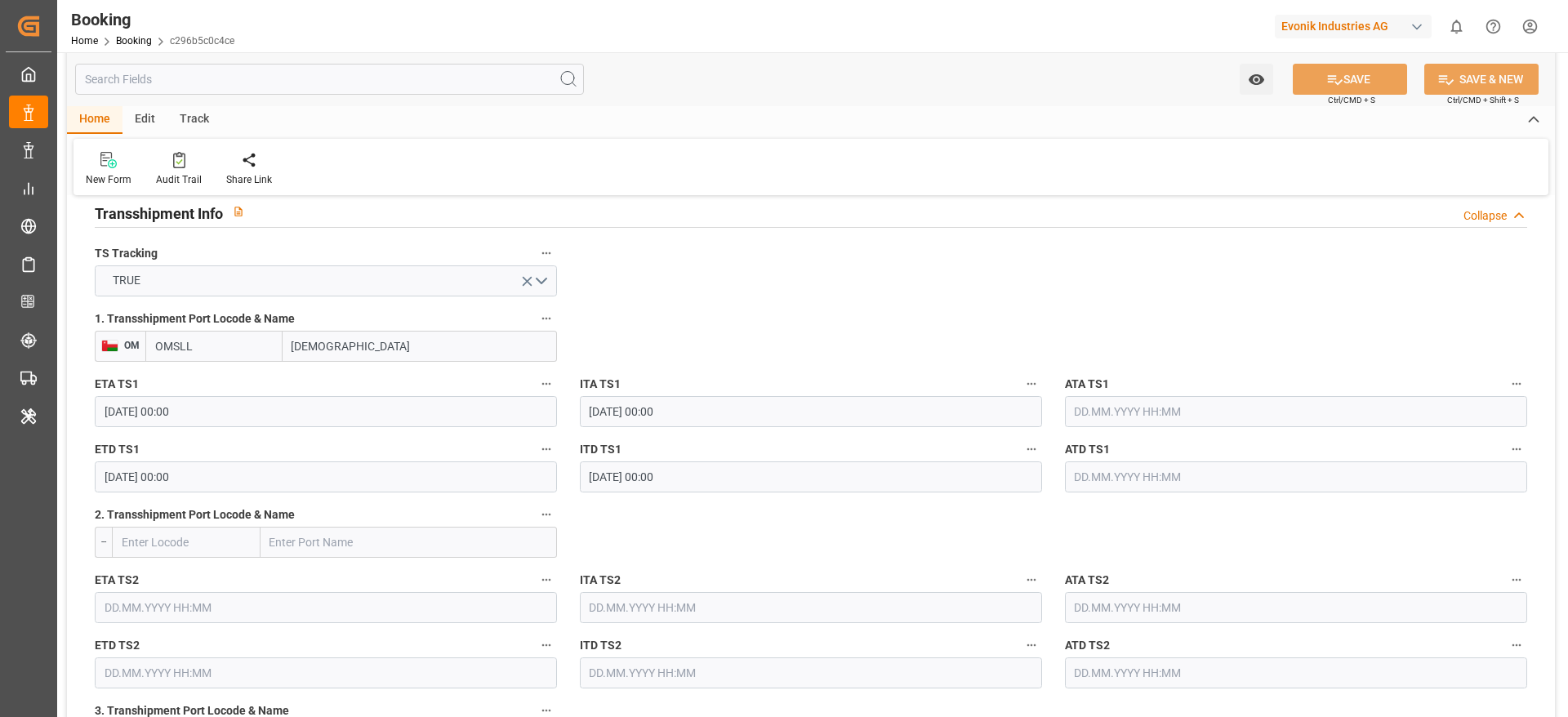
click at [1067, 404] on input "text" at bounding box center [1296, 411] width 462 height 31
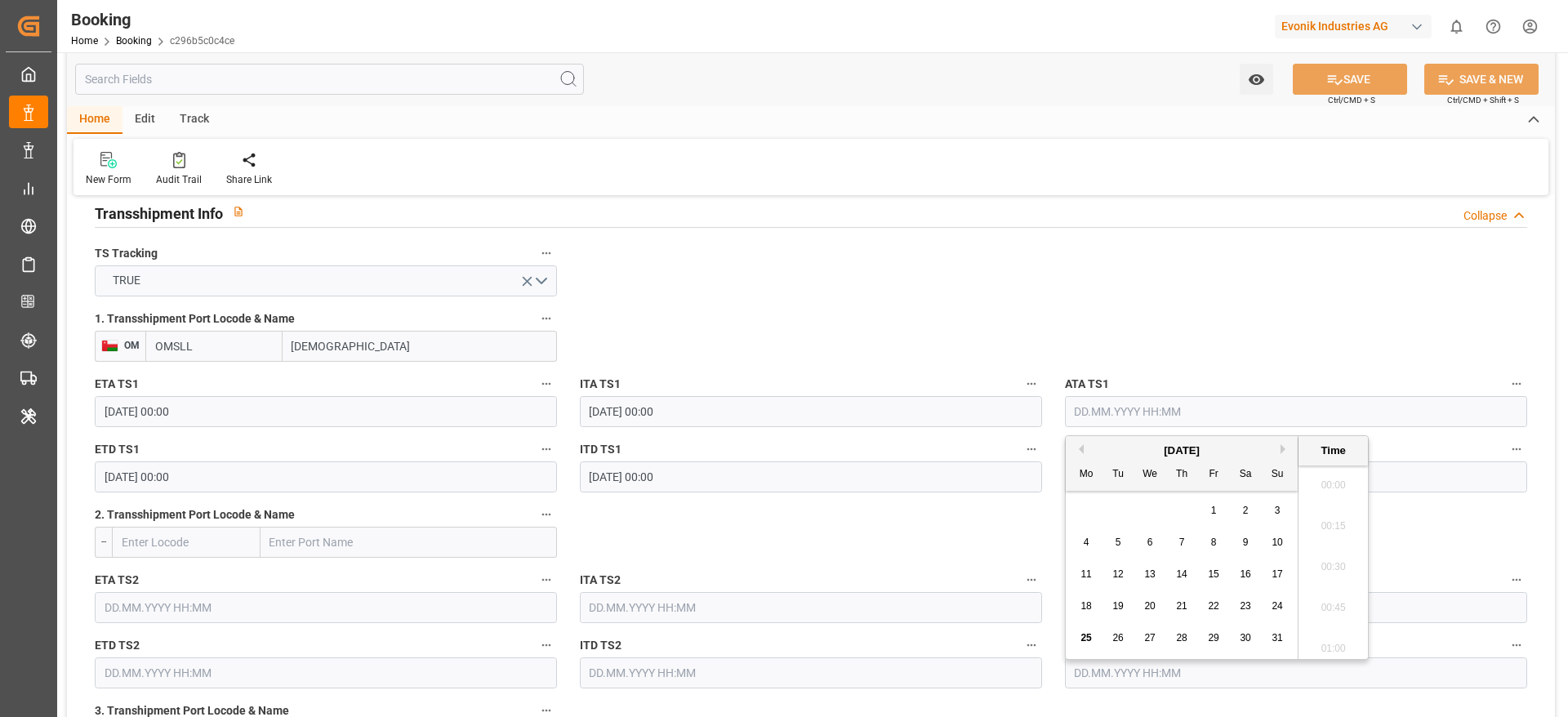
scroll to position [2046, 0]
click at [1279, 605] on span "24" at bounding box center [1277, 605] width 10 height 11
type input "24.08.2025 00:00"
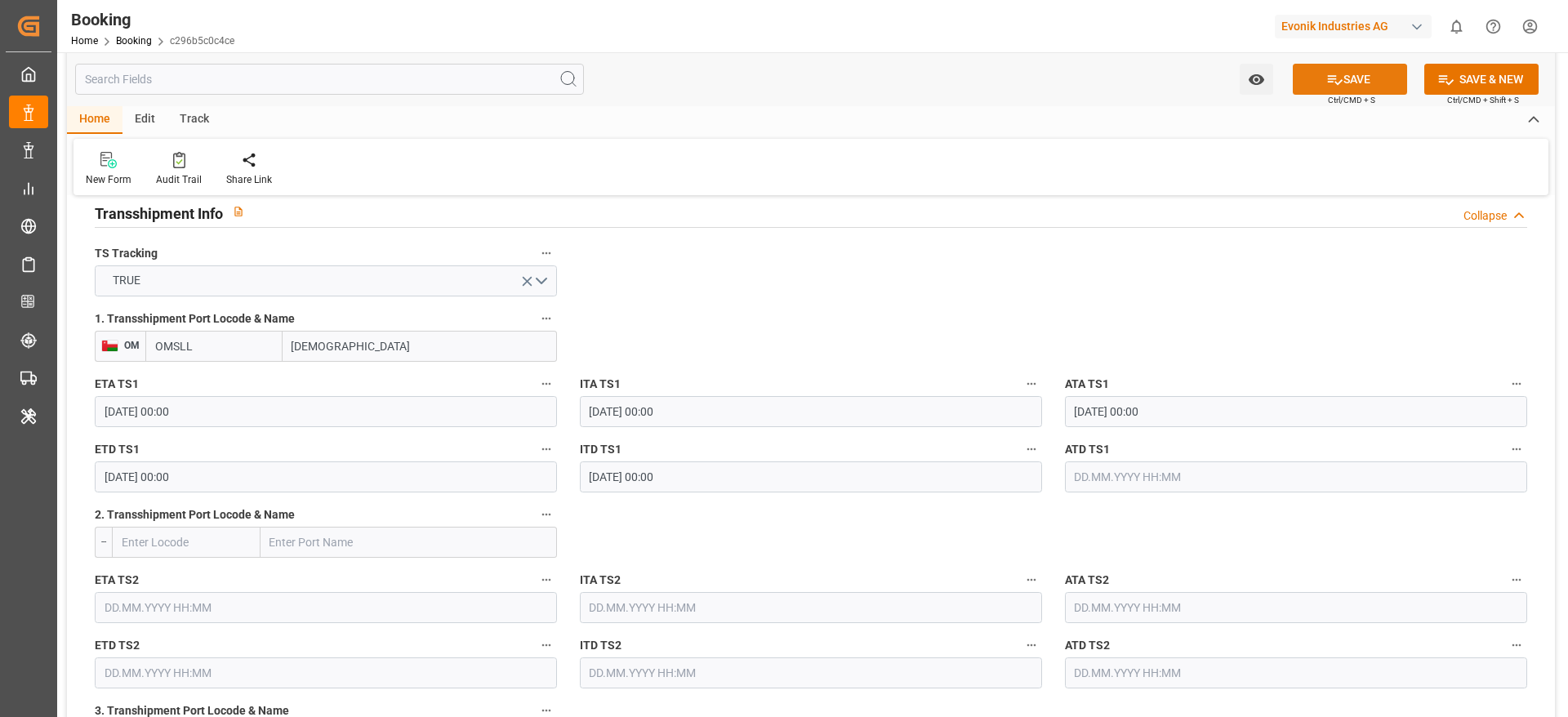
click at [1353, 68] on button "SAVE" at bounding box center [1350, 79] width 114 height 31
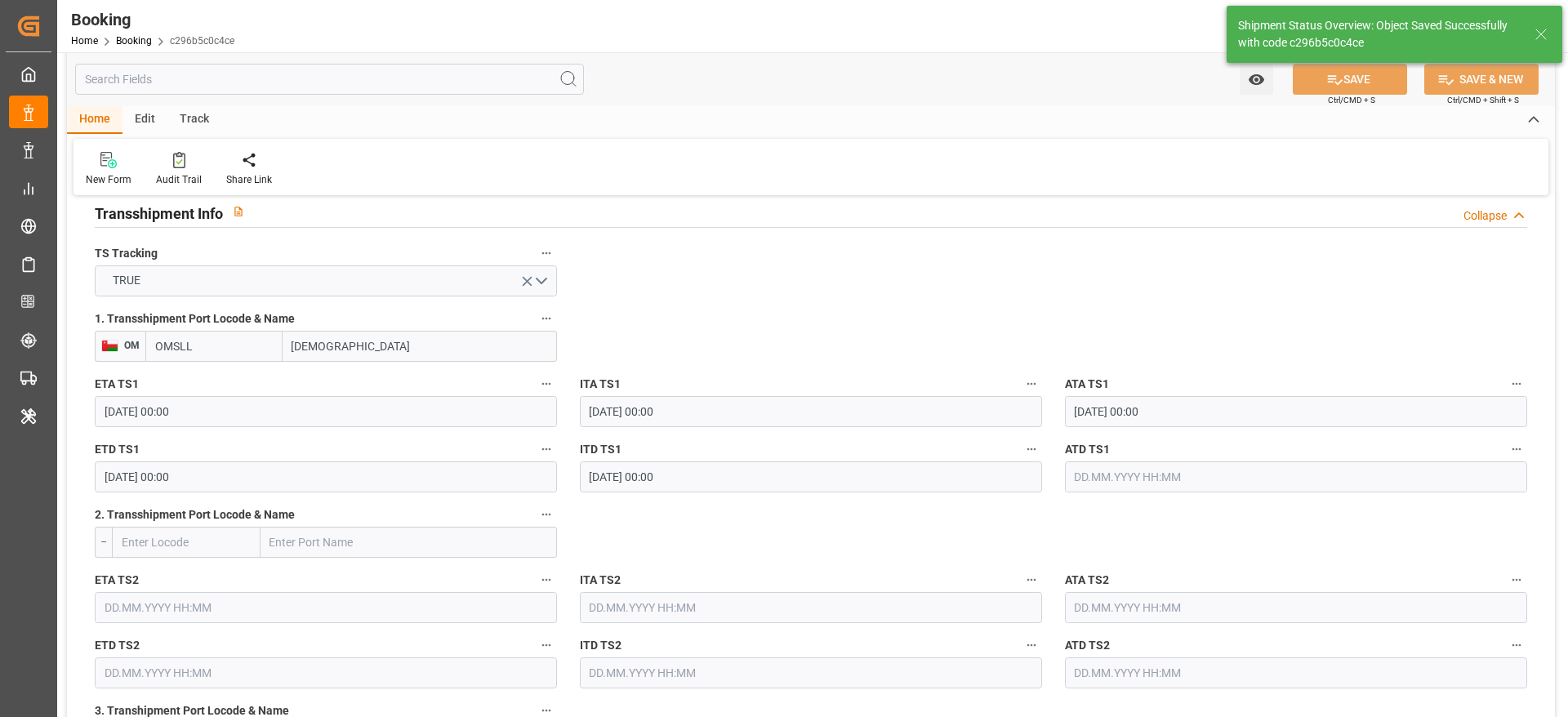
type textarea "[PERSON_NAME]"
type input "25.08.2025 07:43"
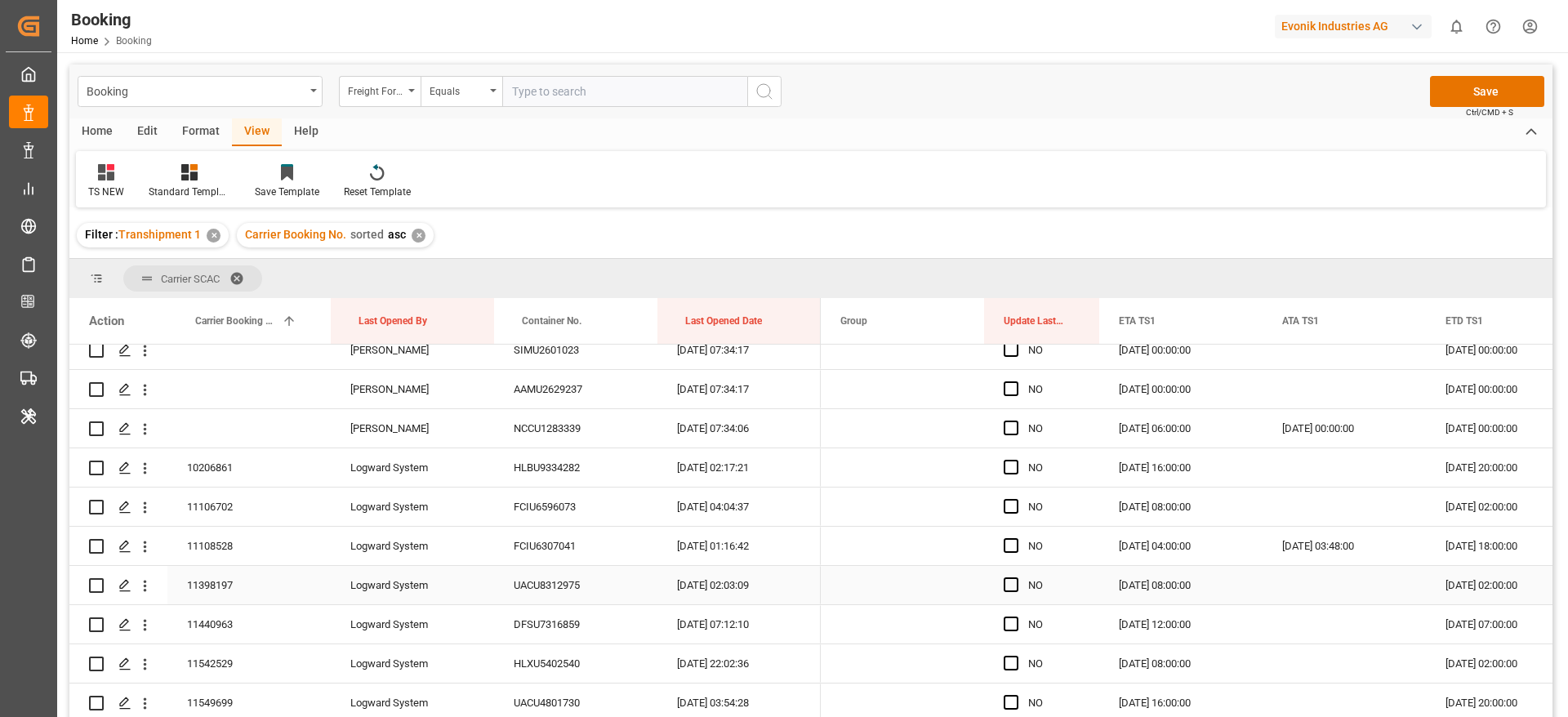
scroll to position [857, 0]
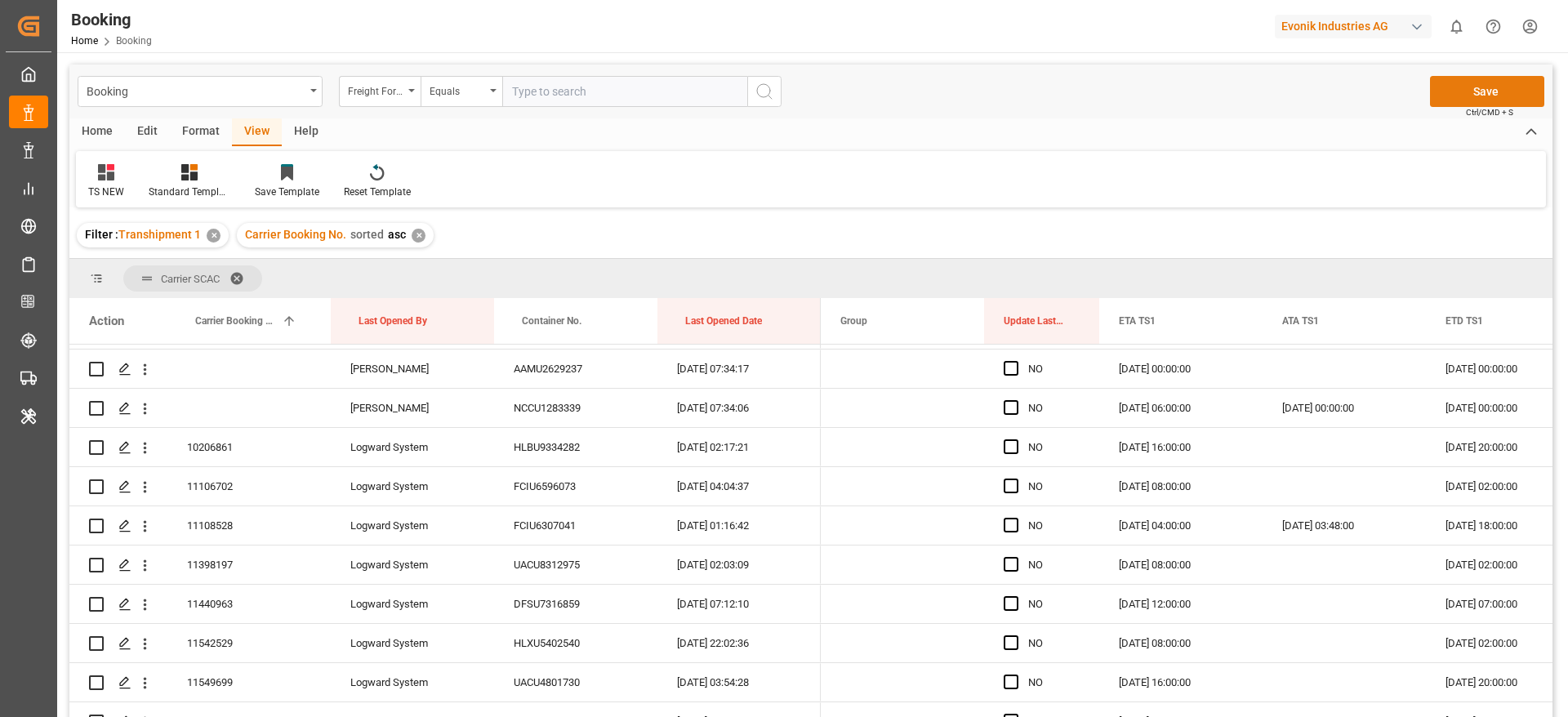
click at [1480, 90] on button "Save" at bounding box center [1486, 91] width 114 height 31
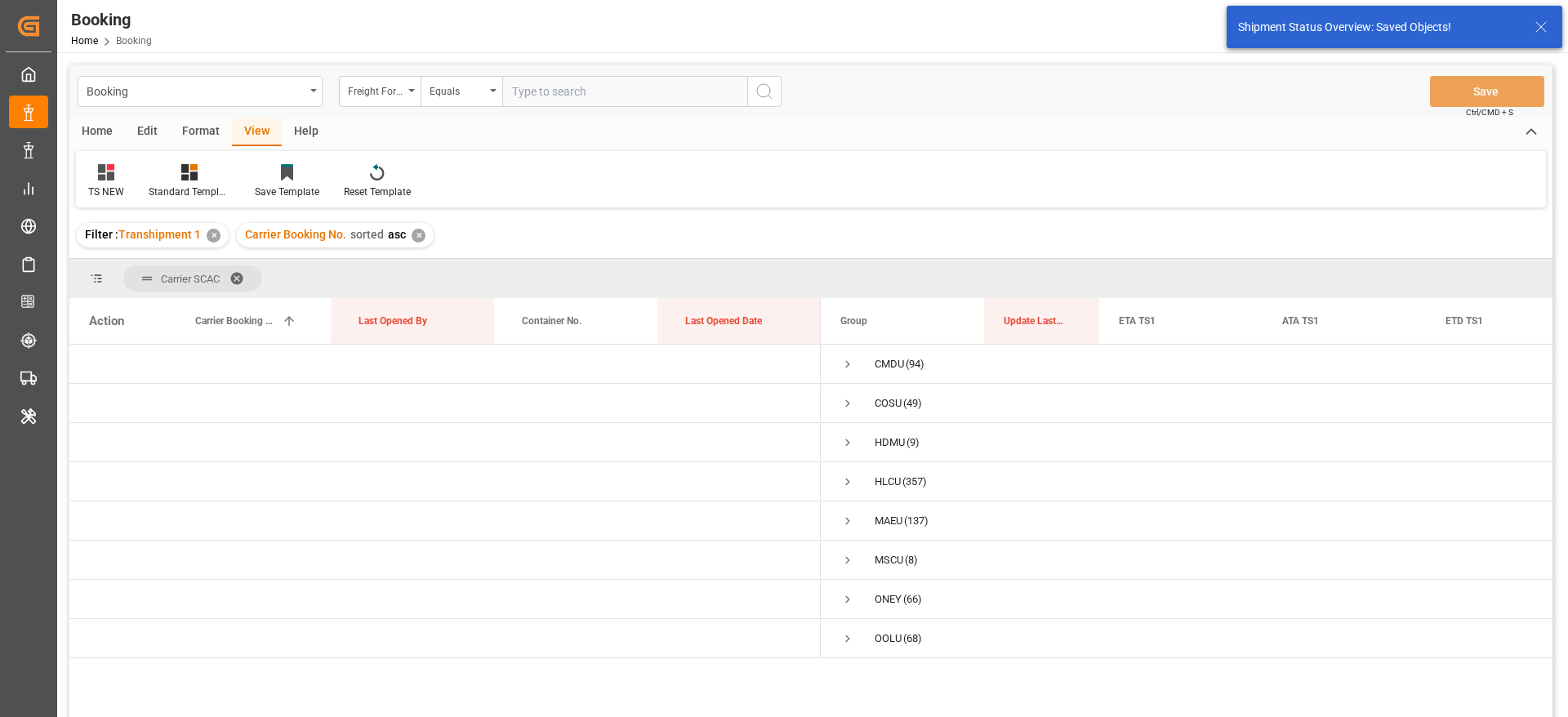
scroll to position [0, 0]
